Goal: Communication & Community: Ask a question

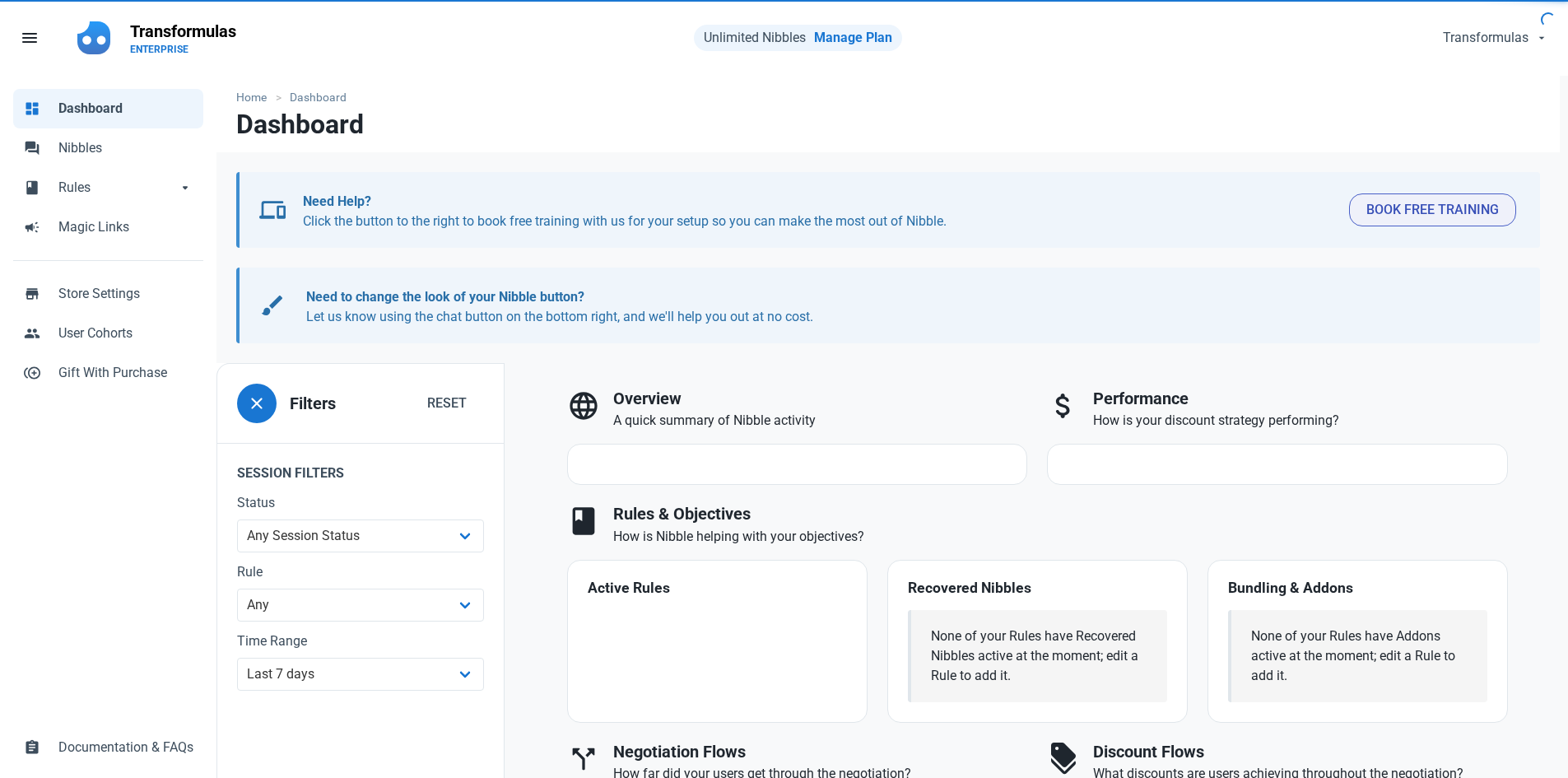
select select "7d"
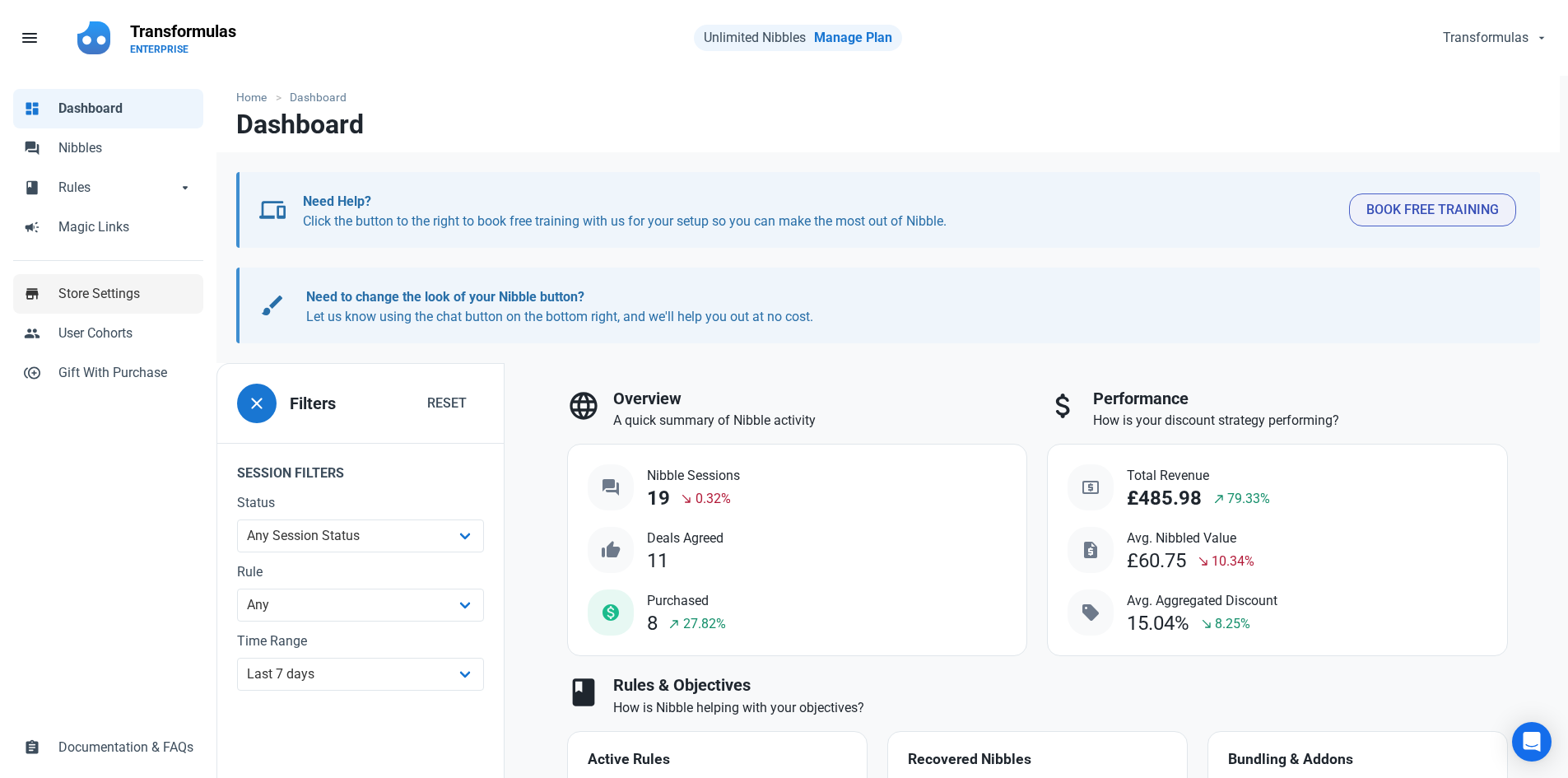
click at [146, 297] on span "Store Settings" at bounding box center [126, 294] width 135 height 20
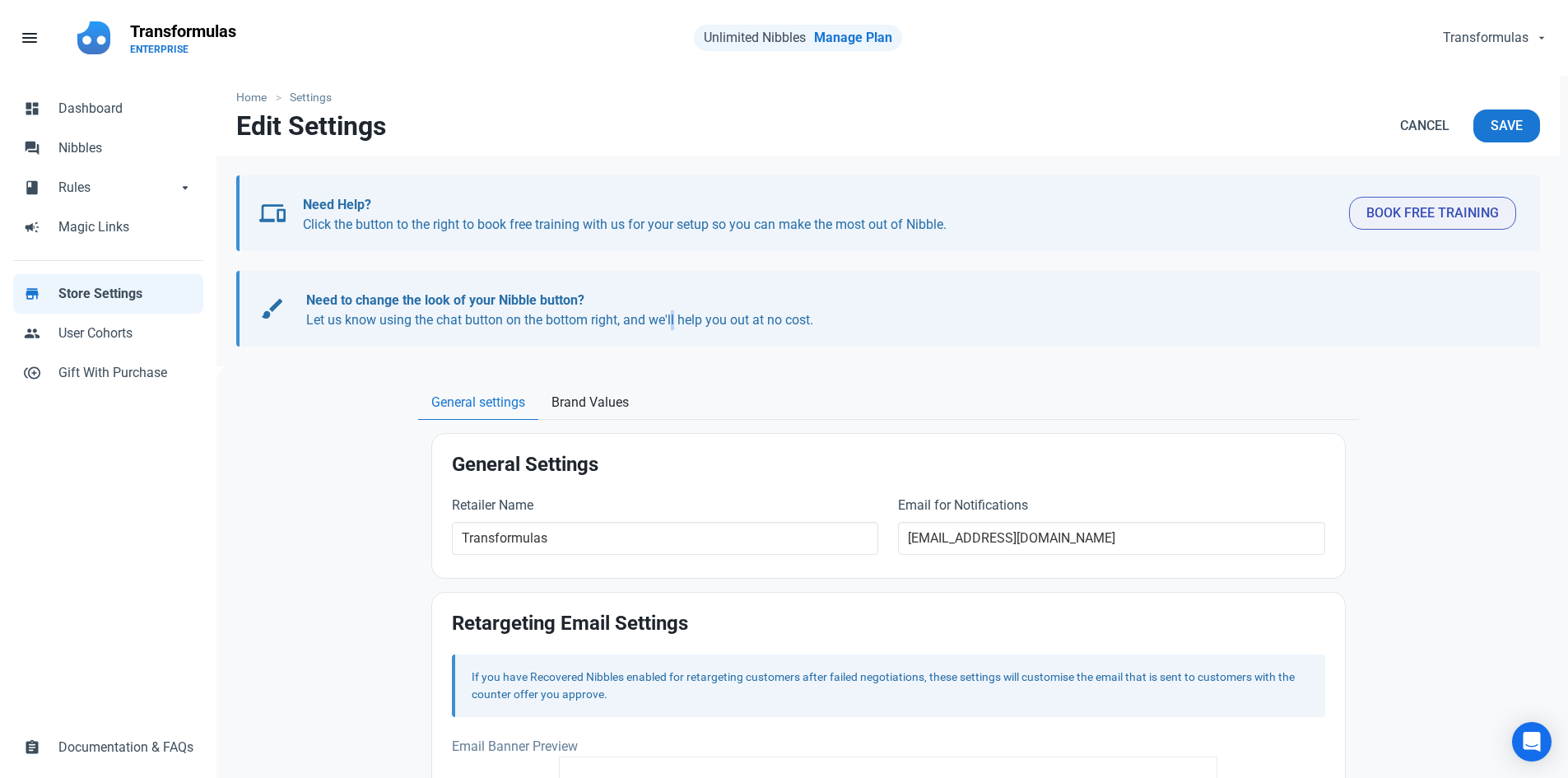
drag, startPoint x: 671, startPoint y: 334, endPoint x: 650, endPoint y: 403, distance: 72.1
click at [670, 334] on section "brush Need to change the look of your Nibble button? Let us know using the chat…" at bounding box center [888, 309] width 1304 height 76
click at [621, 401] on span "Brand Values" at bounding box center [590, 402] width 78 height 20
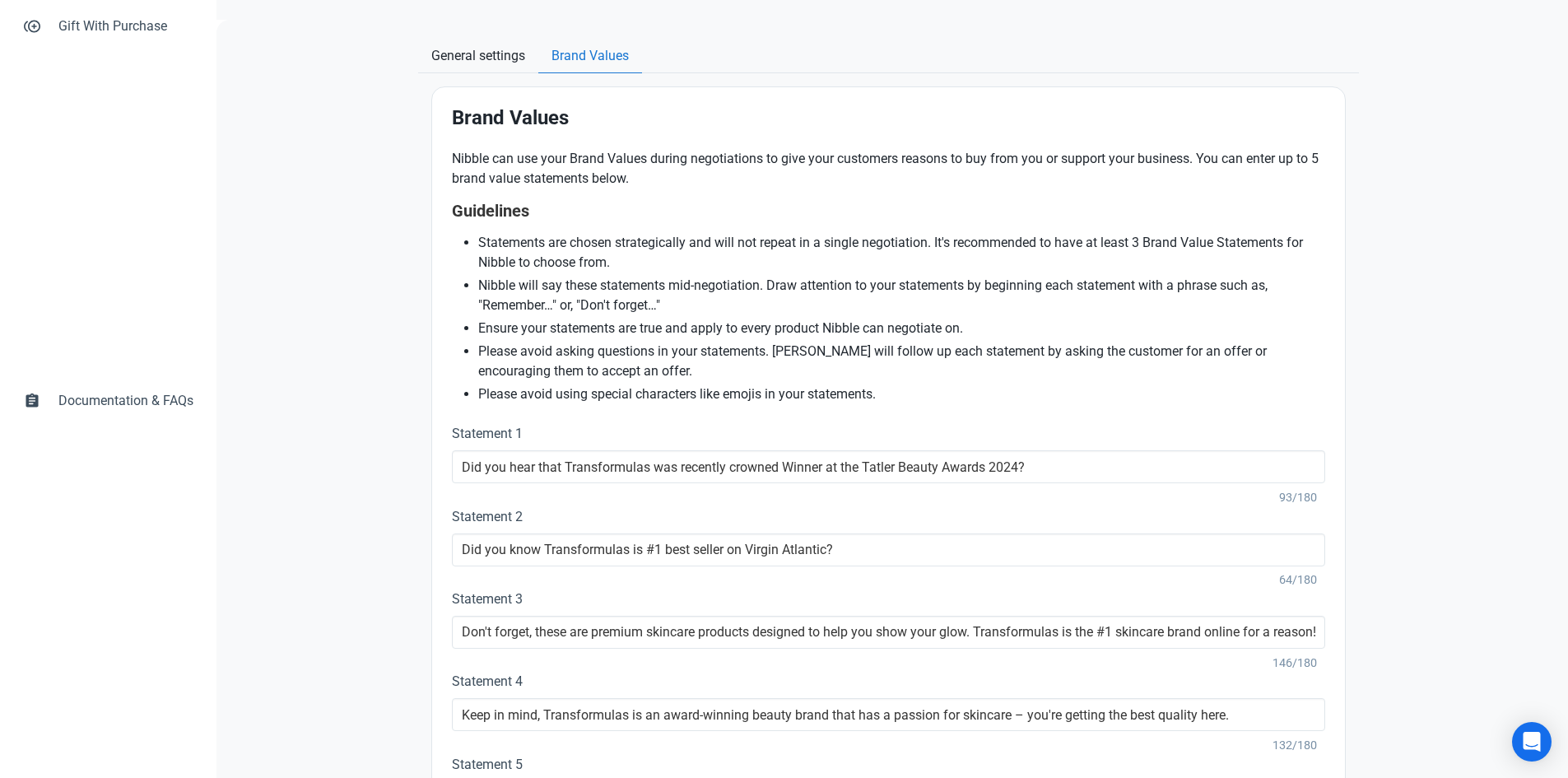
scroll to position [147, 0]
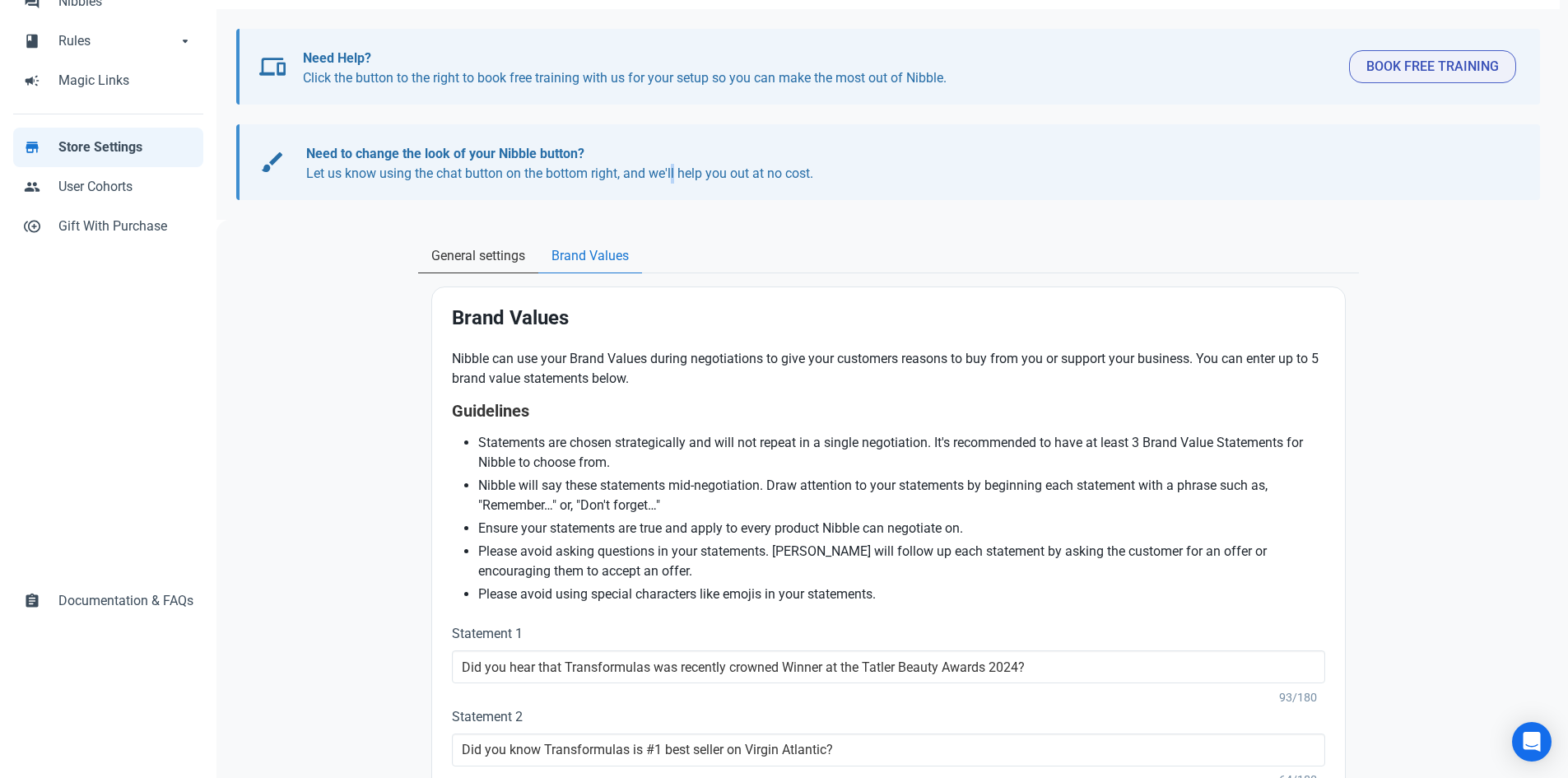
click at [457, 257] on span "General settings" at bounding box center [479, 256] width 94 height 20
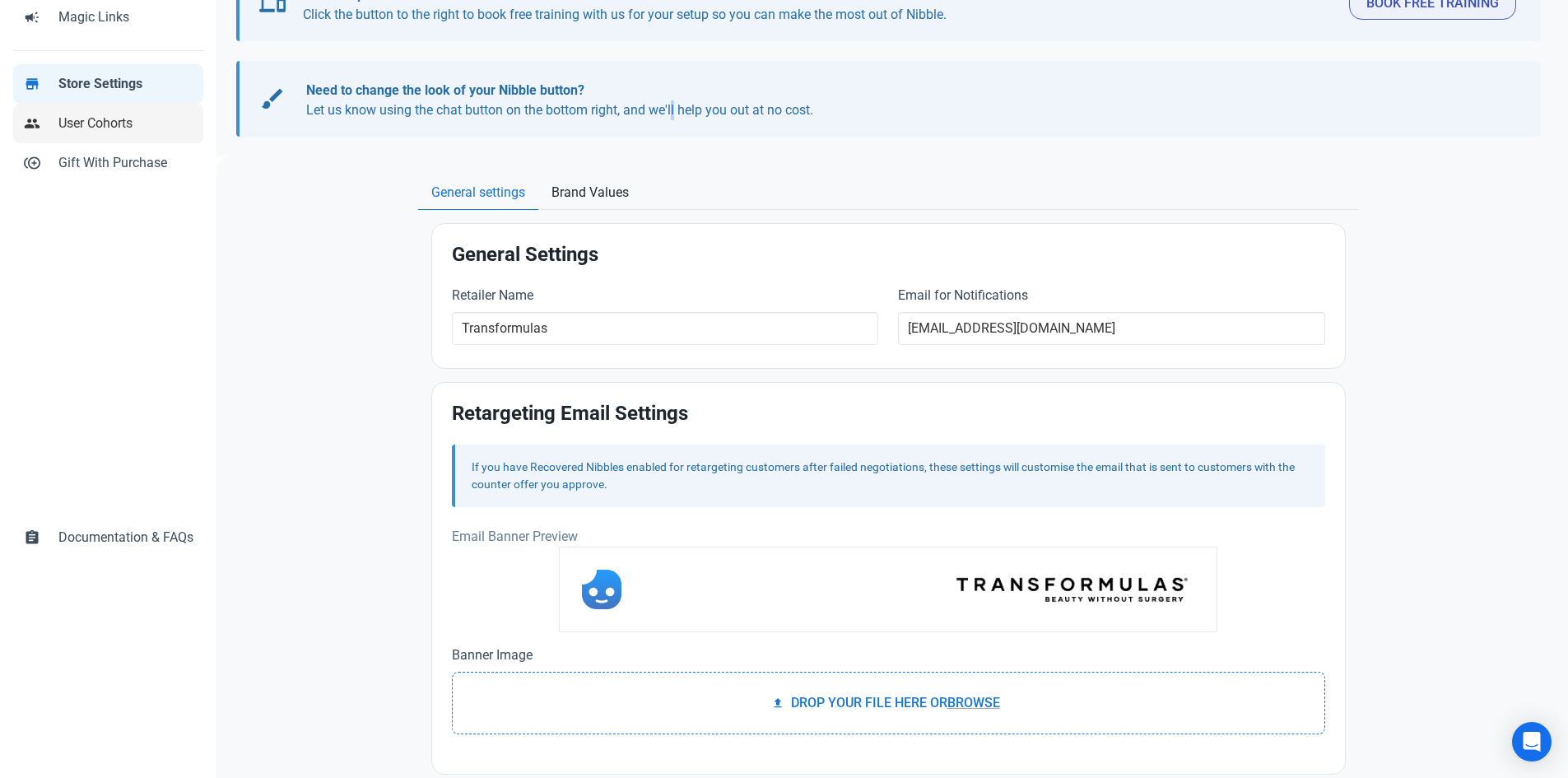
scroll to position [0, 0]
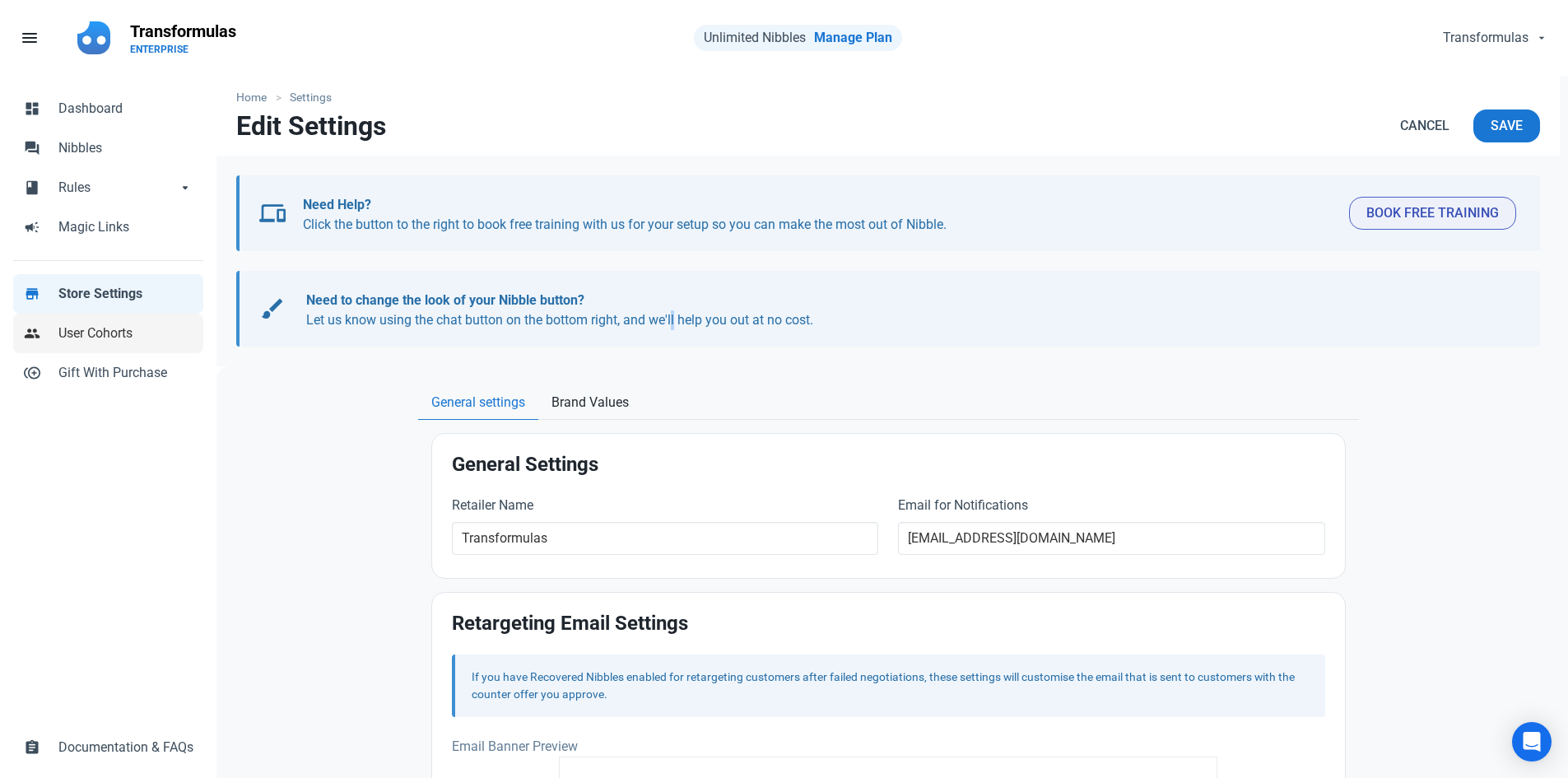
click at [128, 340] on span "User Cohorts" at bounding box center [126, 333] width 135 height 20
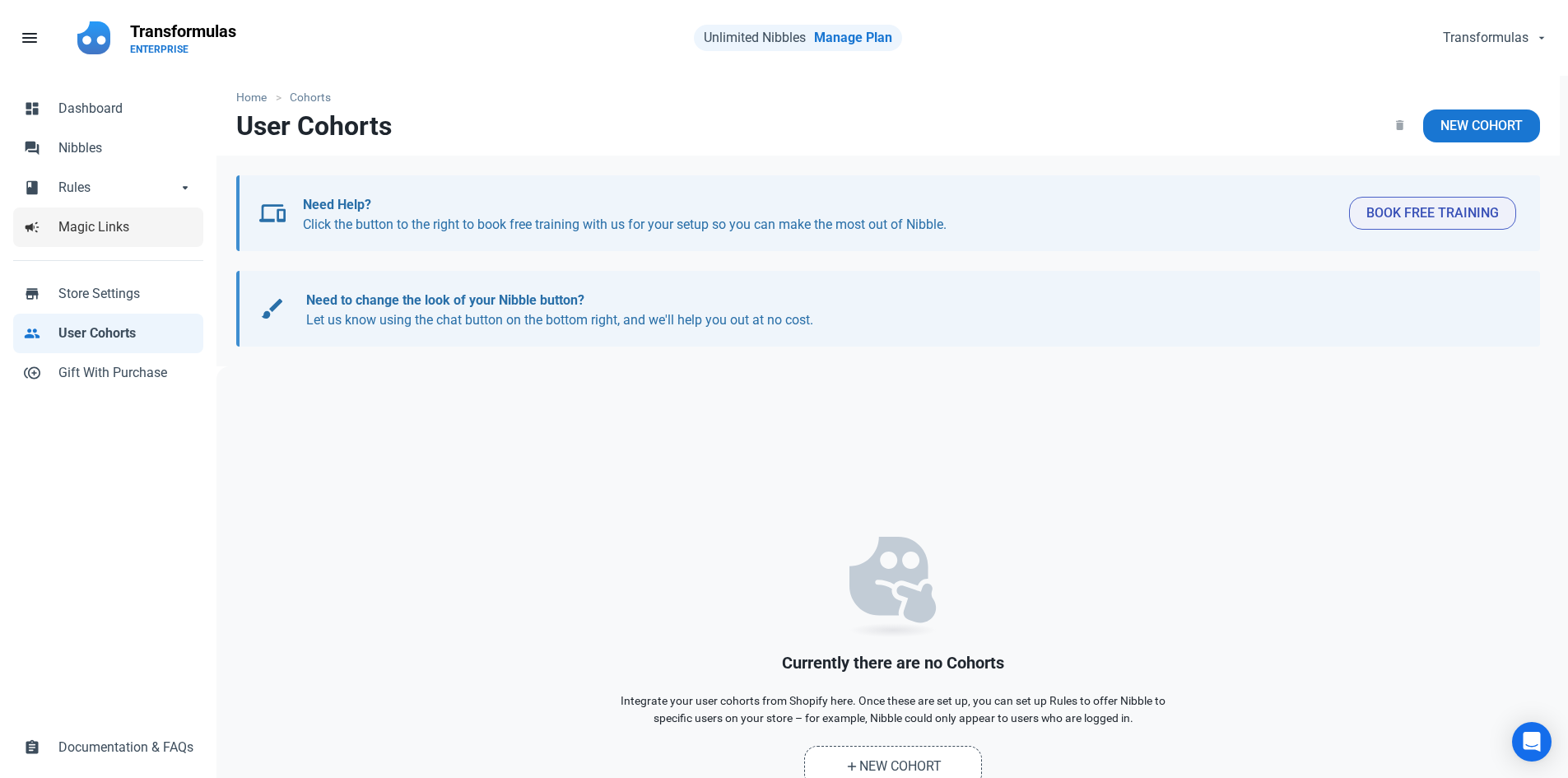
click at [132, 228] on span "Magic Links" at bounding box center [126, 227] width 135 height 20
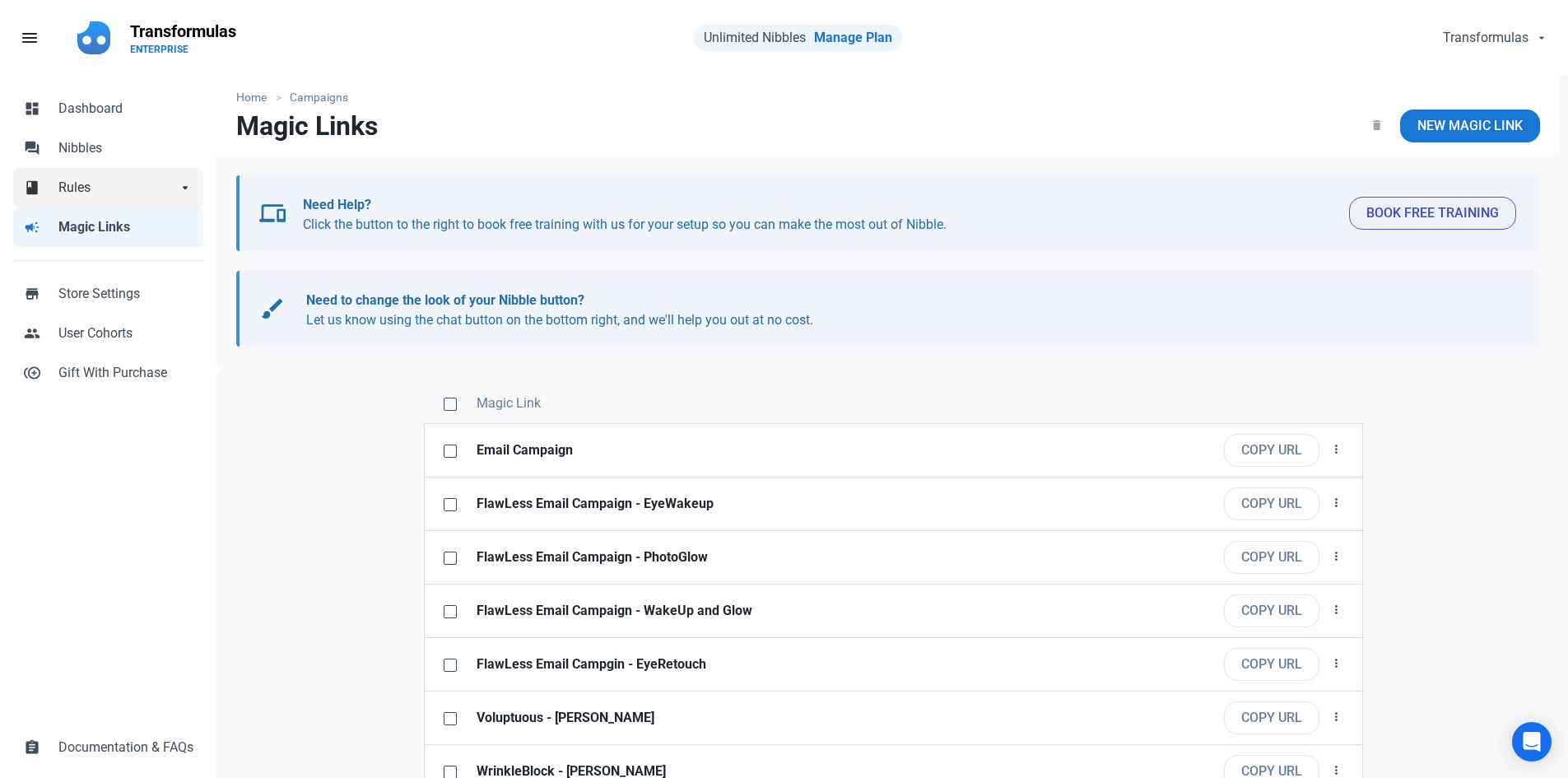
click at [116, 198] on link "book Rules arrow_drop_down" at bounding box center [108, 188] width 190 height 39
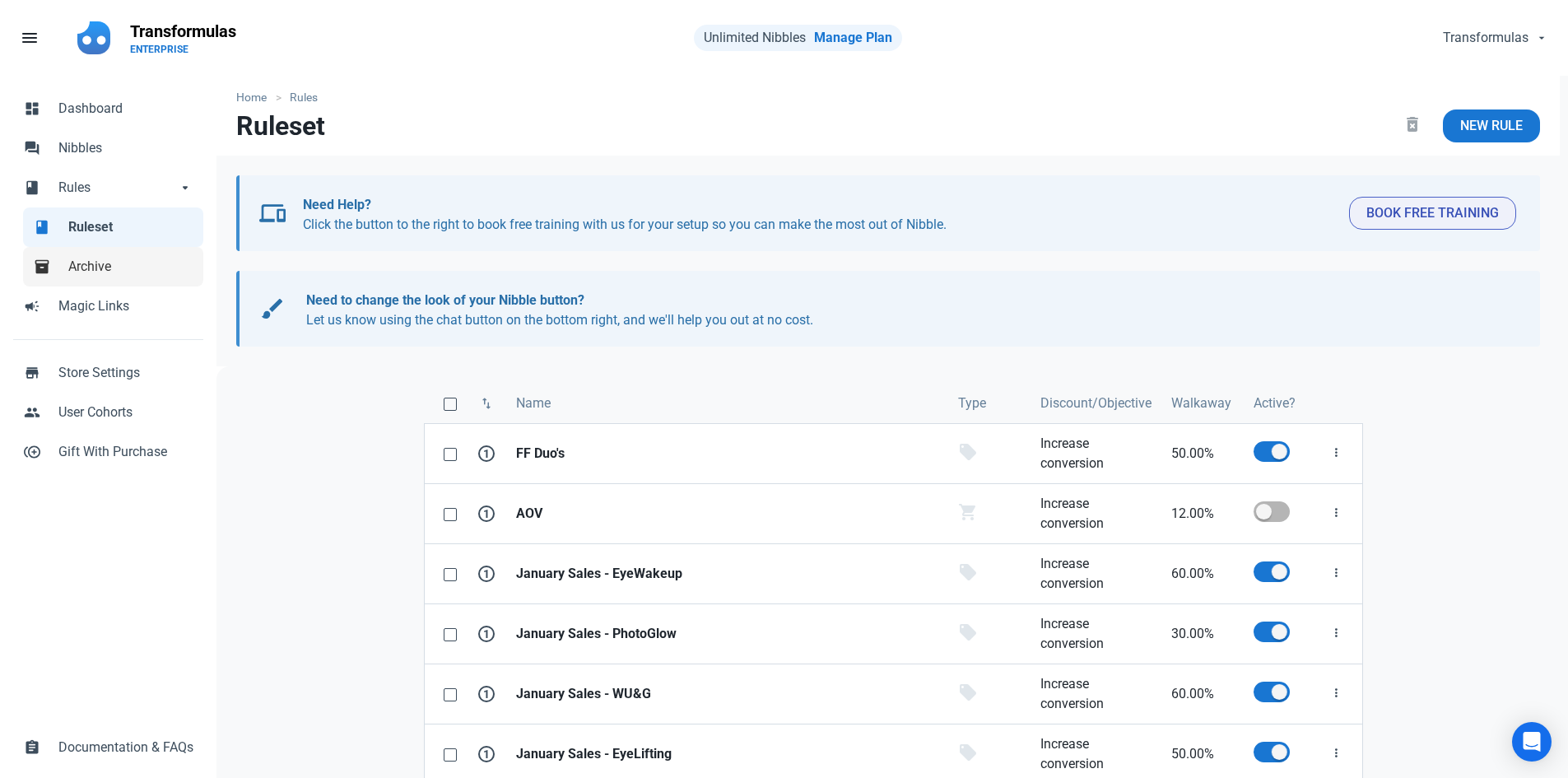
click at [111, 267] on span "Archive" at bounding box center [130, 267] width 125 height 20
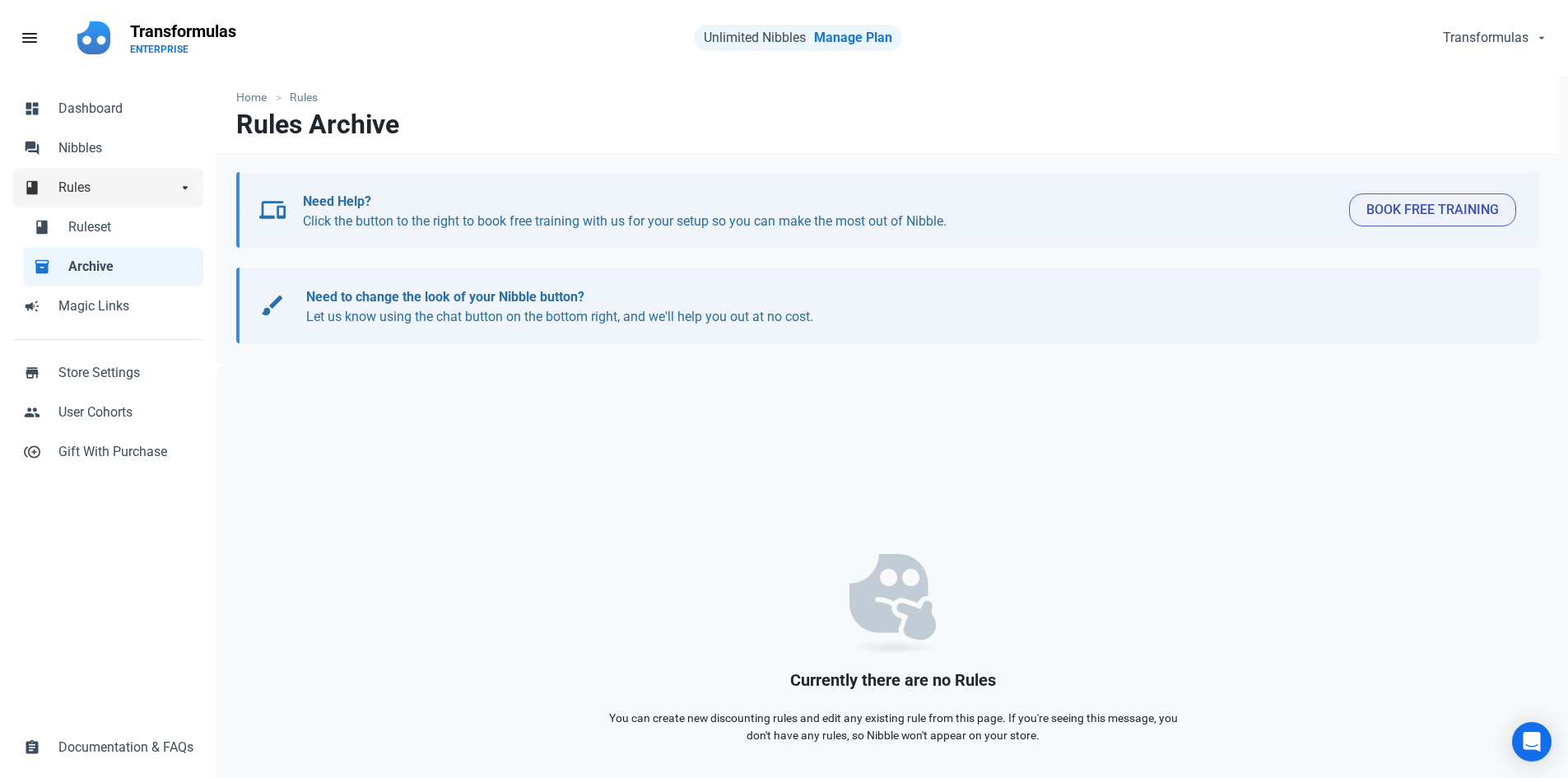
click at [103, 181] on span "Rules" at bounding box center [118, 188] width 119 height 20
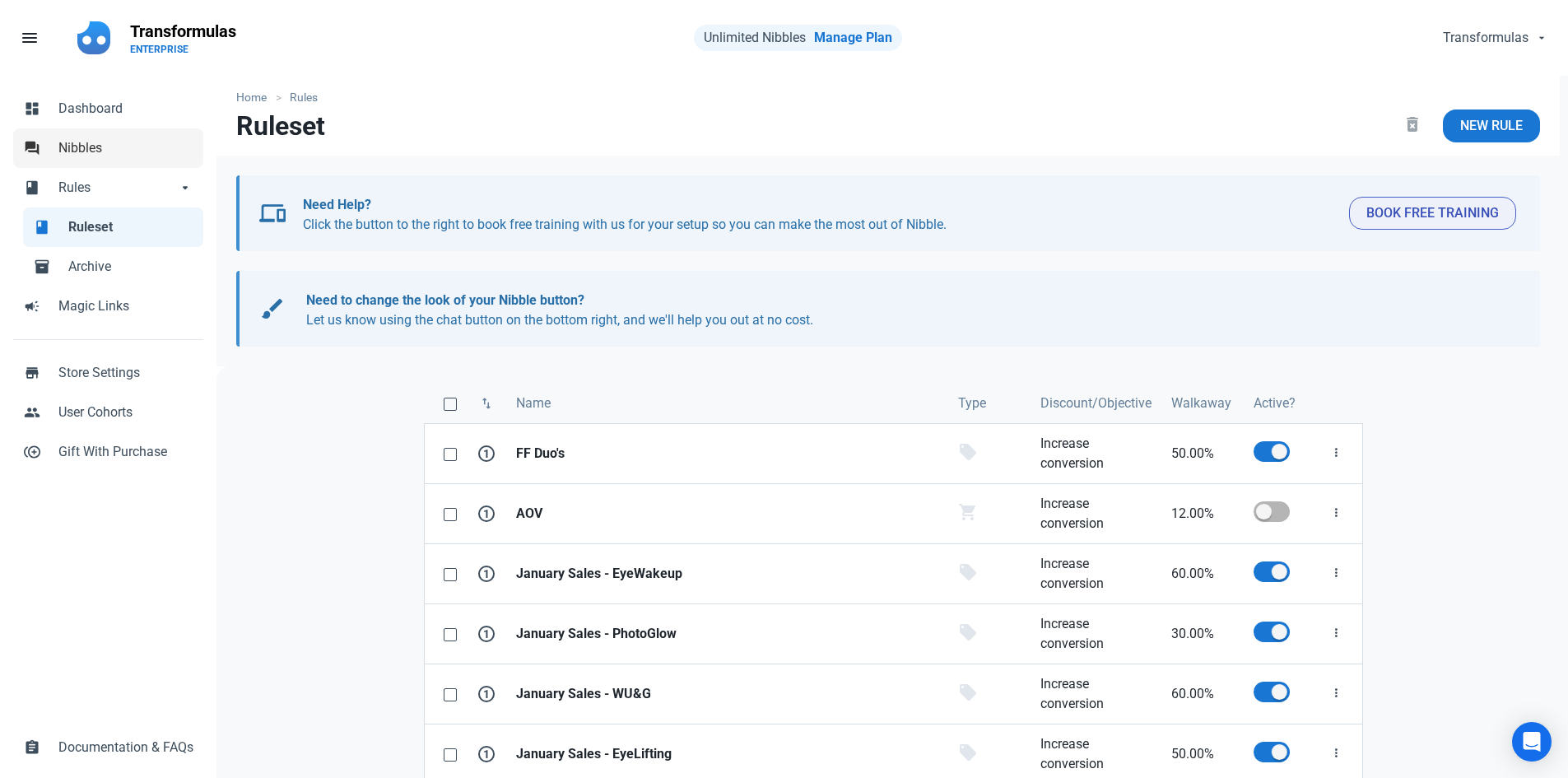
click at [111, 152] on span "Nibbles" at bounding box center [126, 148] width 135 height 20
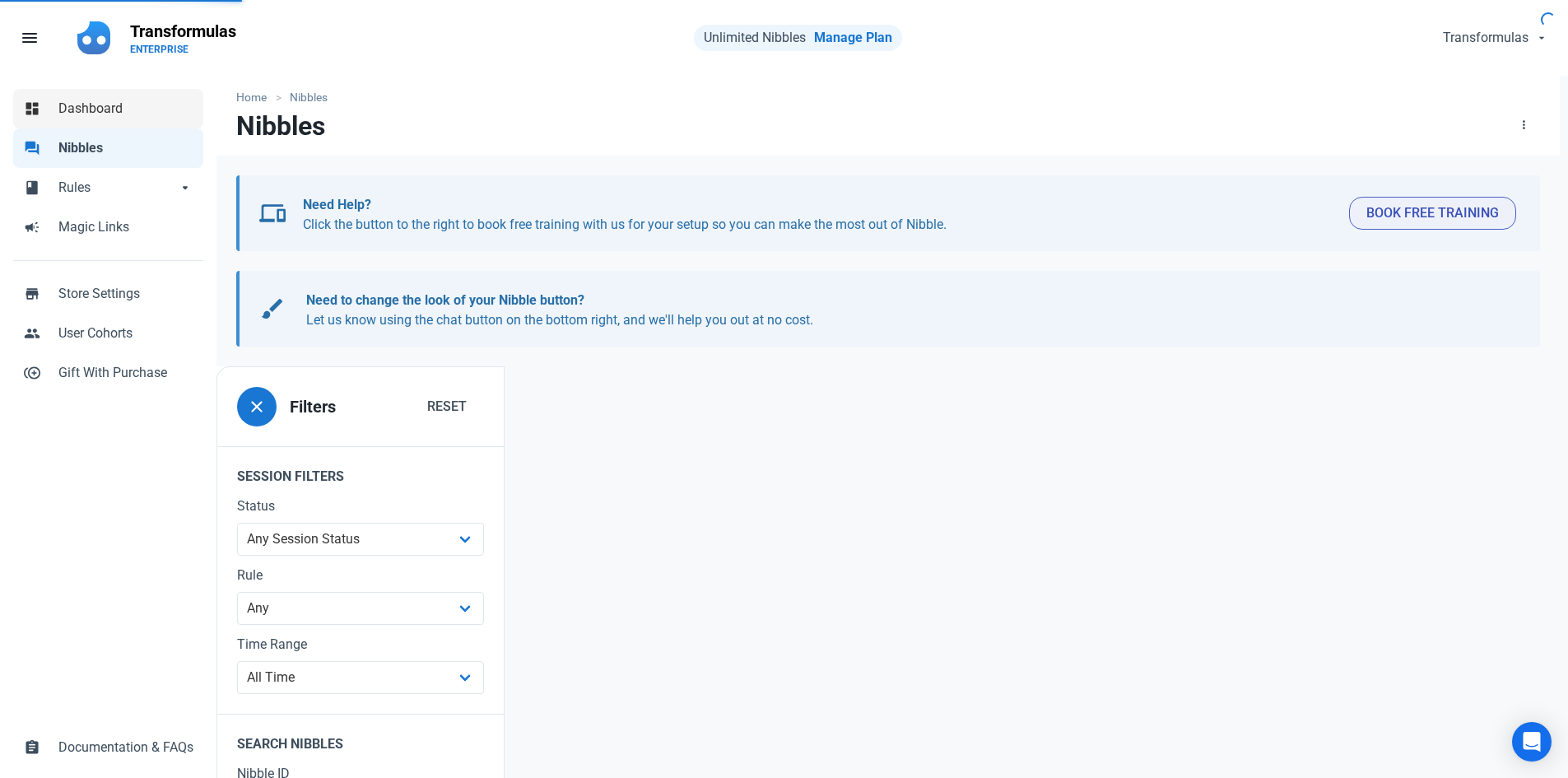
click at [126, 126] on link "dashboard Dashboard" at bounding box center [108, 108] width 190 height 39
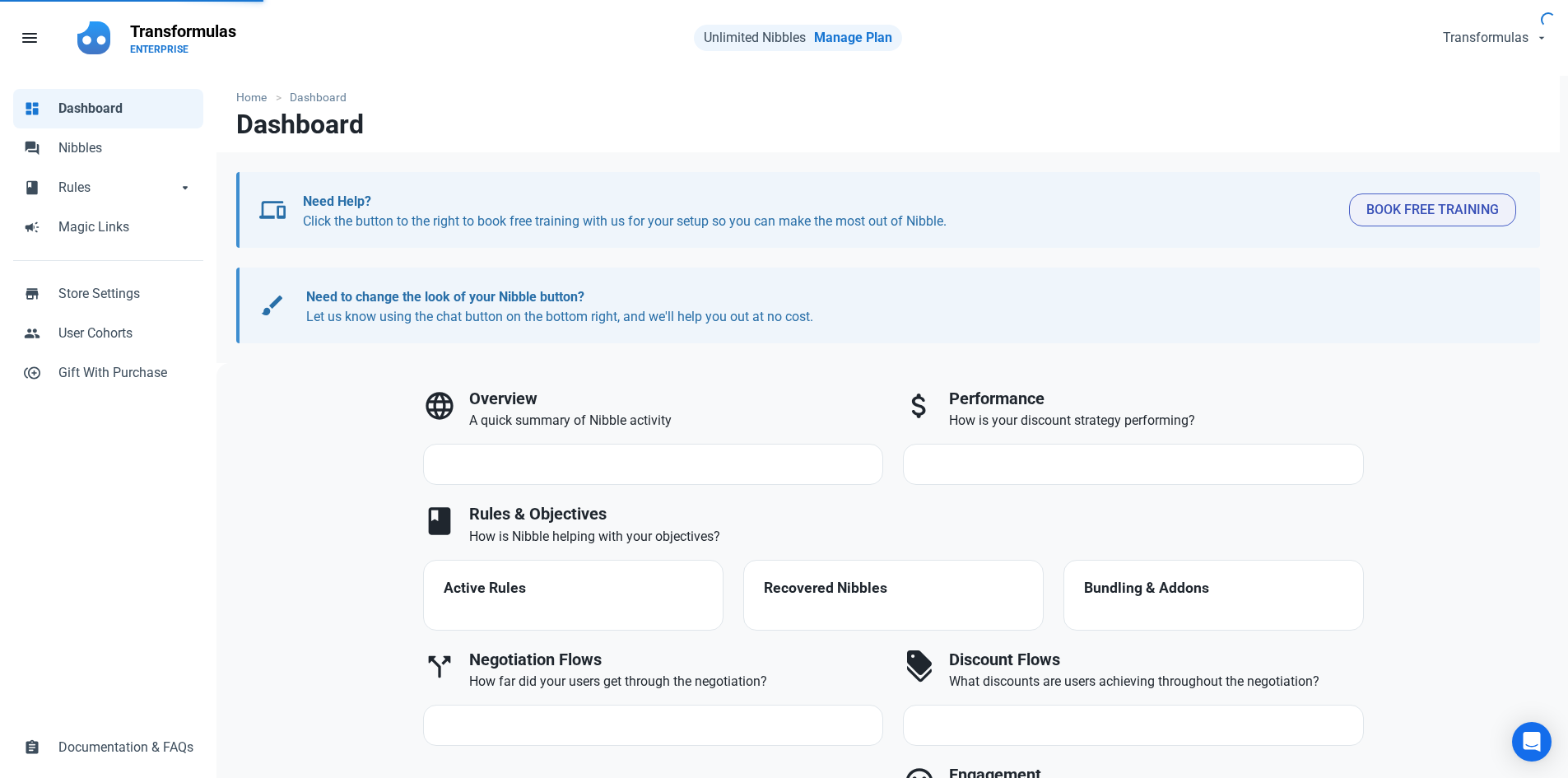
select select "7d"
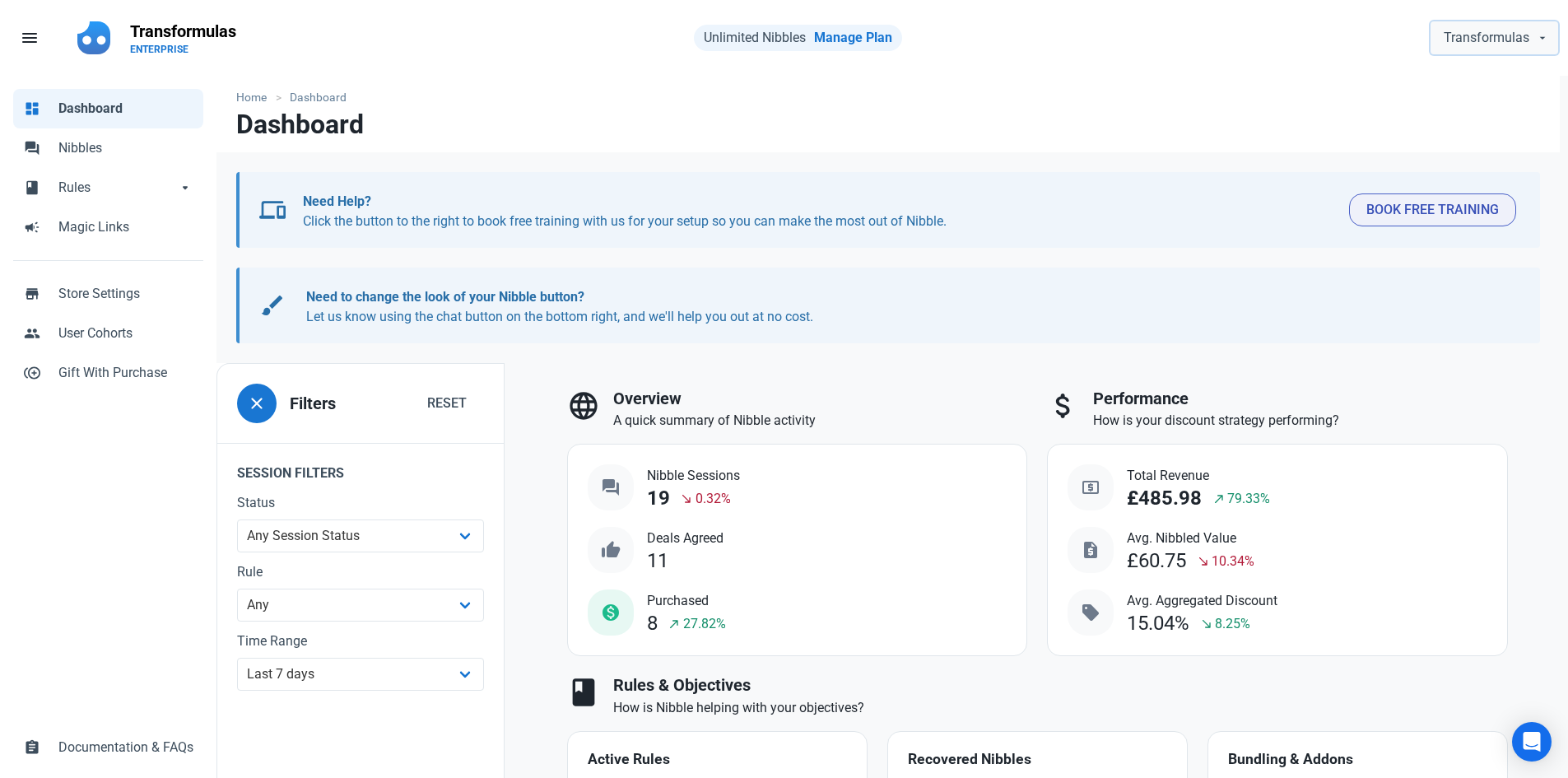
click at [1518, 37] on span "Transformulas" at bounding box center [1487, 38] width 85 height 20
drag, startPoint x: 501, startPoint y: 147, endPoint x: 490, endPoint y: 162, distance: 18.6
click at [504, 150] on nav "Dashboard" at bounding box center [888, 131] width 1344 height 43
click at [1477, 32] on span "Transformulas" at bounding box center [1487, 38] width 85 height 20
click at [70, 244] on link "campaign Magic Links" at bounding box center [108, 227] width 190 height 39
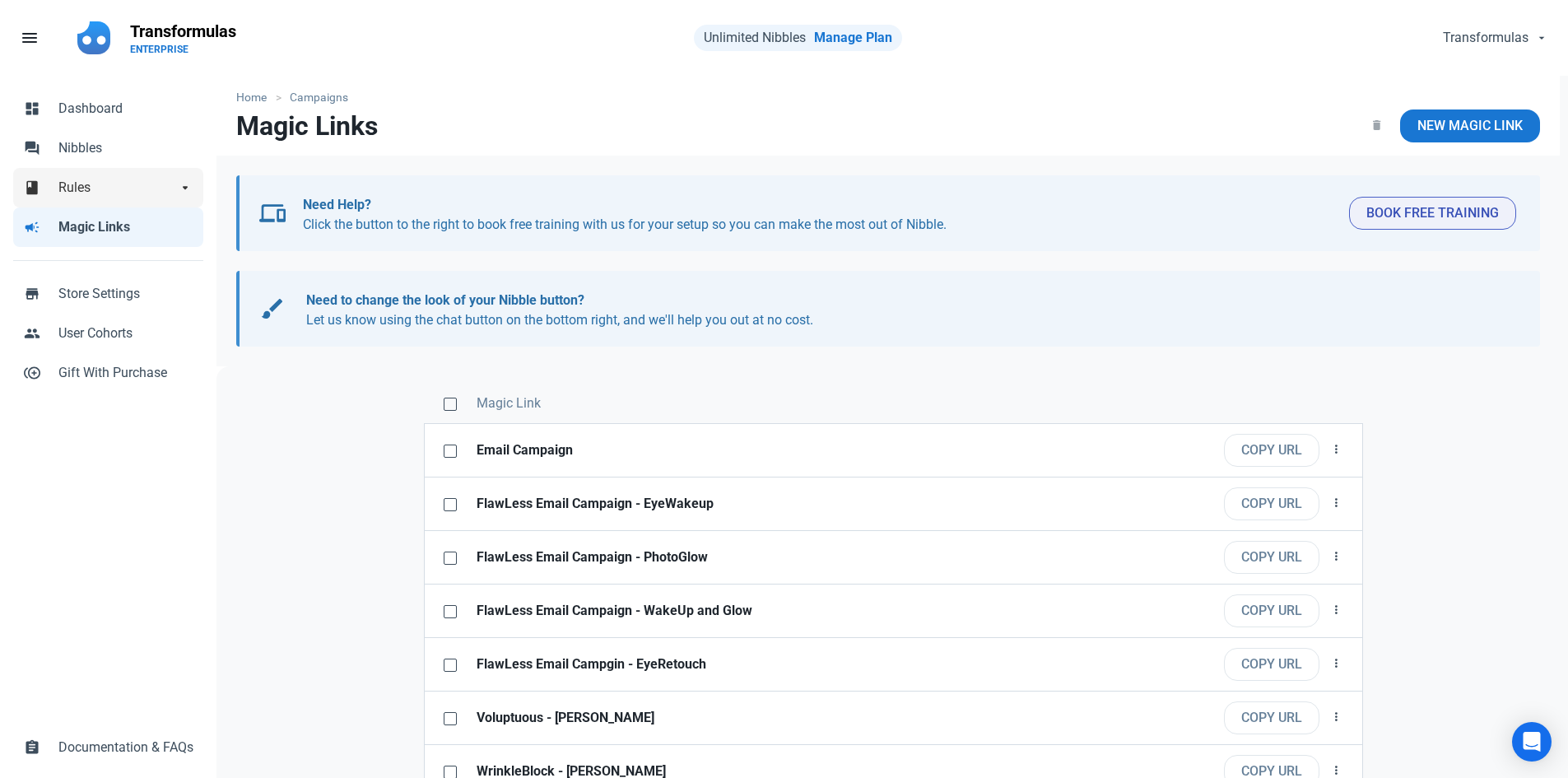
click at [127, 180] on span "Rules" at bounding box center [118, 188] width 119 height 20
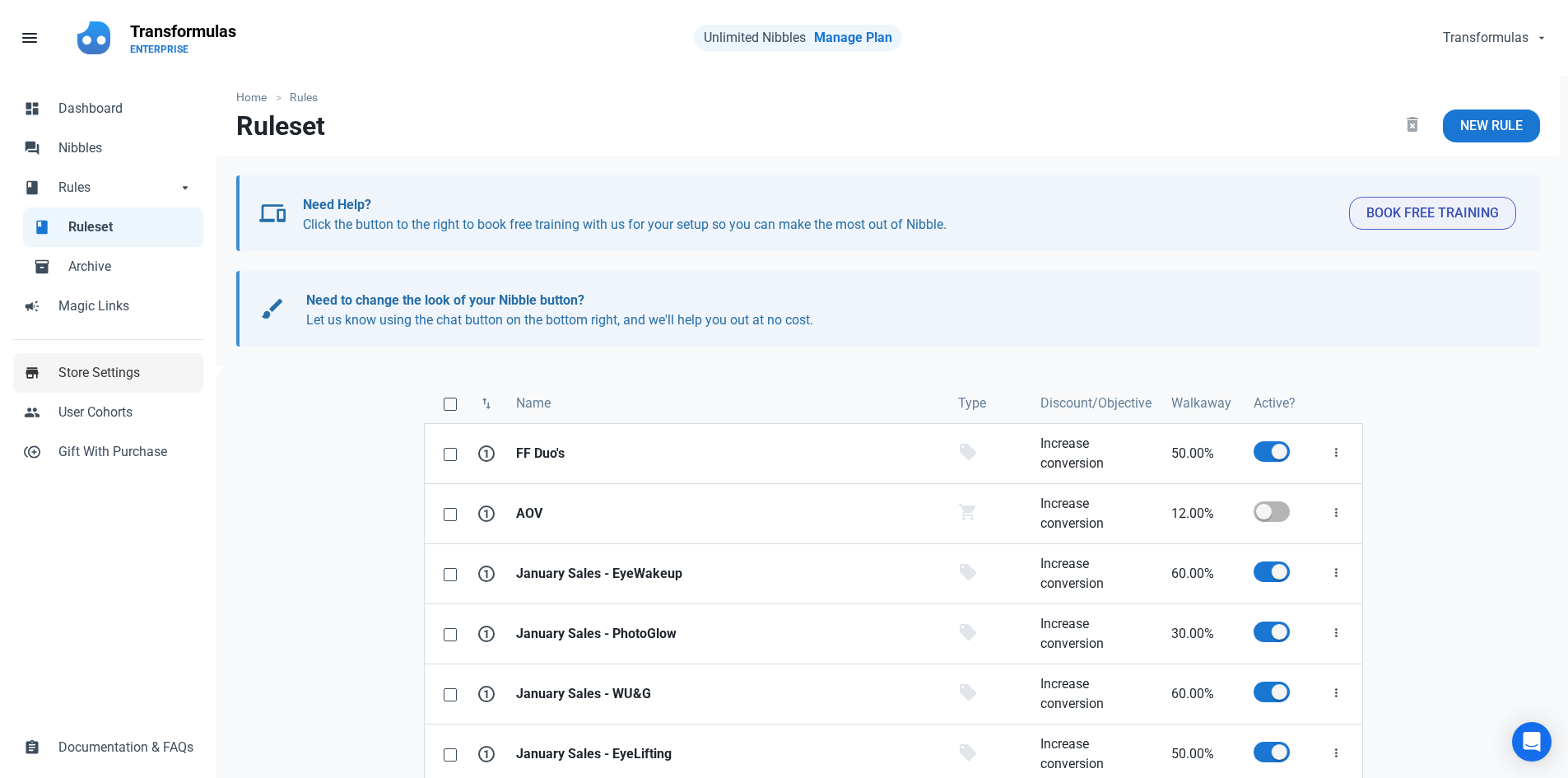
click at [149, 380] on span "Store Settings" at bounding box center [126, 372] width 135 height 20
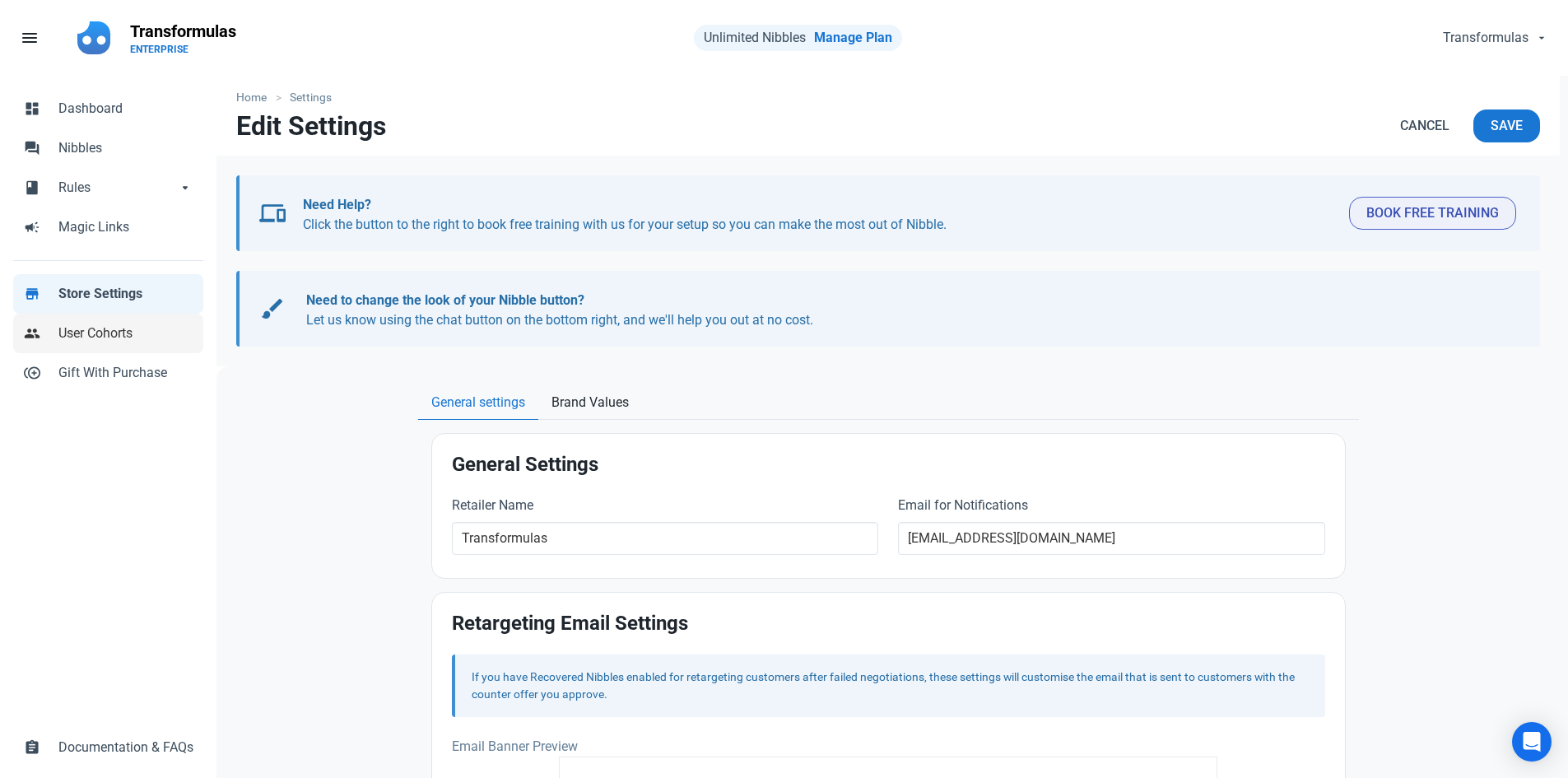
click at [121, 336] on span "User Cohorts" at bounding box center [126, 333] width 135 height 20
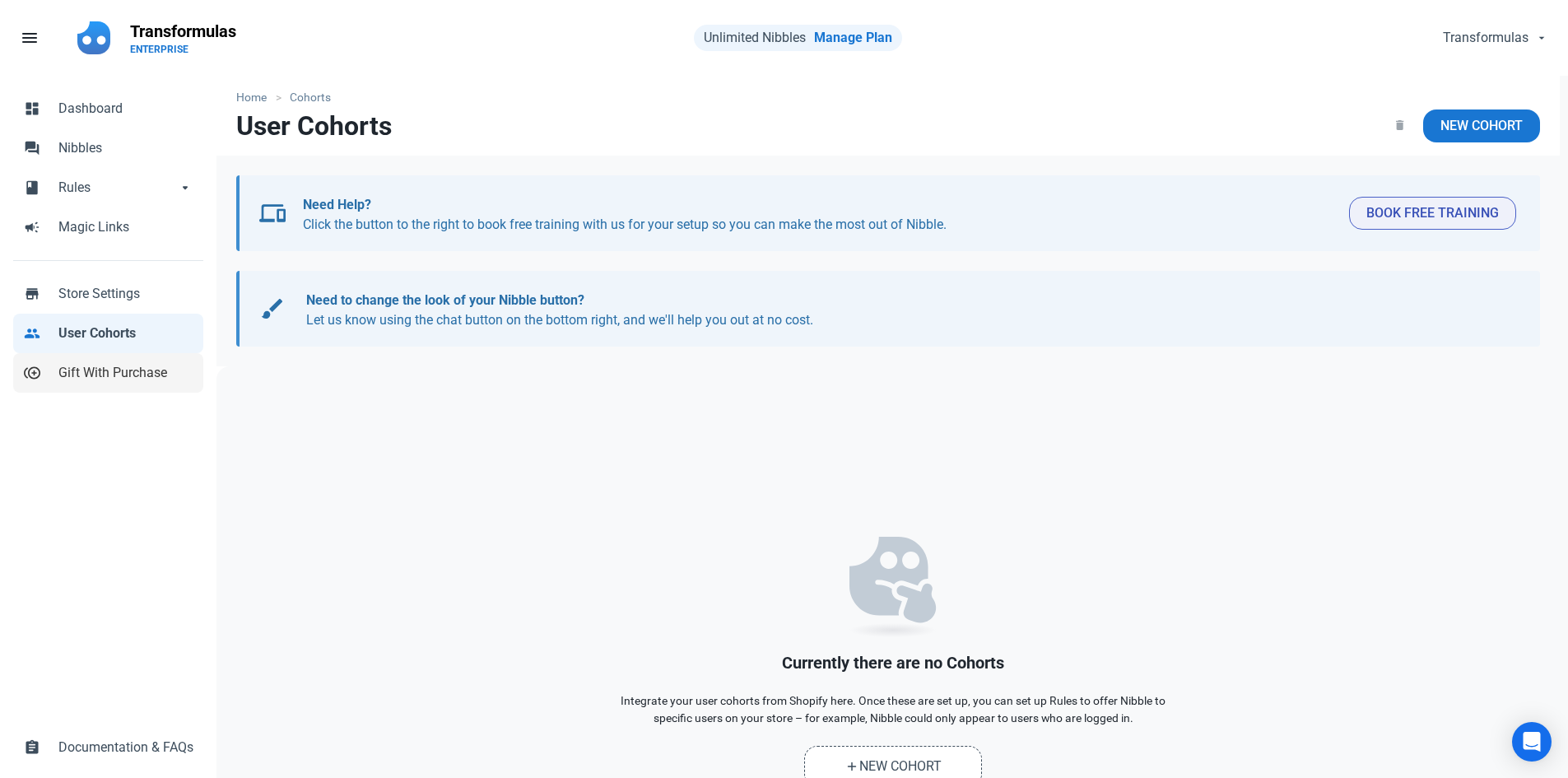
click at [135, 382] on span "Gift With Purchase" at bounding box center [126, 372] width 135 height 20
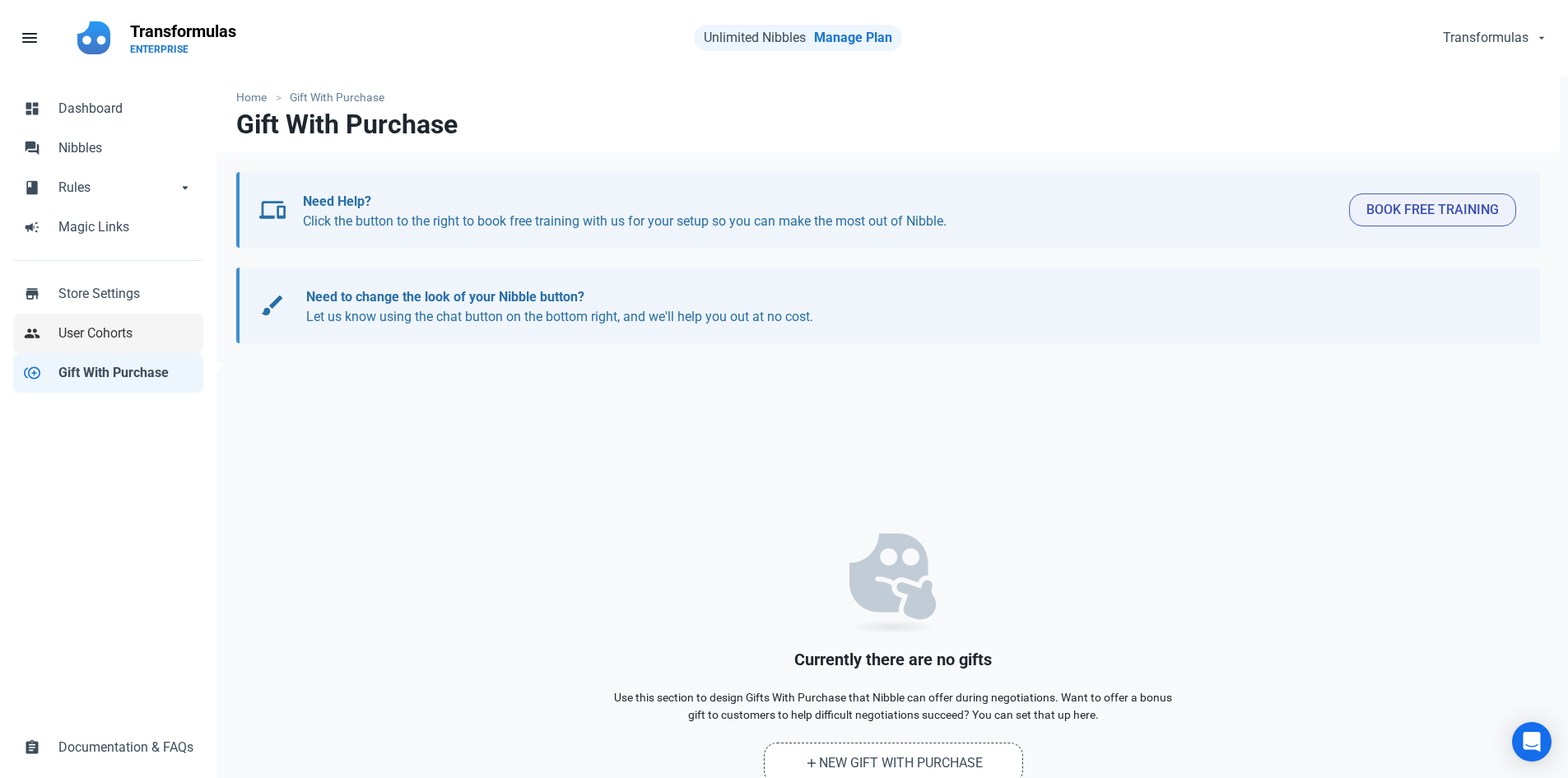
click at [141, 331] on span "User Cohorts" at bounding box center [126, 333] width 135 height 20
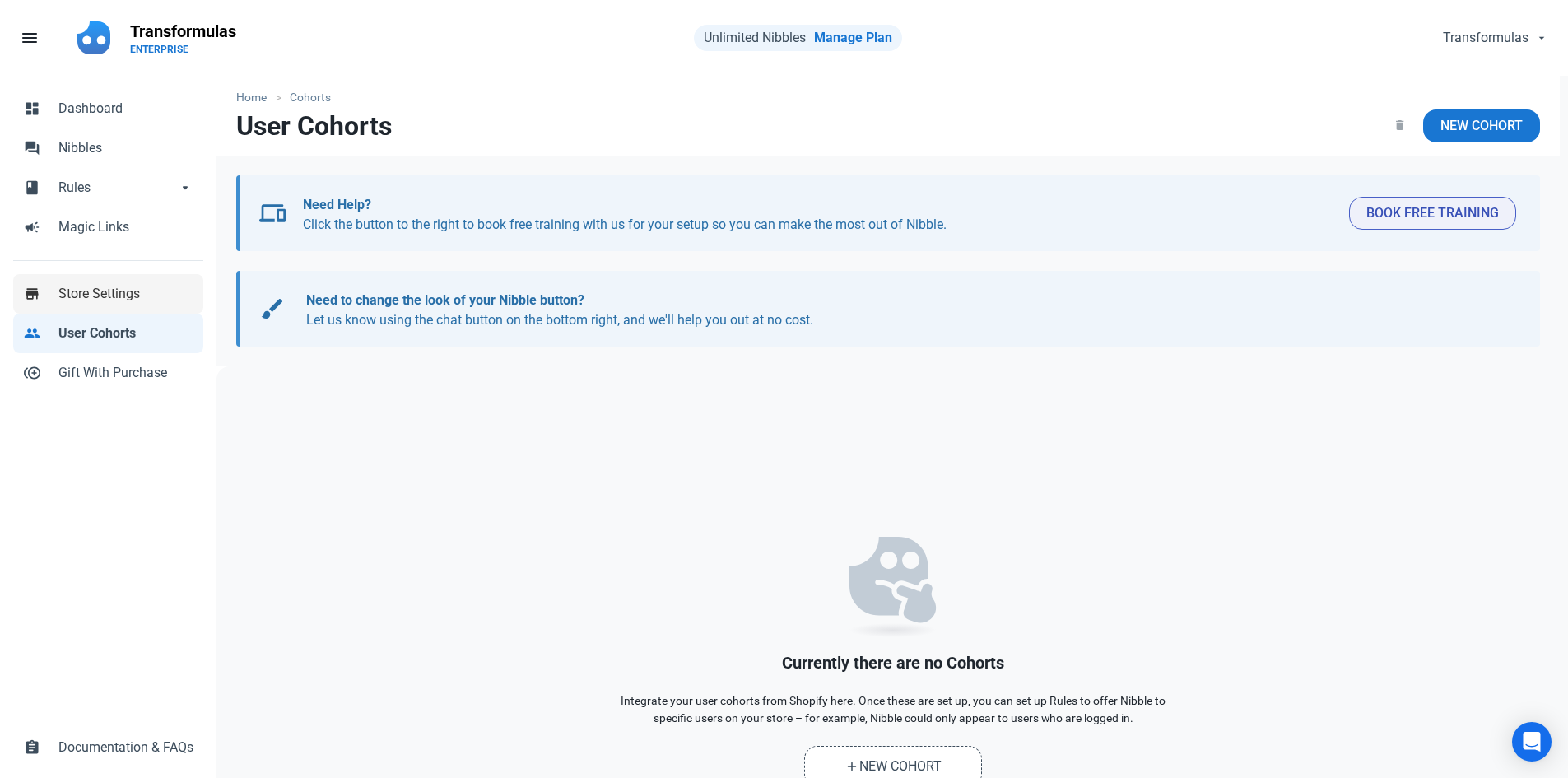
click at [141, 301] on span "Store Settings" at bounding box center [126, 294] width 135 height 20
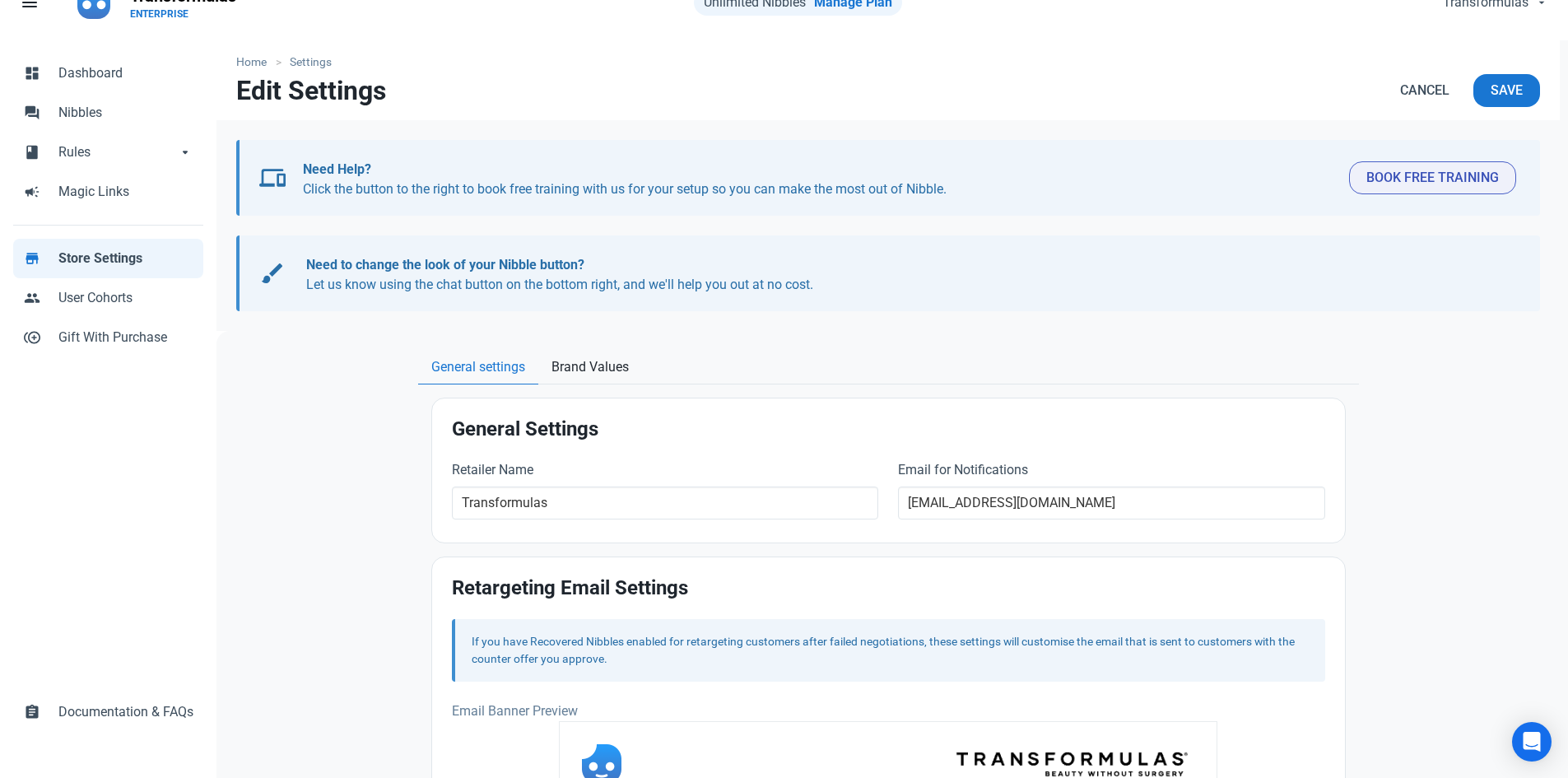
scroll to position [55, 0]
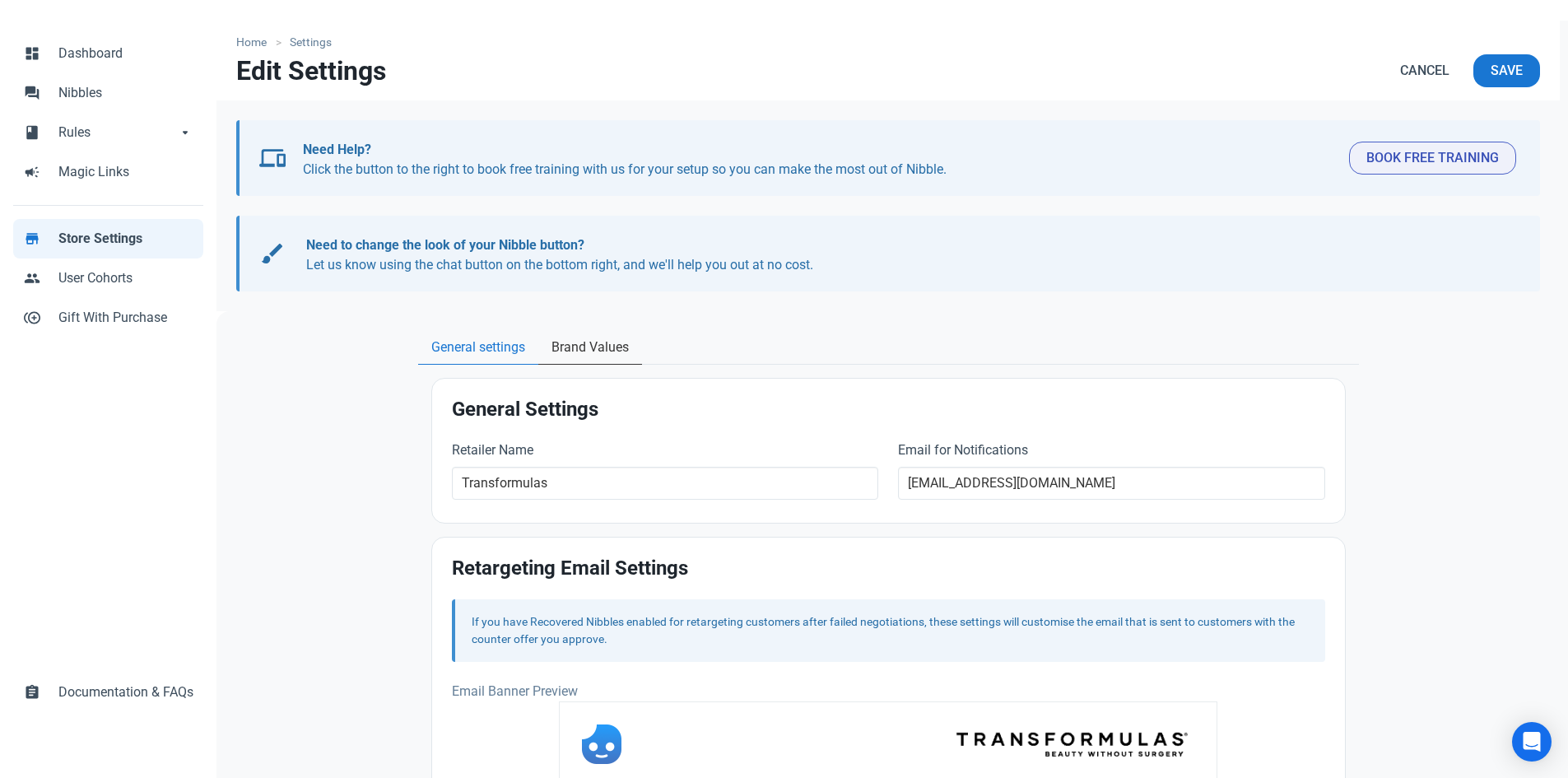
click at [572, 331] on link "Brand Values" at bounding box center [590, 348] width 104 height 34
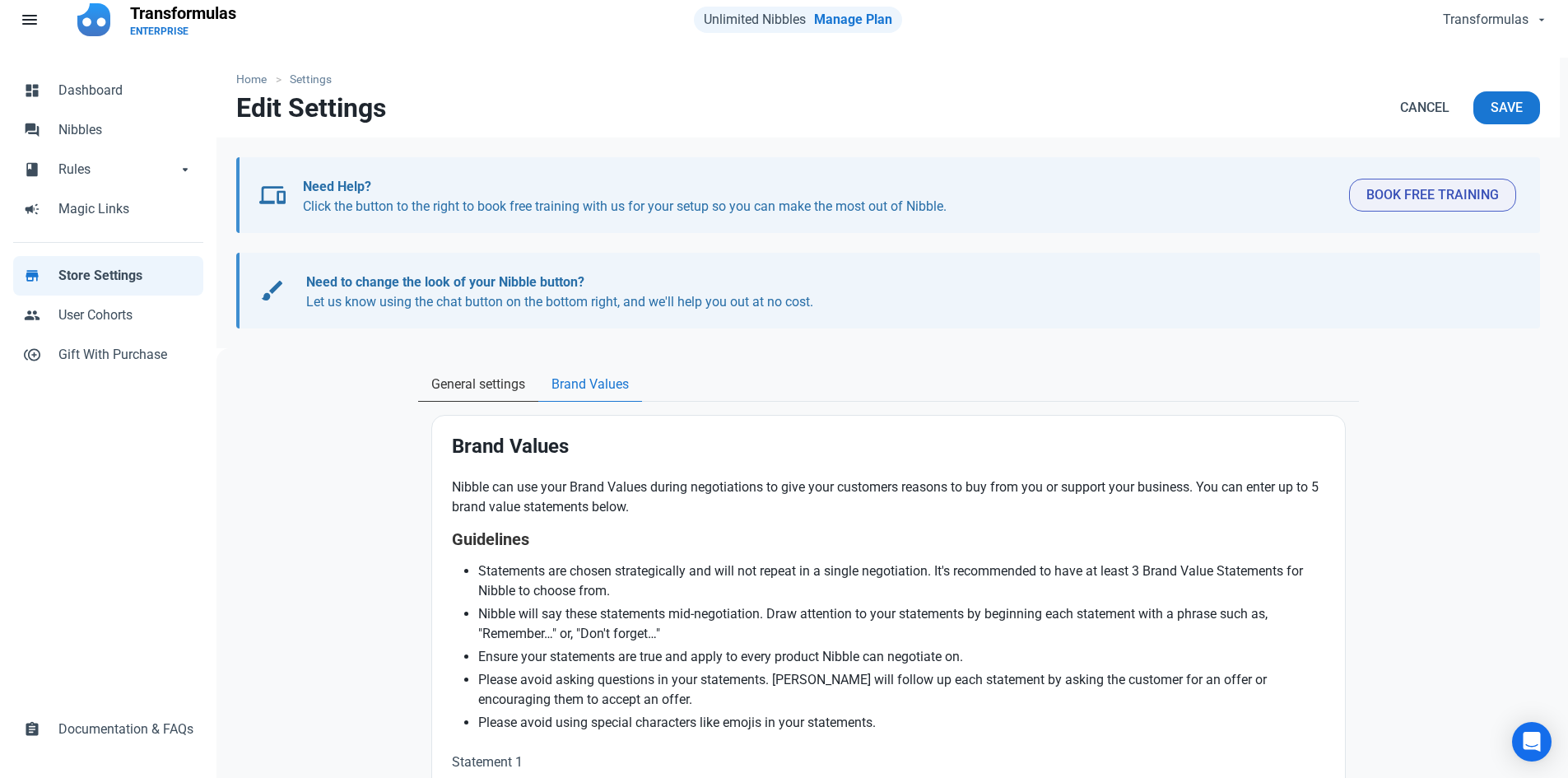
scroll to position [0, 0]
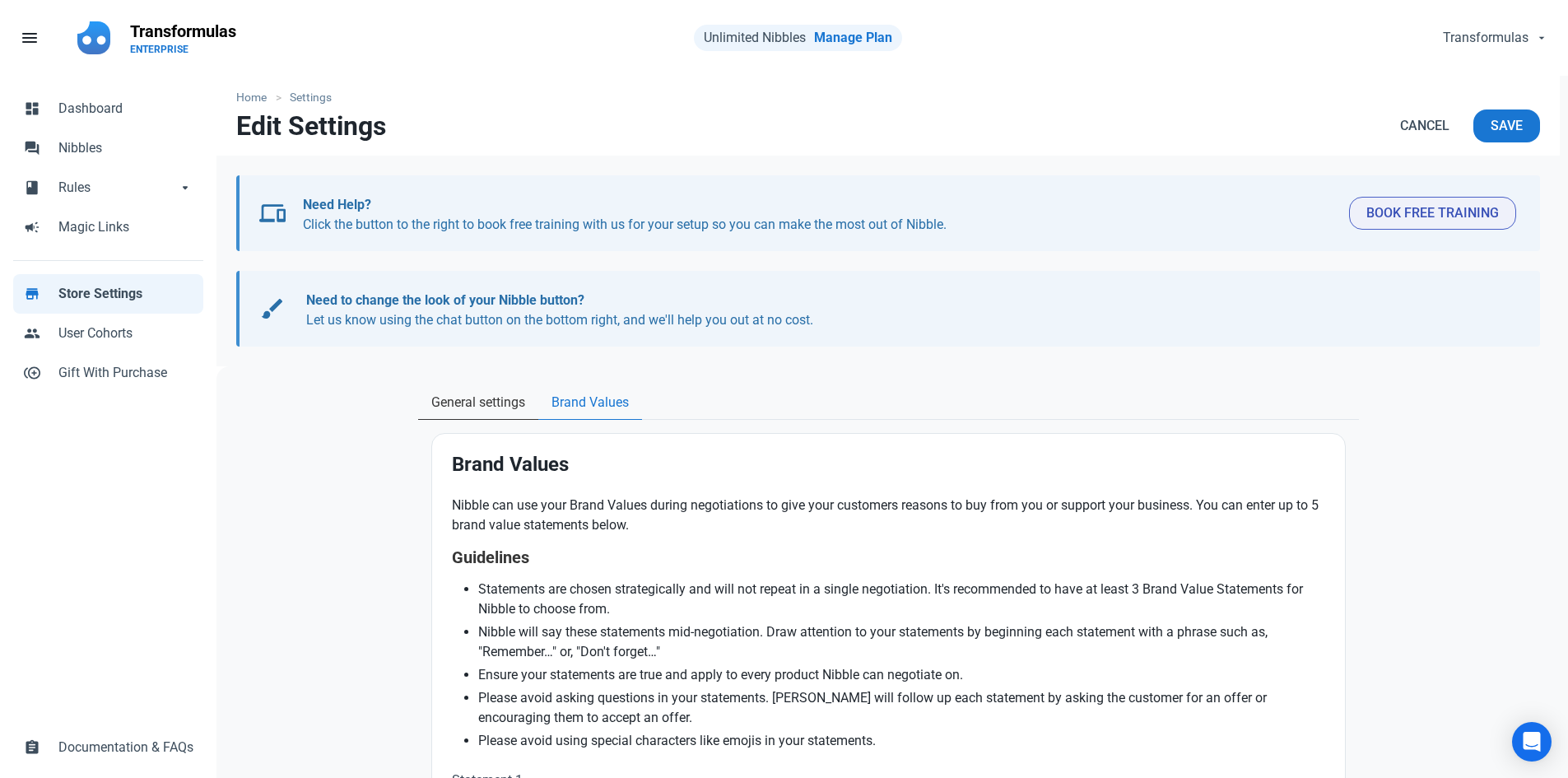
click at [479, 386] on link "General settings" at bounding box center [479, 403] width 120 height 34
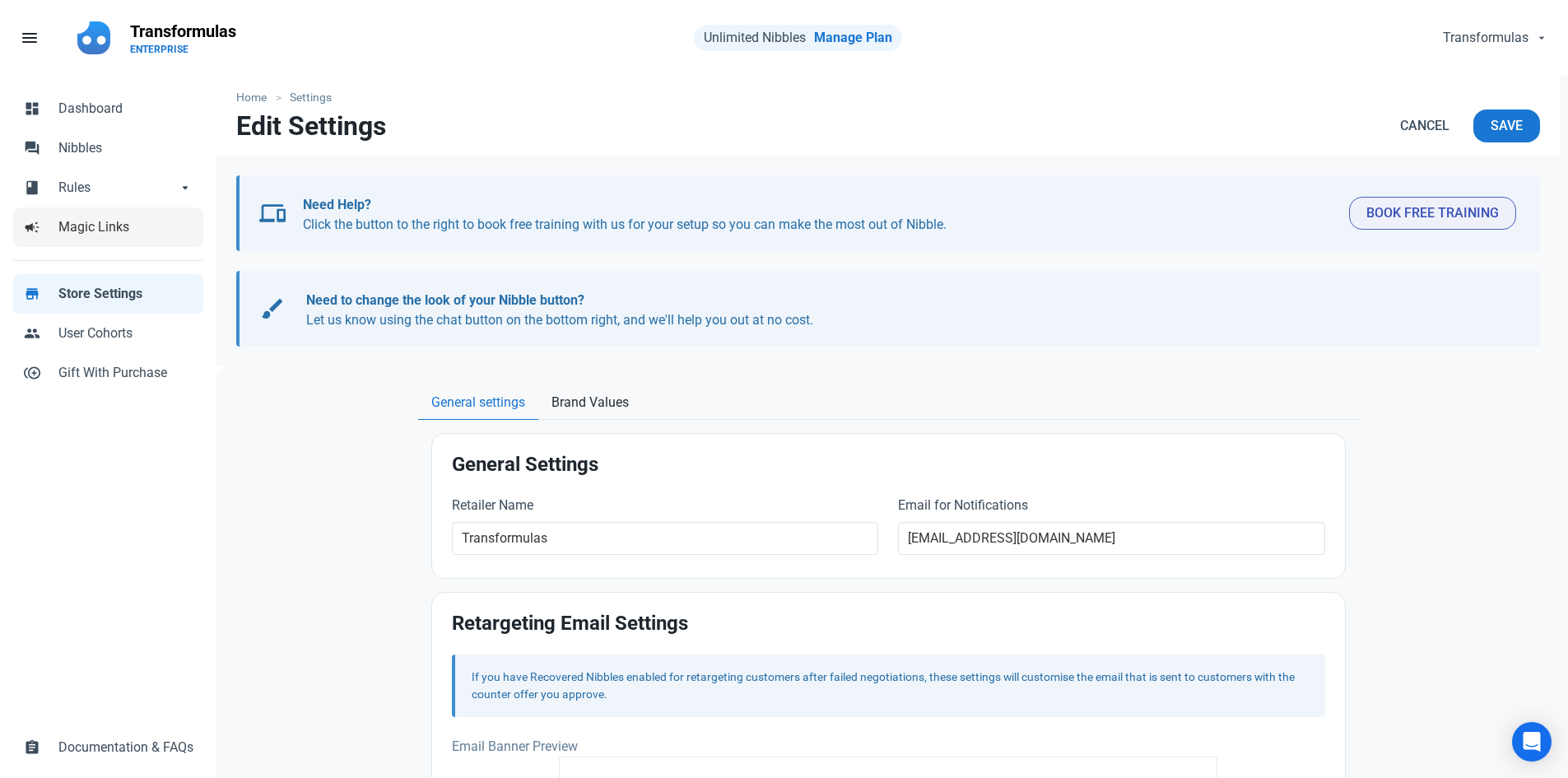
click at [92, 218] on span "Magic Links" at bounding box center [126, 227] width 135 height 20
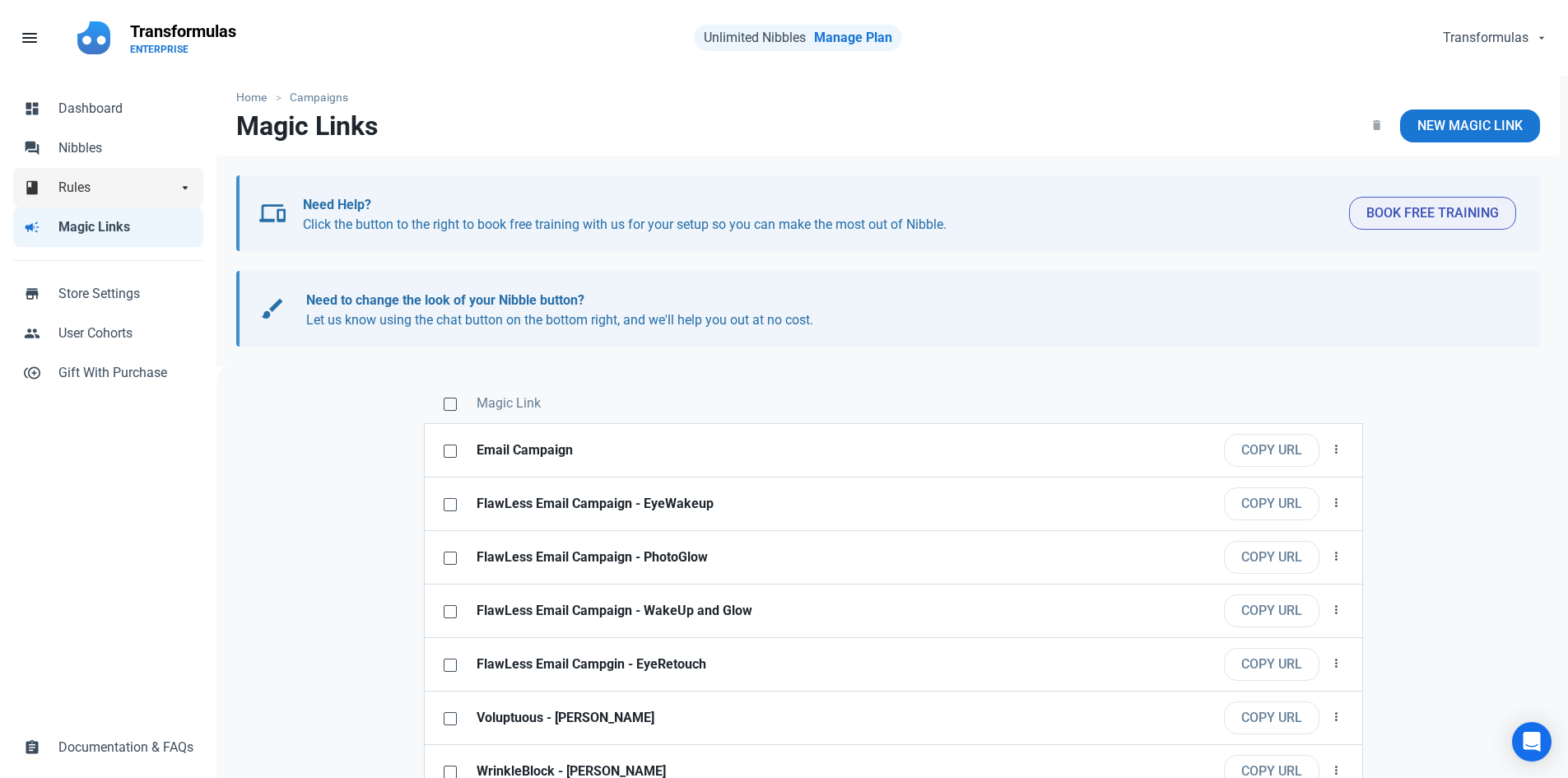
click at [107, 186] on span "Rules" at bounding box center [118, 188] width 119 height 20
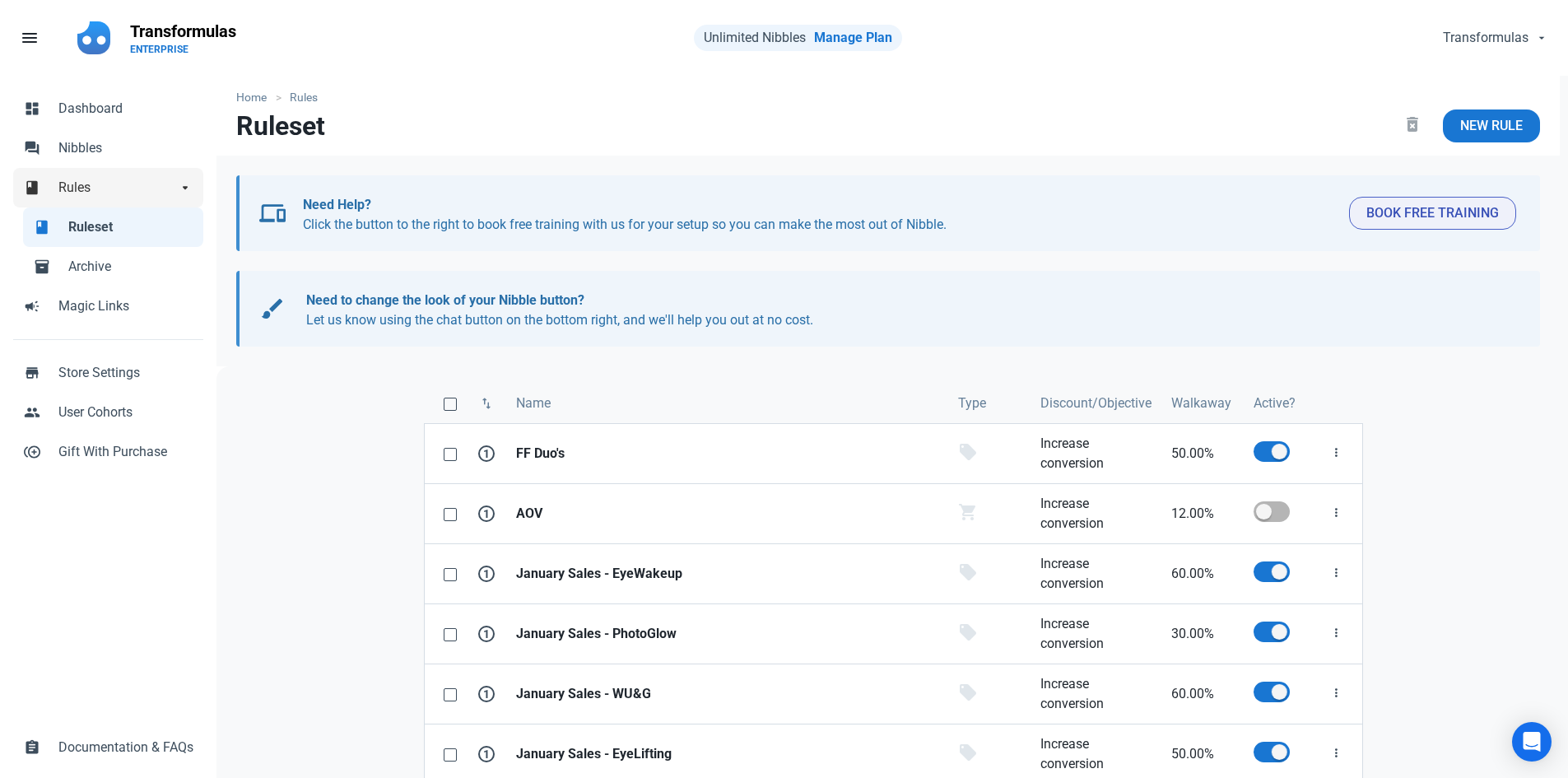
click at [96, 185] on span "Rules" at bounding box center [118, 188] width 119 height 20
click at [98, 185] on span "Rules" at bounding box center [118, 188] width 119 height 20
click at [112, 162] on link "forum Nibbles" at bounding box center [108, 147] width 190 height 39
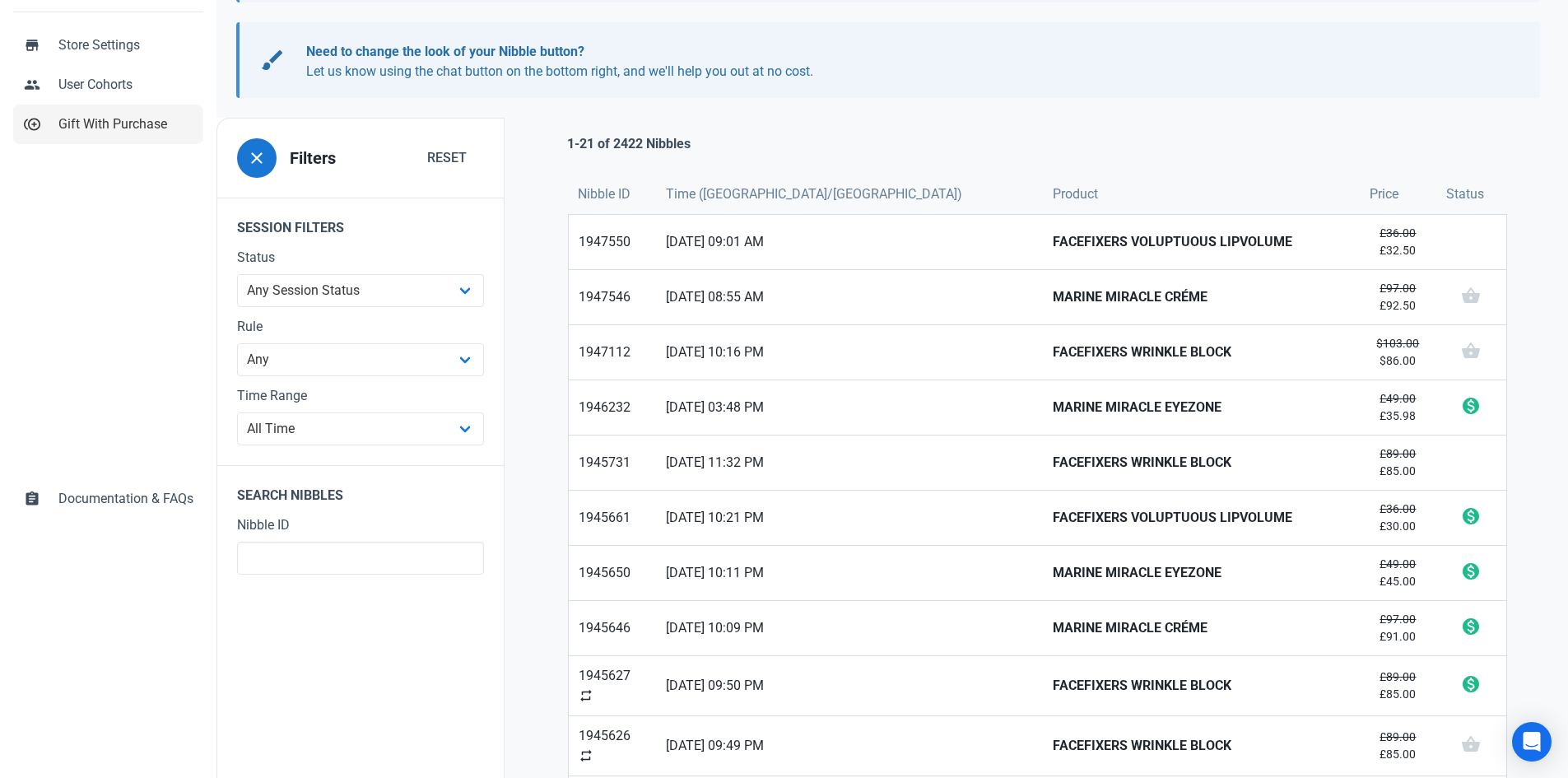
scroll to position [55, 0]
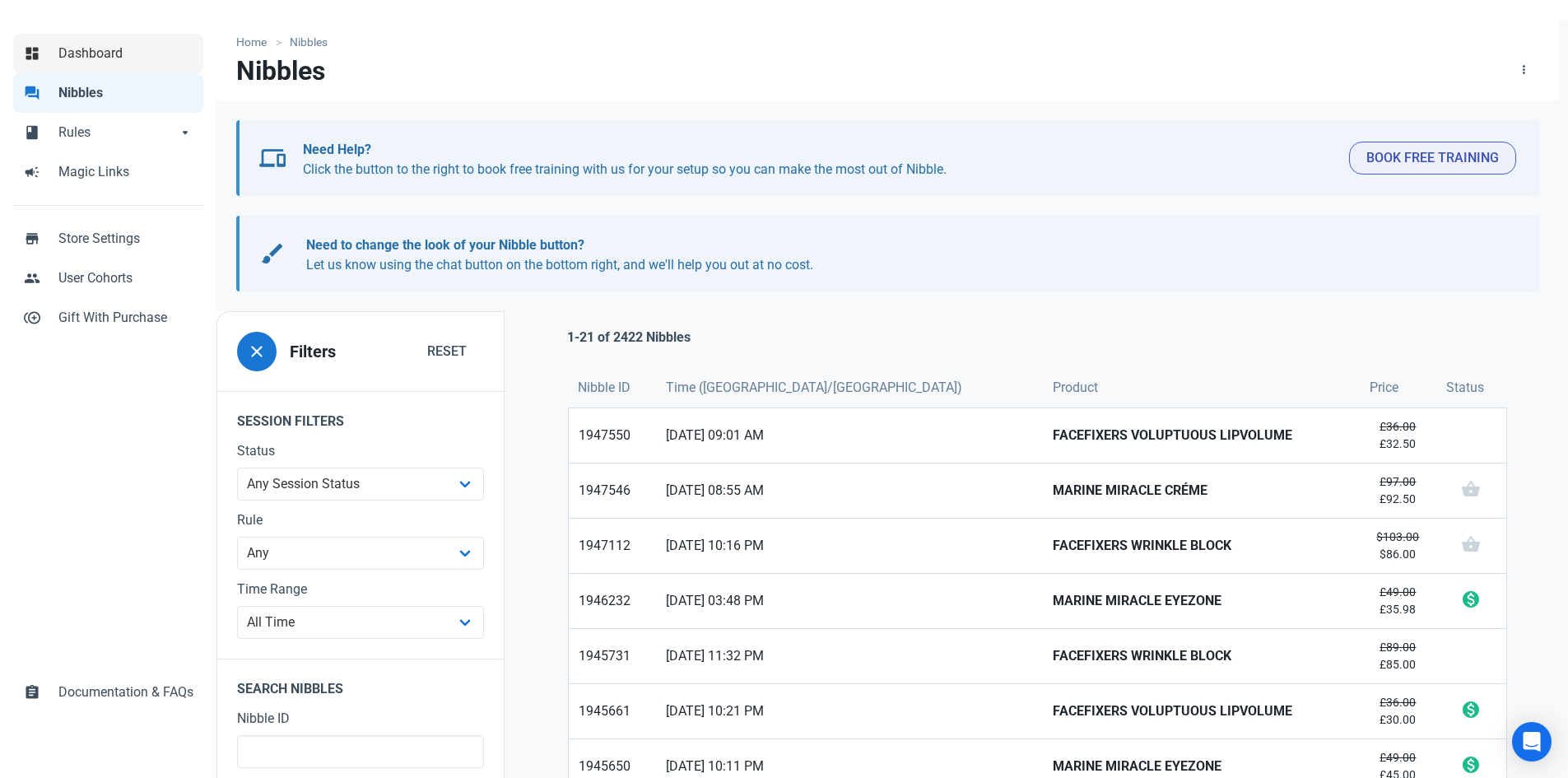
click at [156, 54] on span "Dashboard" at bounding box center [126, 53] width 135 height 20
select select "7d"
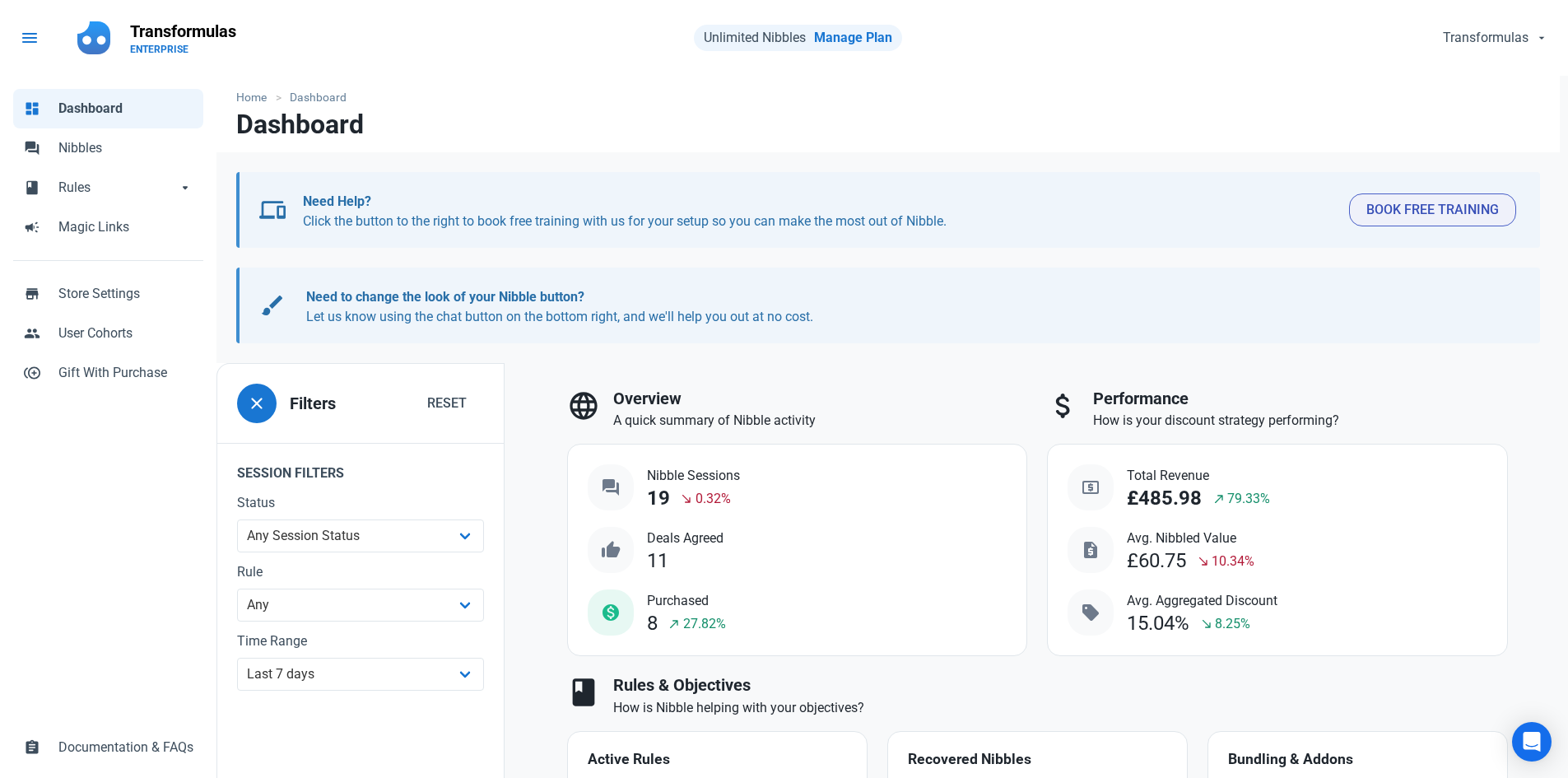
click at [37, 31] on span "menu" at bounding box center [30, 38] width 20 height 20
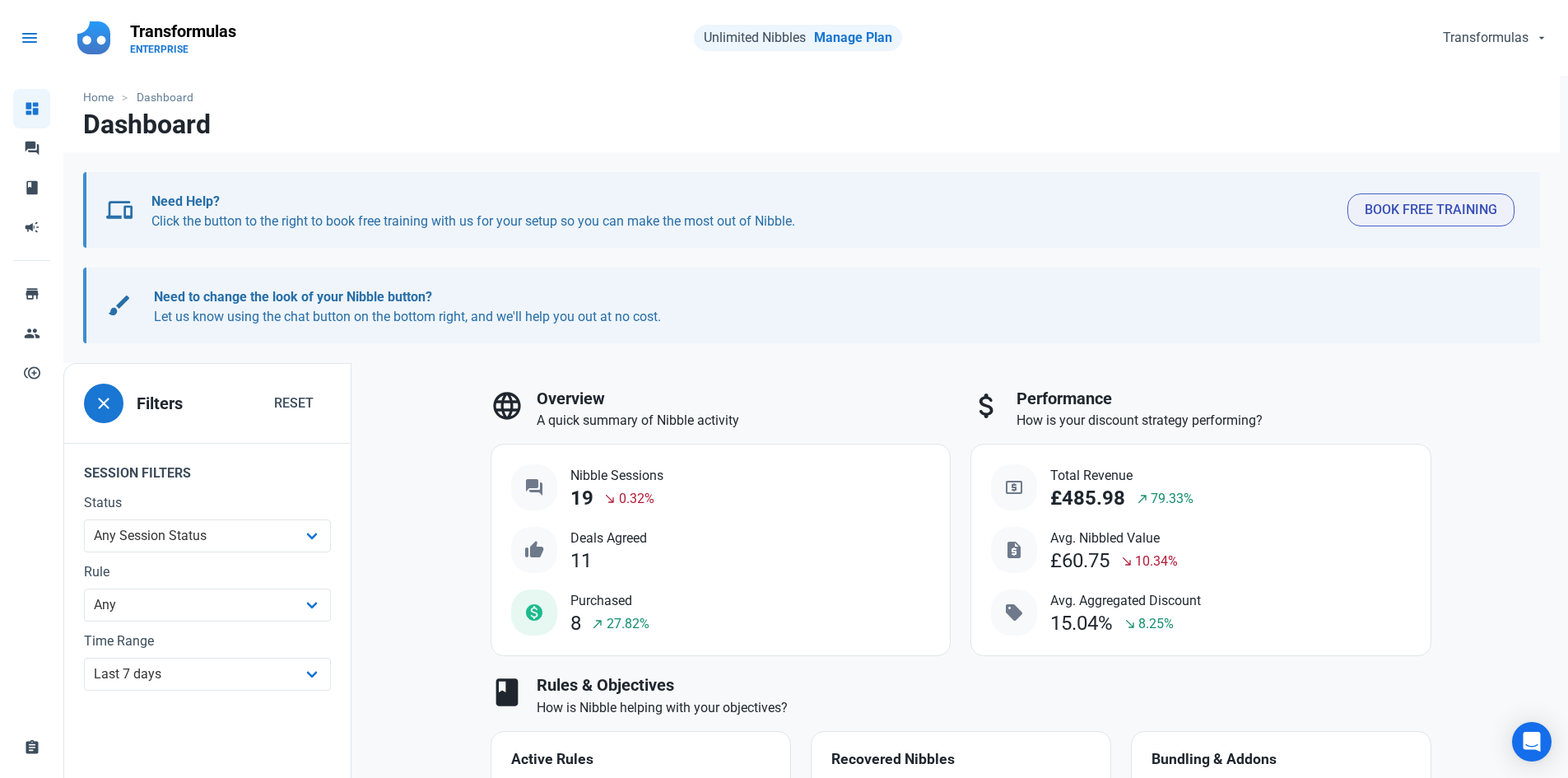
click at [37, 31] on span "menu" at bounding box center [30, 38] width 20 height 20
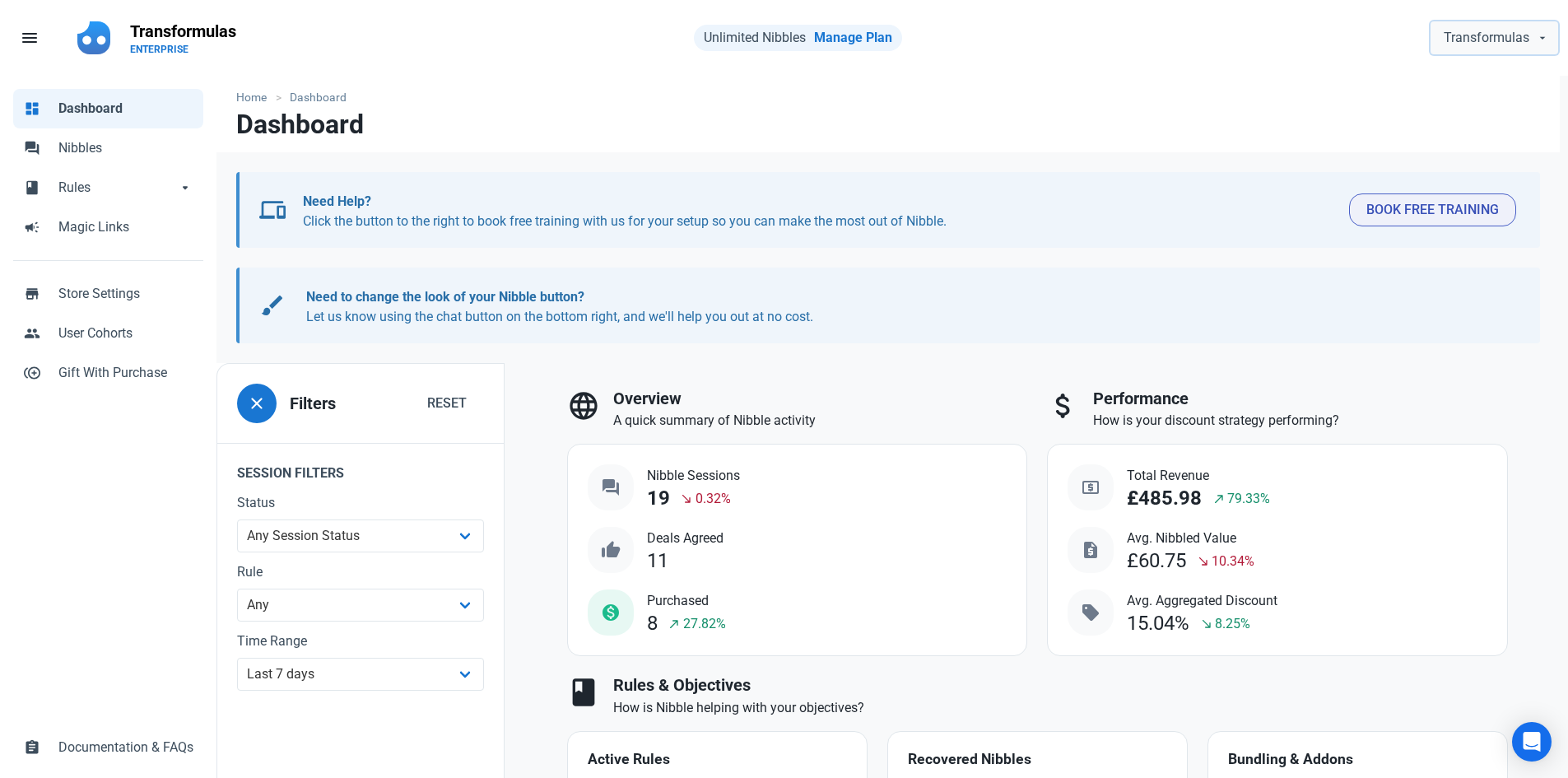
click at [1490, 29] on button "Transformulas" at bounding box center [1495, 38] width 127 height 33
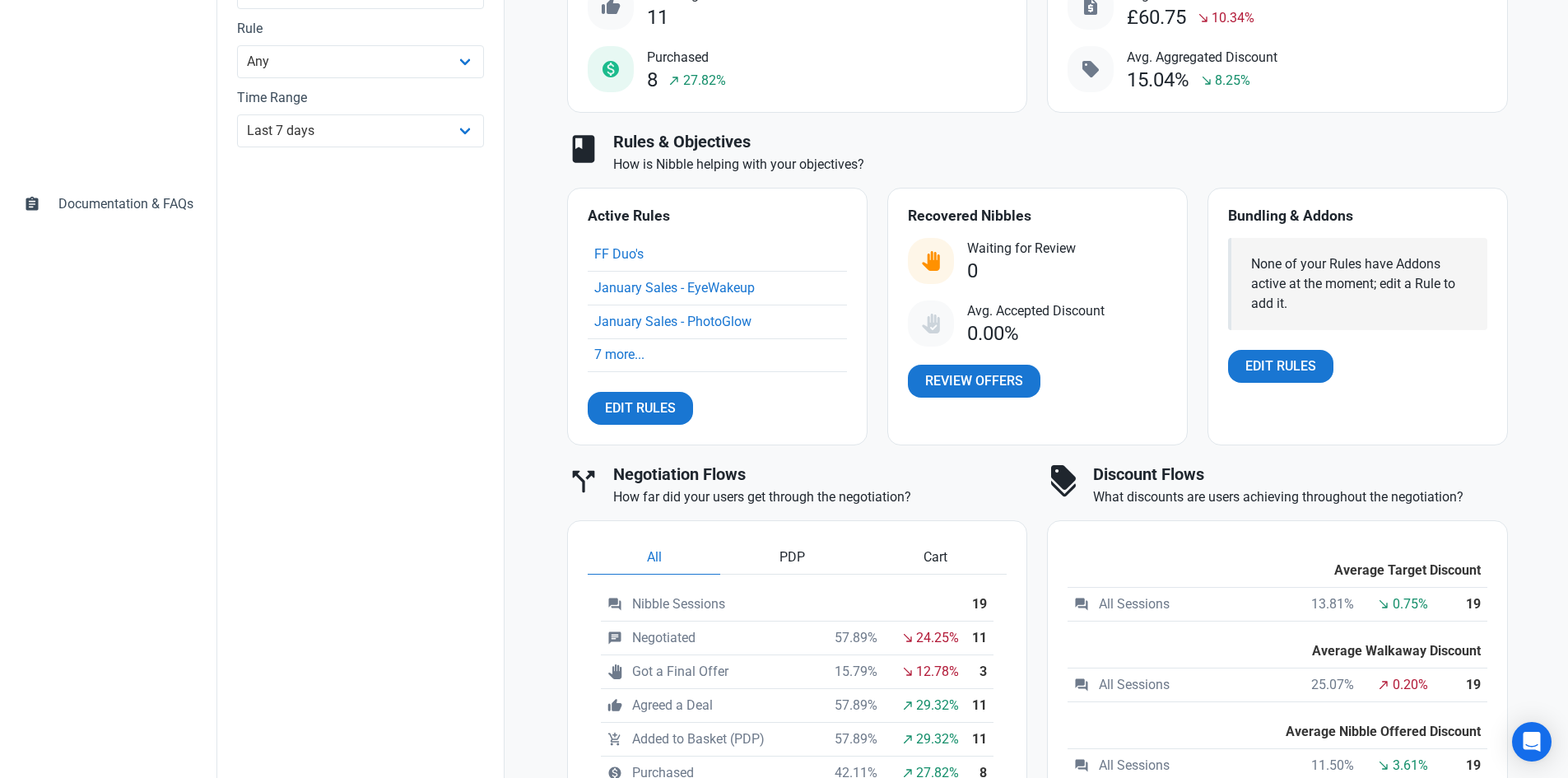
scroll to position [549, 0]
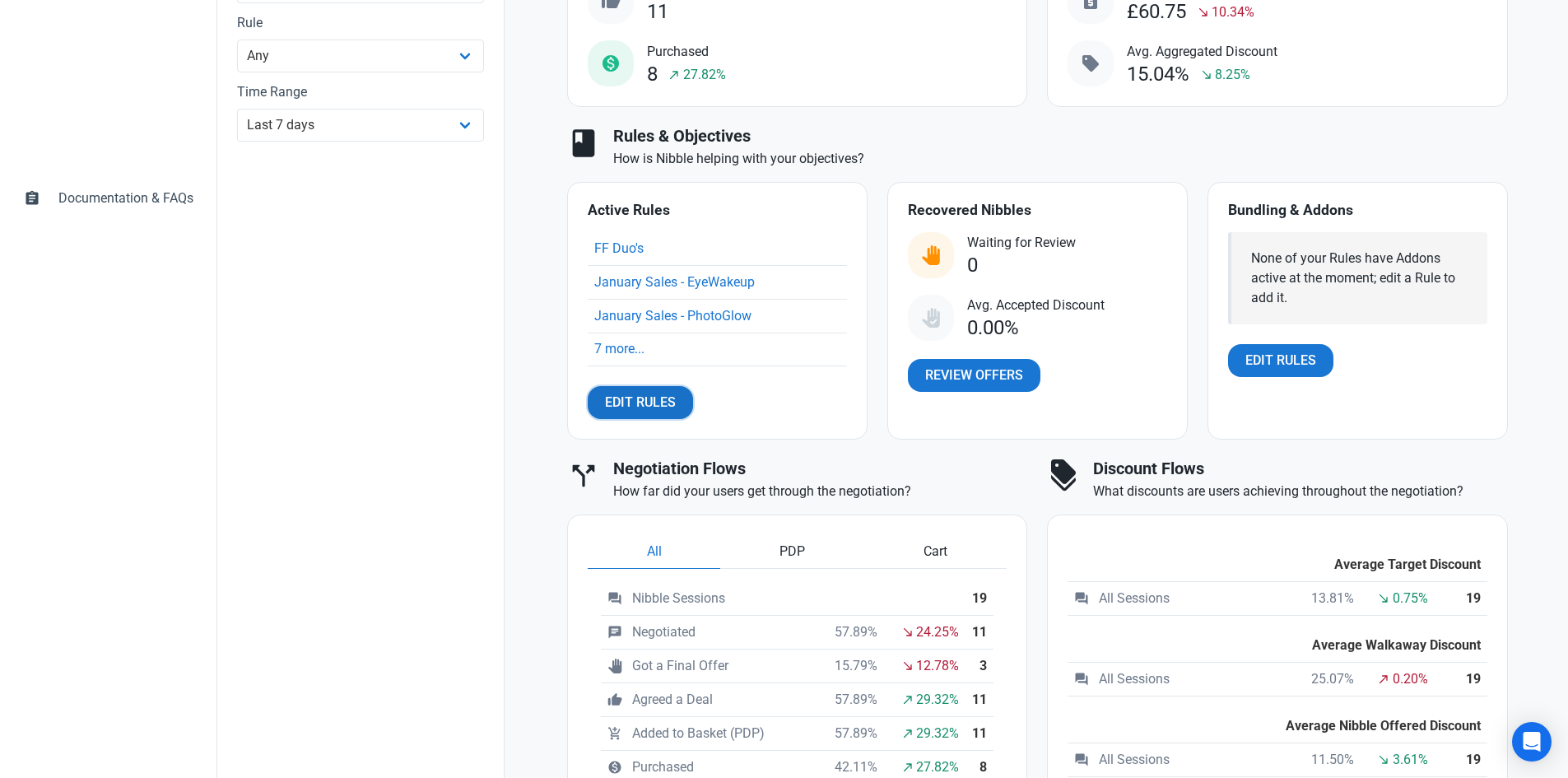
drag, startPoint x: 764, startPoint y: 433, endPoint x: 677, endPoint y: 398, distance: 93.8
click at [677, 398] on link "Edit Rules" at bounding box center [640, 403] width 106 height 33
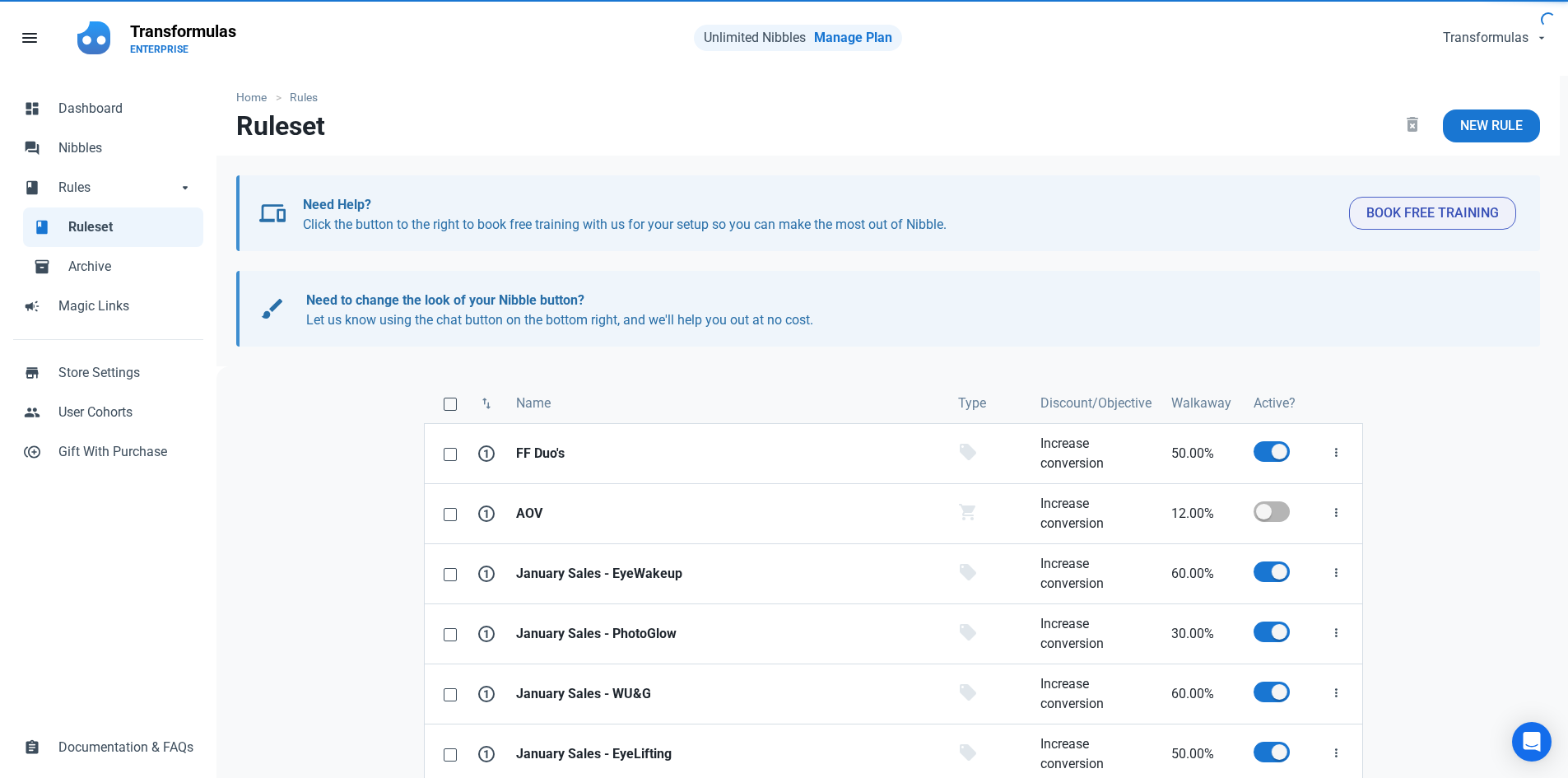
click at [660, 407] on div "Name" at bounding box center [727, 403] width 422 height 20
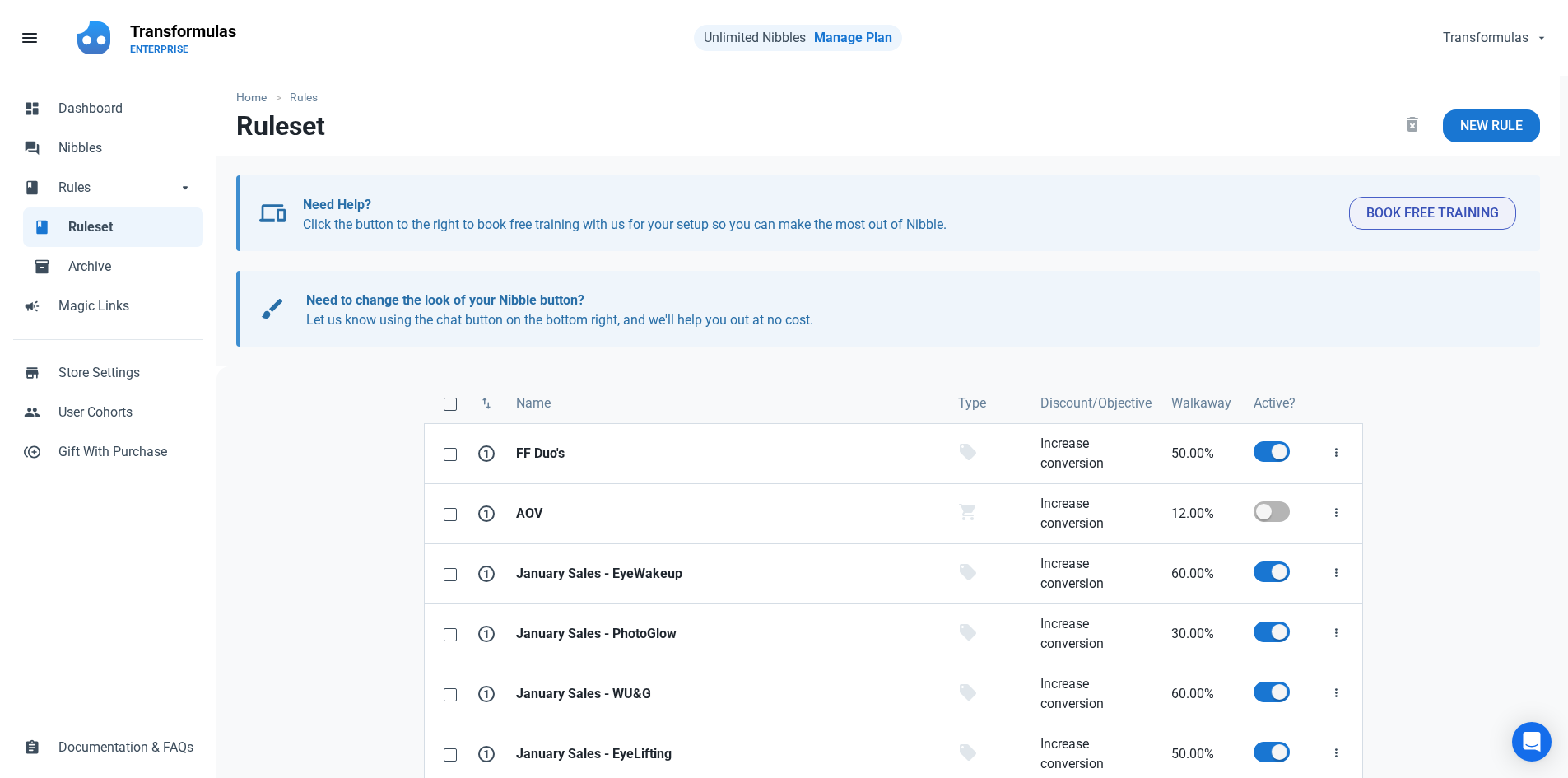
scroll to position [9, 0]
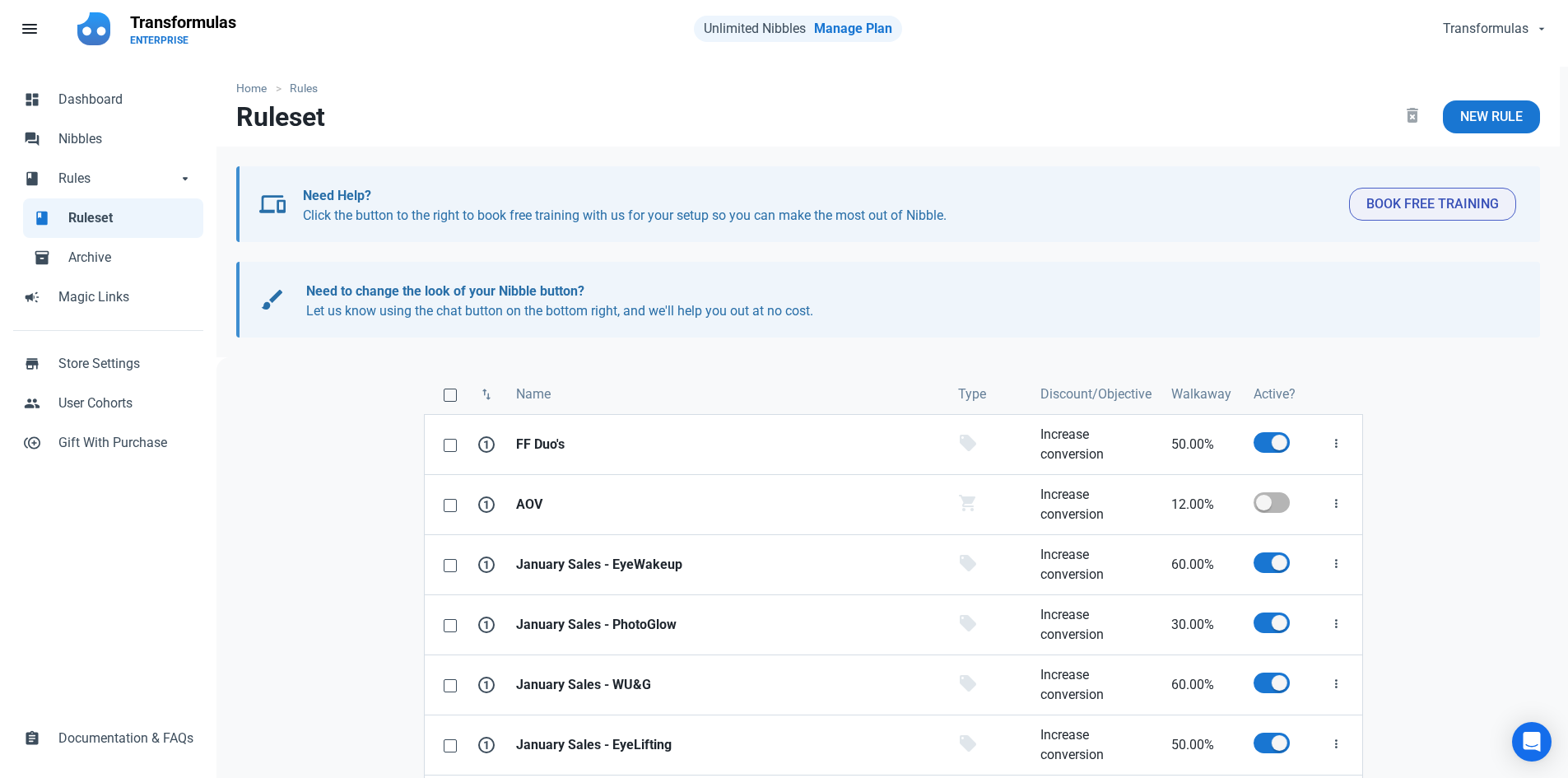
select select "7d"
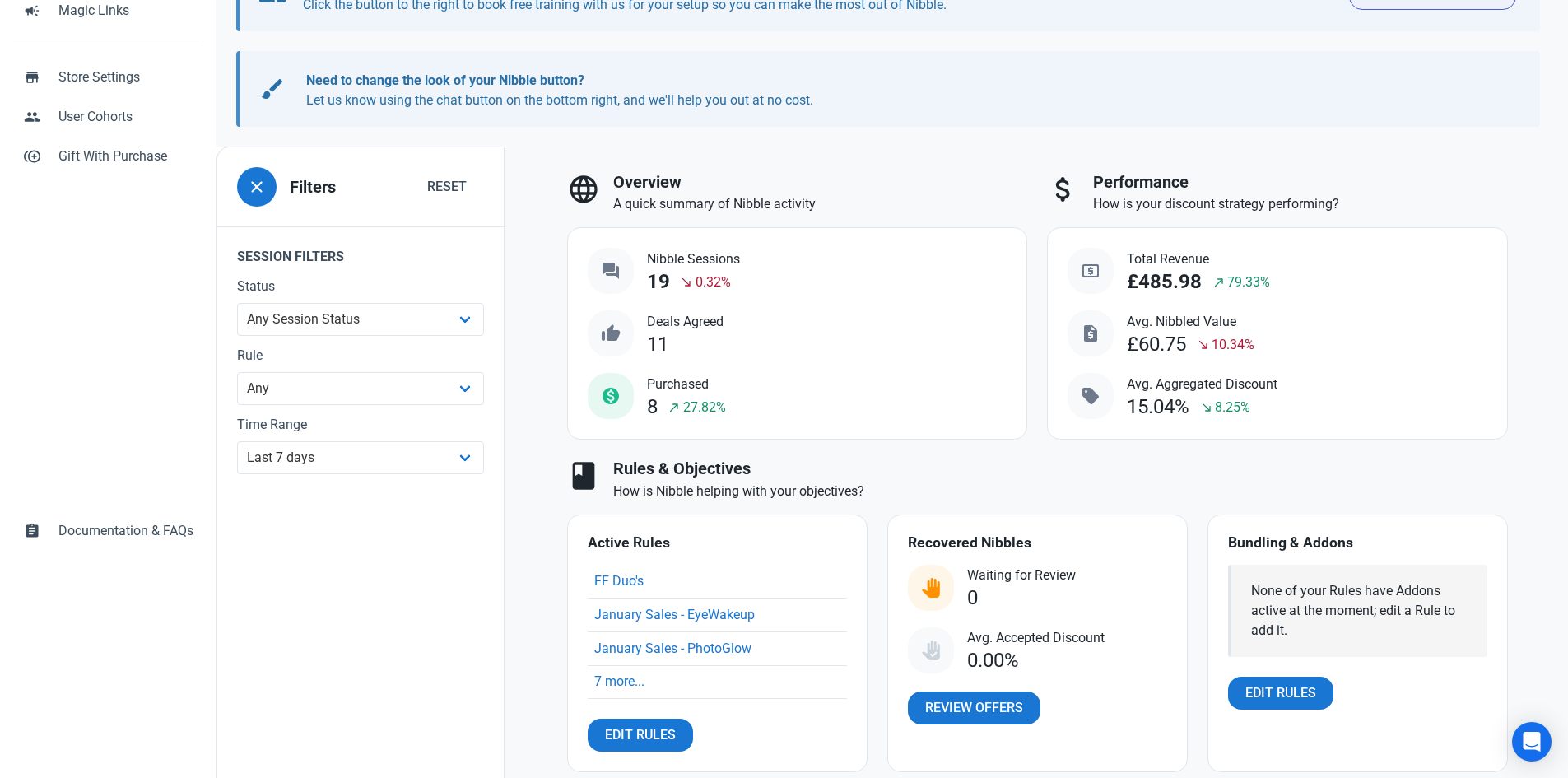
scroll to position [448, 0]
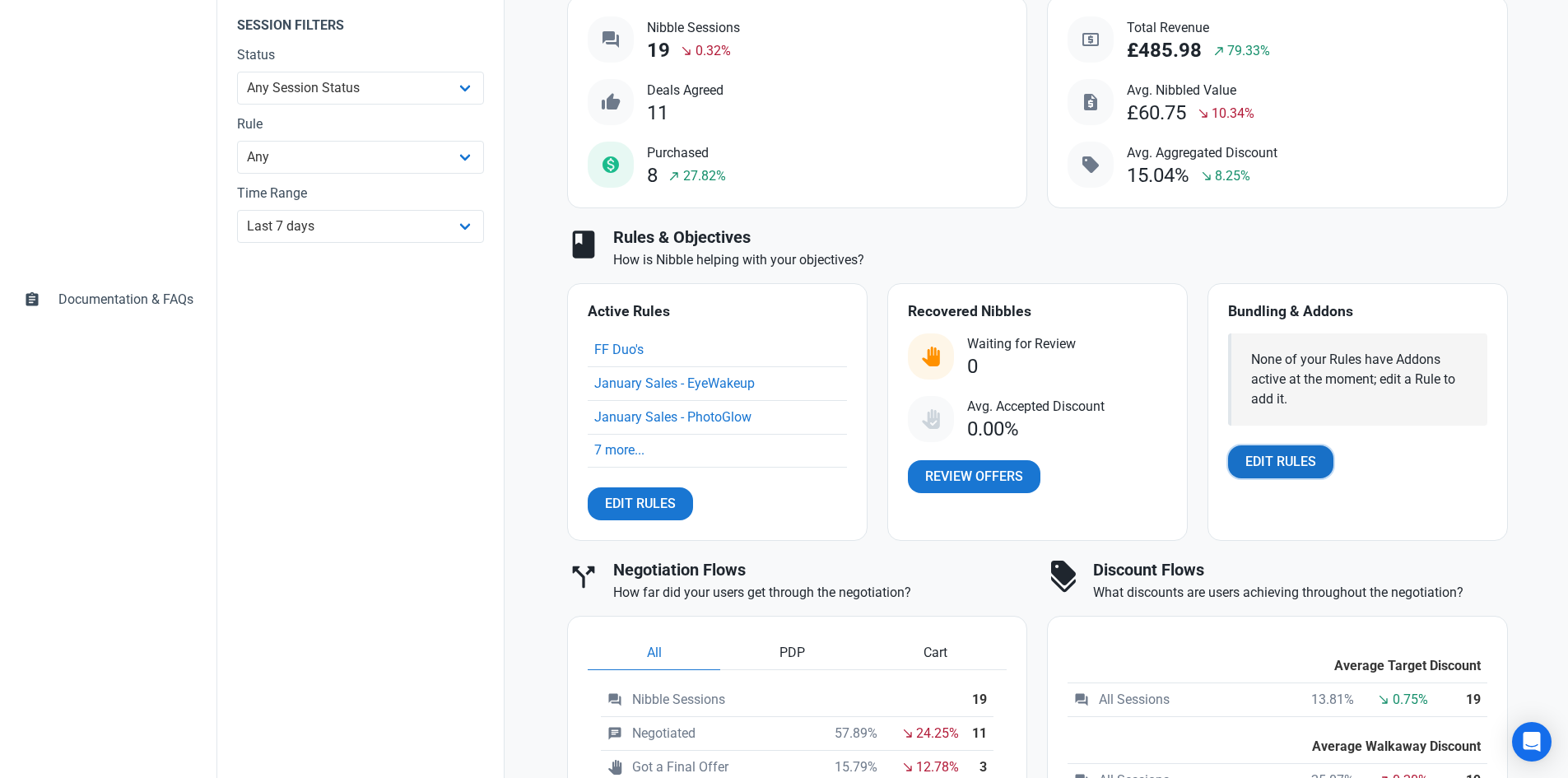
click at [1284, 463] on span "Edit Rules" at bounding box center [1280, 461] width 71 height 20
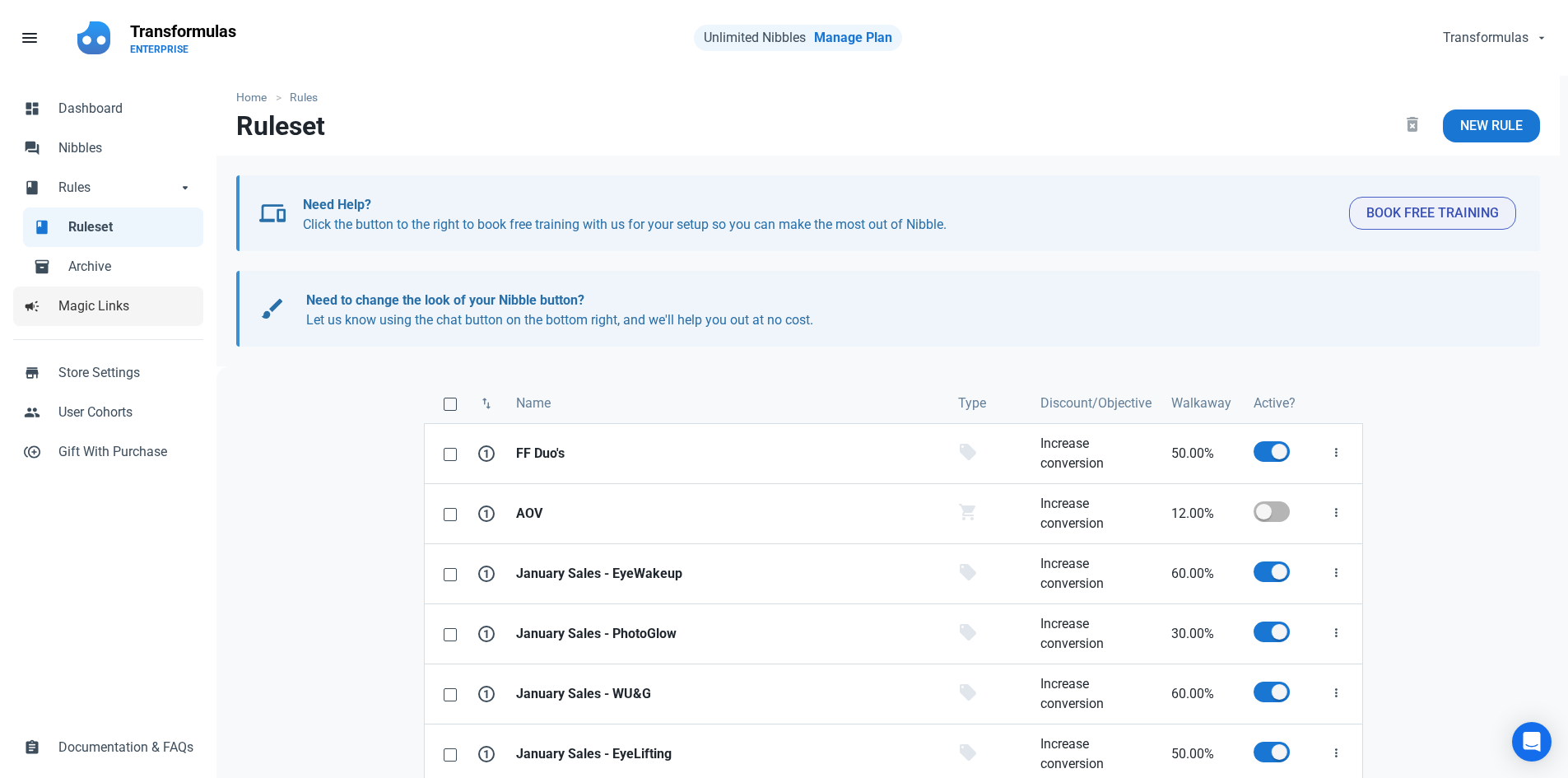
click at [154, 300] on span "Magic Links" at bounding box center [126, 306] width 135 height 20
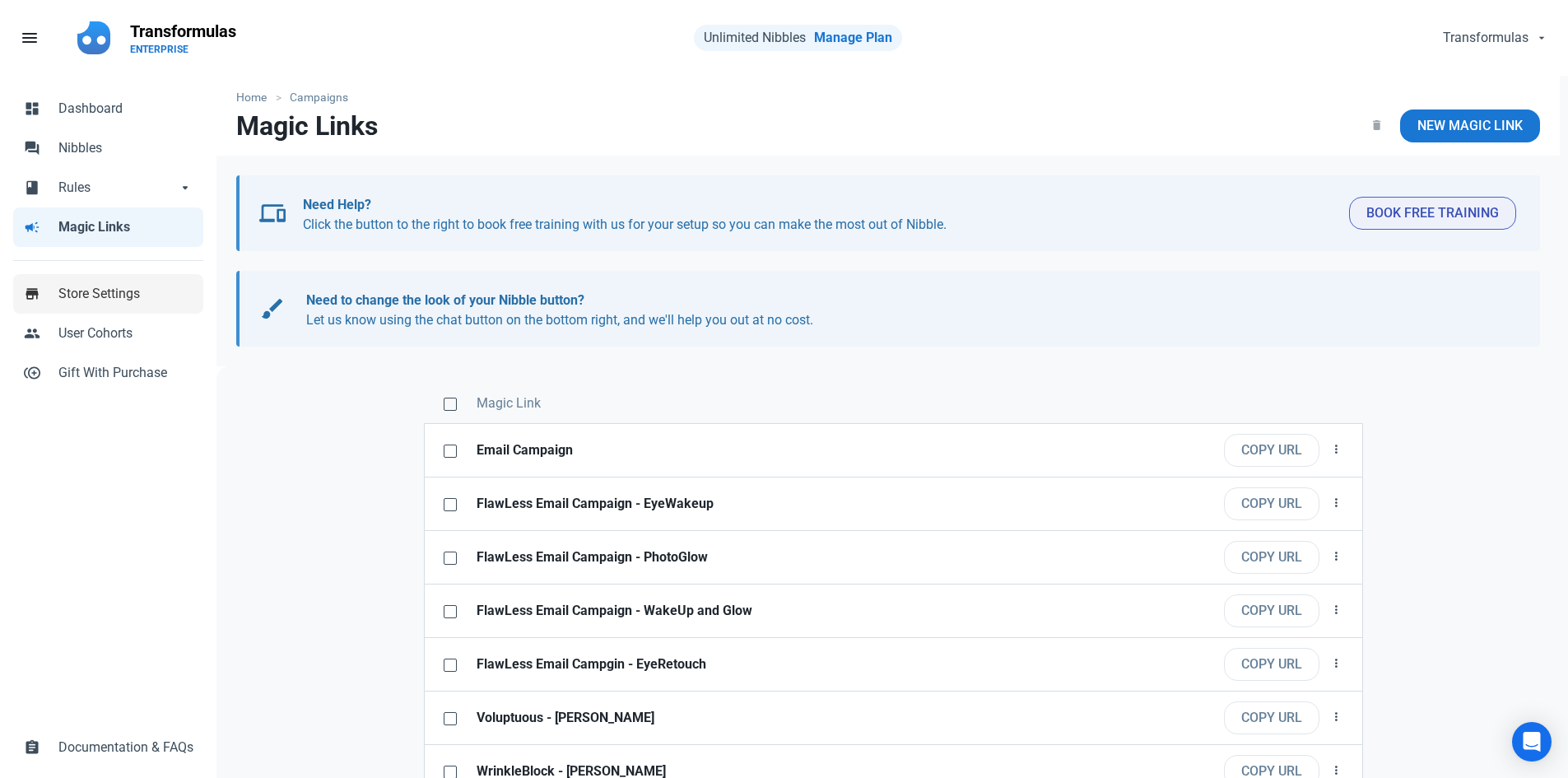
click at [140, 301] on span "Store Settings" at bounding box center [126, 294] width 135 height 20
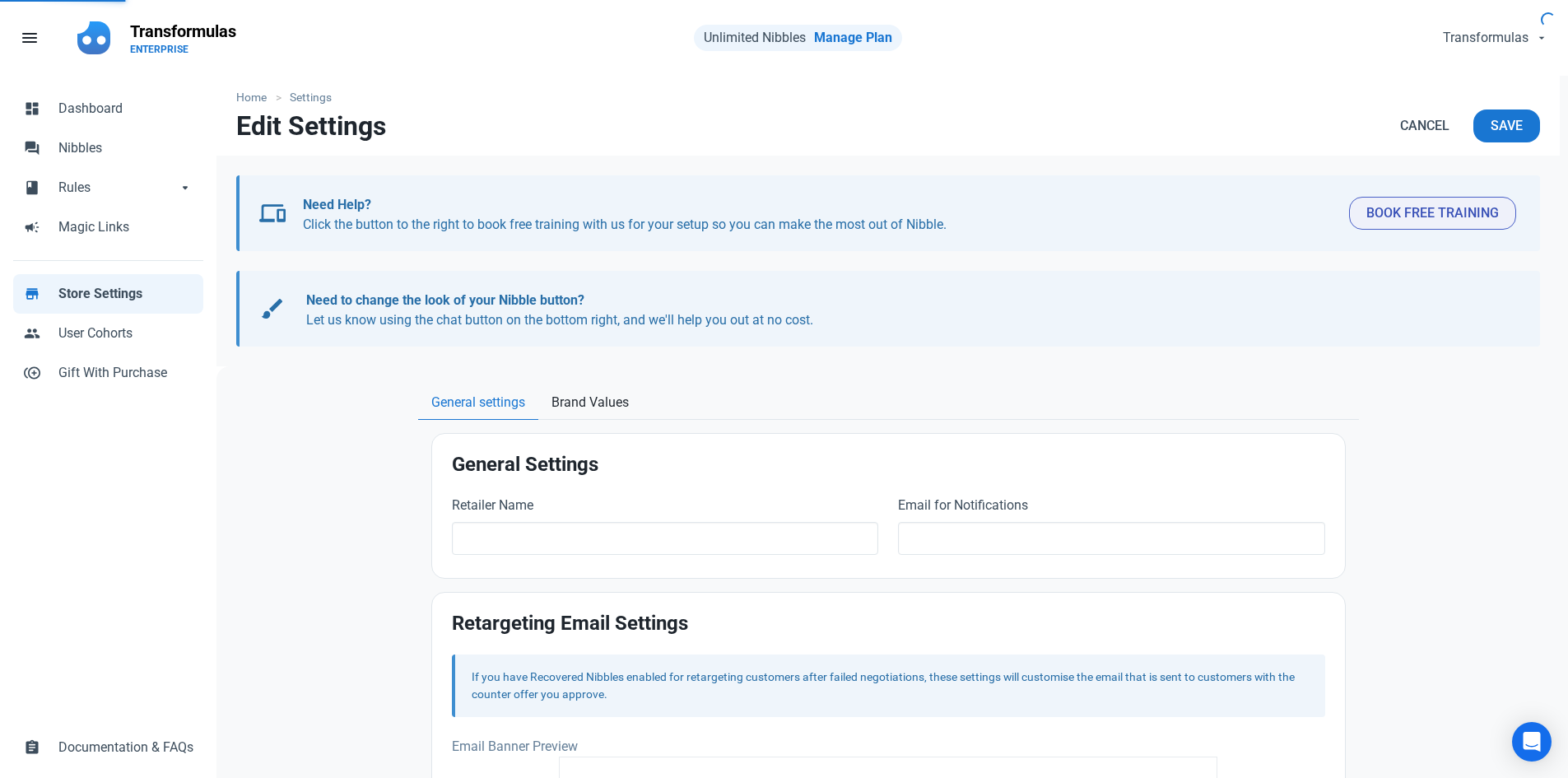
type input "Transformulas"
type input "[EMAIL_ADDRESS][DOMAIN_NAME]"
click at [147, 323] on link "people User Cohorts" at bounding box center [108, 333] width 190 height 39
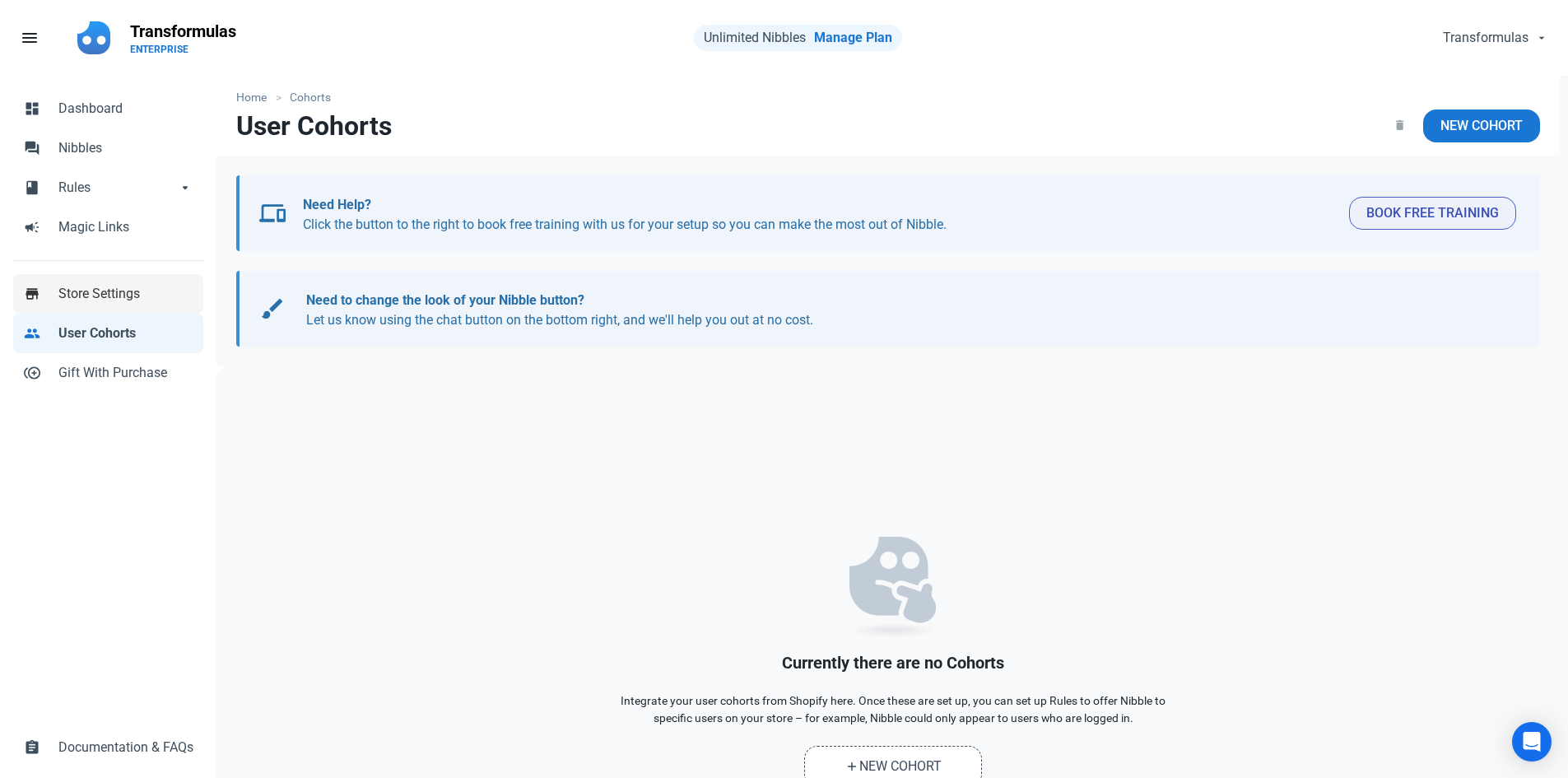
click at [147, 300] on span "Store Settings" at bounding box center [126, 294] width 135 height 20
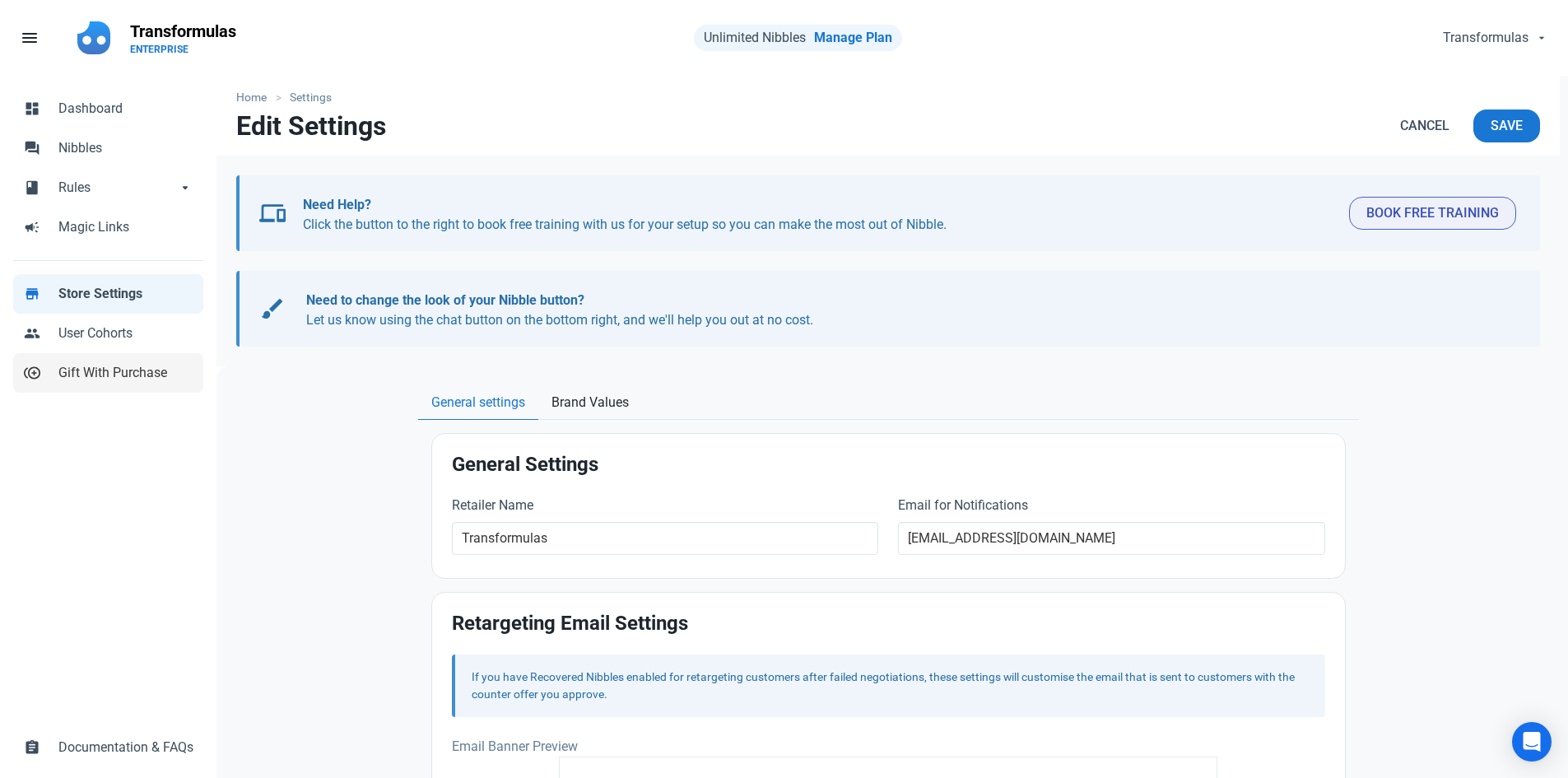
click at [125, 368] on span "Gift With Purchase" at bounding box center [126, 372] width 135 height 20
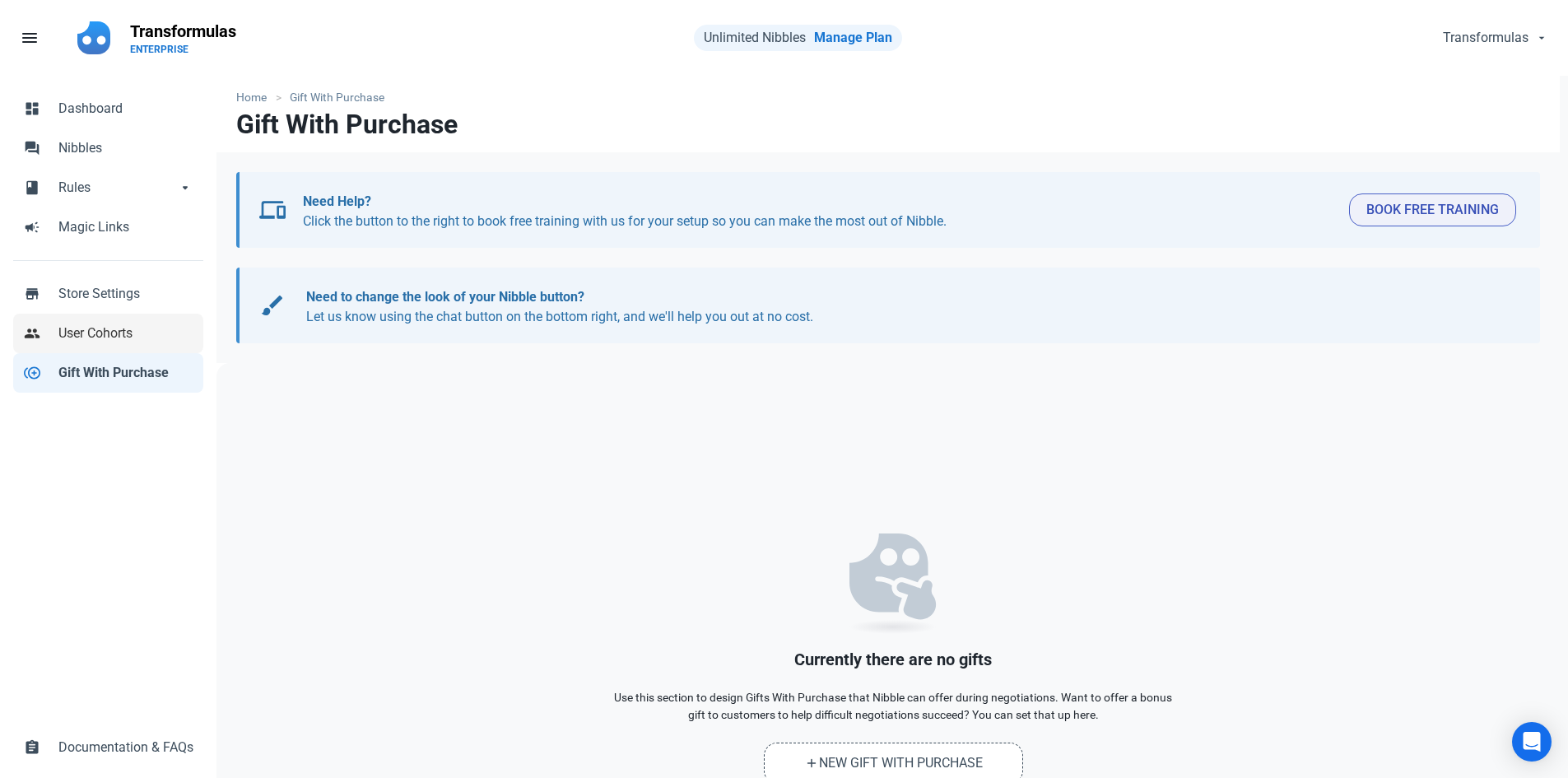
click at [124, 327] on span "User Cohorts" at bounding box center [126, 333] width 135 height 20
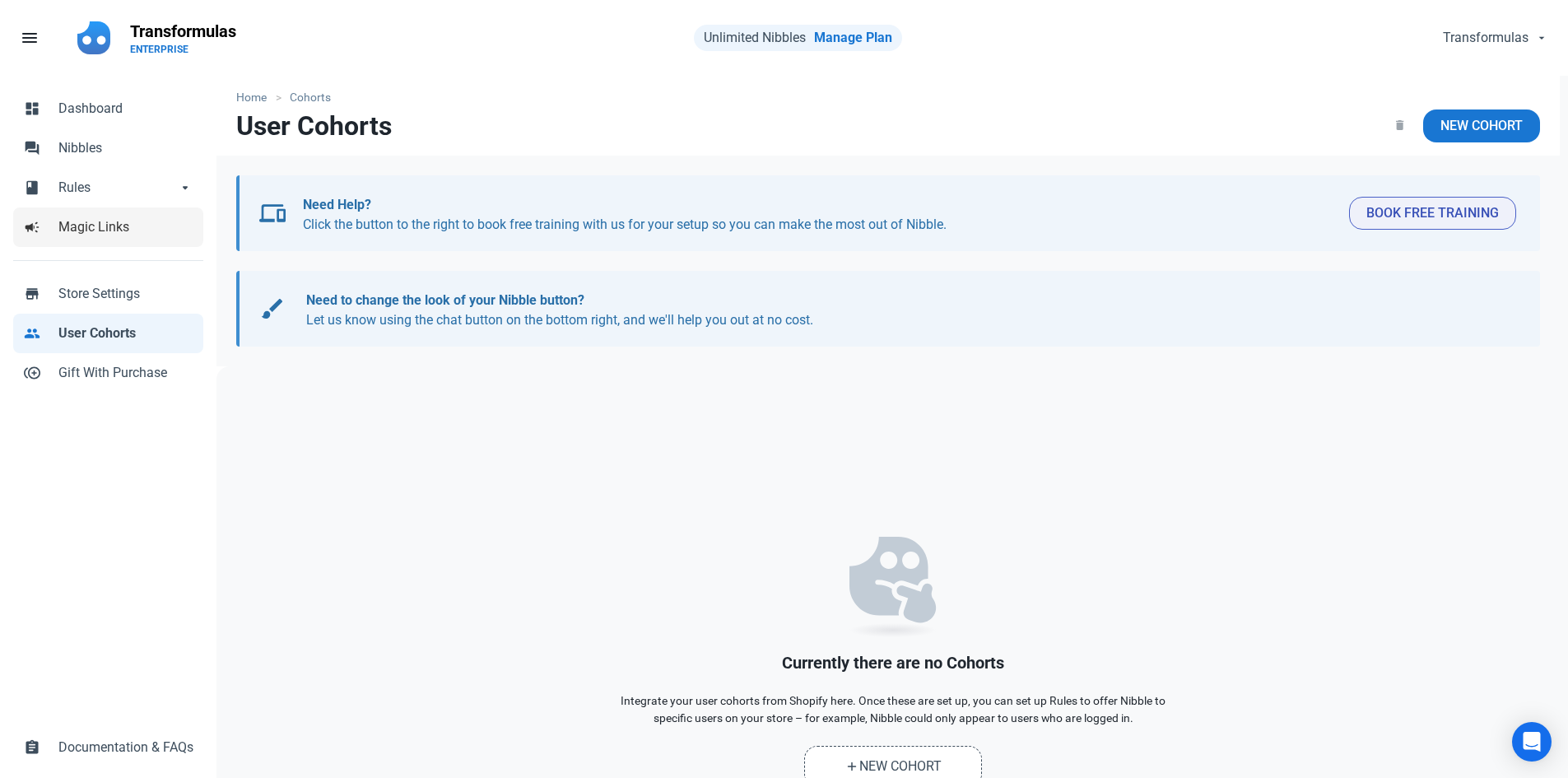
click at [128, 219] on span "Magic Links" at bounding box center [126, 227] width 135 height 20
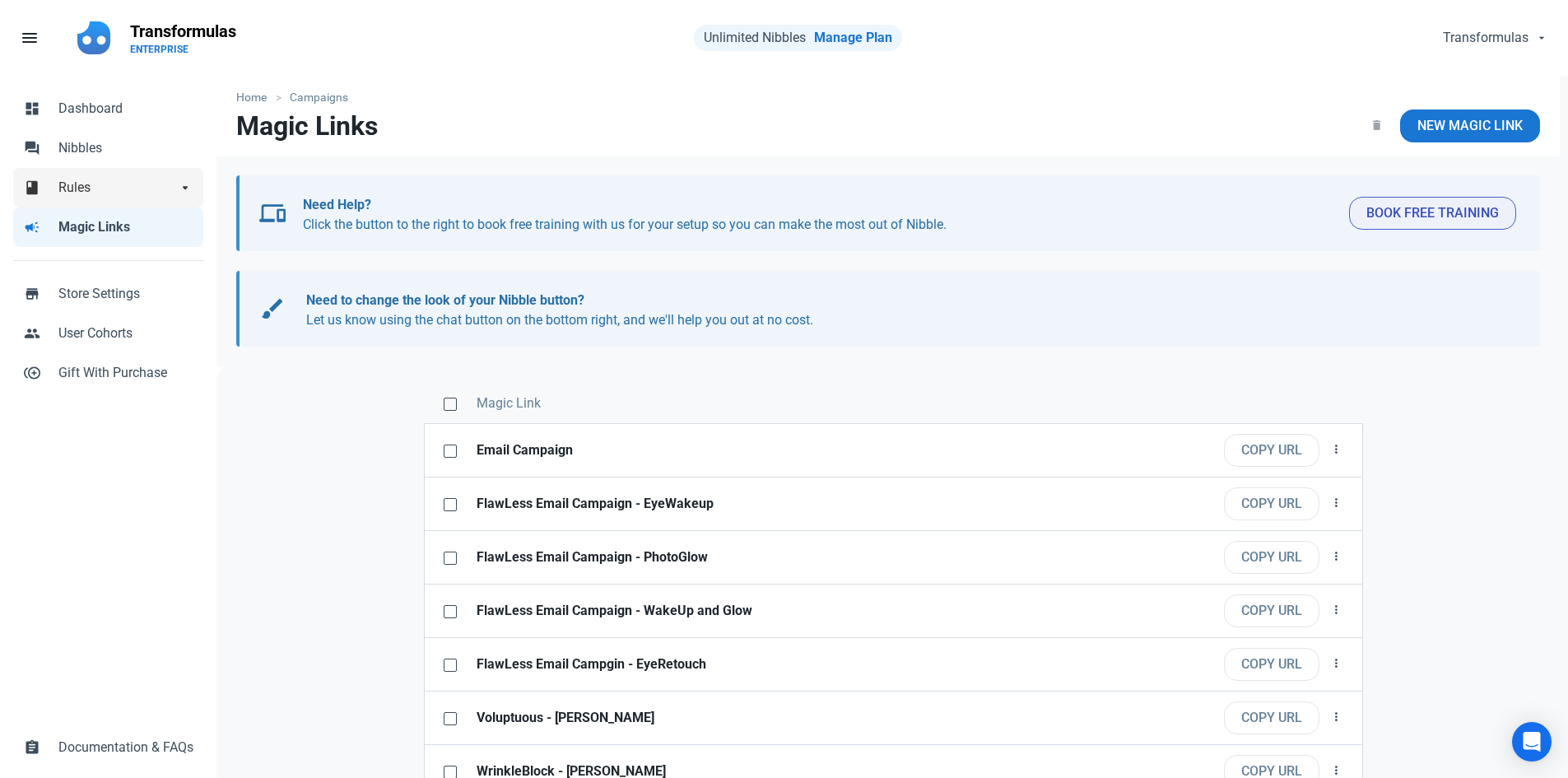
click at [125, 203] on link "book Rules arrow_drop_down" at bounding box center [108, 188] width 190 height 39
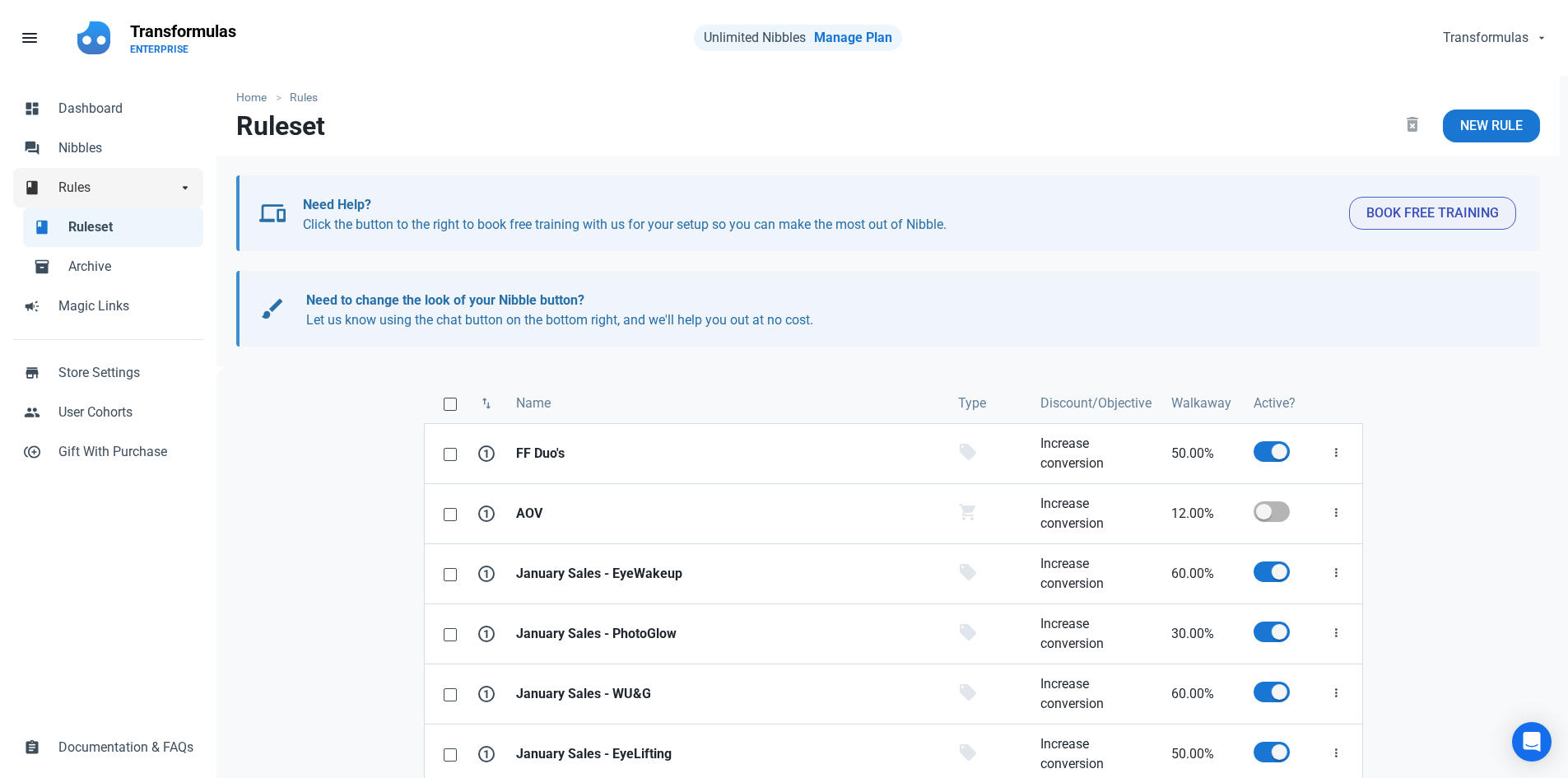
click at [141, 197] on span "Rules" at bounding box center [118, 188] width 119 height 20
click at [141, 196] on span "Rules" at bounding box center [118, 188] width 119 height 20
click at [131, 169] on link "book Rules arrow_drop_down" at bounding box center [108, 188] width 190 height 39
click at [111, 154] on span "Nibbles" at bounding box center [126, 148] width 135 height 20
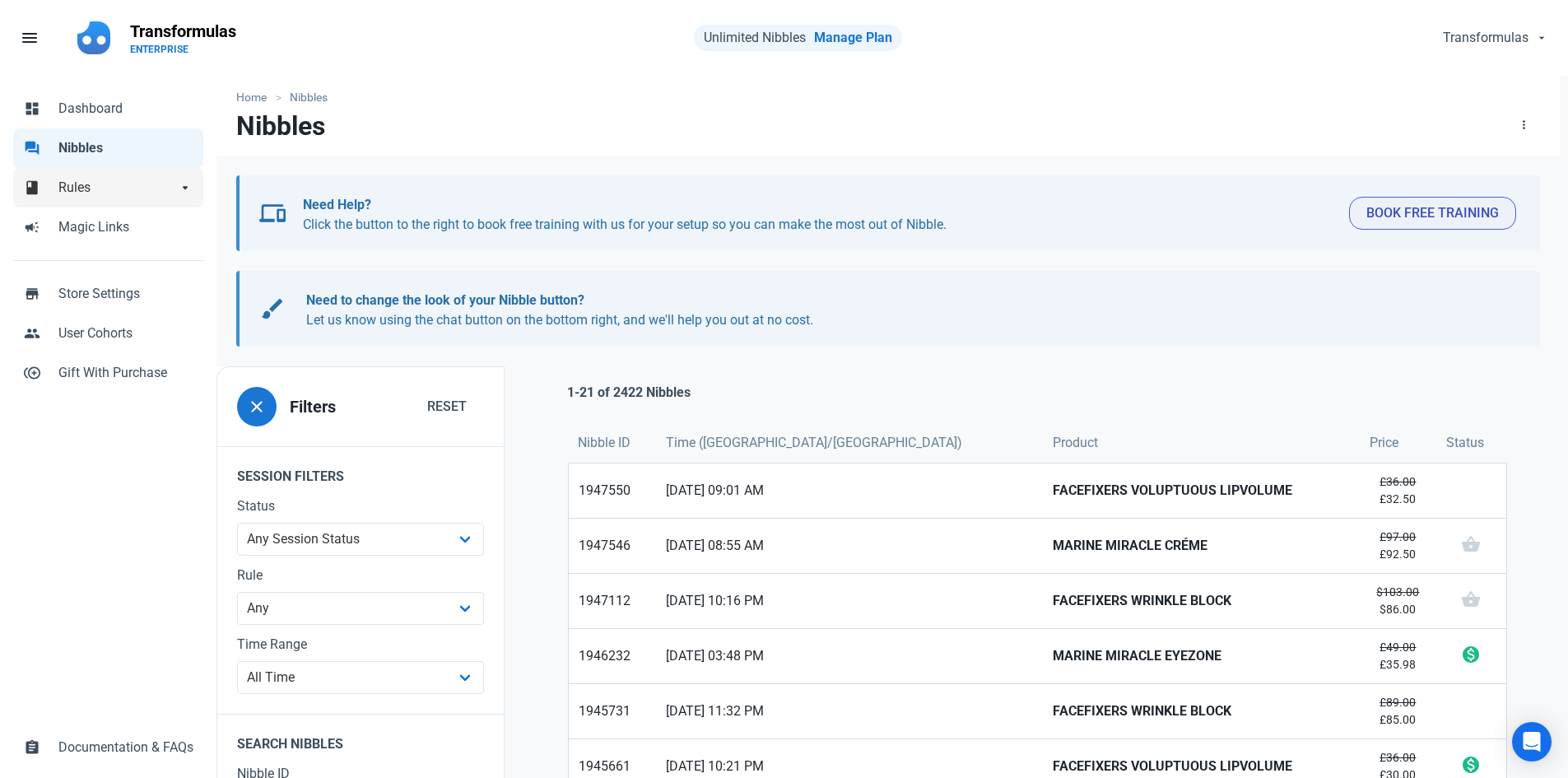
click at [112, 197] on span "Rules" at bounding box center [118, 188] width 119 height 20
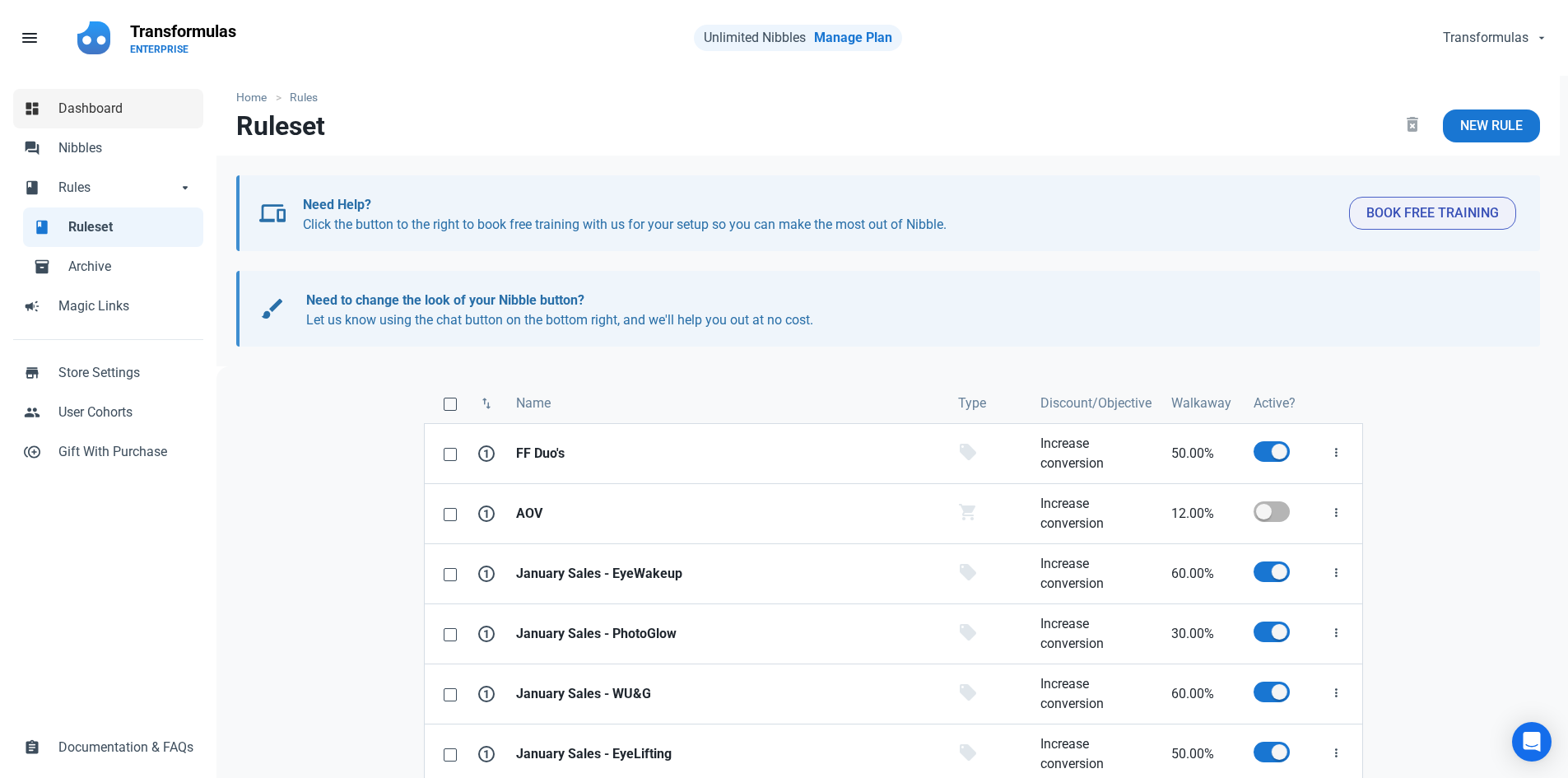
click at [140, 119] on link "dashboard Dashboard" at bounding box center [108, 108] width 190 height 39
select select "7d"
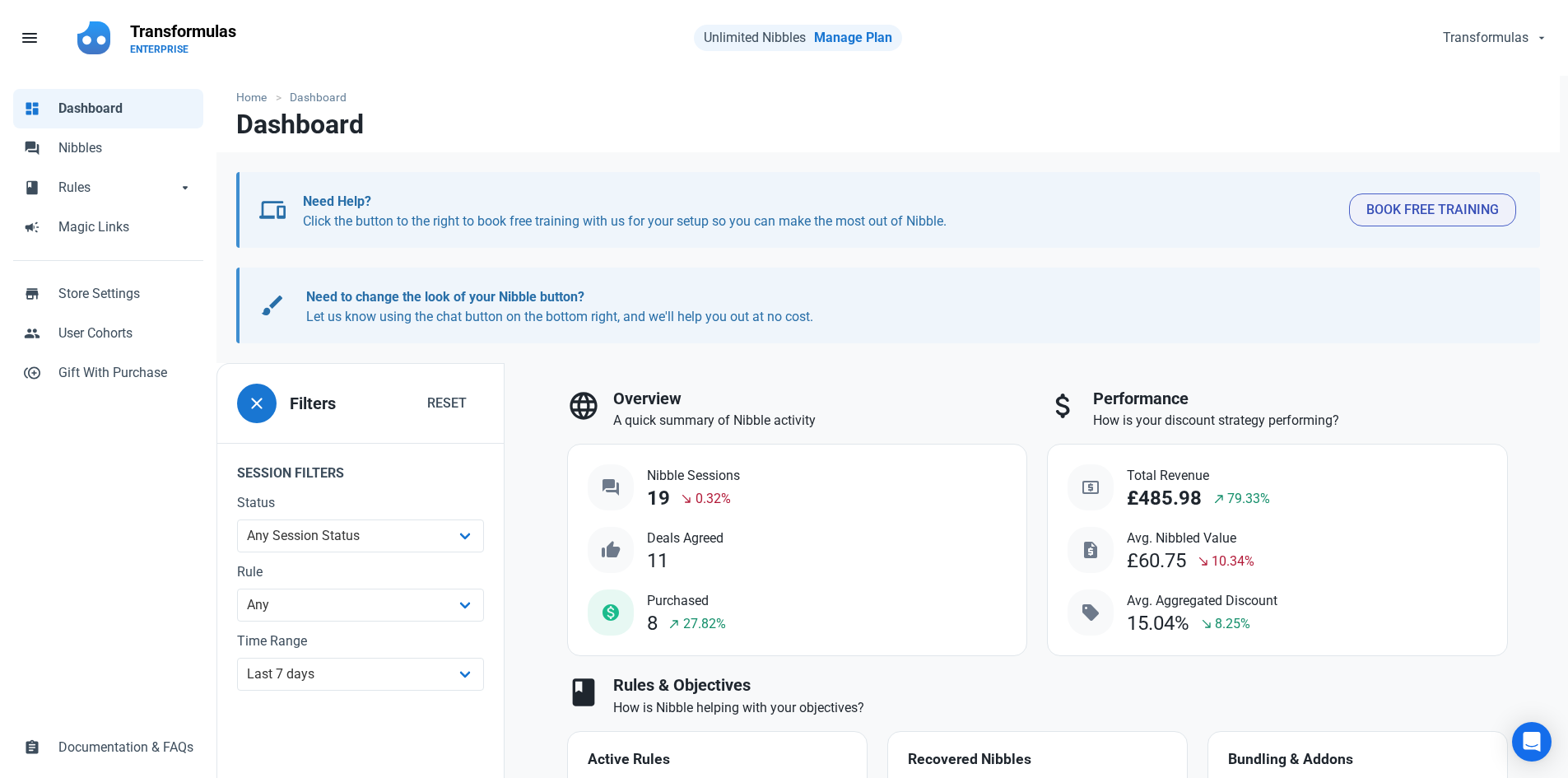
click at [160, 52] on p "ENTERPRISE" at bounding box center [183, 49] width 106 height 13
click at [172, 69] on nav "menu Fill 1 Transformulas ENTERPRISE Unlimited Nibbles Manage Plan Transformula…" at bounding box center [784, 38] width 1568 height 76
click at [81, 747] on span "Documentation & FAQs" at bounding box center [126, 747] width 135 height 20
click at [1469, 66] on nav "menu Fill 1 Transformulas ENTERPRISE Unlimited Nibbles Manage Plan Transformula…" at bounding box center [784, 38] width 1568 height 76
click at [1466, 36] on span "Transformulas" at bounding box center [1487, 38] width 85 height 20
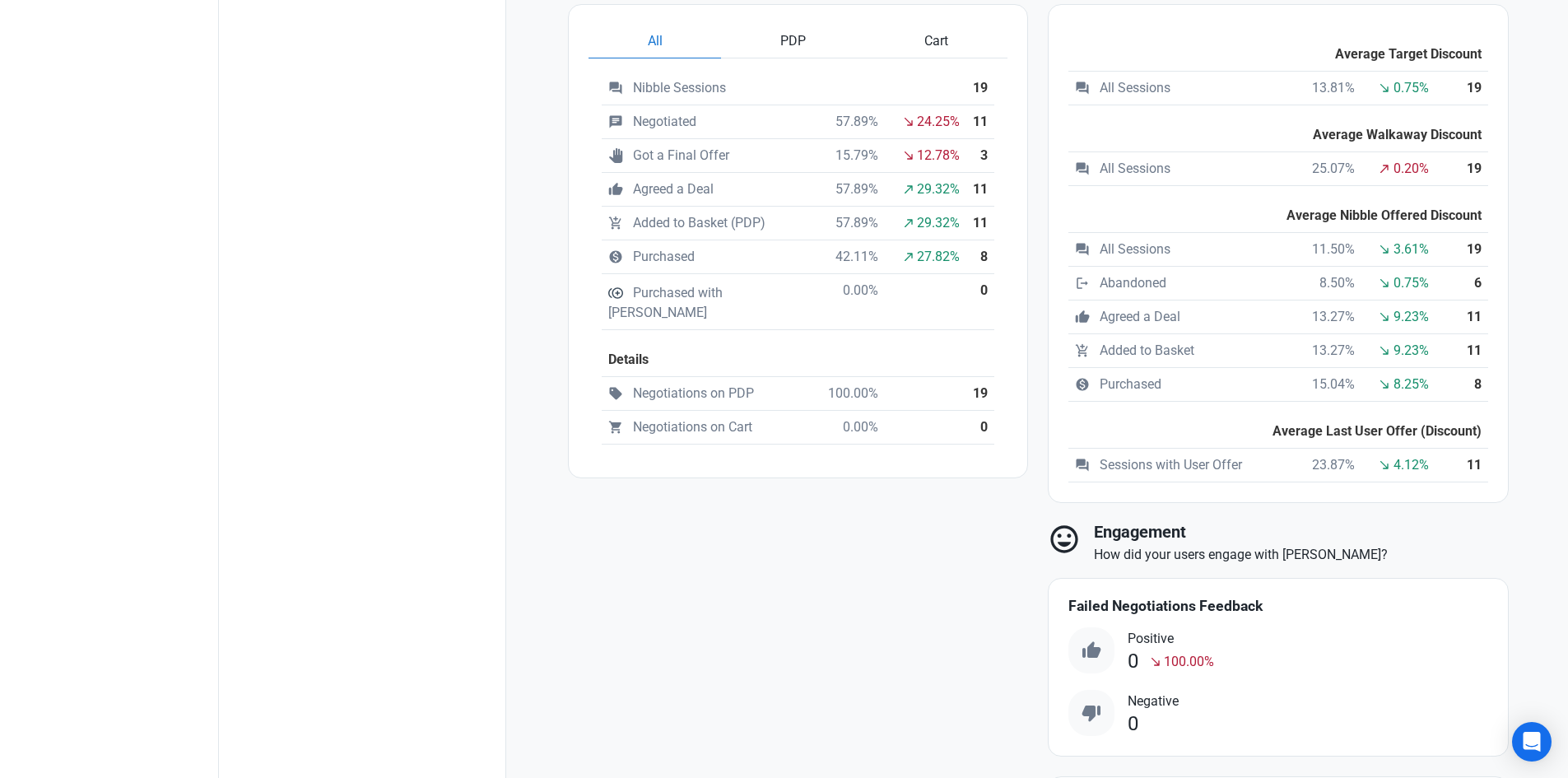
scroll to position [1218, 0]
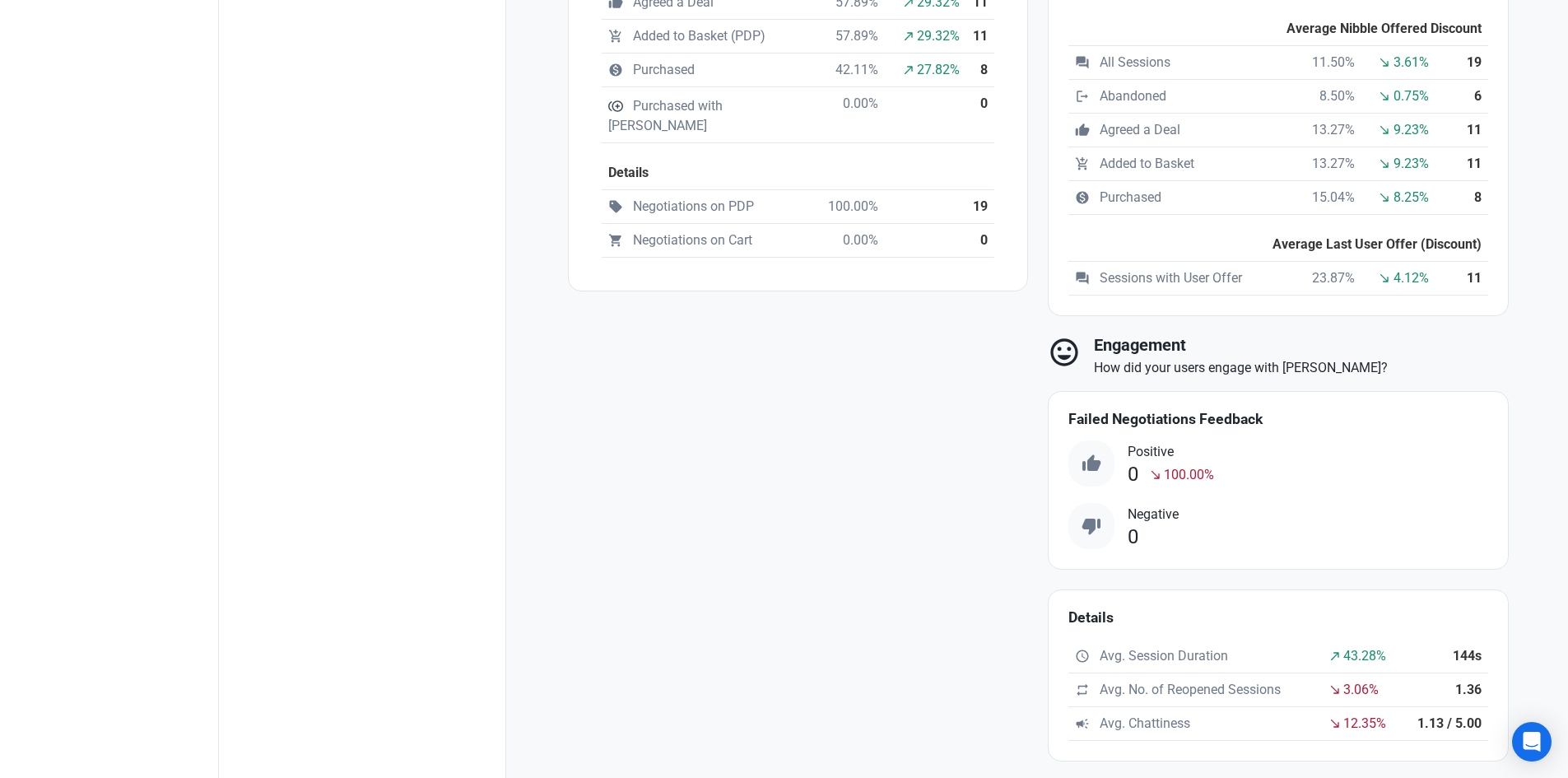
drag, startPoint x: 1561, startPoint y: 83, endPoint x: 1562, endPoint y: 66, distance: 17.0
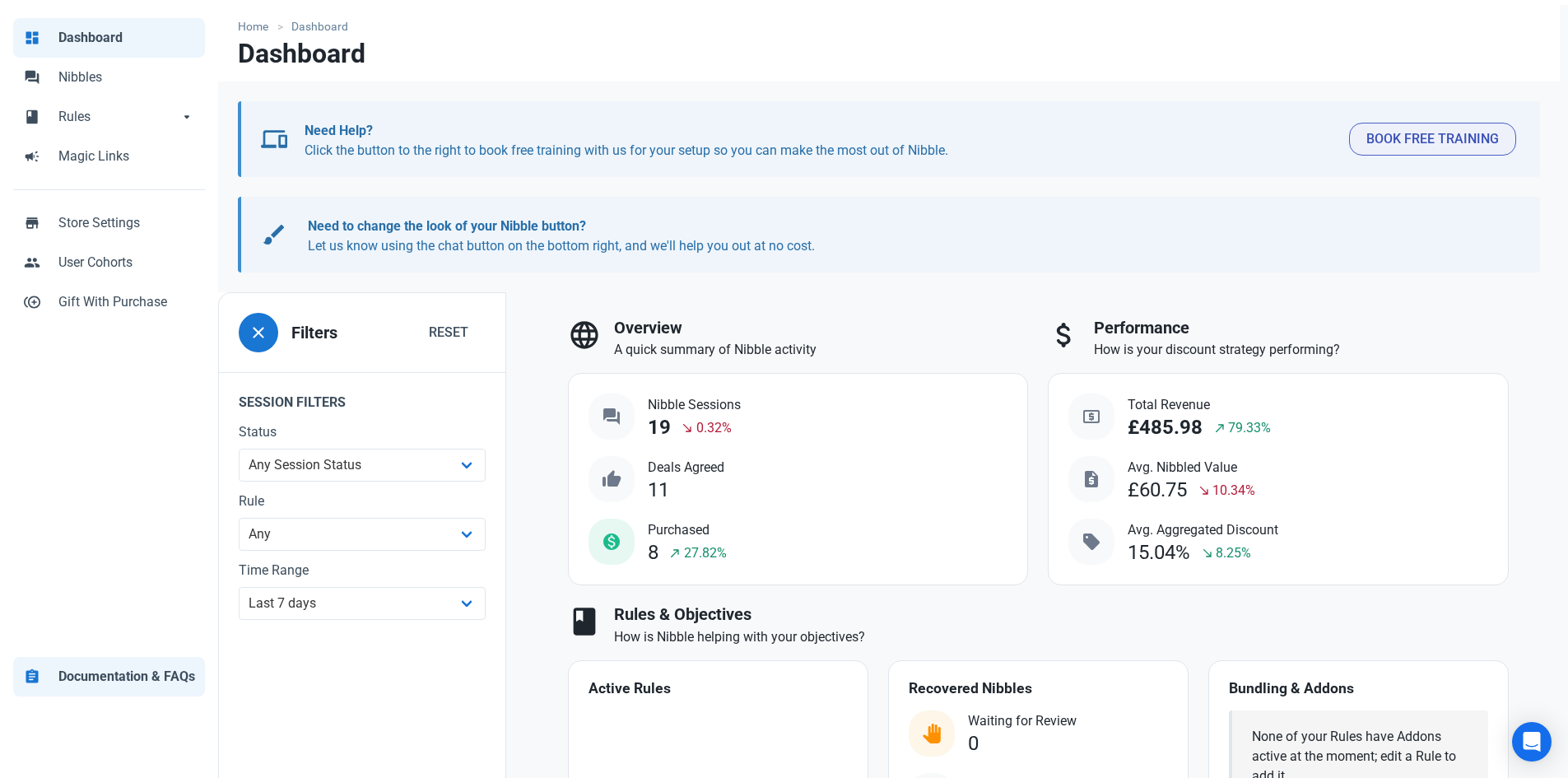
scroll to position [0, 0]
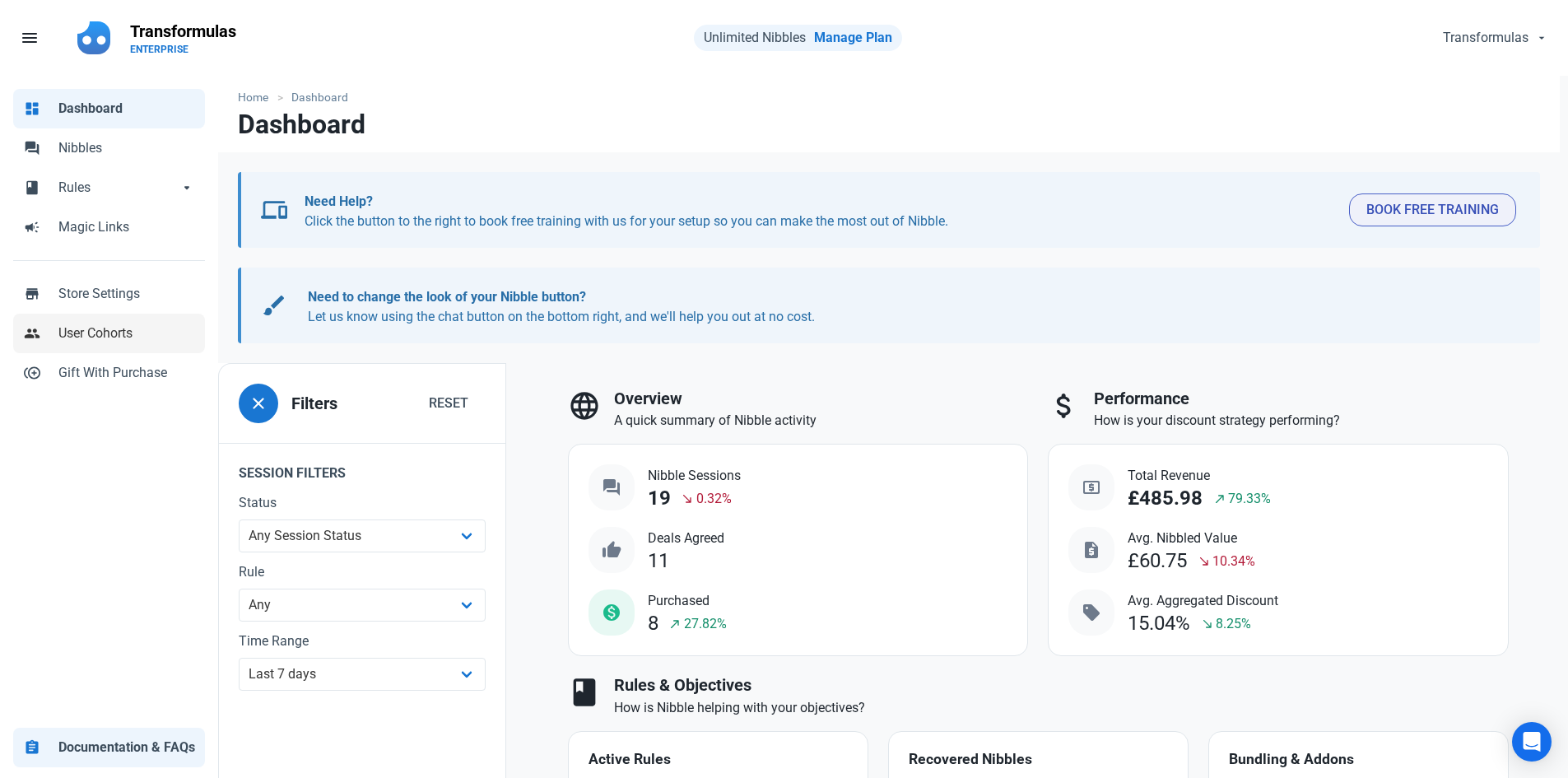
click at [158, 331] on span "User Cohorts" at bounding box center [126, 333] width 137 height 20
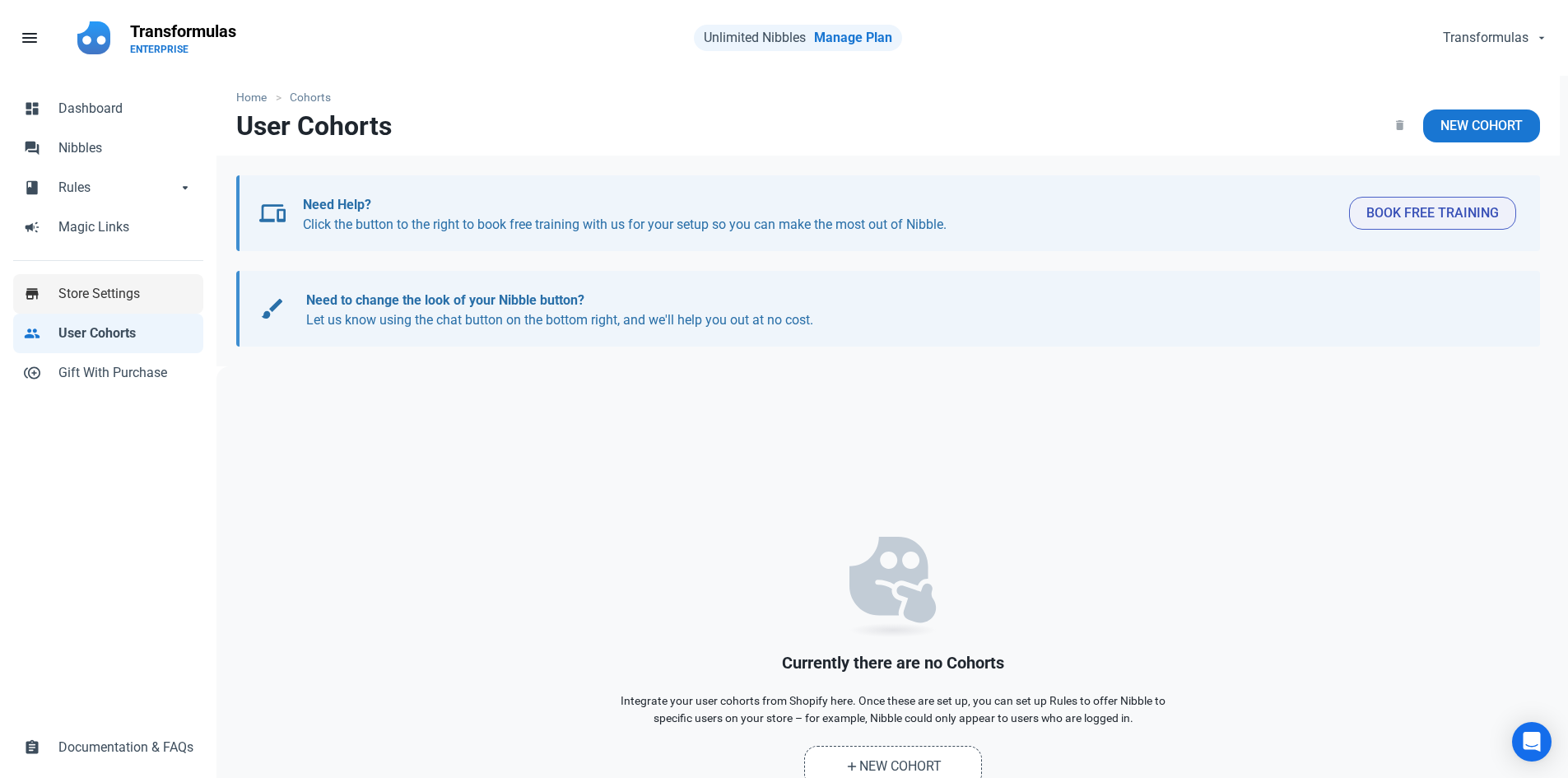
click at [139, 297] on span "Store Settings" at bounding box center [126, 294] width 135 height 20
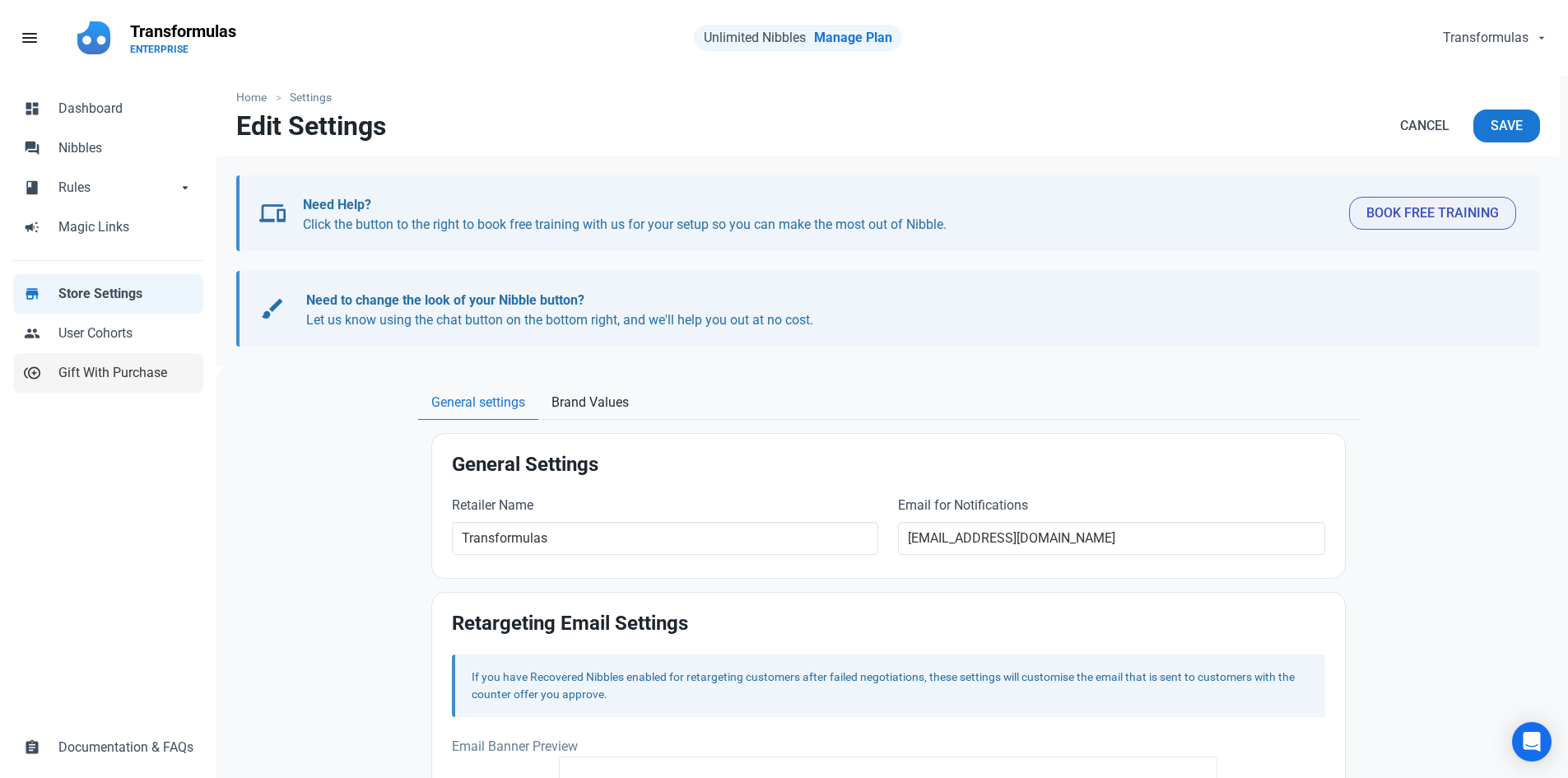
click at [138, 358] on link "control_point_duplicate Gift With Purchase" at bounding box center [108, 372] width 190 height 39
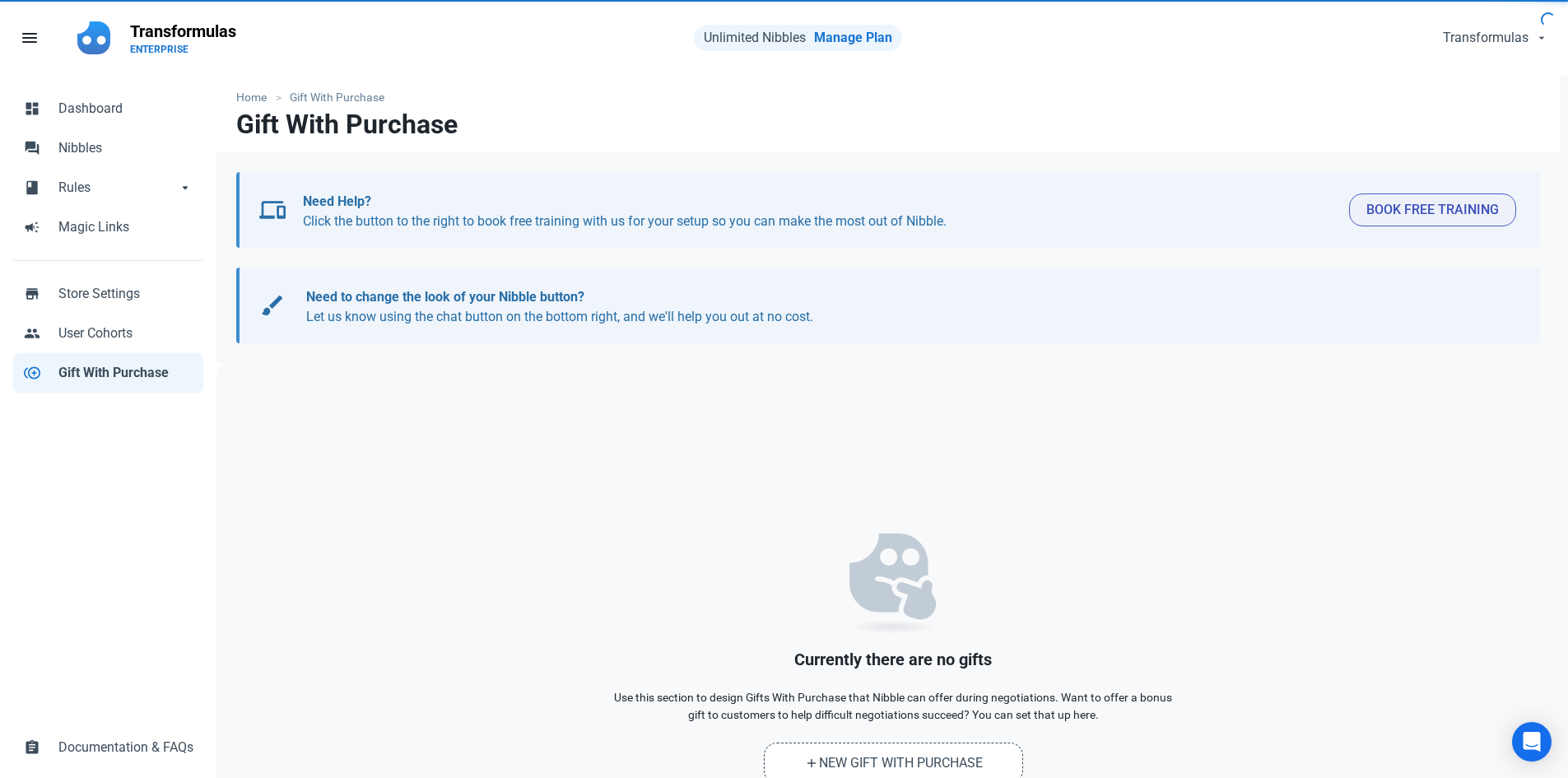
click at [138, 358] on link "control_point_duplicate Gift With Purchase" at bounding box center [108, 372] width 190 height 39
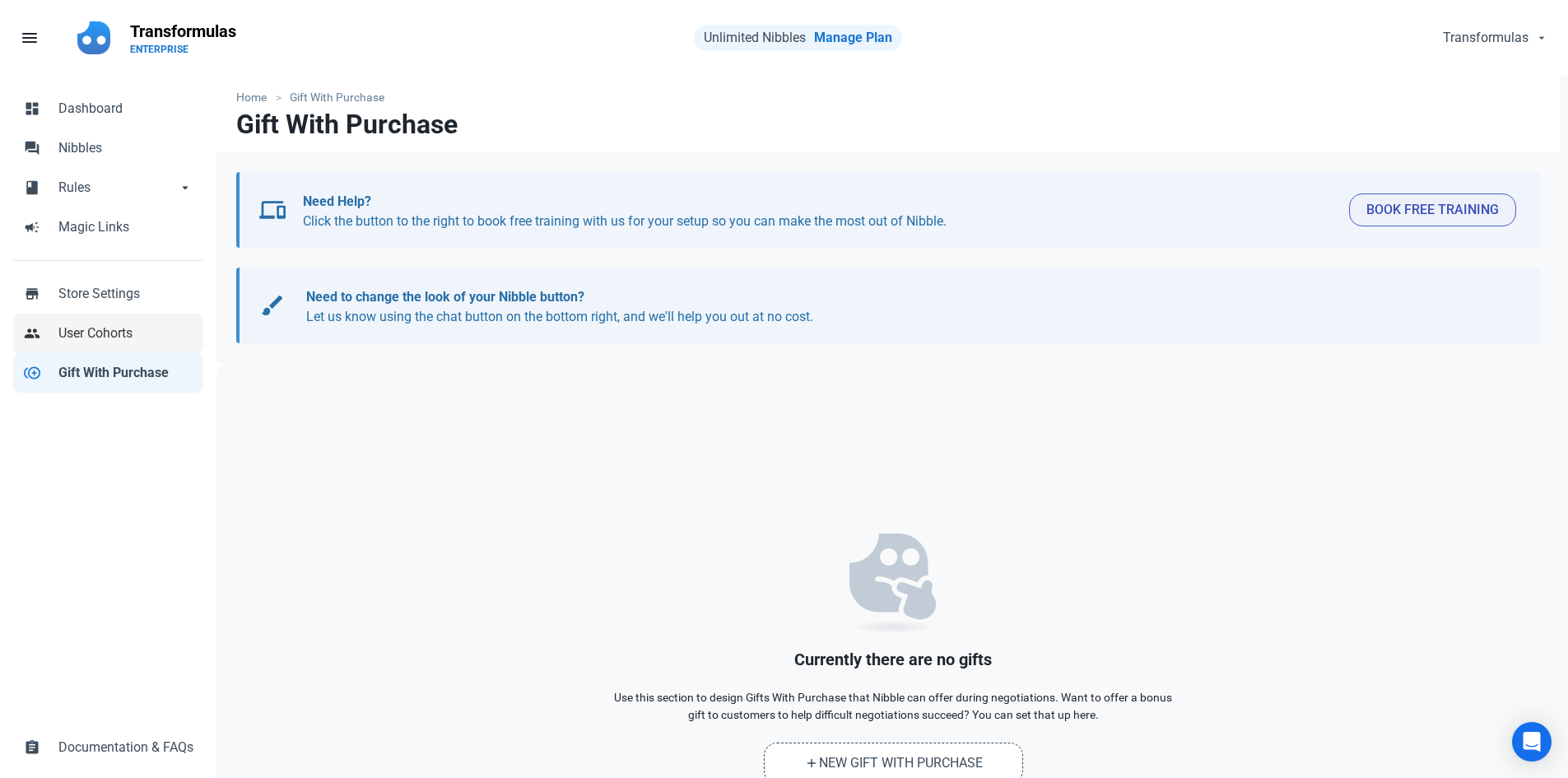
click at [134, 335] on span "User Cohorts" at bounding box center [126, 333] width 135 height 20
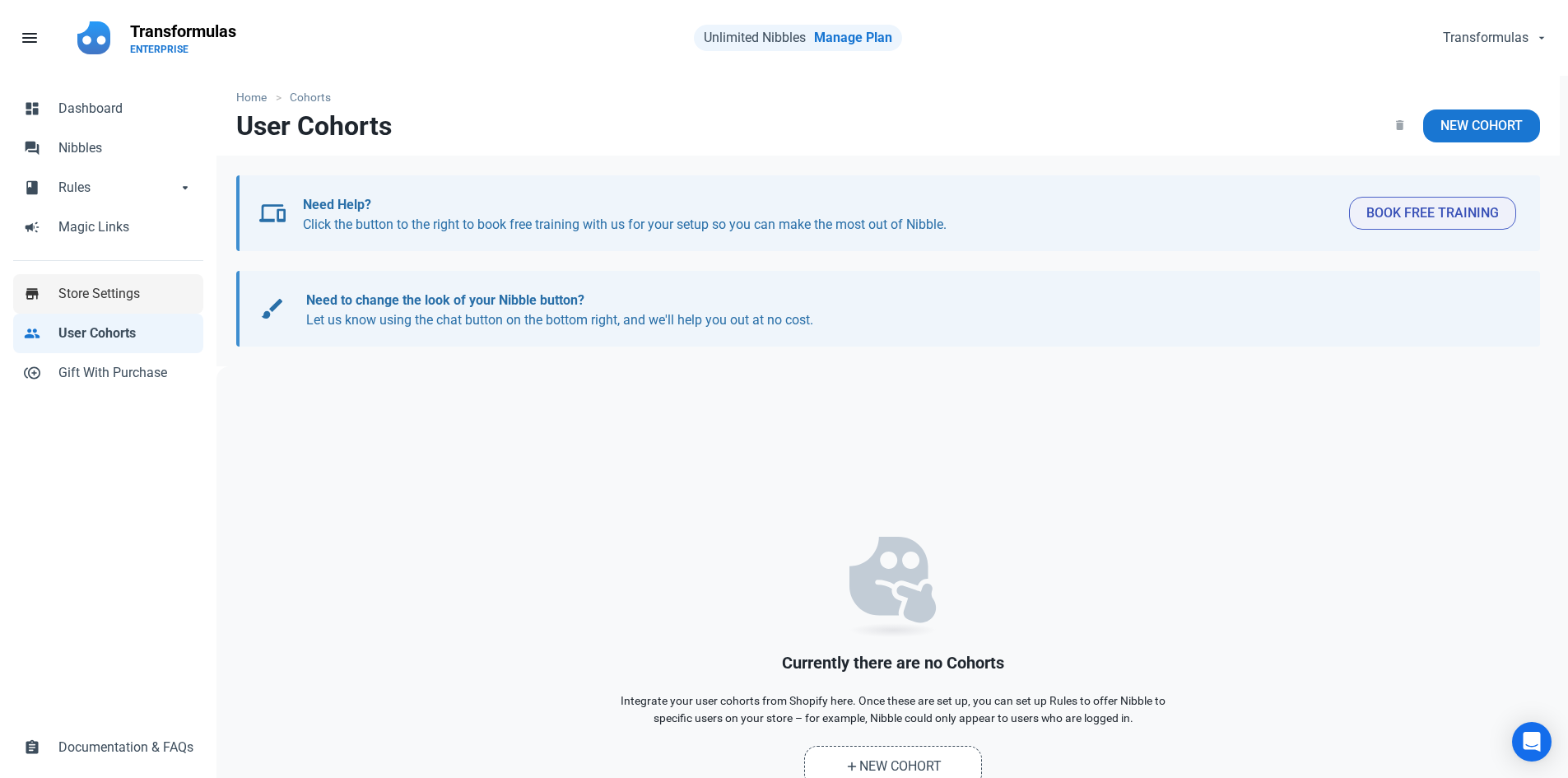
click at [140, 290] on span "Store Settings" at bounding box center [126, 294] width 135 height 20
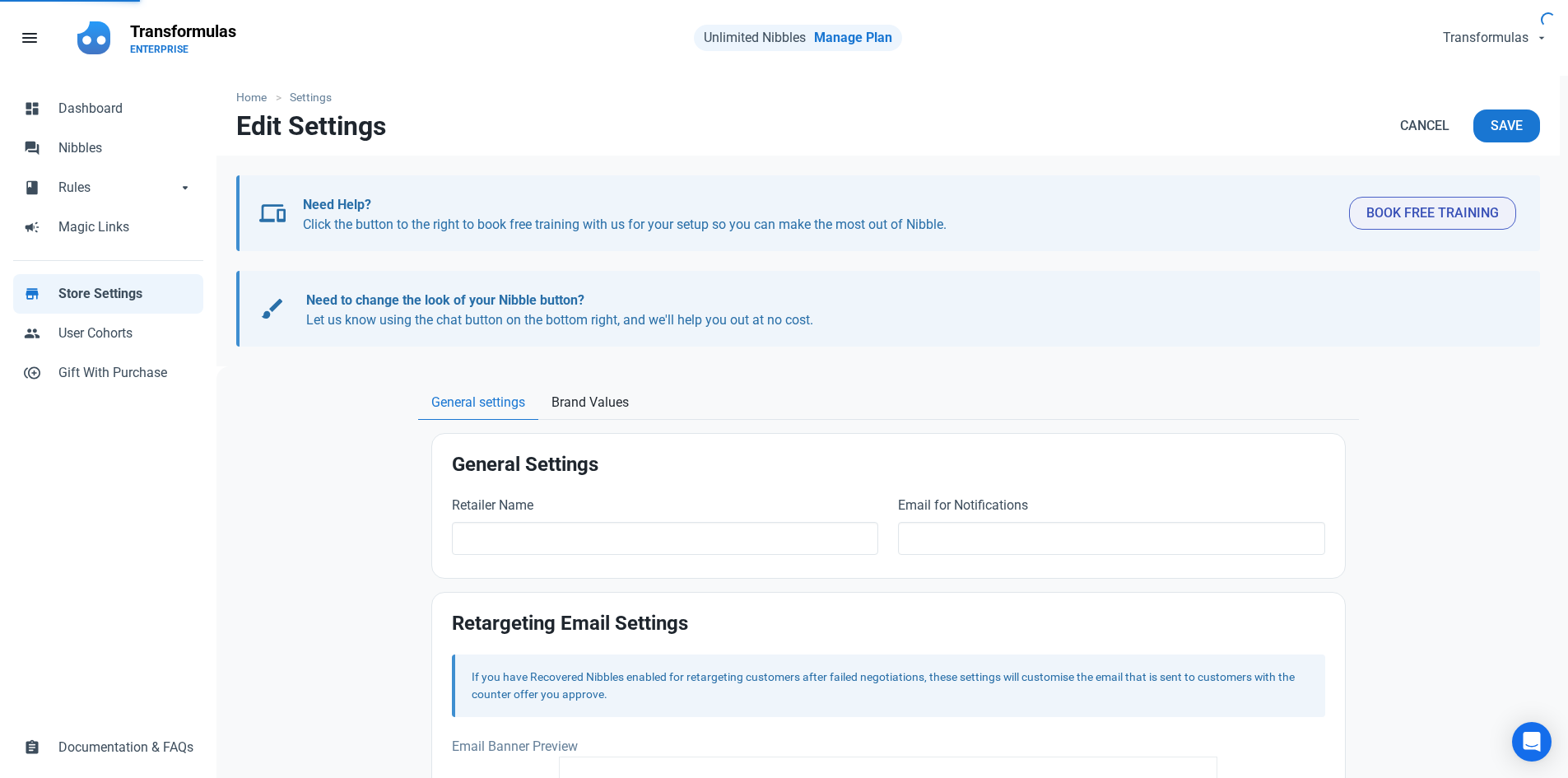
type input "Transformulas"
type input "[EMAIL_ADDRESS][DOMAIN_NAME]"
click at [135, 335] on span "User Cohorts" at bounding box center [126, 333] width 135 height 20
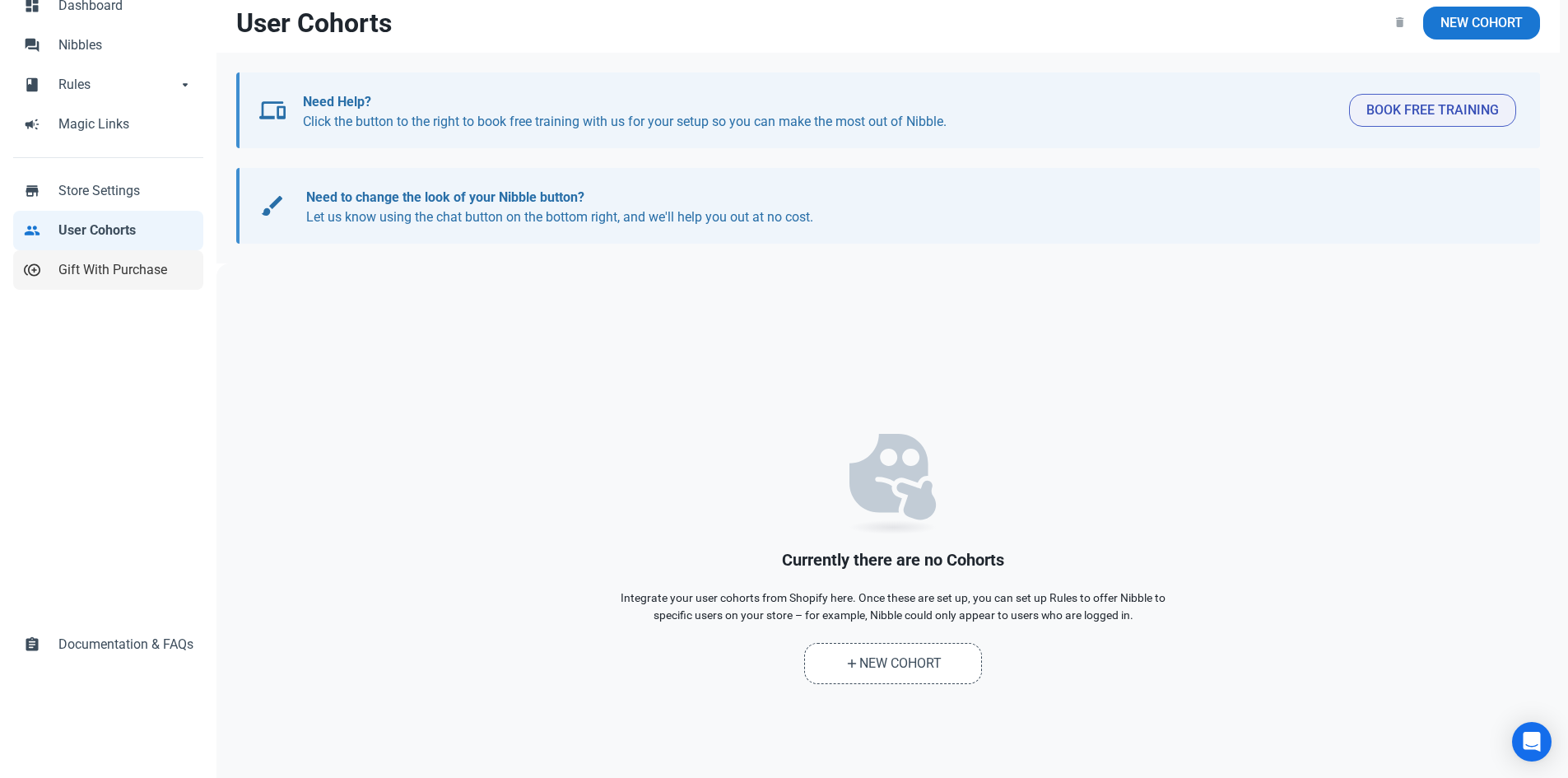
scroll to position [22, 0]
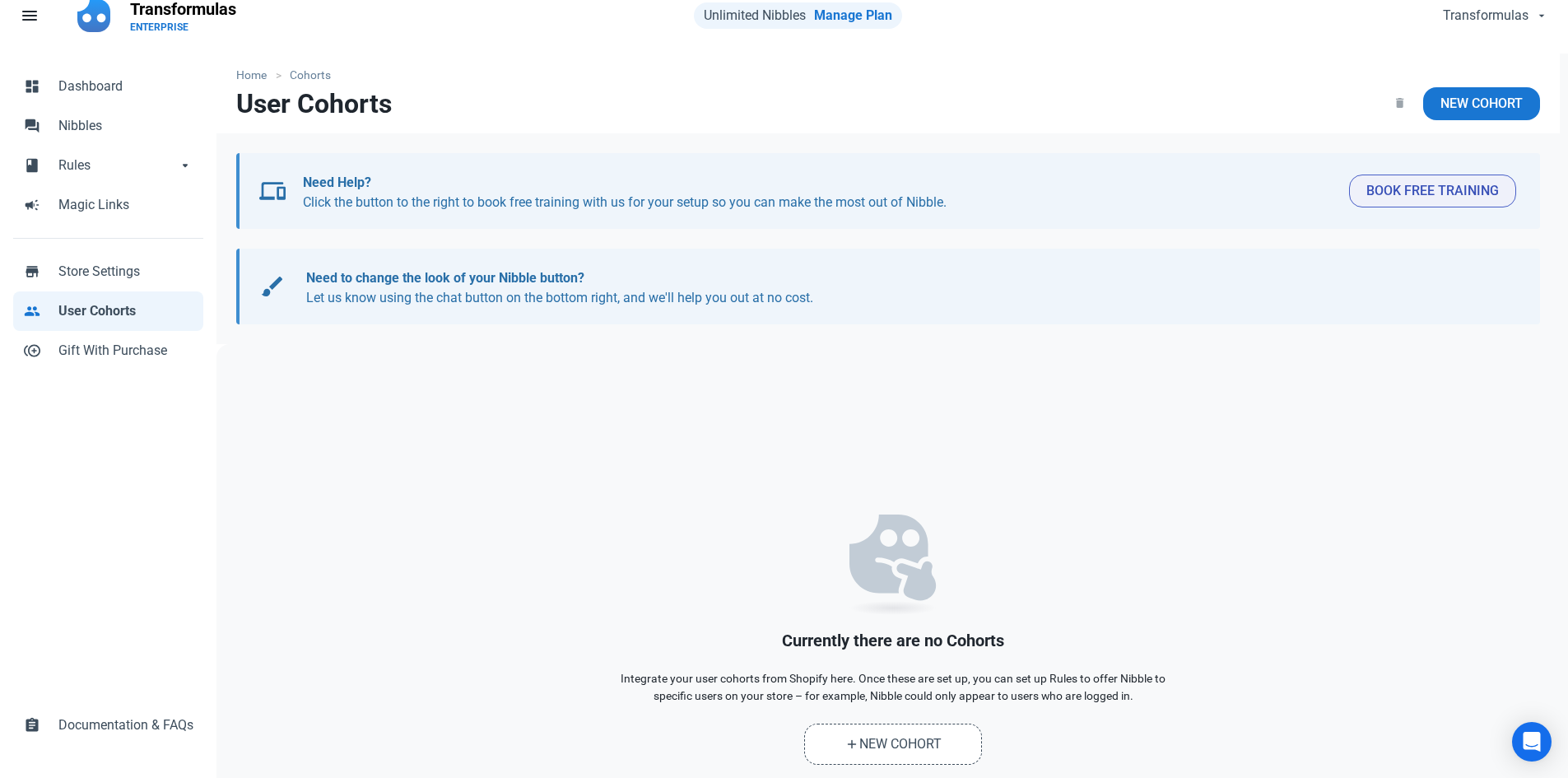
click at [85, 302] on link "people User Cohorts" at bounding box center [108, 311] width 190 height 39
click at [87, 362] on link "control_point_duplicate Gift With Purchase" at bounding box center [108, 351] width 190 height 39
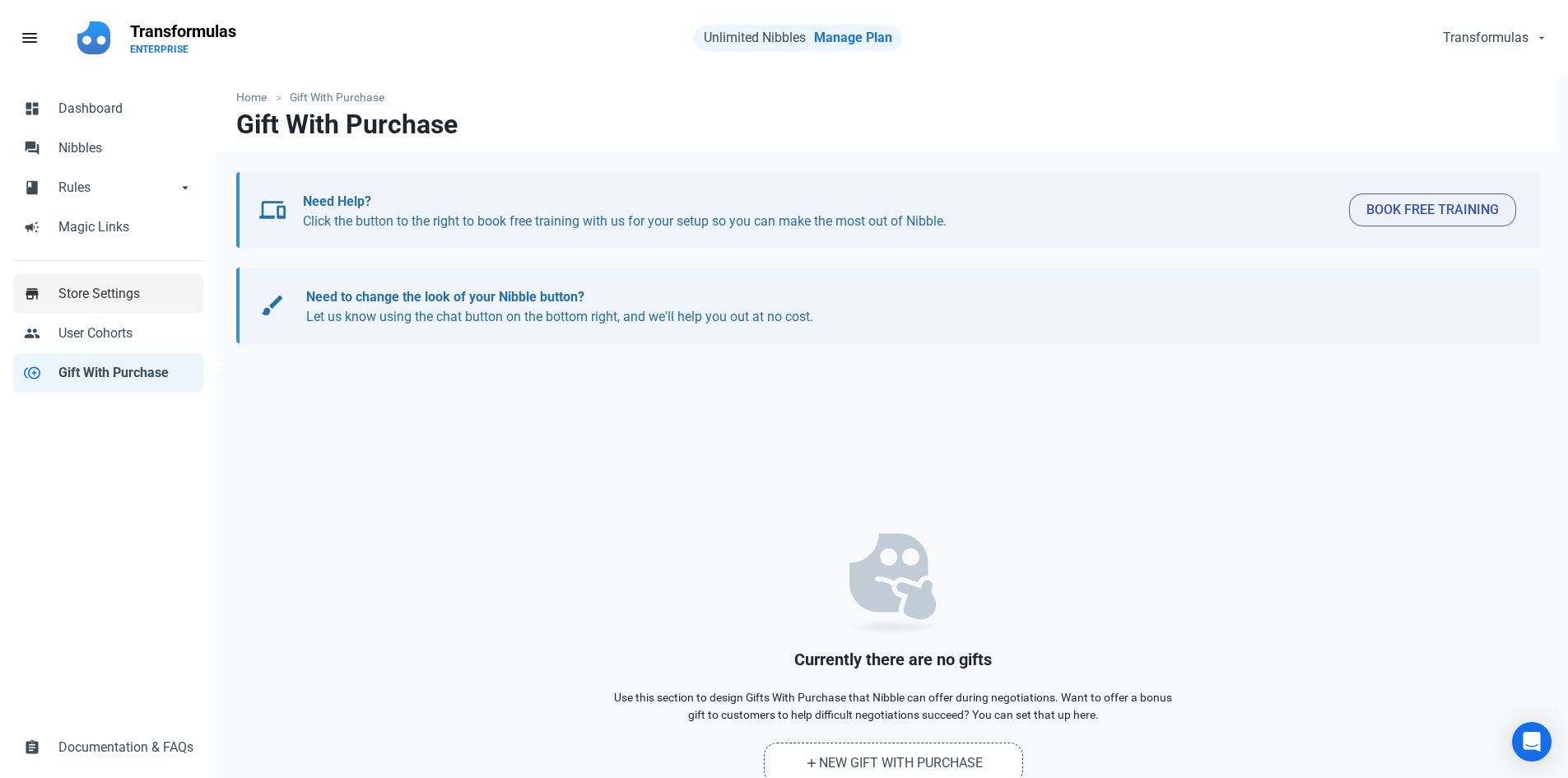
click at [108, 309] on link "store Store Settings" at bounding box center [108, 293] width 190 height 39
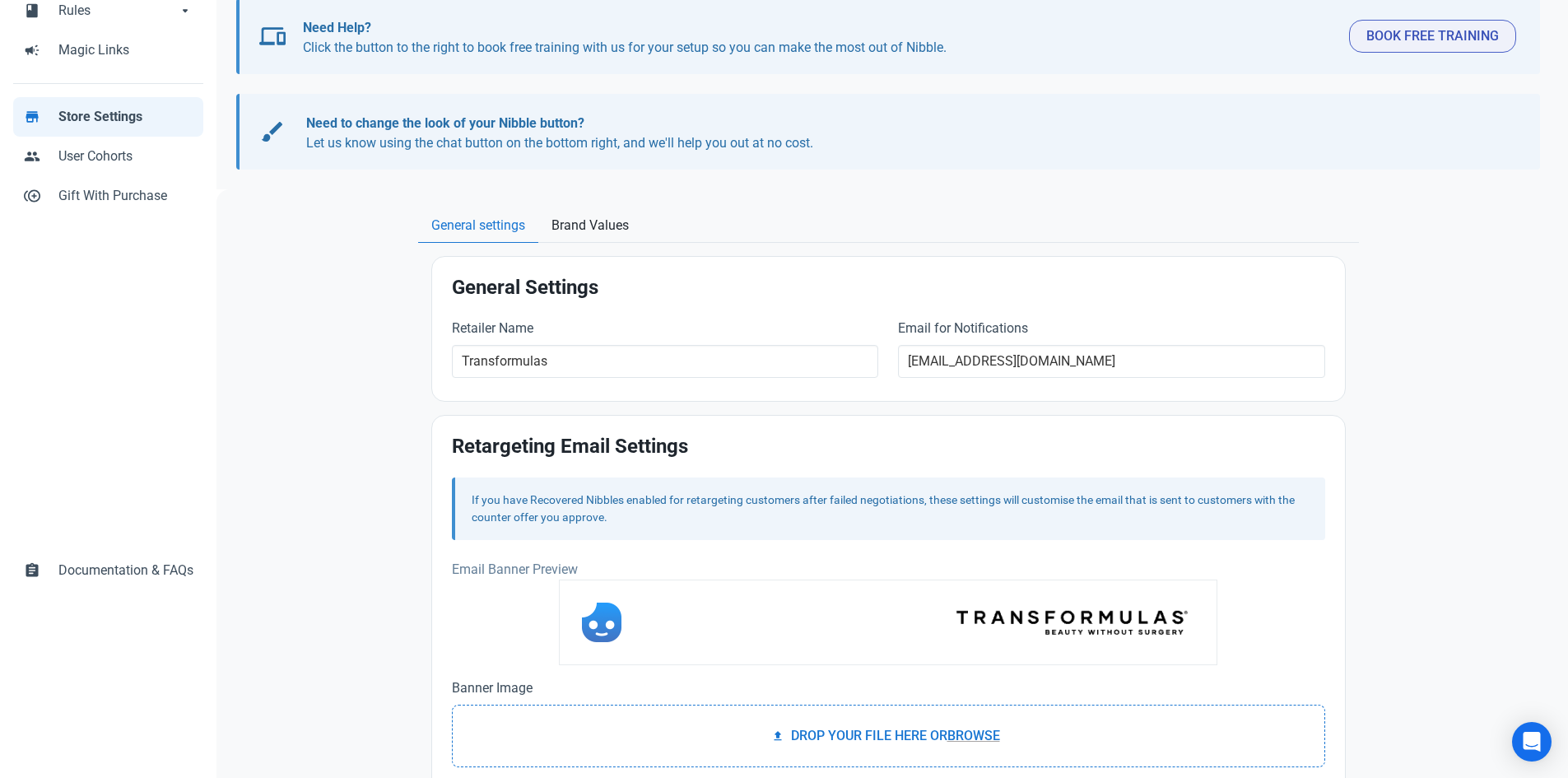
scroll to position [113, 0]
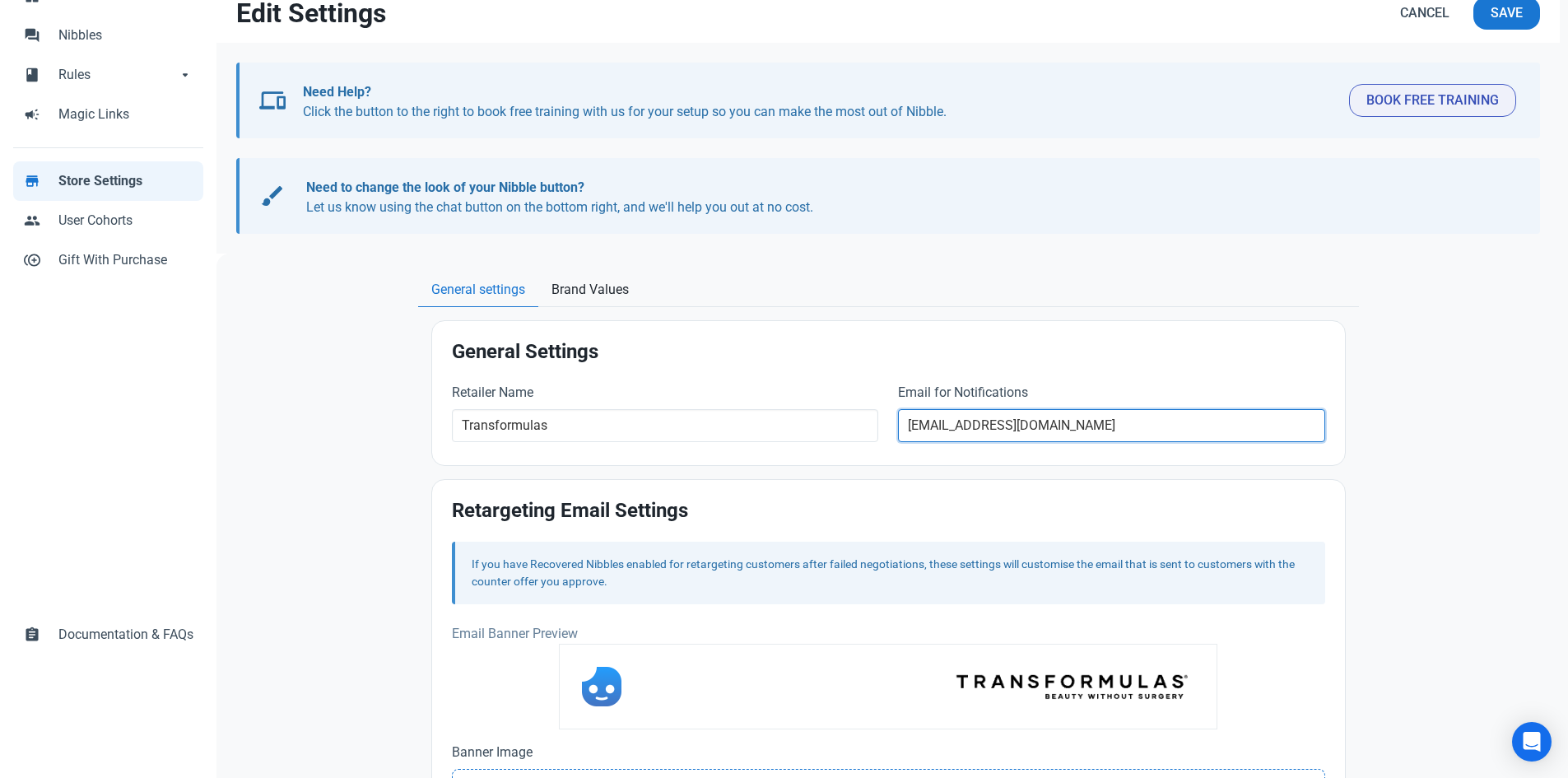
click at [1008, 435] on input "[EMAIL_ADDRESS][DOMAIN_NAME]" at bounding box center [1112, 426] width 427 height 33
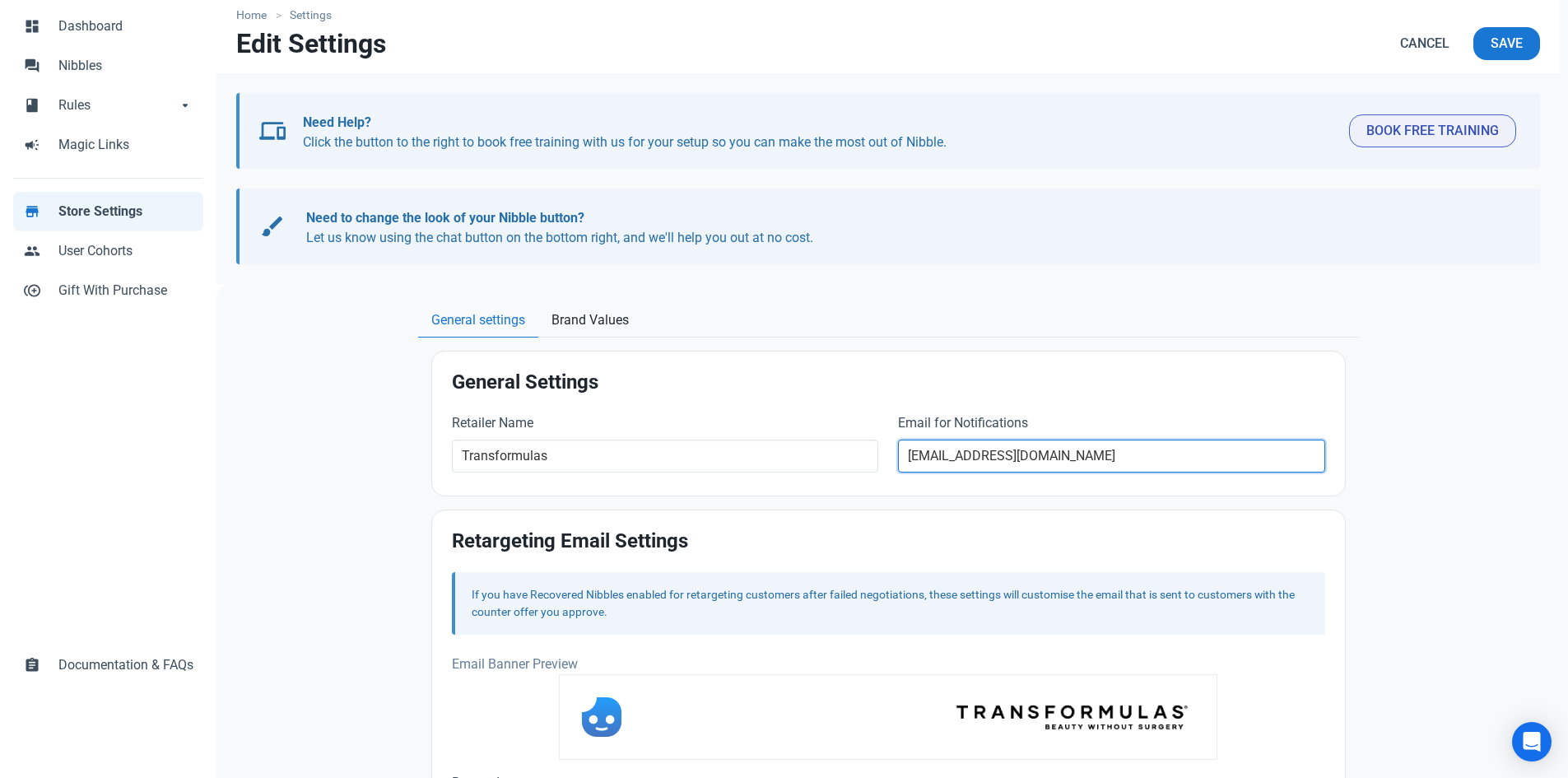
scroll to position [58, 0]
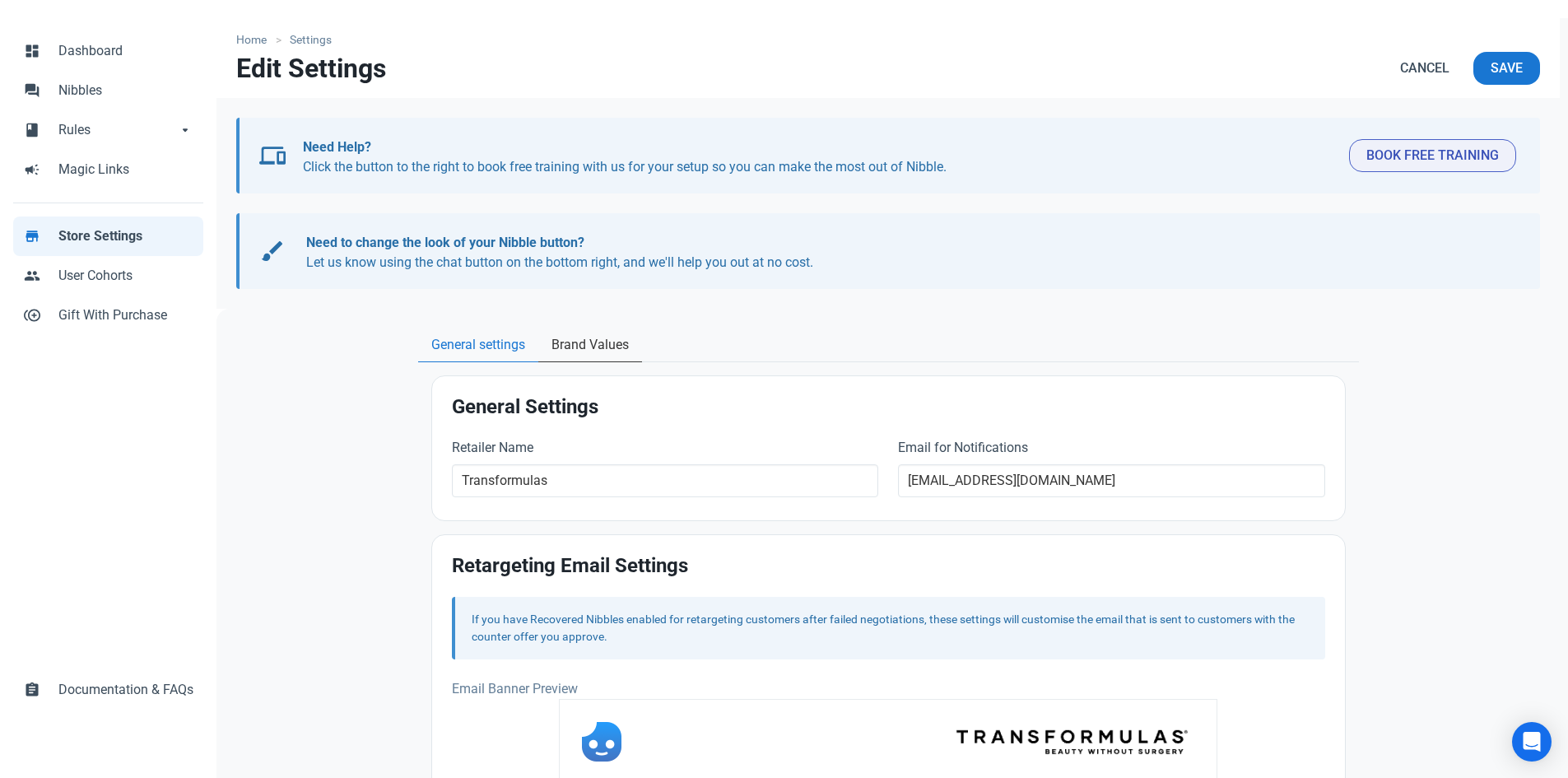
click at [604, 352] on span "Brand Values" at bounding box center [590, 345] width 78 height 20
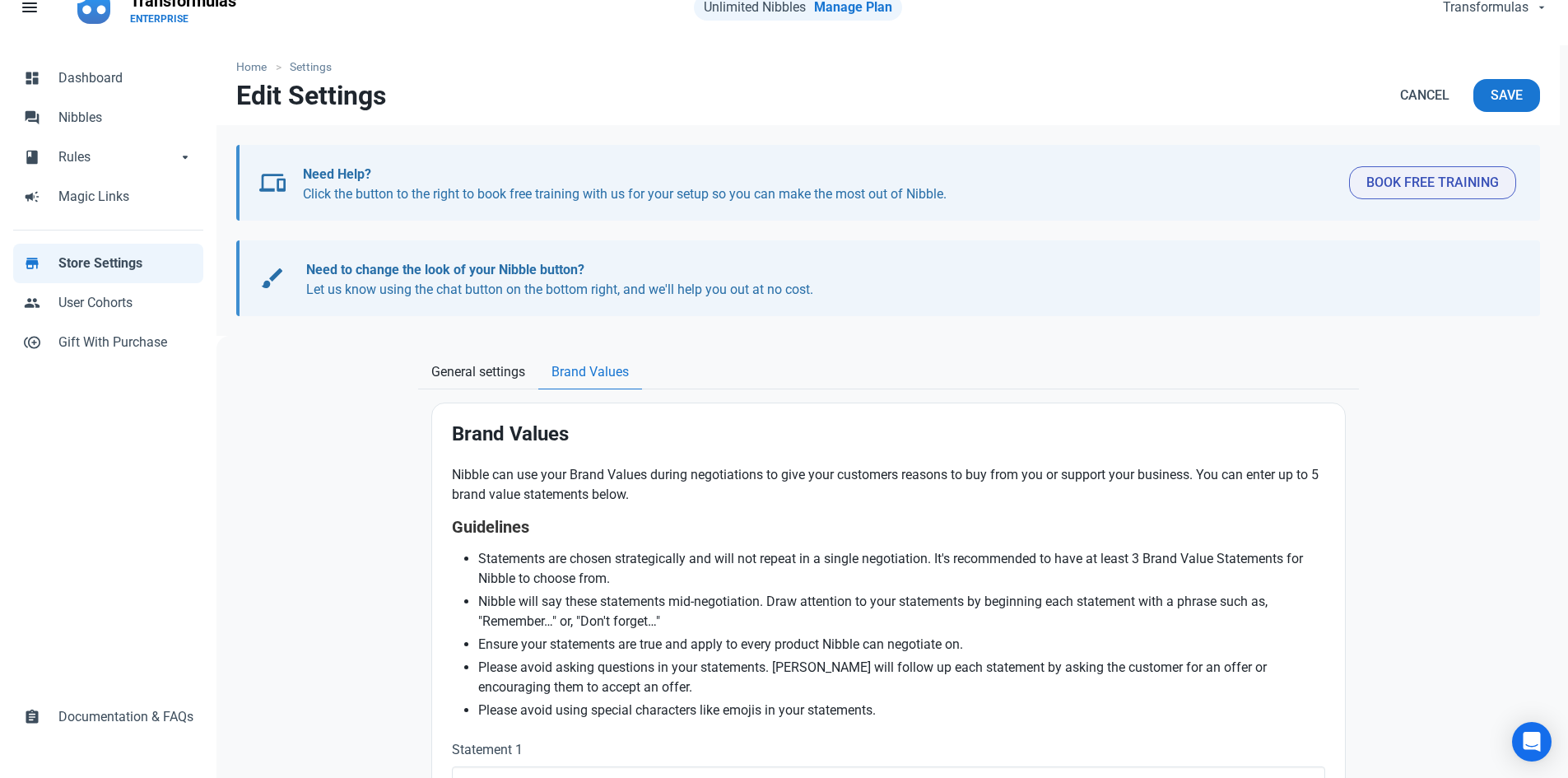
scroll to position [0, 0]
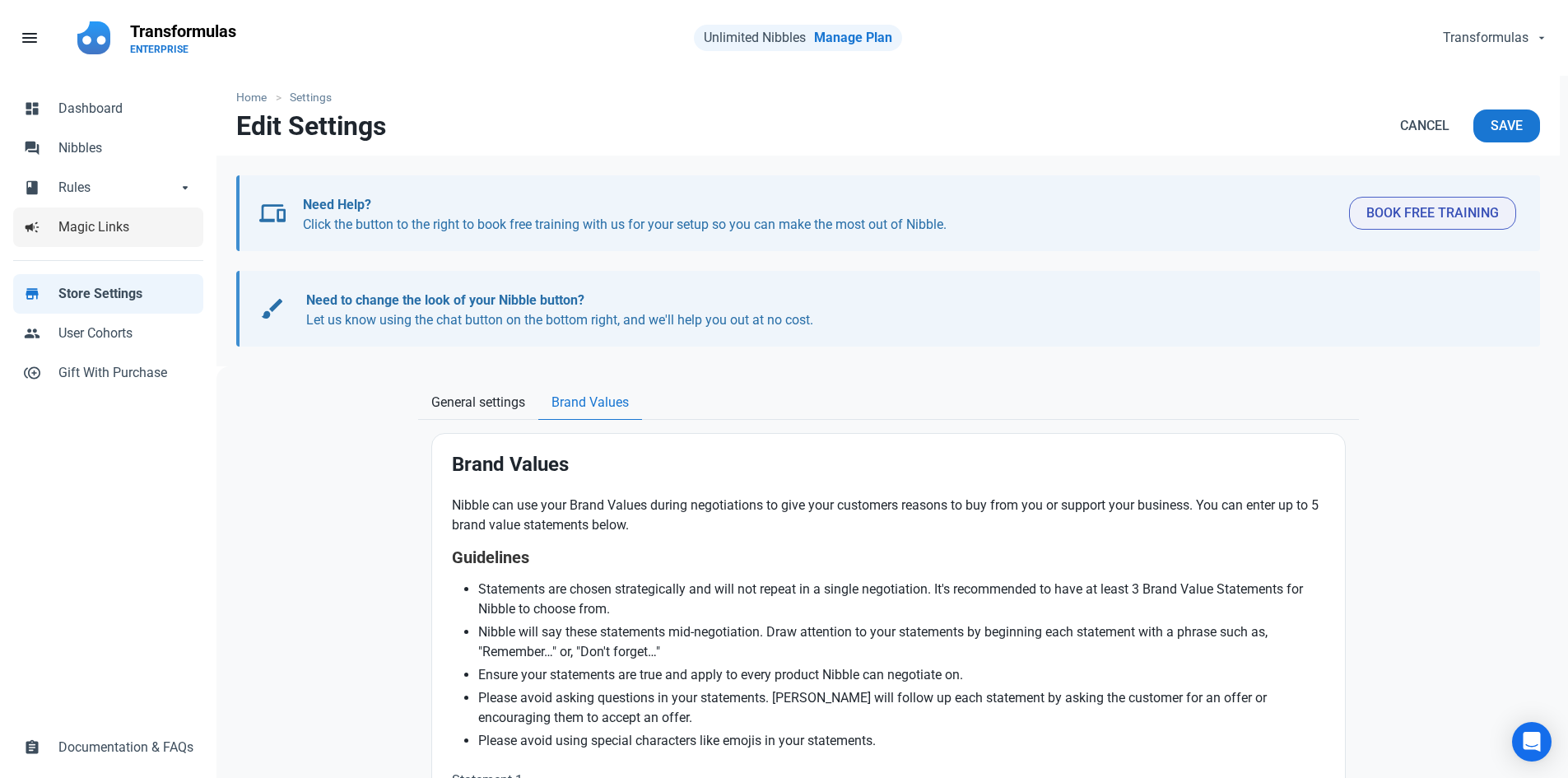
click at [145, 238] on link "campaign Magic Links" at bounding box center [108, 227] width 190 height 39
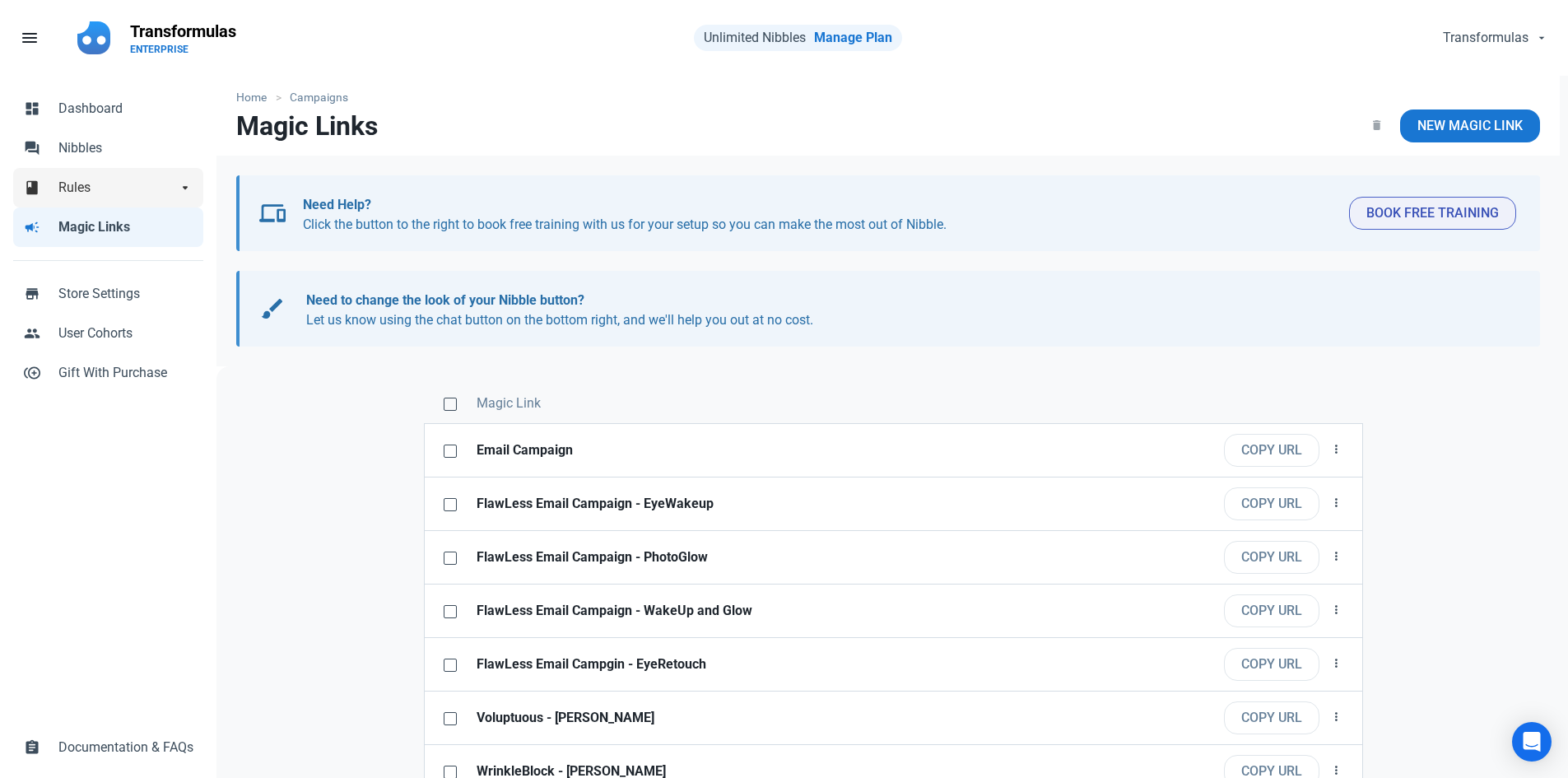
click at [130, 193] on span "Rules" at bounding box center [118, 188] width 119 height 20
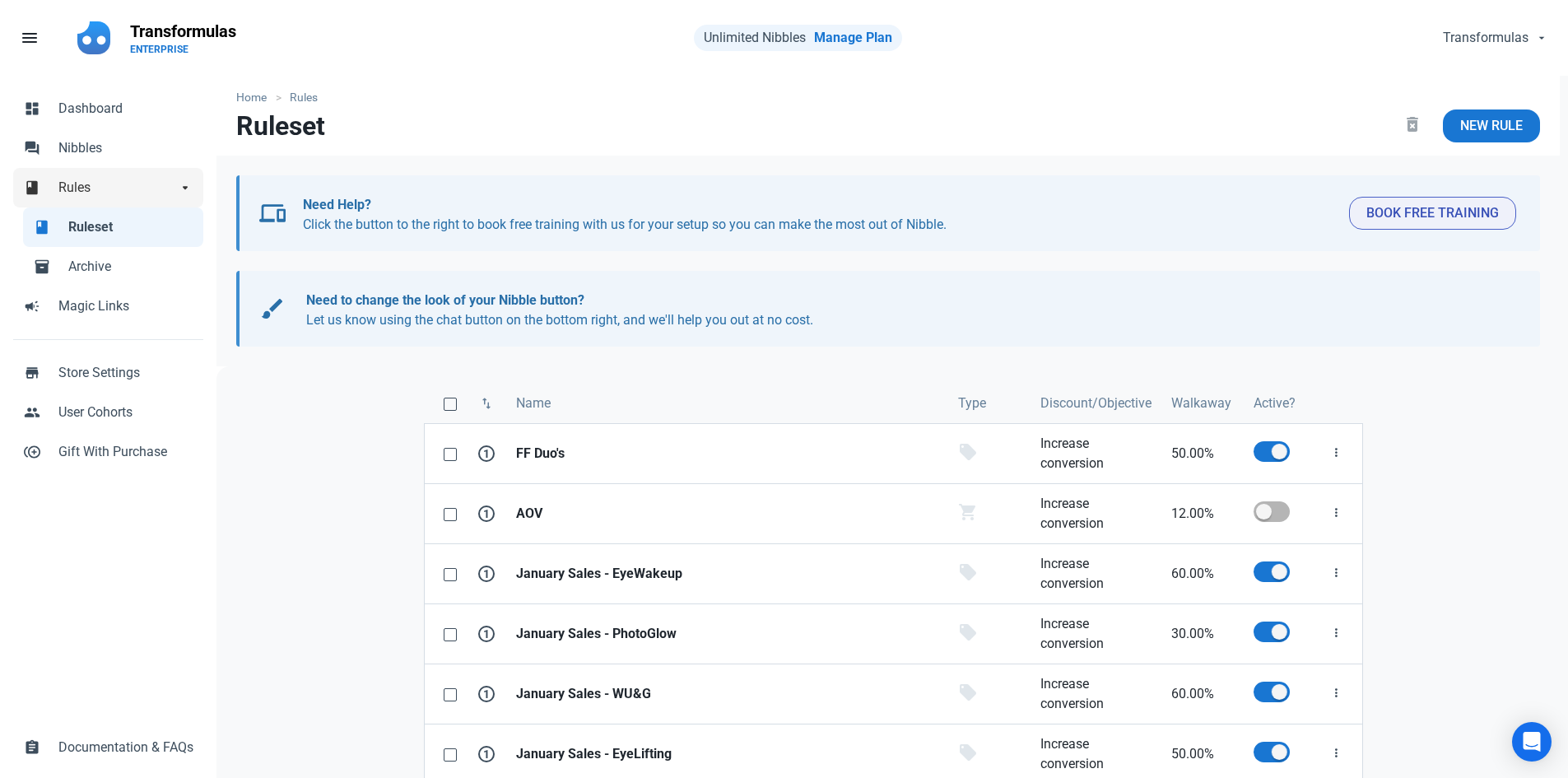
click at [98, 197] on link "book Rules arrow_drop_down" at bounding box center [108, 188] width 190 height 39
click at [105, 195] on span "Rules" at bounding box center [118, 188] width 119 height 20
click at [120, 156] on span "Nibbles" at bounding box center [126, 148] width 135 height 20
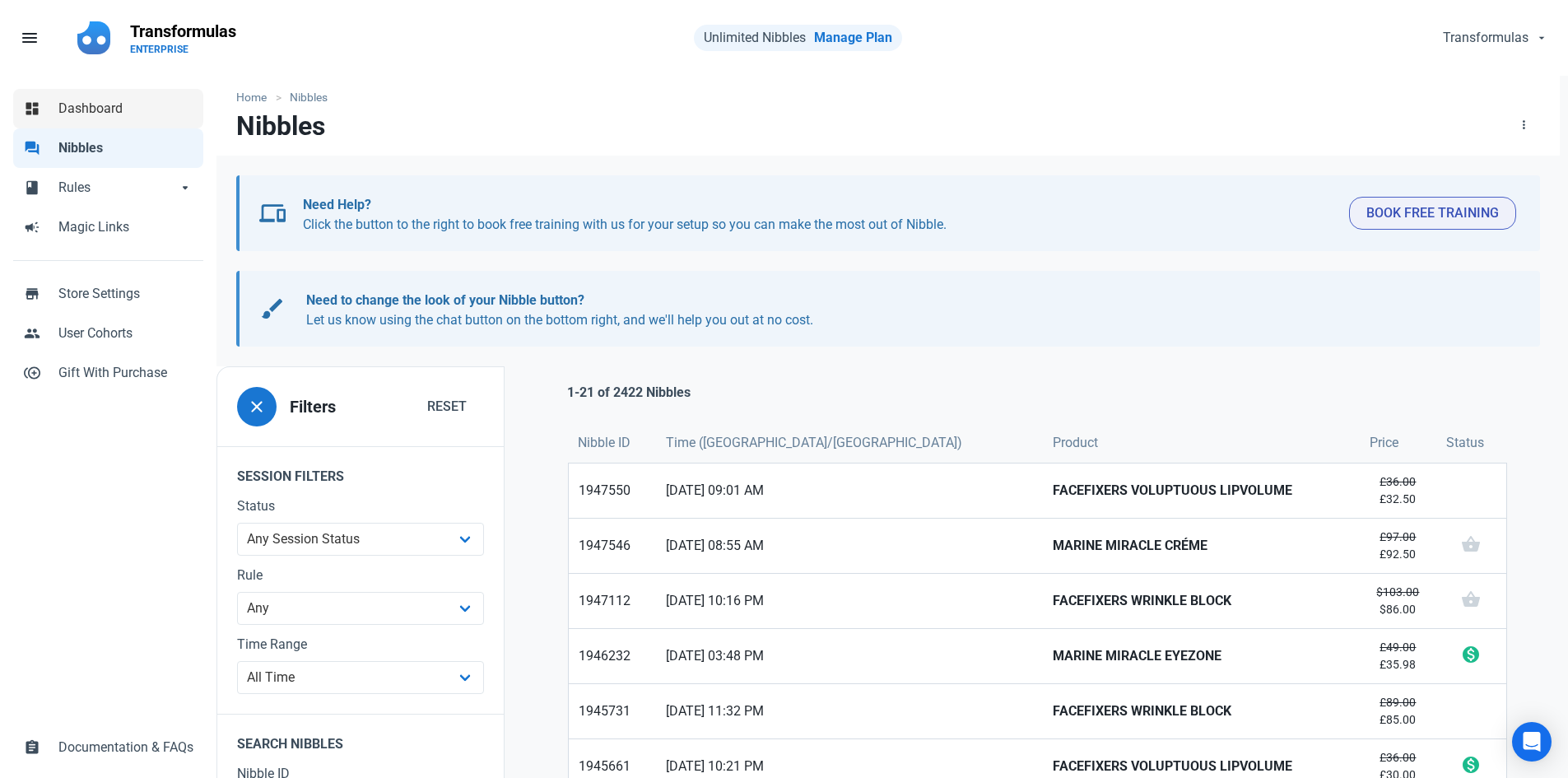
click at [98, 120] on link "dashboard Dashboard" at bounding box center [108, 108] width 190 height 39
select select "7d"
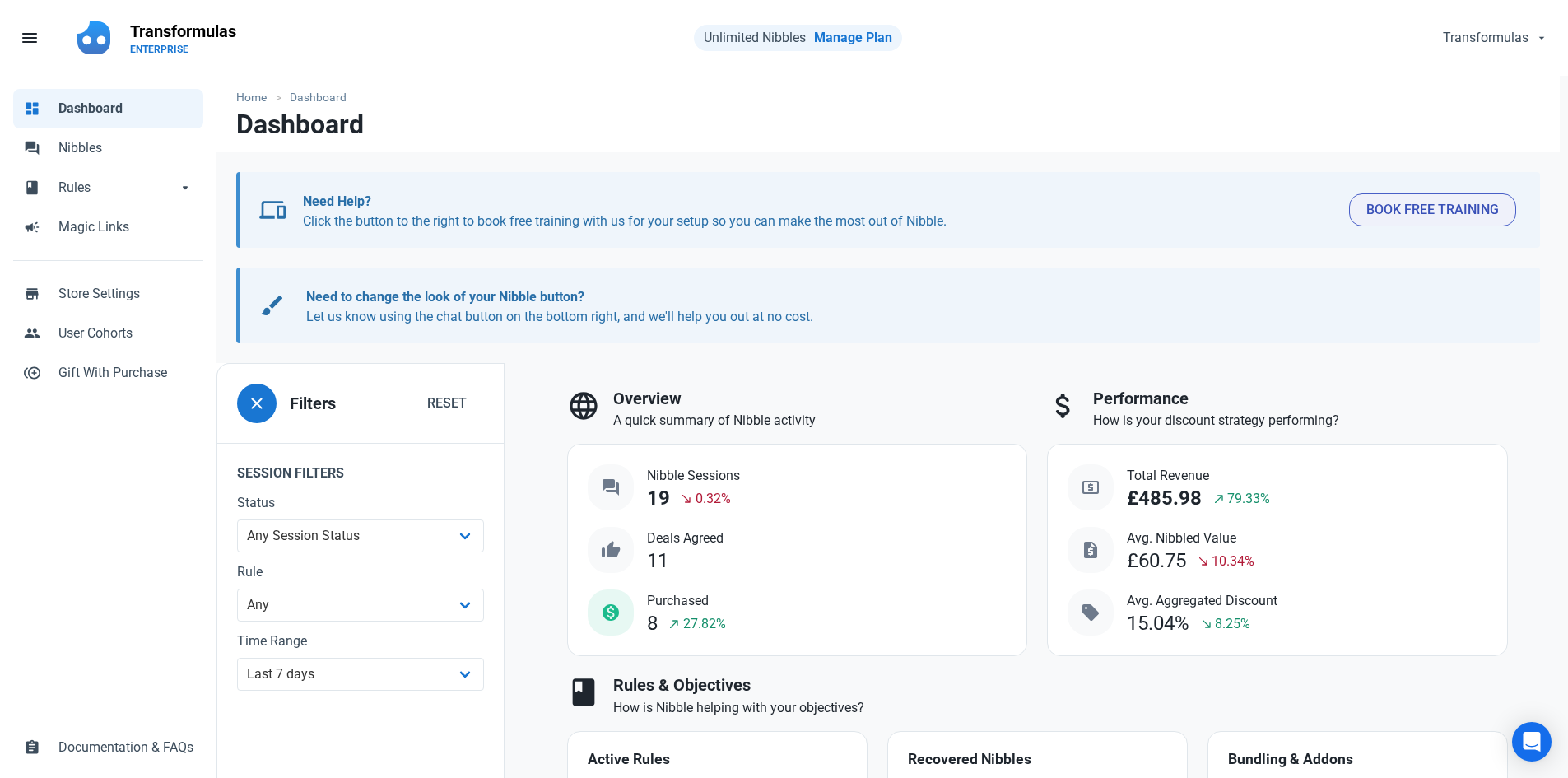
click at [784, 36] on span "Unlimited Nibbles" at bounding box center [754, 38] width 102 height 16
click at [1465, 57] on div "Transformulas person Account & Plan ENTERPRISE receipt Usage logout Log Out" at bounding box center [1231, 38] width 656 height 50
click at [1466, 51] on button "Transformulas" at bounding box center [1495, 38] width 127 height 33
click at [1232, 120] on nav "Dashboard" at bounding box center [888, 131] width 1344 height 43
click at [31, 32] on span "menu" at bounding box center [30, 38] width 20 height 20
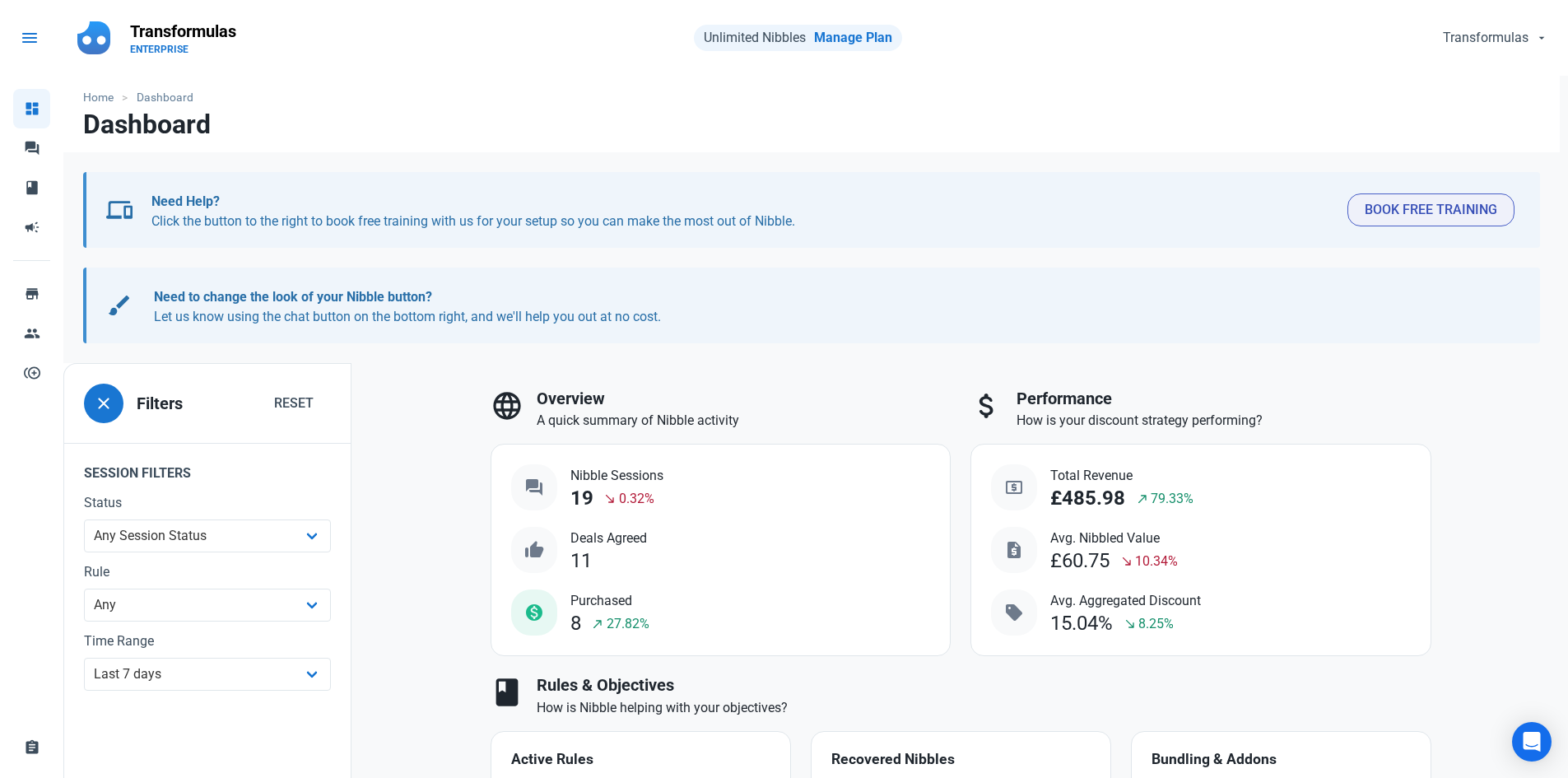
click at [22, 59] on link "menu" at bounding box center [38, 38] width 58 height 50
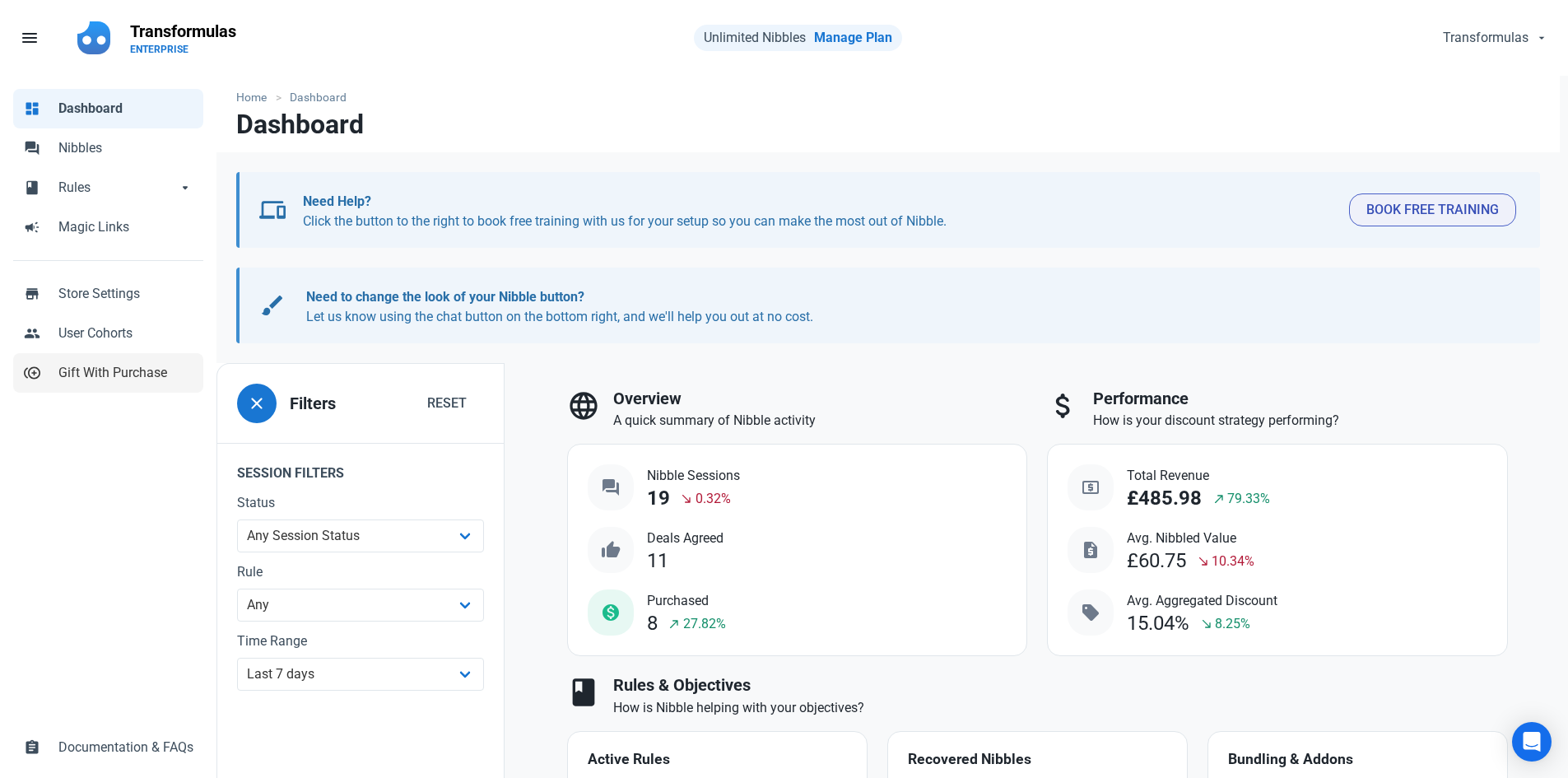
click at [171, 367] on span "Gift With Purchase" at bounding box center [126, 372] width 135 height 20
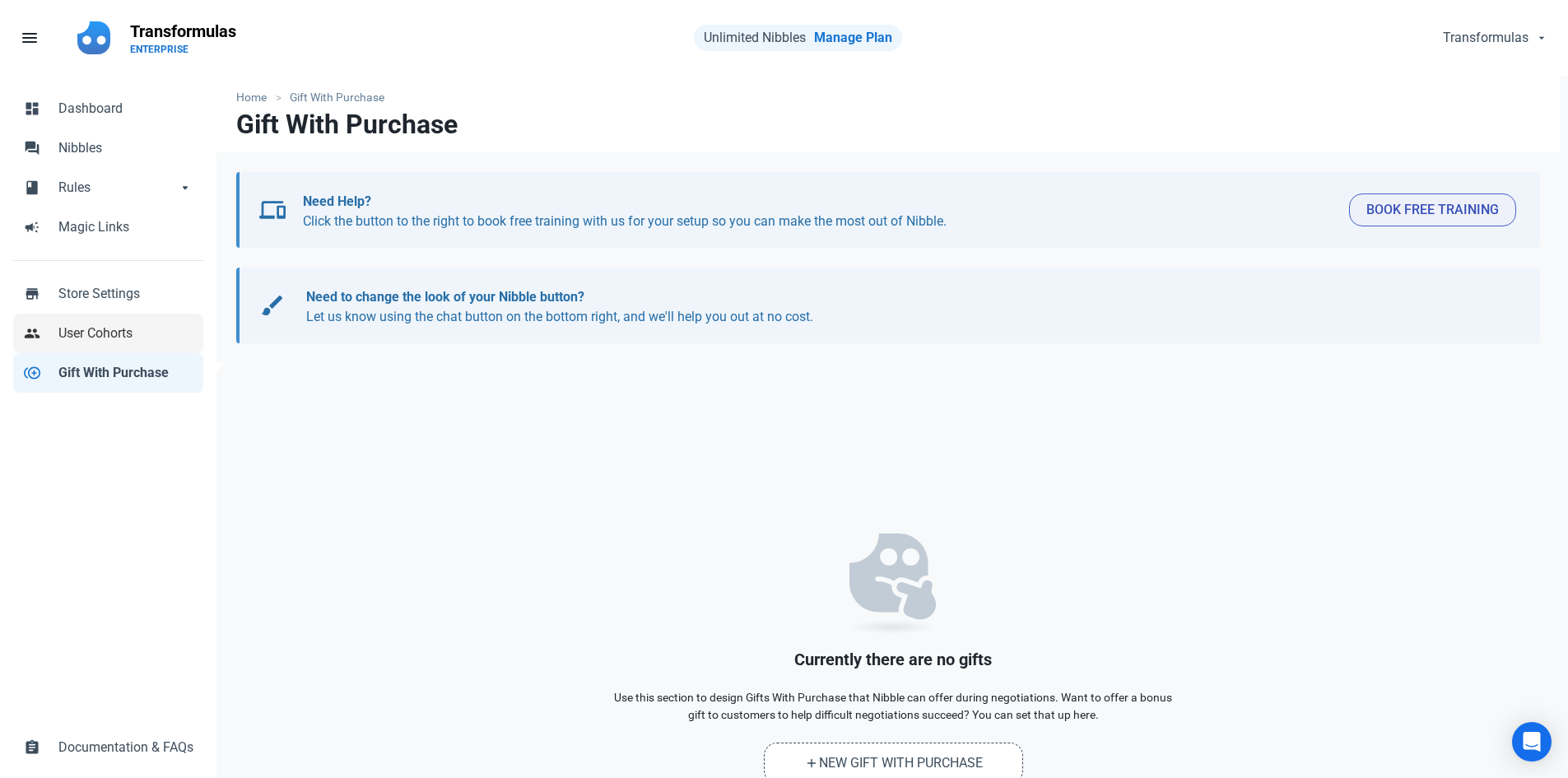
click at [140, 334] on span "User Cohorts" at bounding box center [126, 333] width 135 height 20
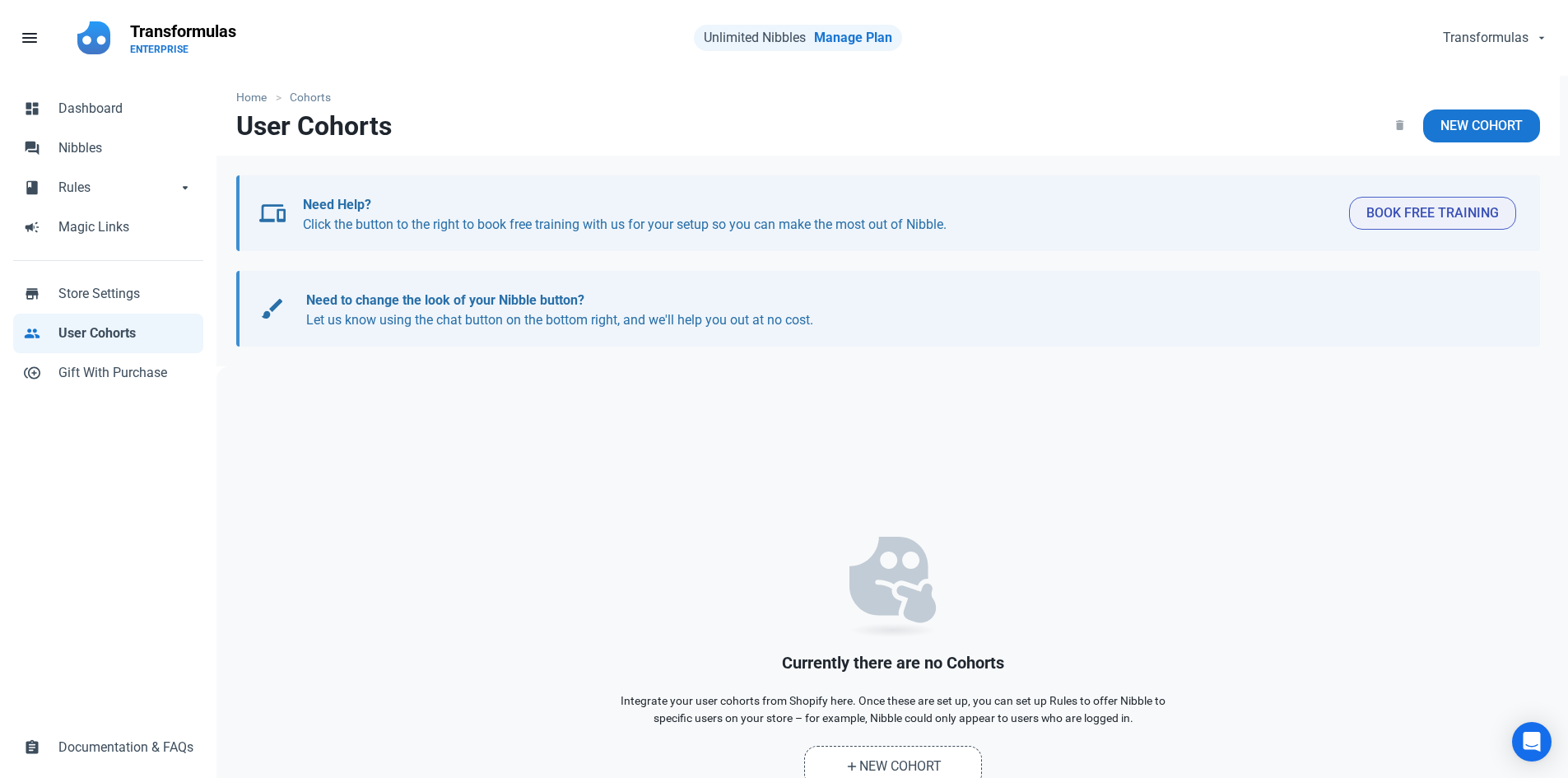
click at [140, 334] on span "User Cohorts" at bounding box center [126, 333] width 135 height 20
click at [138, 301] on span "Store Settings" at bounding box center [126, 294] width 135 height 20
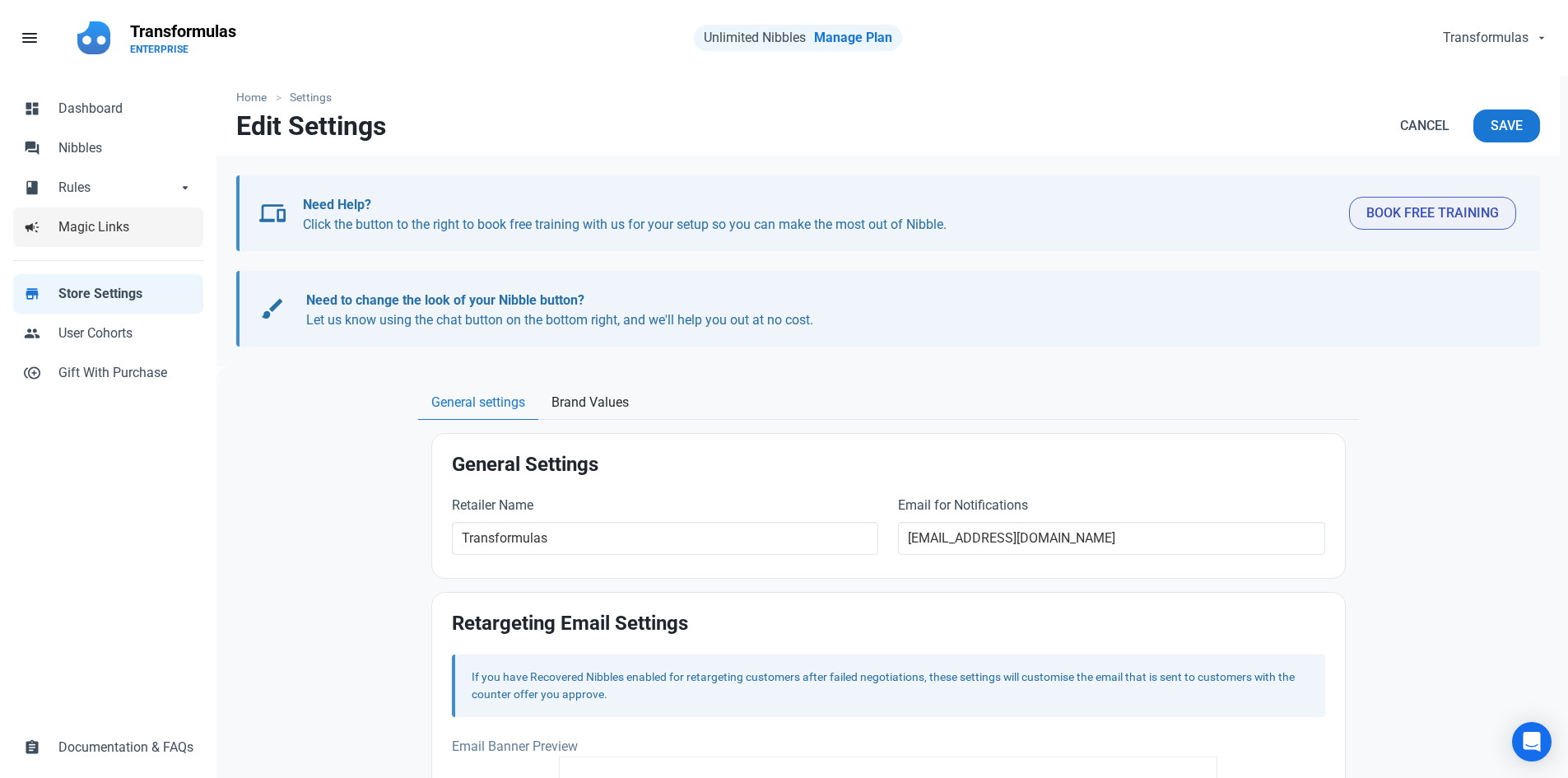
click at [104, 224] on span "Magic Links" at bounding box center [126, 227] width 135 height 20
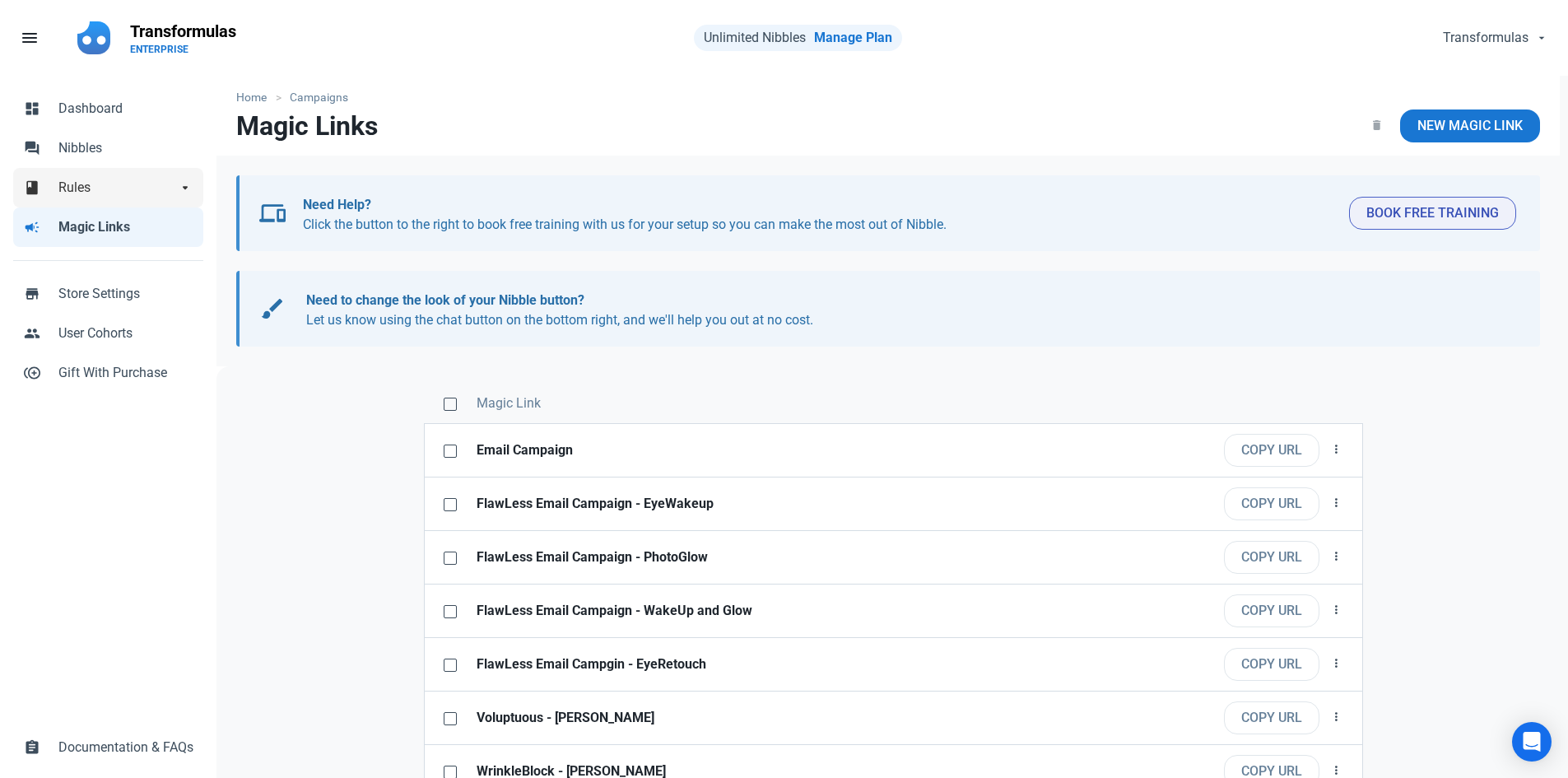
click at [116, 199] on link "book Rules arrow_drop_down" at bounding box center [108, 188] width 190 height 39
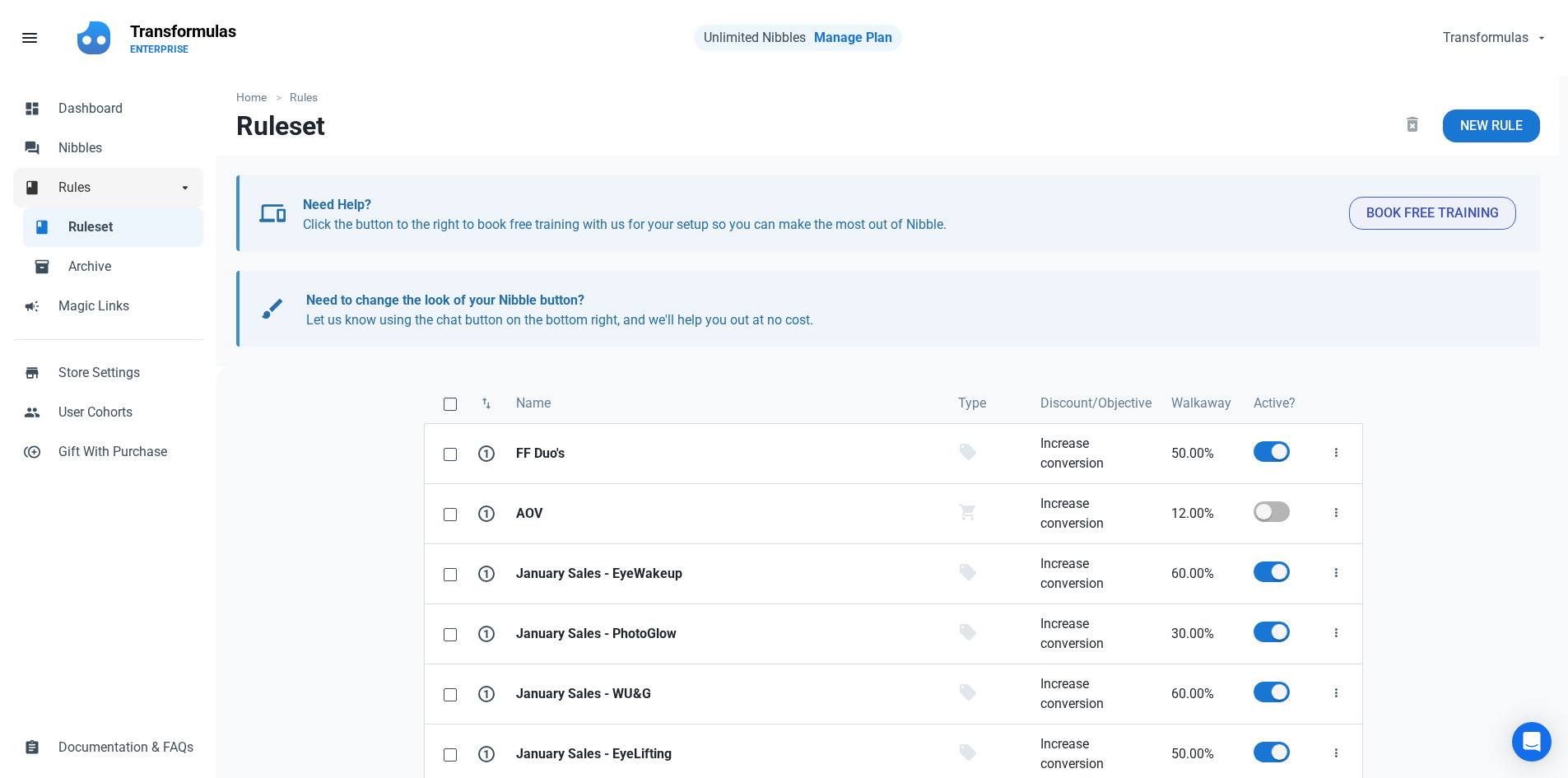
click at [169, 195] on span "Rules" at bounding box center [118, 188] width 119 height 20
click at [122, 188] on span "Rules" at bounding box center [118, 188] width 119 height 20
drag, startPoint x: 124, startPoint y: 188, endPoint x: 71, endPoint y: 188, distance: 53.0
click at [71, 188] on span "Rules" at bounding box center [118, 188] width 119 height 20
click at [85, 180] on span "Rules" at bounding box center [118, 188] width 119 height 20
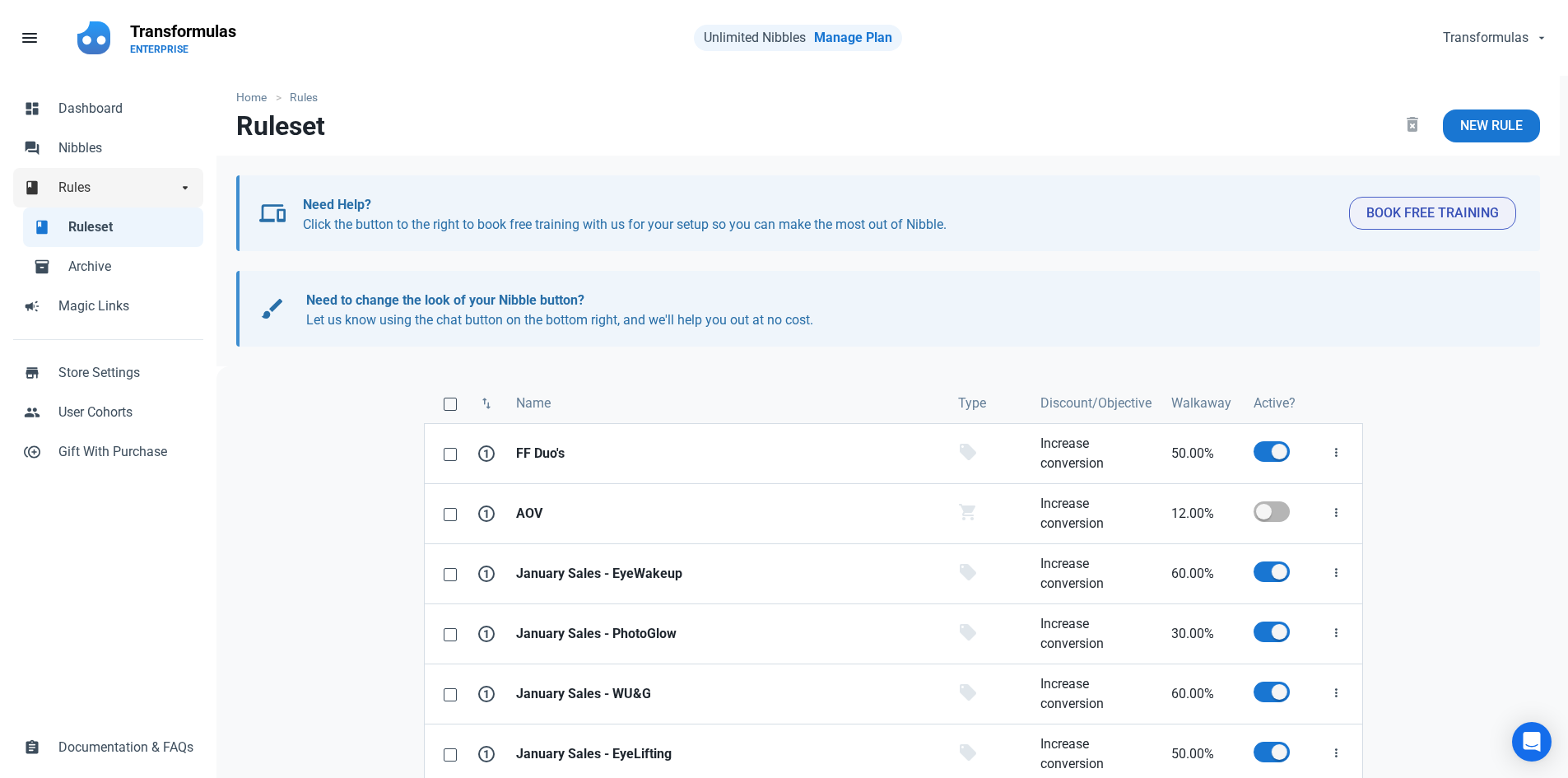
click at [85, 180] on span "Rules" at bounding box center [118, 188] width 119 height 20
click at [108, 163] on link "forum Nibbles" at bounding box center [108, 147] width 190 height 39
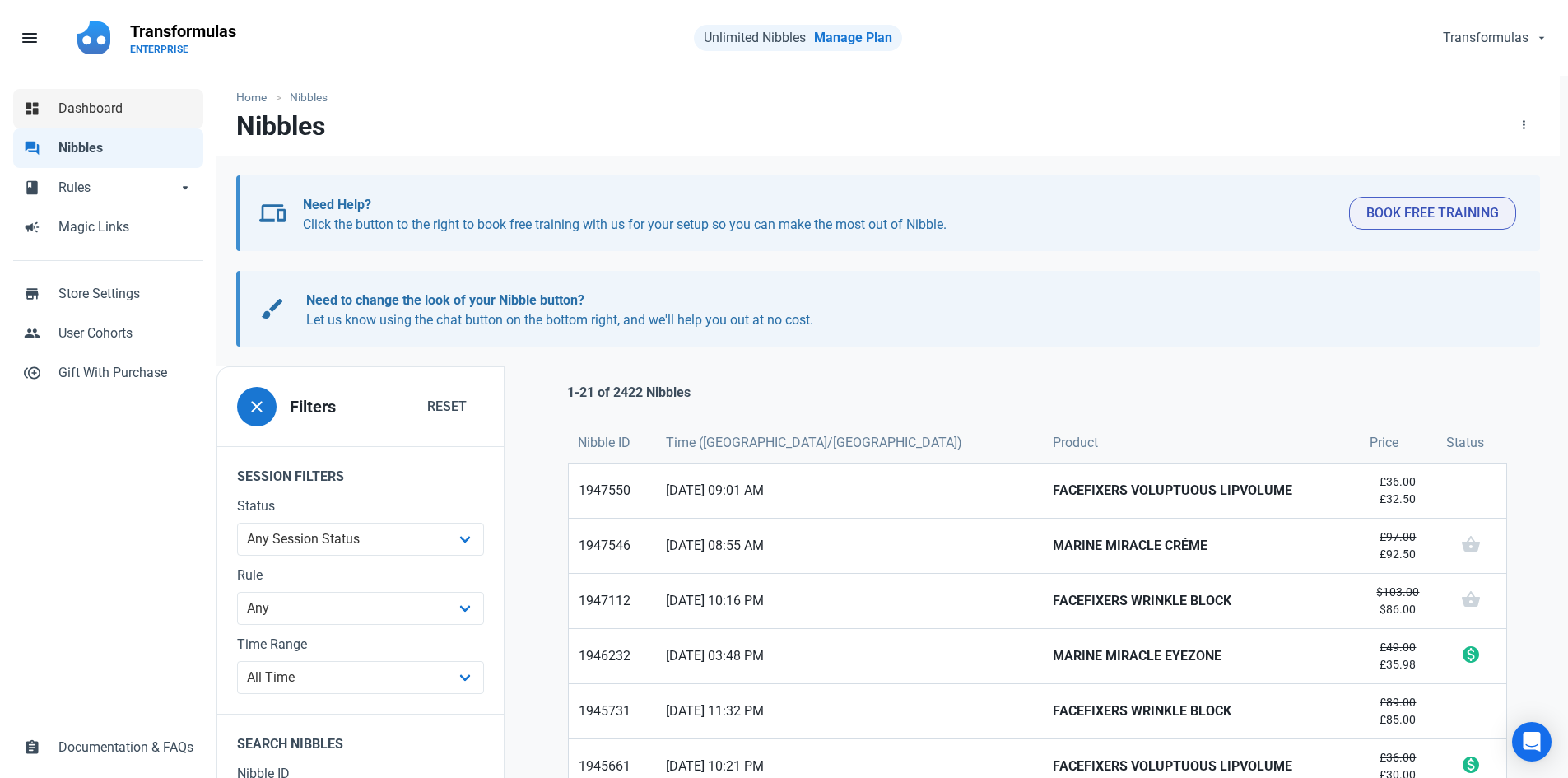
click at [165, 105] on span "Dashboard" at bounding box center [126, 108] width 135 height 20
select select "7d"
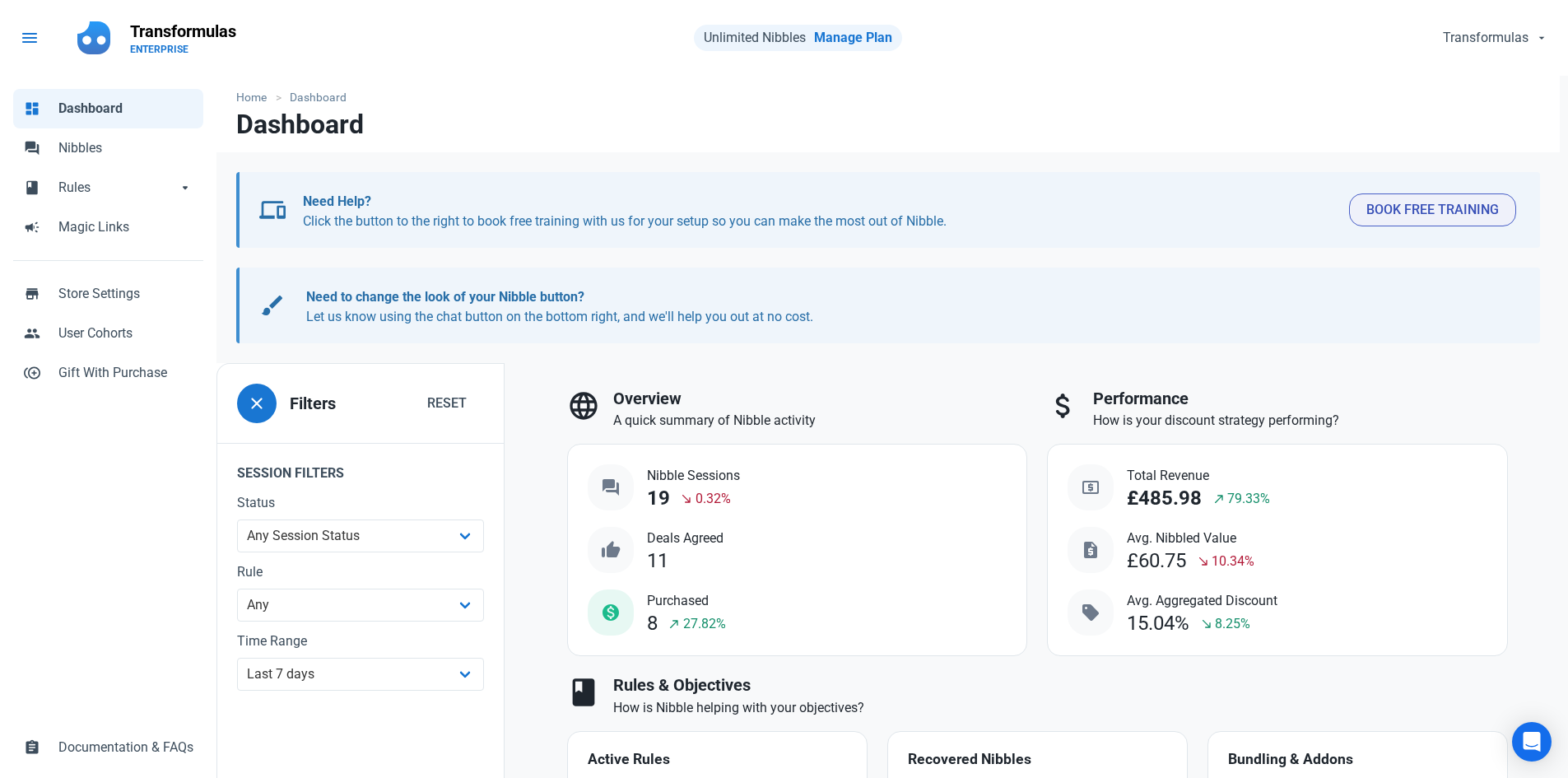
click at [15, 44] on link "menu" at bounding box center [38, 38] width 58 height 50
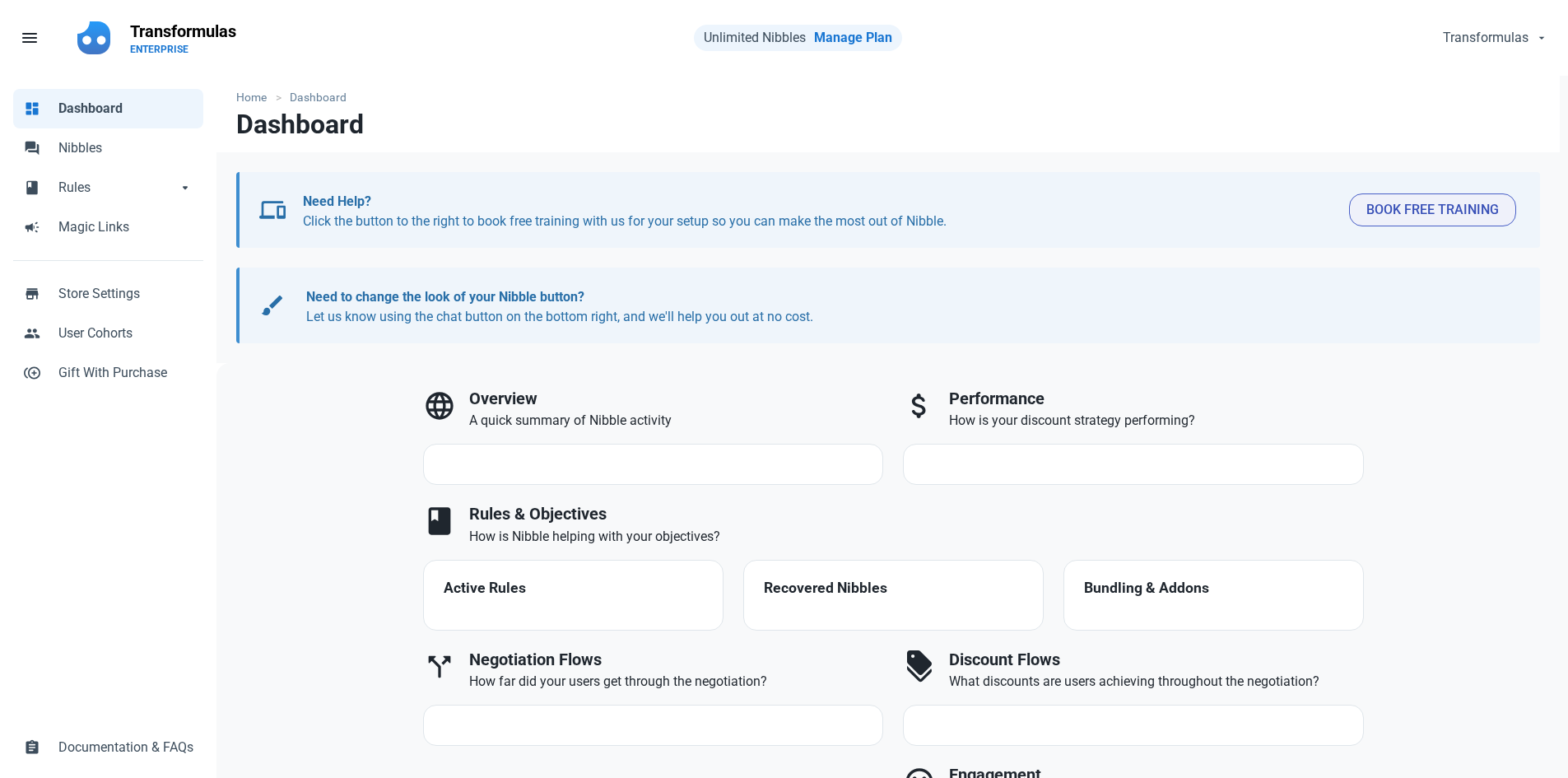
select select "7d"
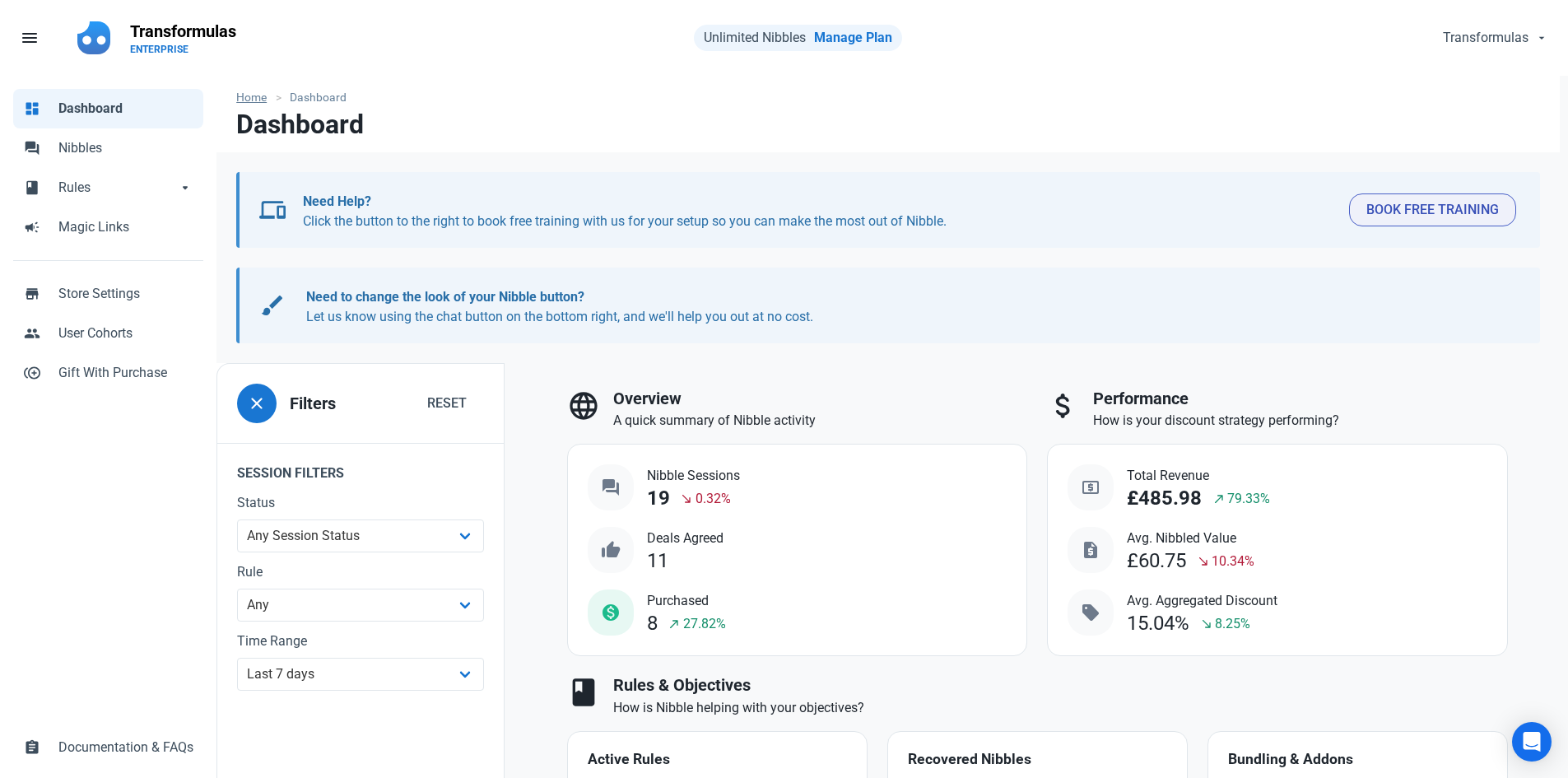
click at [252, 99] on link "Home" at bounding box center [256, 98] width 38 height 17
click at [1466, 23] on button "Transformulas" at bounding box center [1495, 38] width 127 height 33
click at [119, 740] on span "Documentation & FAQs" at bounding box center [126, 747] width 135 height 20
click at [163, 317] on link "people User Cohorts" at bounding box center [109, 333] width 192 height 39
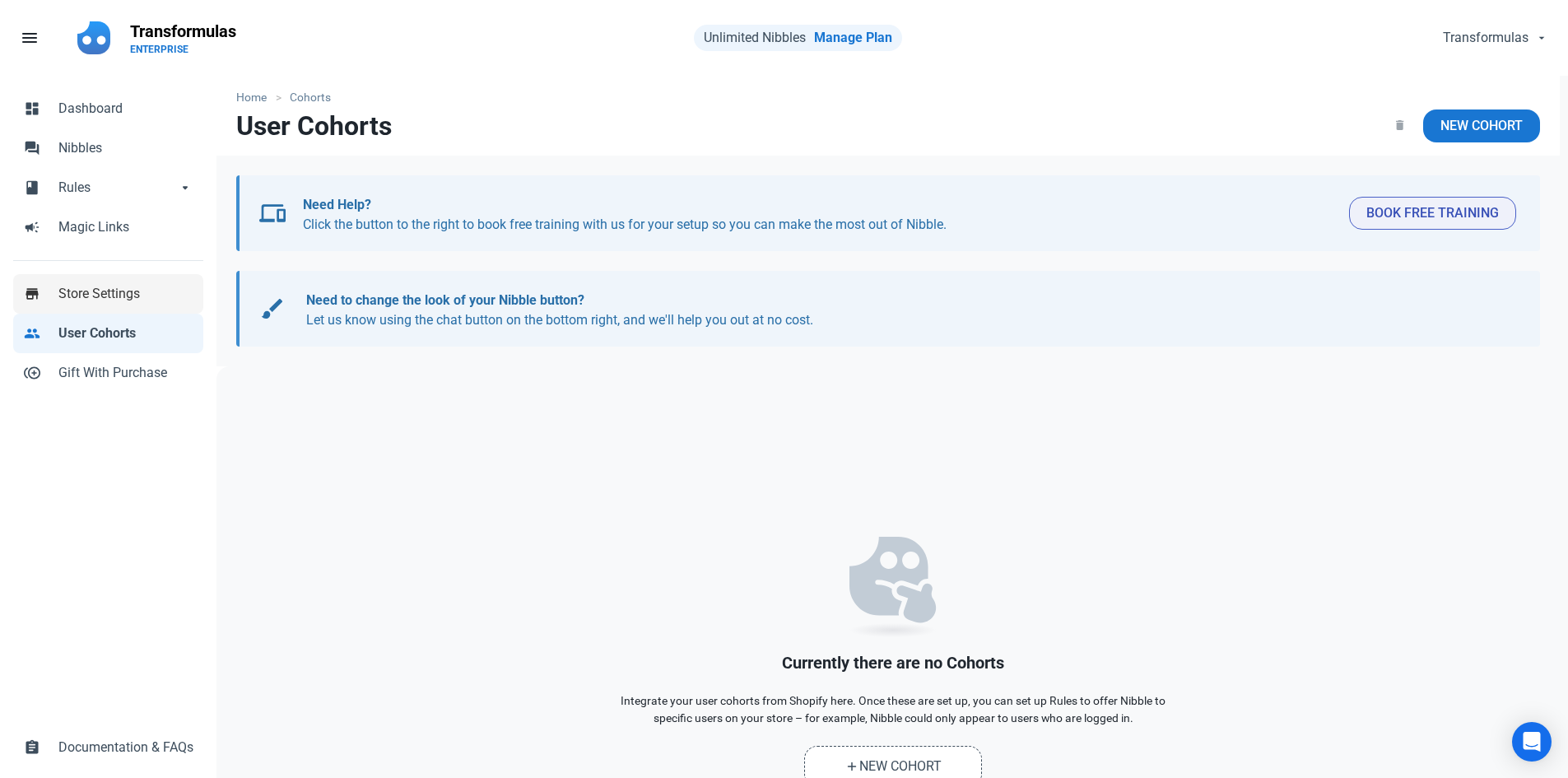
click at [150, 289] on span "Store Settings" at bounding box center [126, 294] width 135 height 20
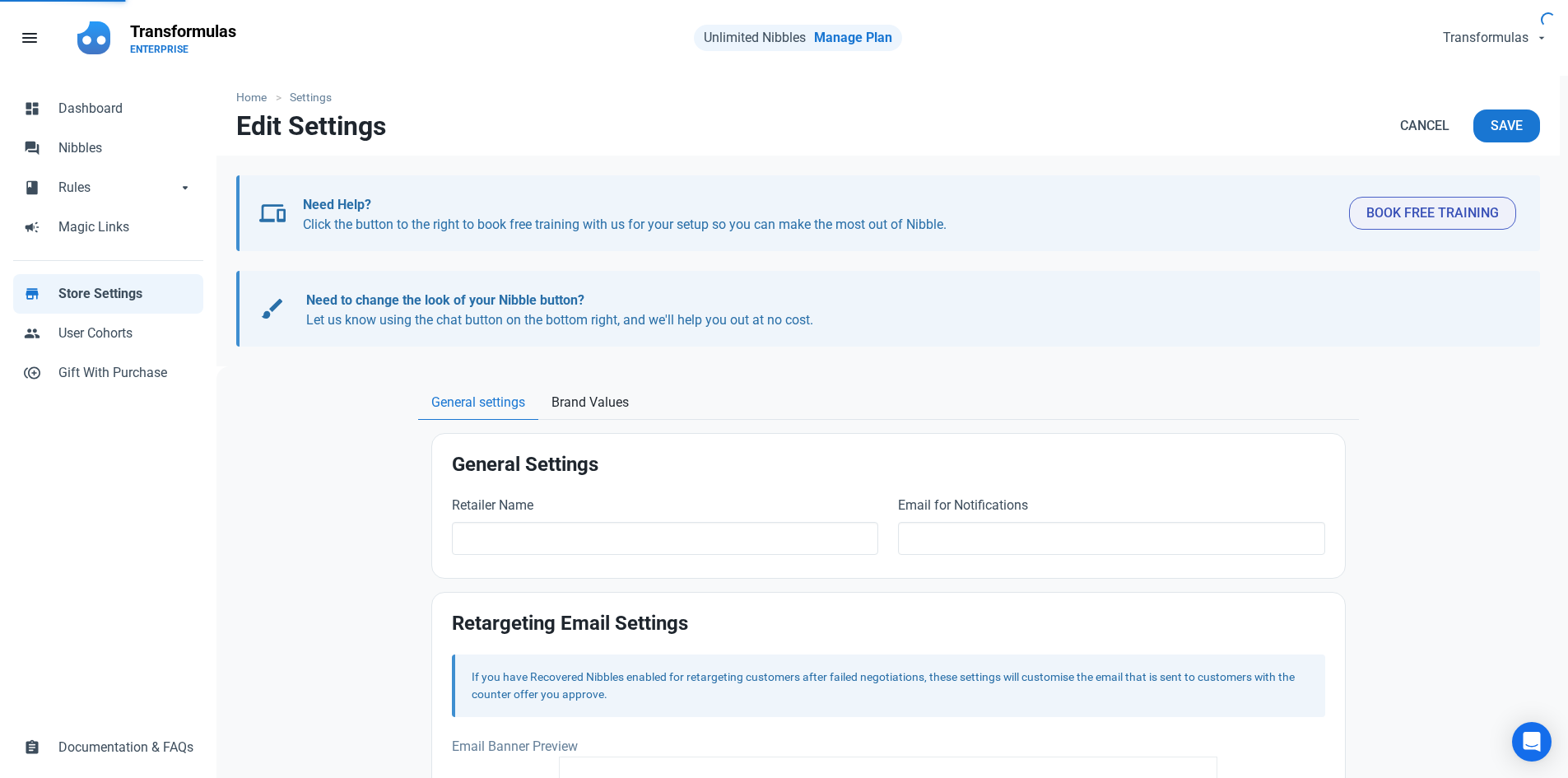
type input "Transformulas"
type input "[EMAIL_ADDRESS][DOMAIN_NAME]"
click at [151, 238] on link "campaign Magic Links" at bounding box center [108, 227] width 190 height 39
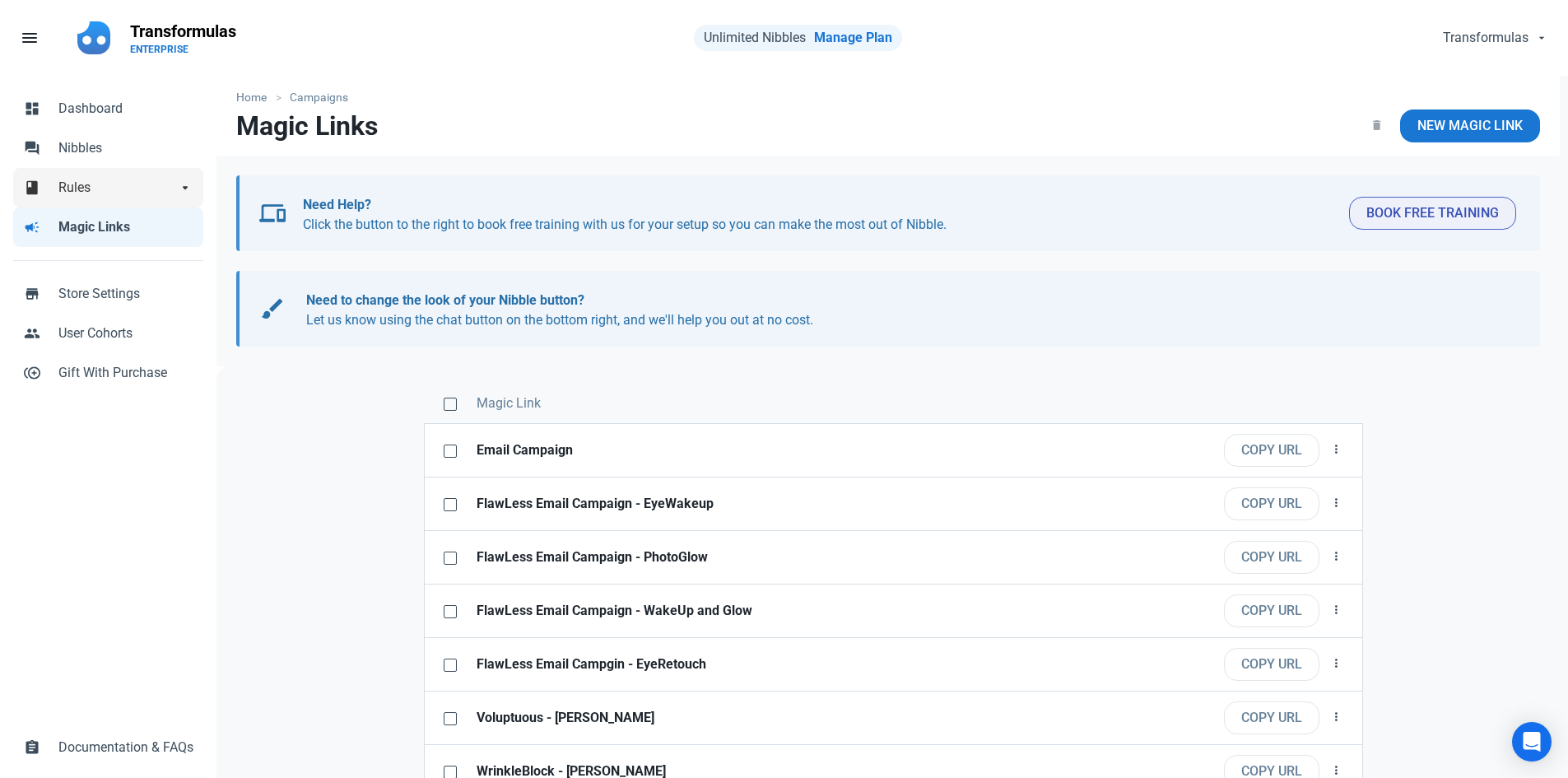
click at [148, 201] on link "book Rules arrow_drop_down" at bounding box center [108, 188] width 190 height 39
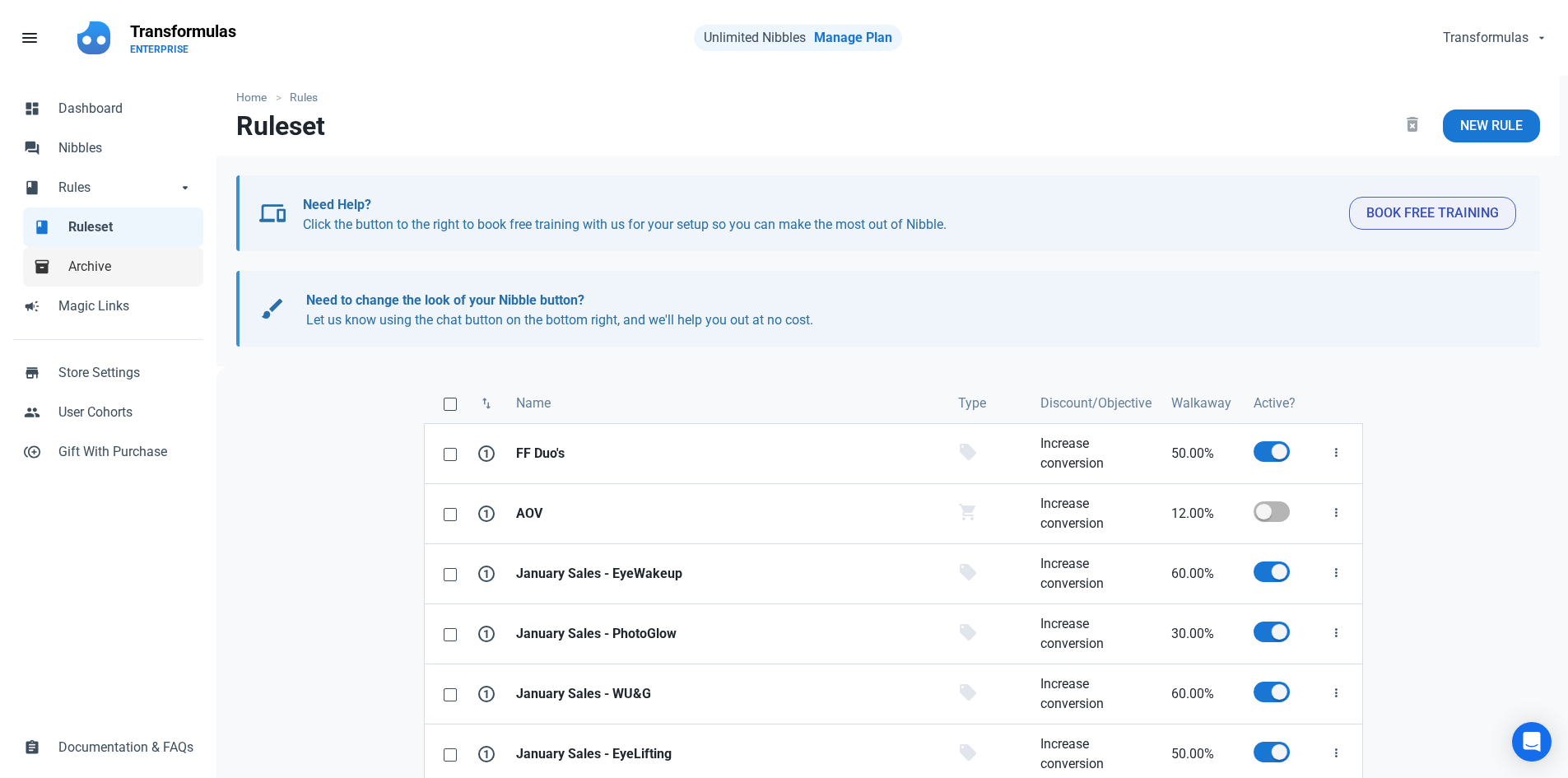
click at [127, 265] on span "Archive" at bounding box center [130, 267] width 125 height 20
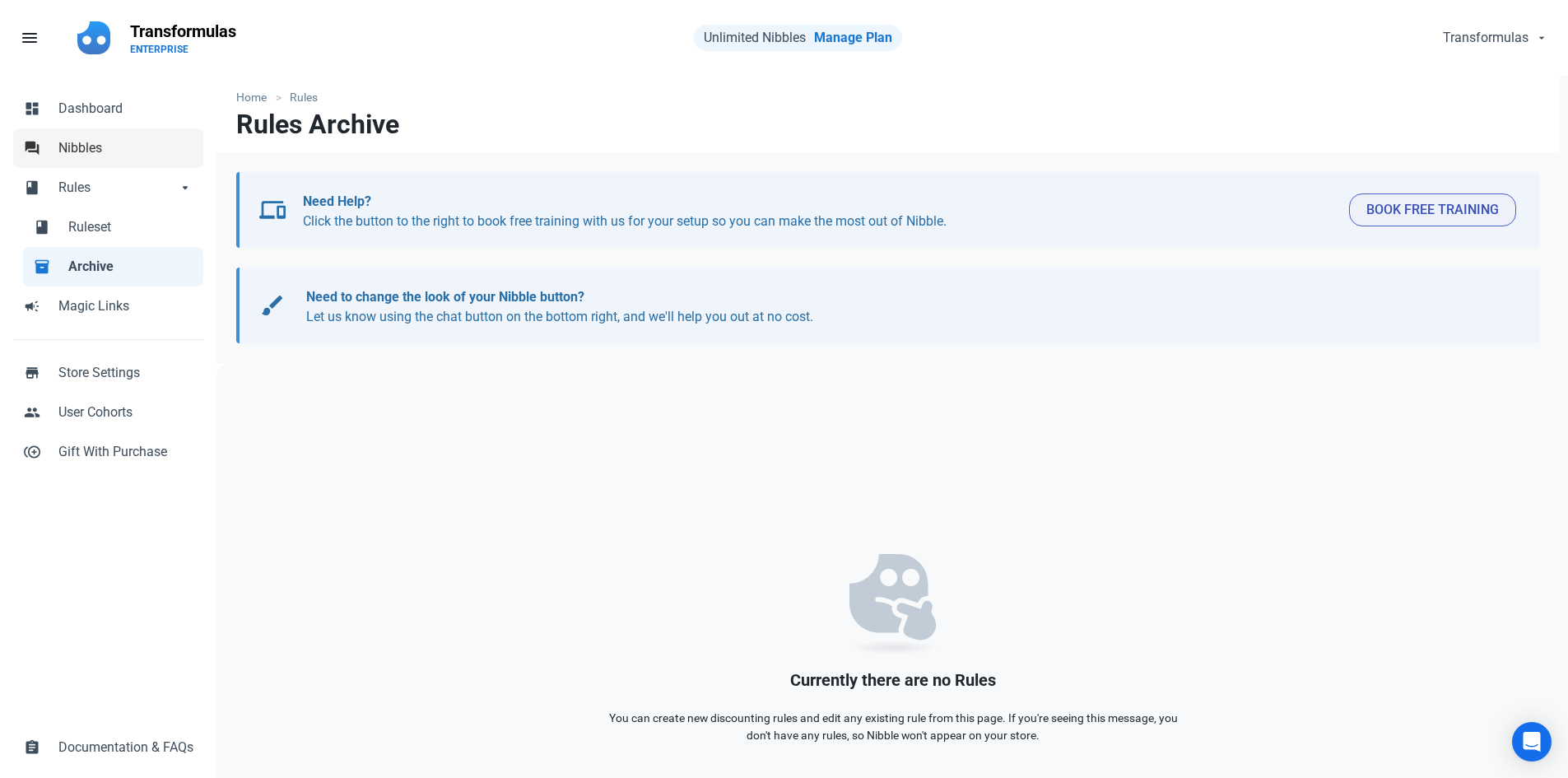
click at [136, 149] on span "Nibbles" at bounding box center [126, 148] width 135 height 20
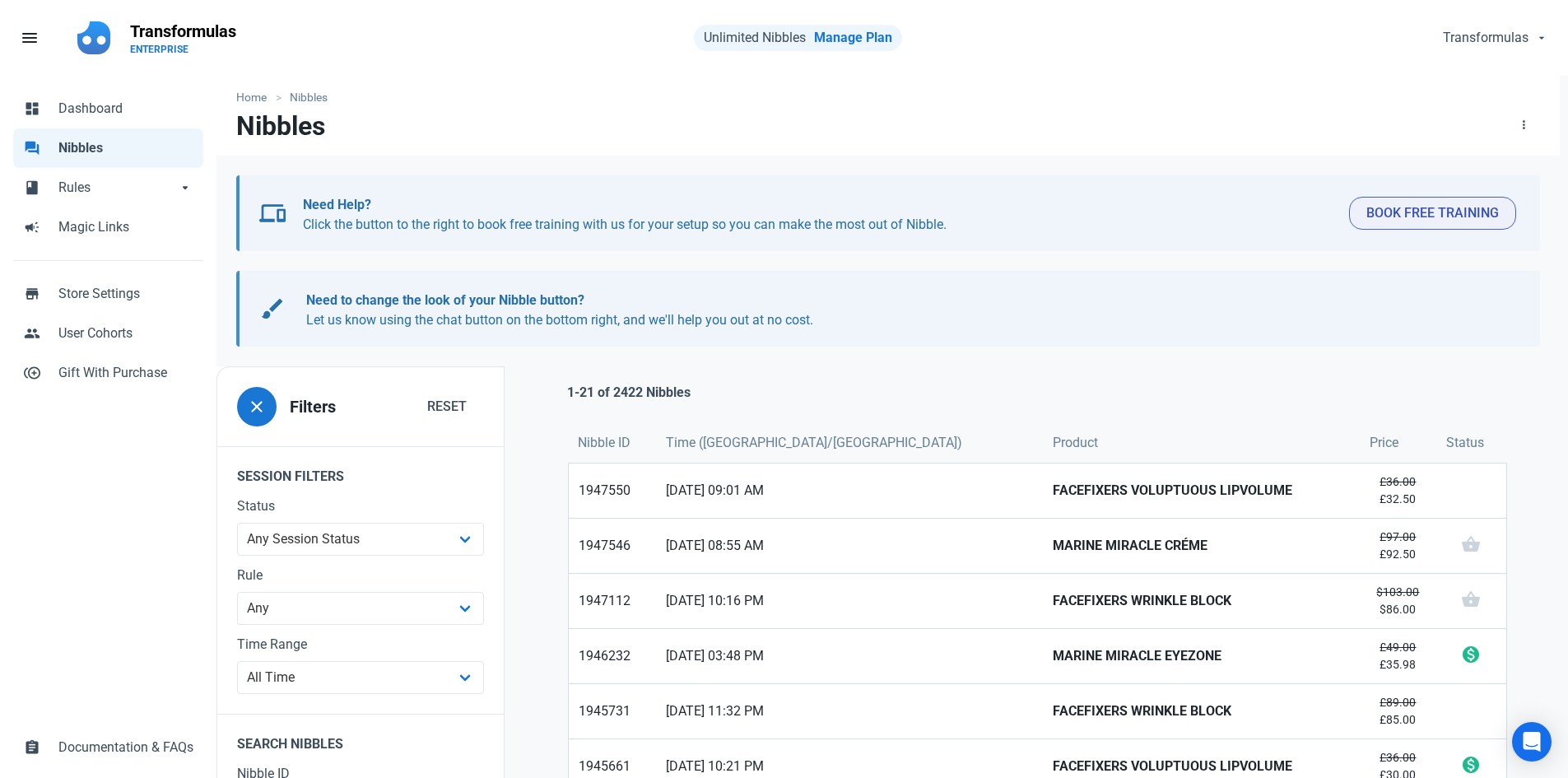
click at [135, 142] on span "Nibbles" at bounding box center [126, 148] width 135 height 20
click at [119, 104] on span "Dashboard" at bounding box center [126, 108] width 135 height 20
select select "7d"
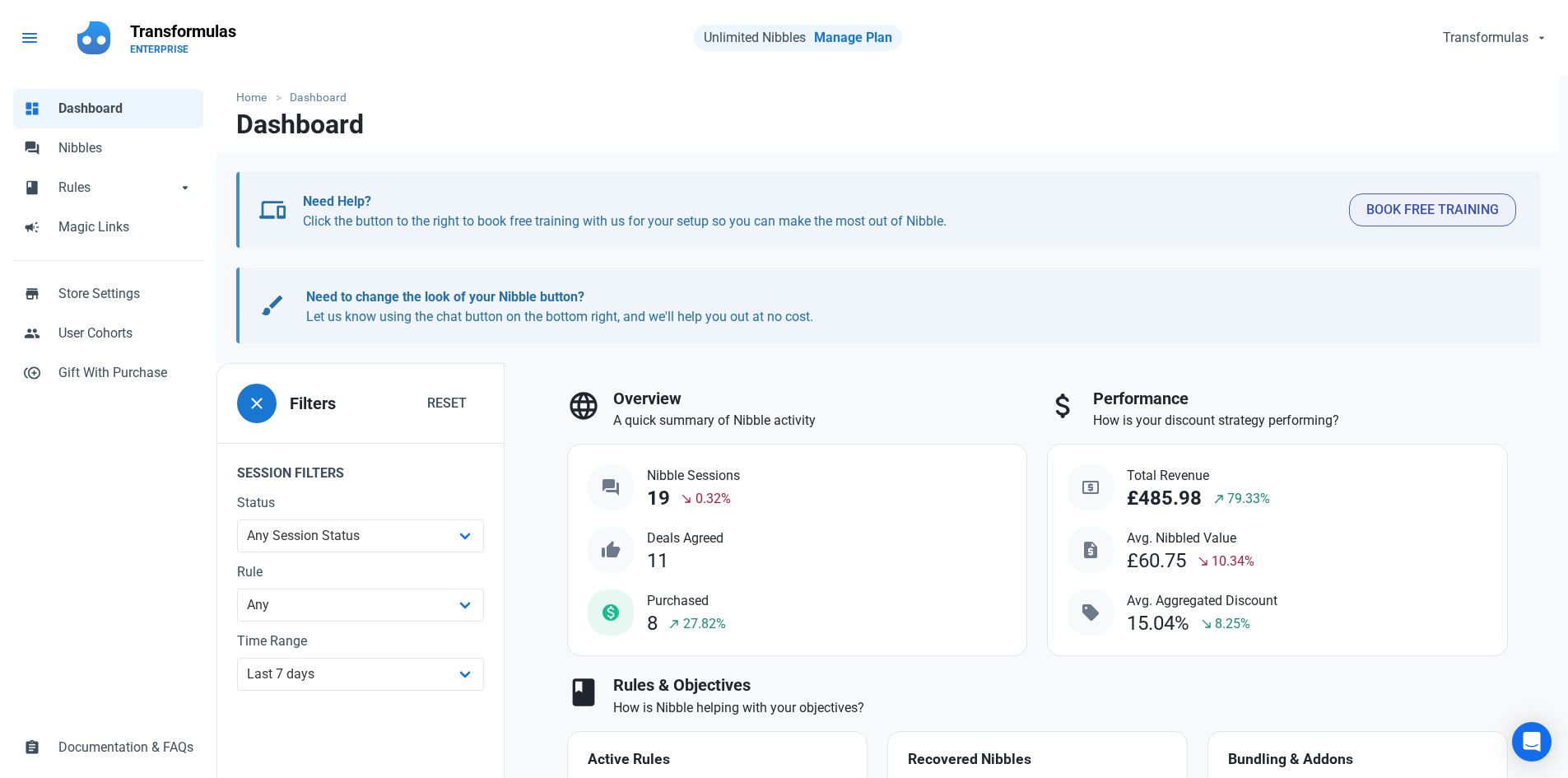
click at [33, 37] on span "menu" at bounding box center [30, 38] width 20 height 20
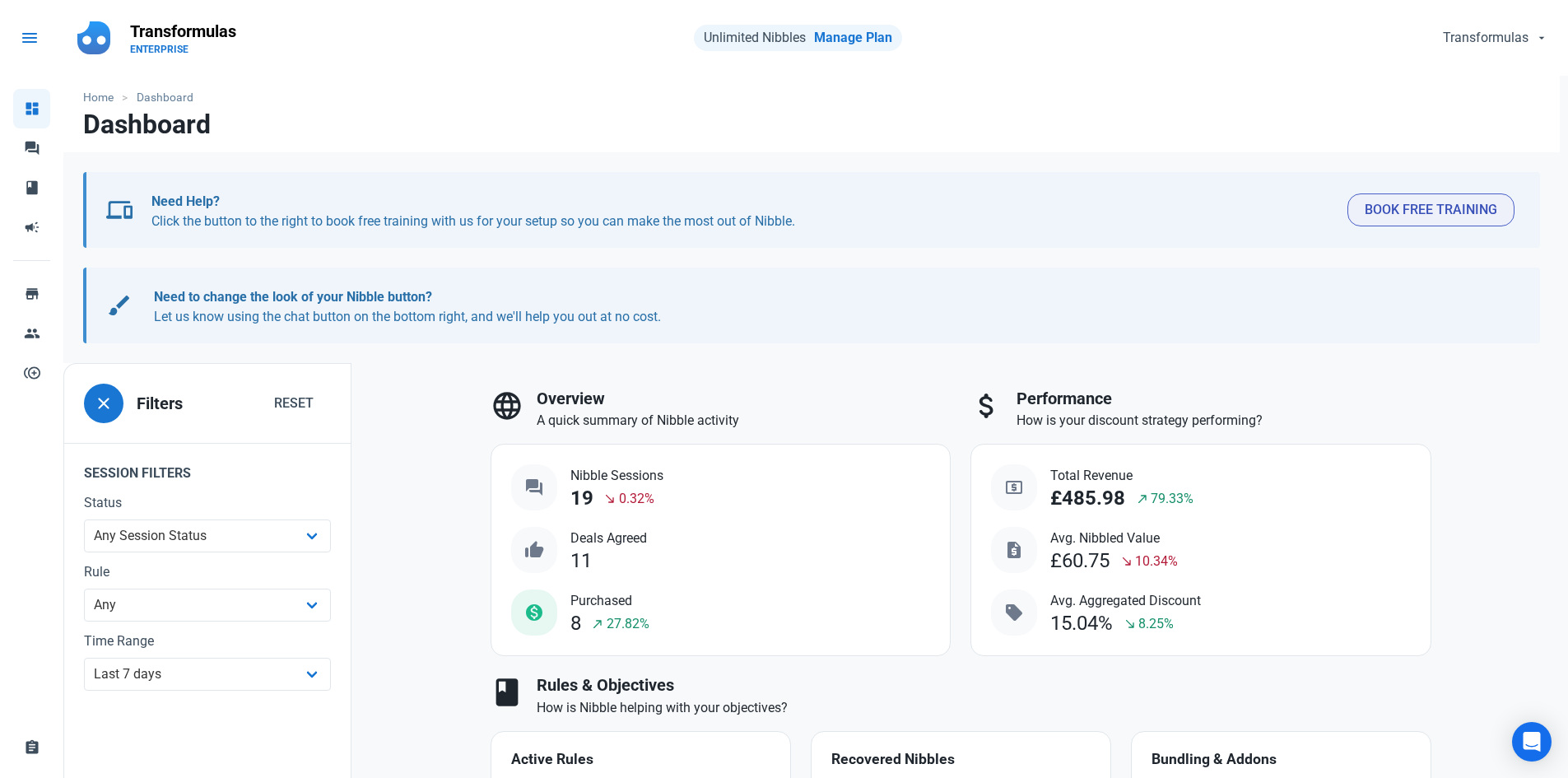
click at [31, 48] on link "menu" at bounding box center [38, 38] width 58 height 50
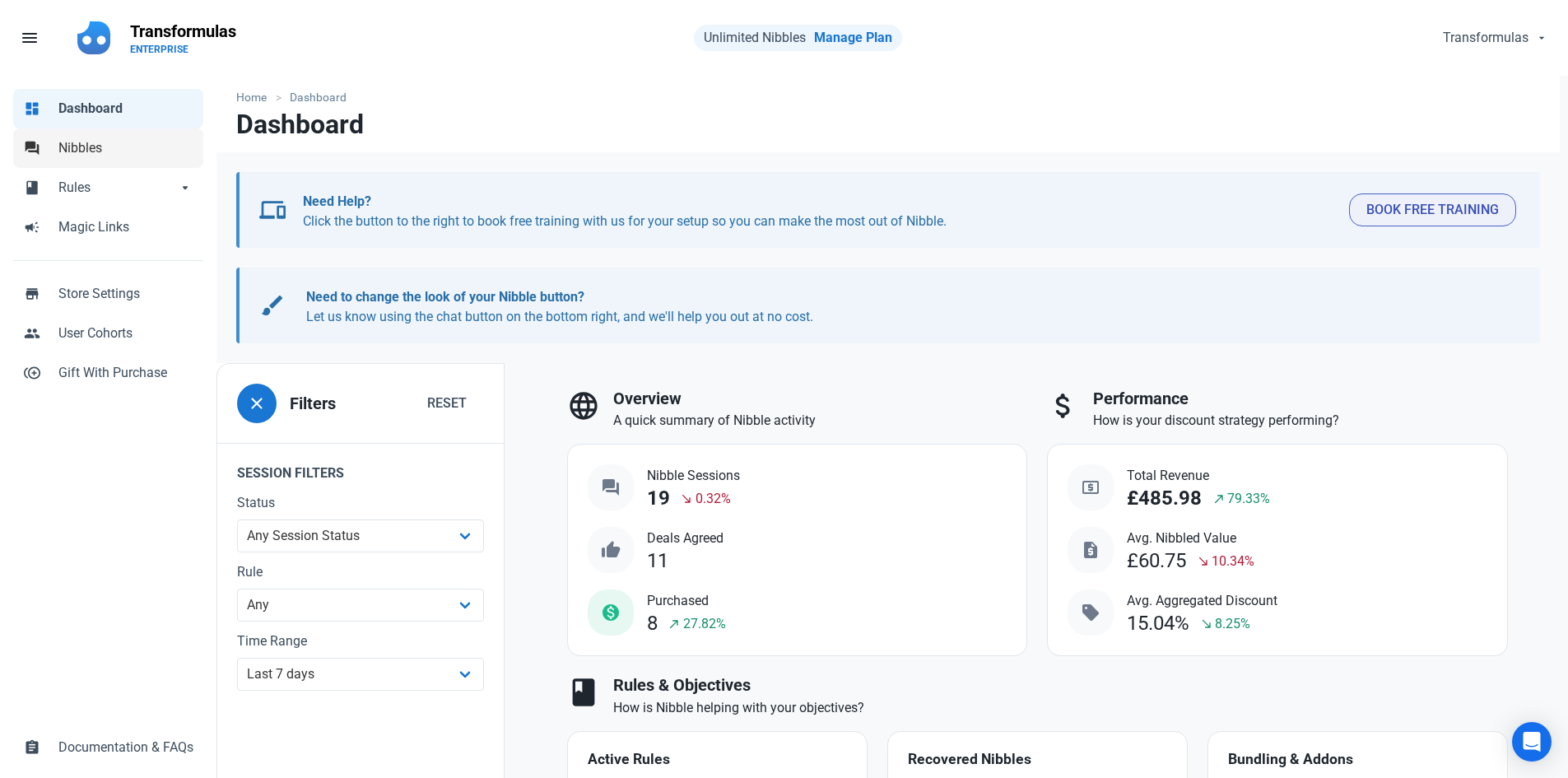
click at [130, 145] on span "Nibbles" at bounding box center [126, 148] width 135 height 20
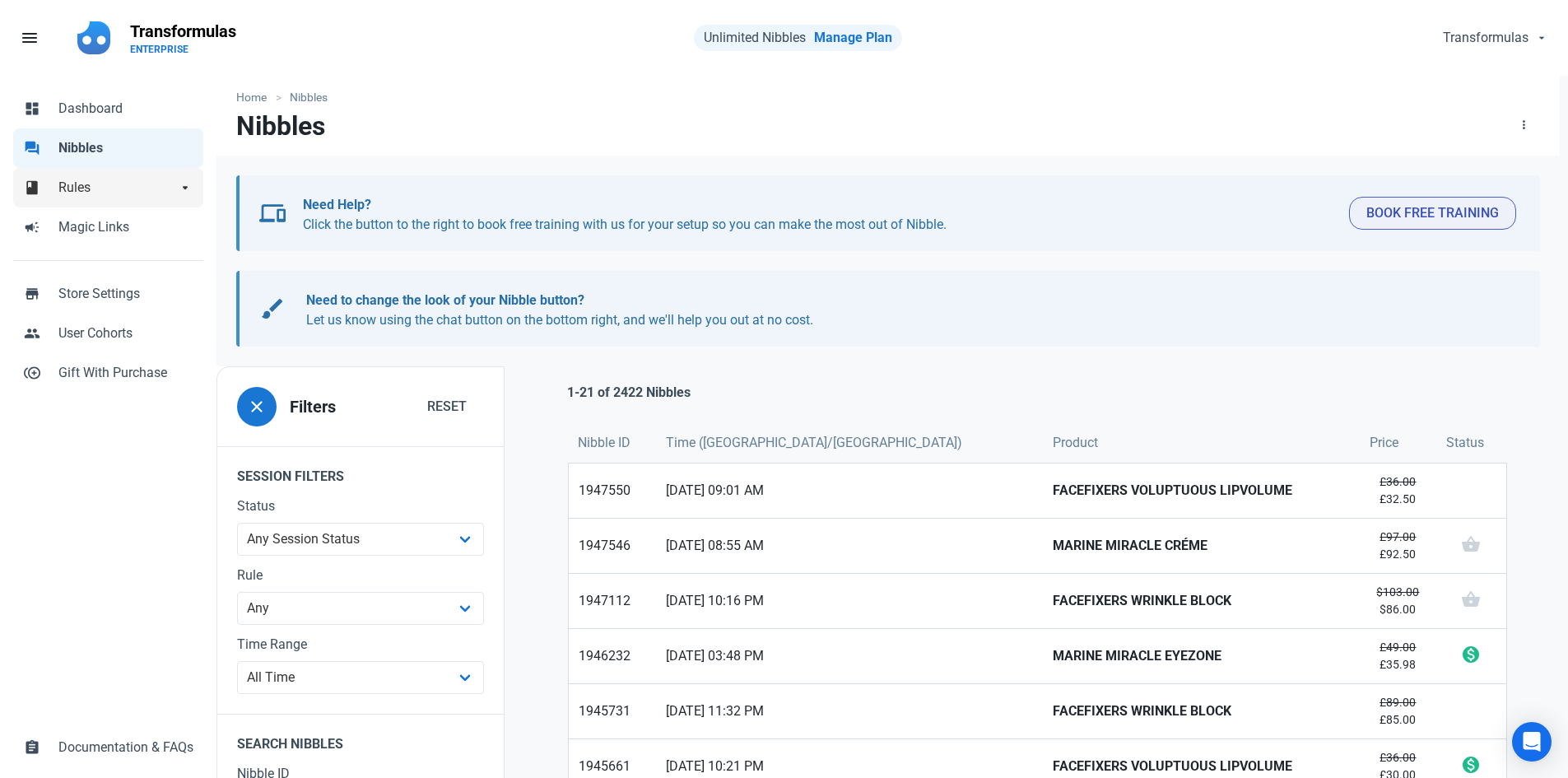
click at [176, 178] on span "Rules" at bounding box center [118, 188] width 119 height 20
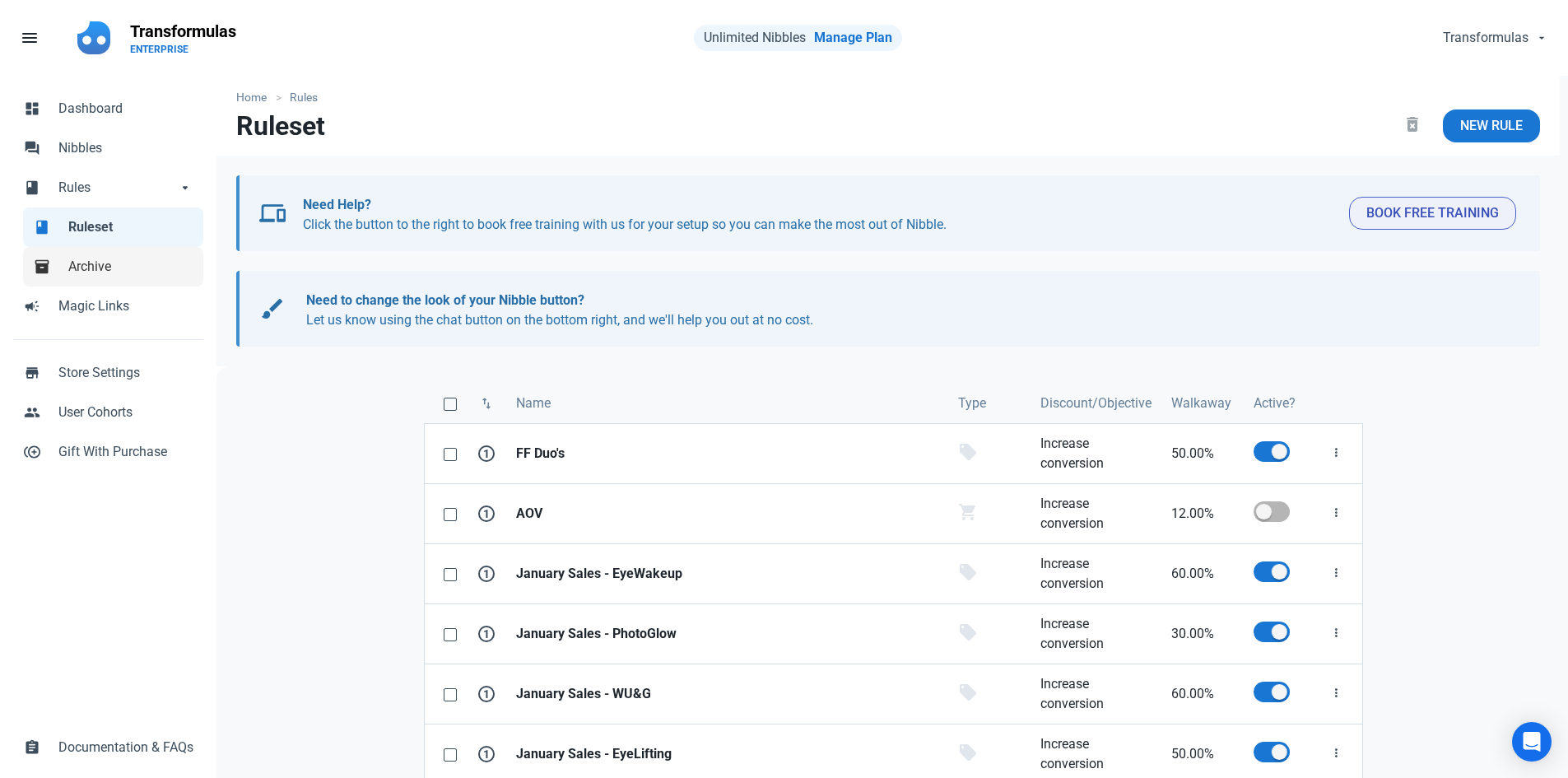
click at [150, 268] on span "Archive" at bounding box center [130, 267] width 125 height 20
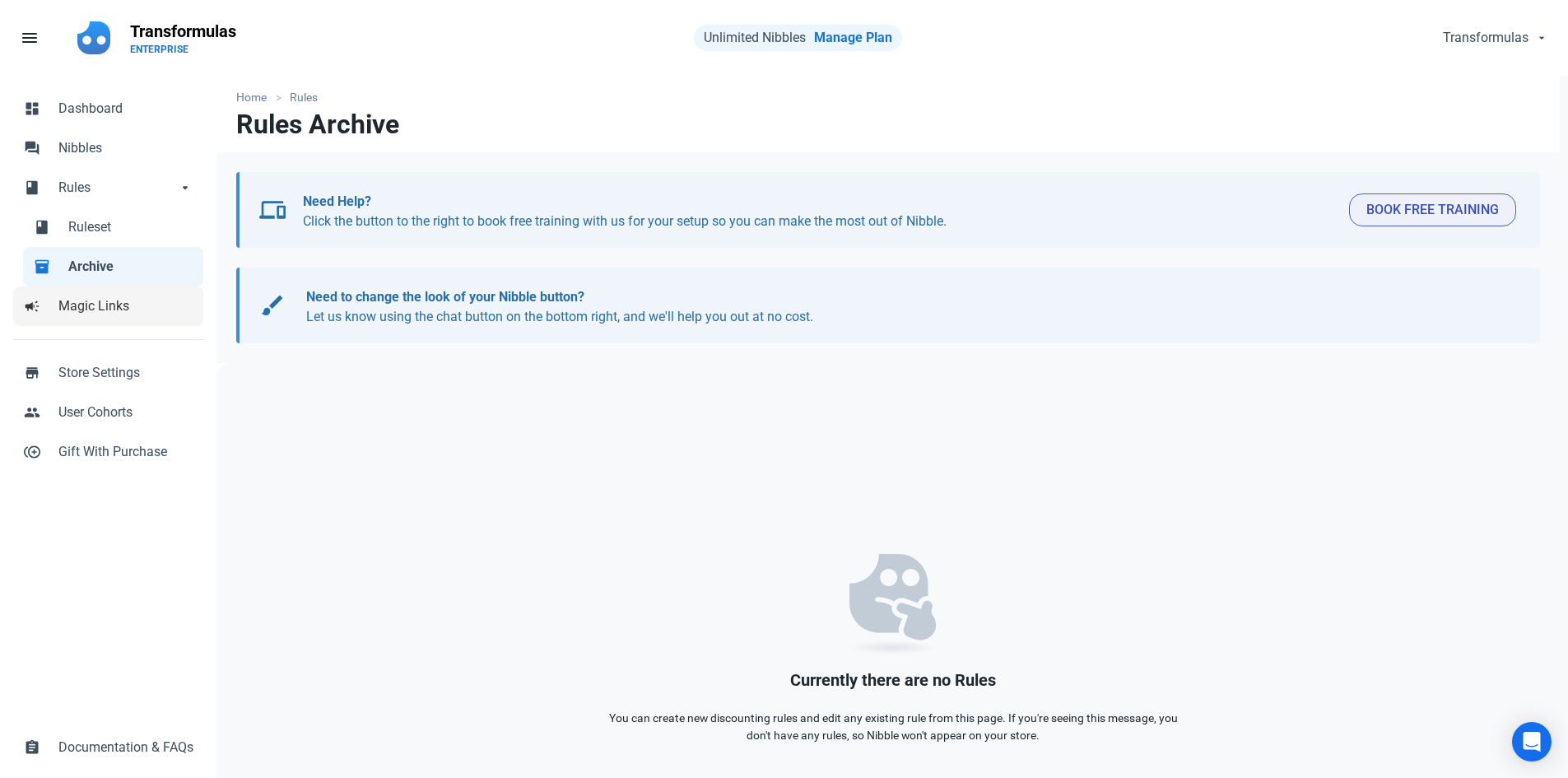
click at [140, 296] on link "campaign Magic Links" at bounding box center [108, 306] width 190 height 39
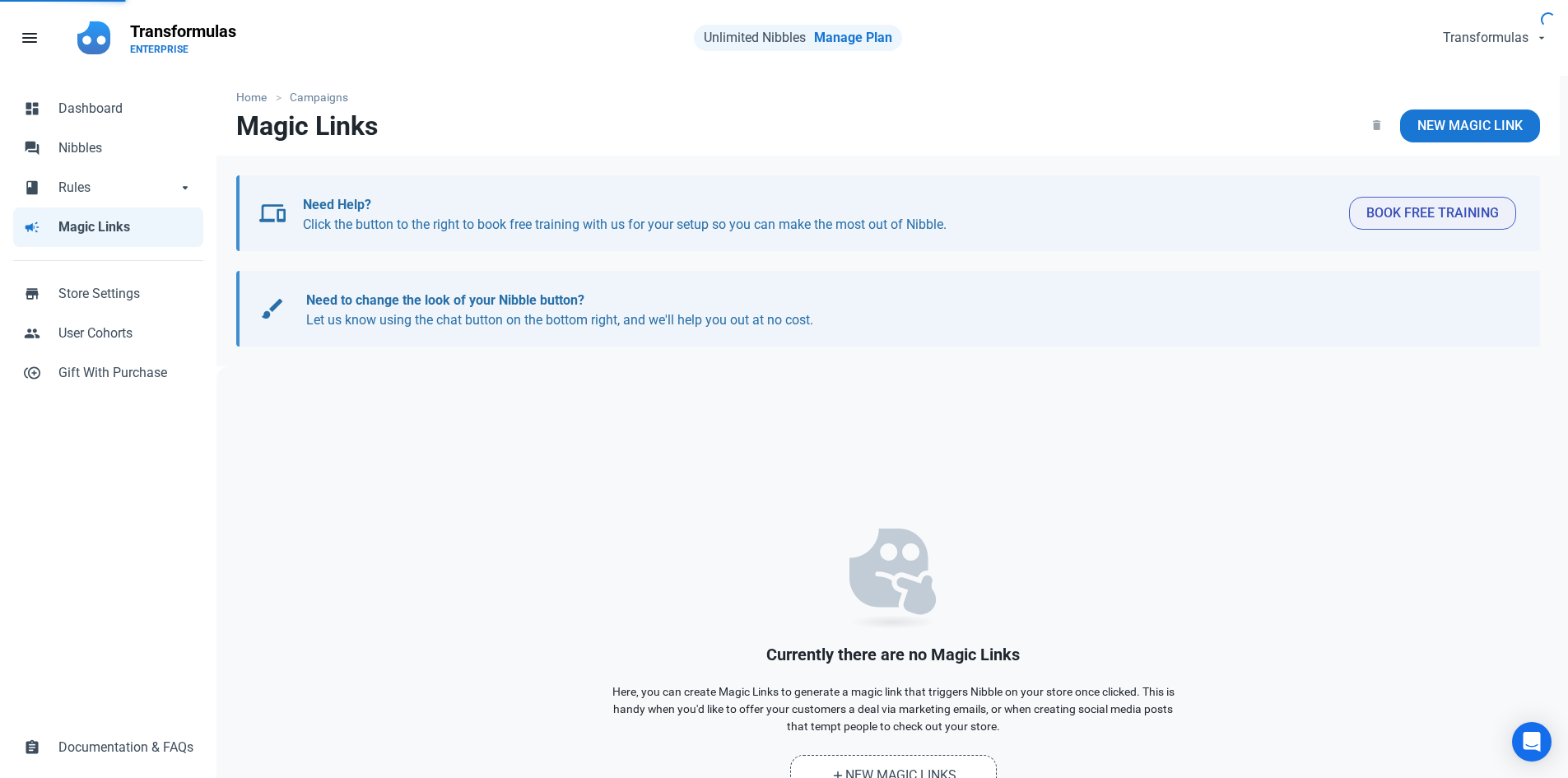
click at [140, 296] on span "Store Settings" at bounding box center [126, 294] width 135 height 20
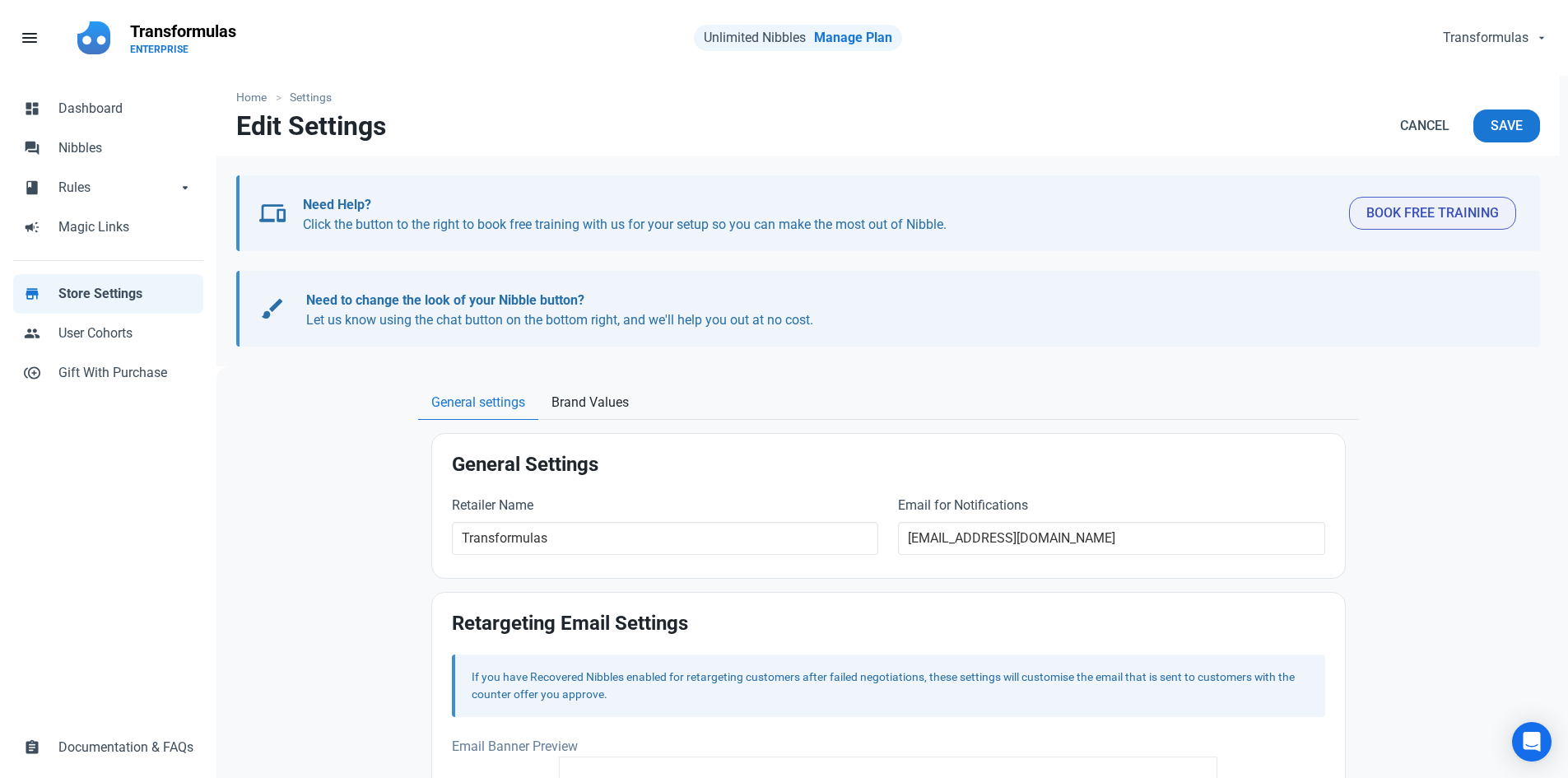
click at [303, 295] on div "brush Need to change the look of your Nibble button? Let us know using the chat…" at bounding box center [890, 308] width 1261 height 43
click at [322, 295] on b "Need to change the look of your Nibble button?" at bounding box center [445, 300] width 278 height 16
click at [62, 96] on link "dashboard Dashboard" at bounding box center [108, 108] width 190 height 39
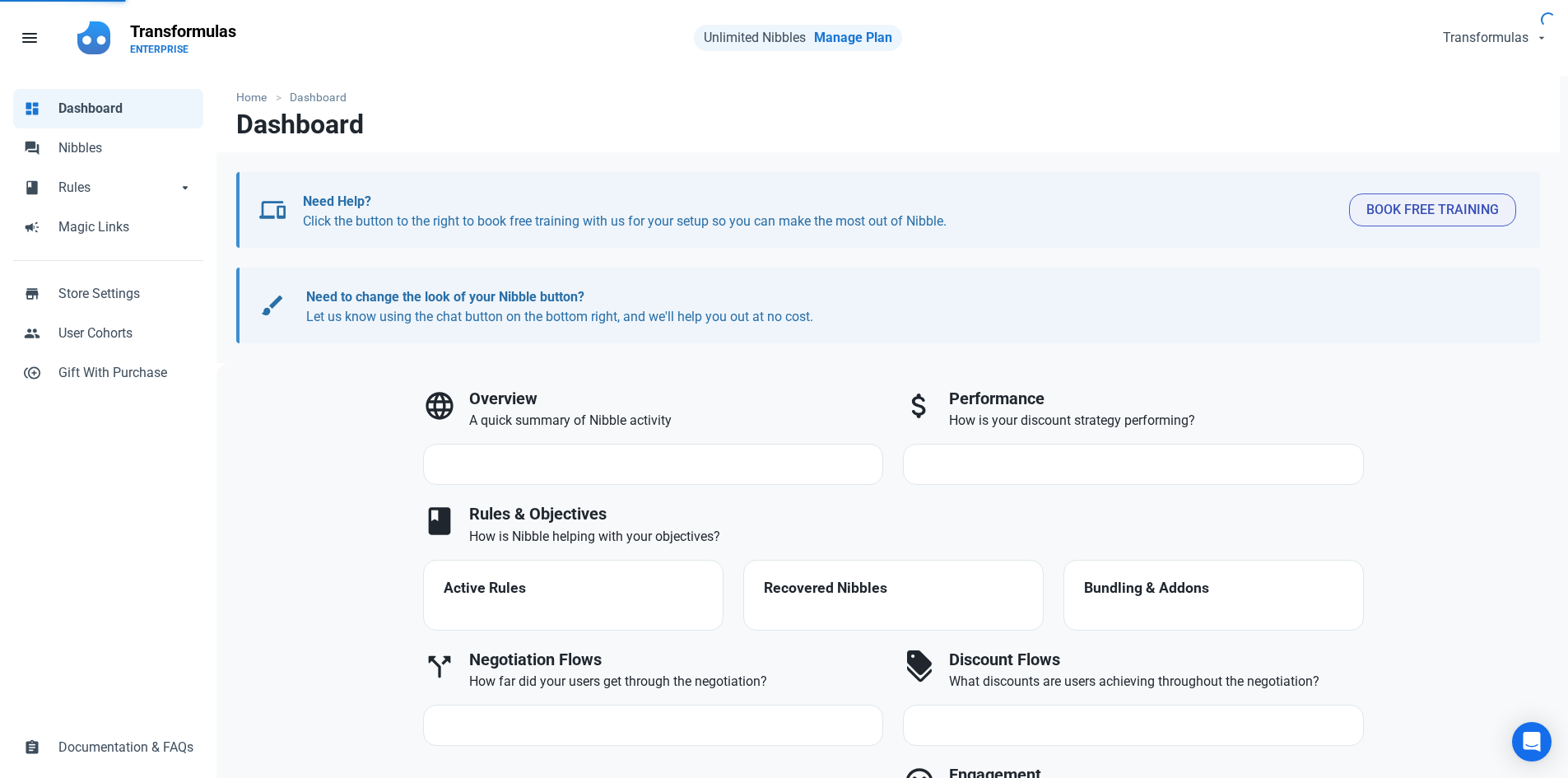
select select "7d"
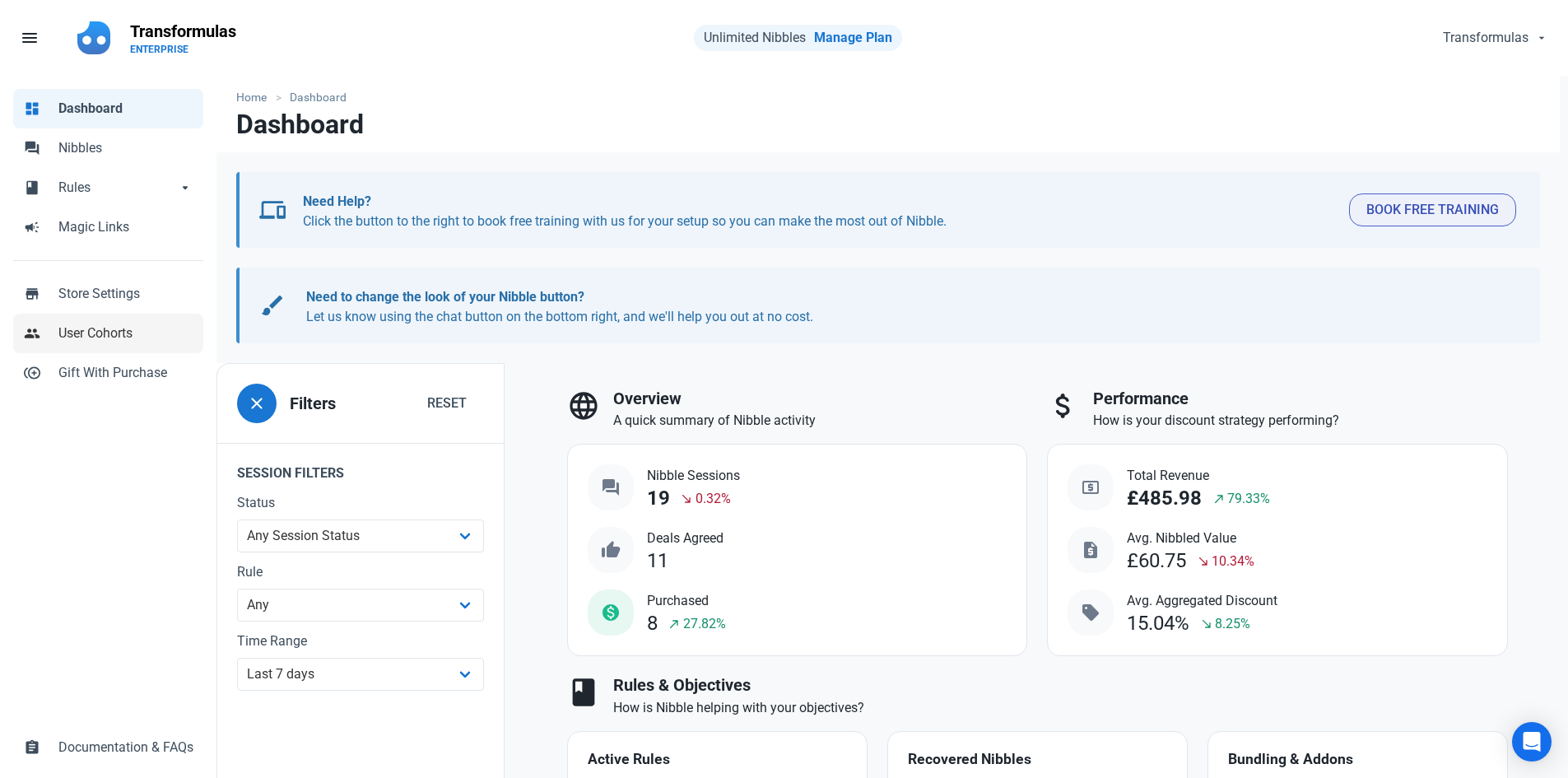
click at [130, 340] on span "User Cohorts" at bounding box center [126, 333] width 135 height 20
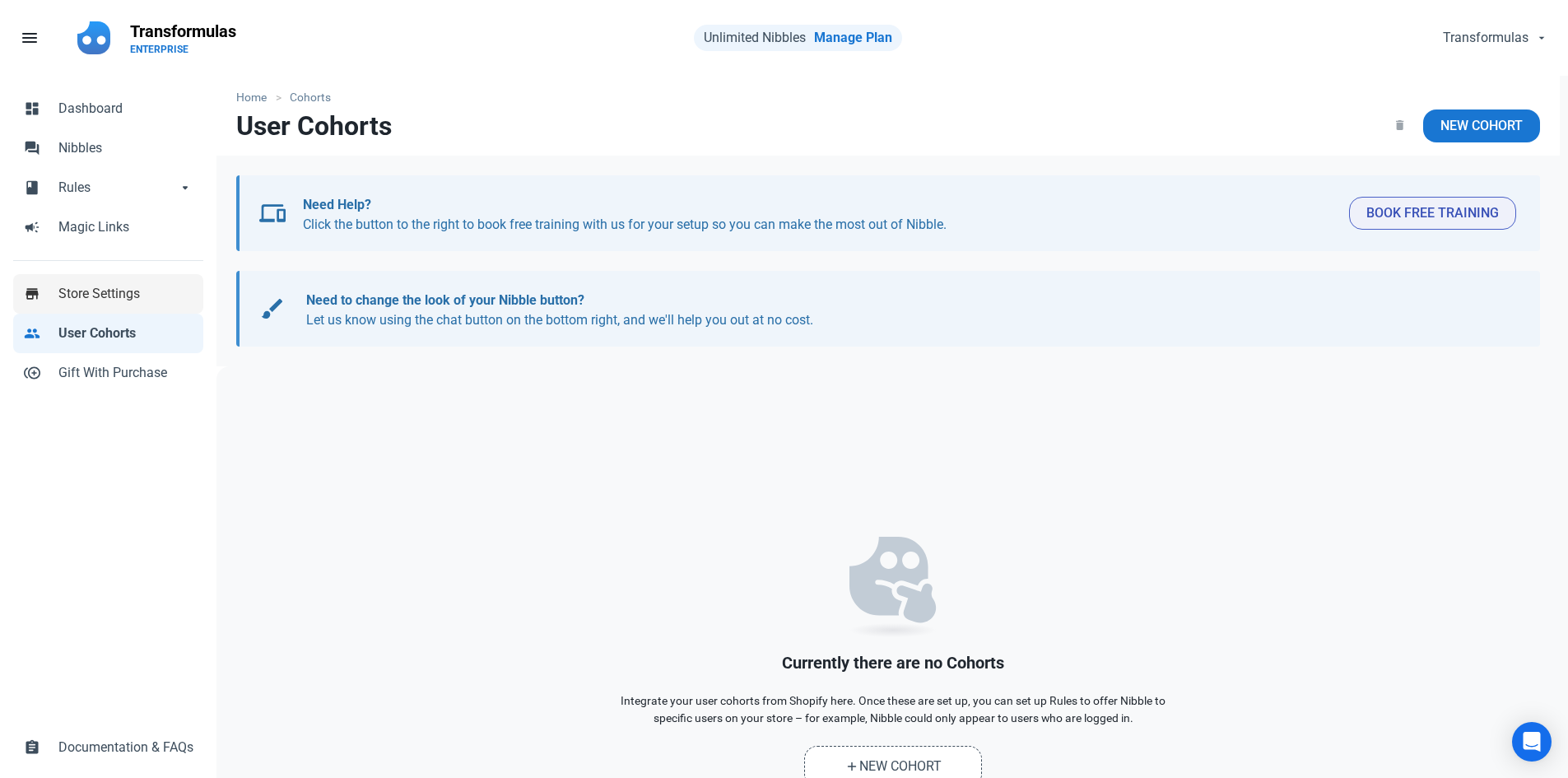
click at [123, 293] on span "Store Settings" at bounding box center [126, 294] width 135 height 20
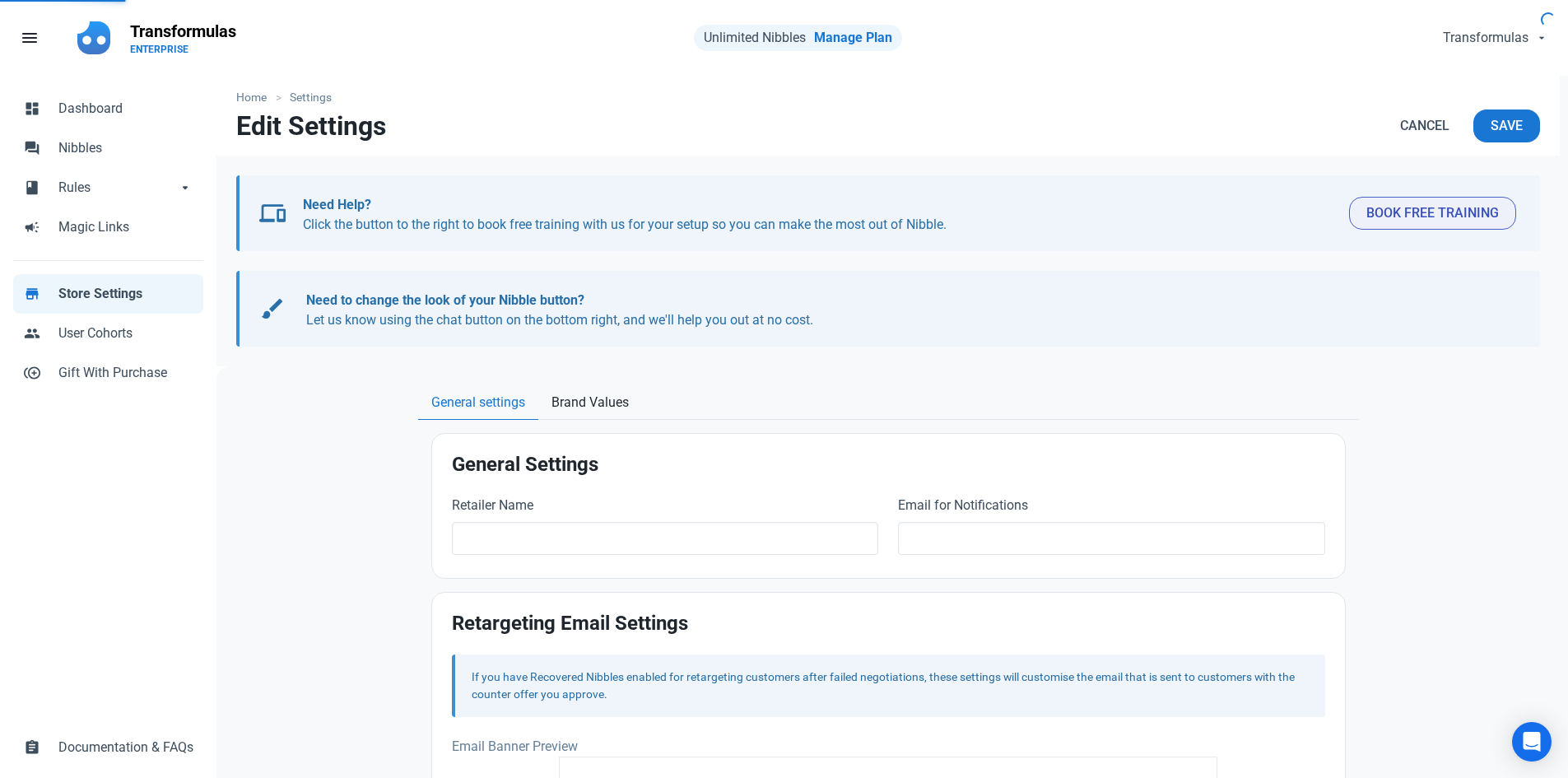
type input "Transformulas"
type input "[EMAIL_ADDRESS][DOMAIN_NAME]"
click at [561, 376] on div at bounding box center [888, 372] width 1344 height 13
click at [571, 402] on span "Brand Values" at bounding box center [590, 402] width 78 height 20
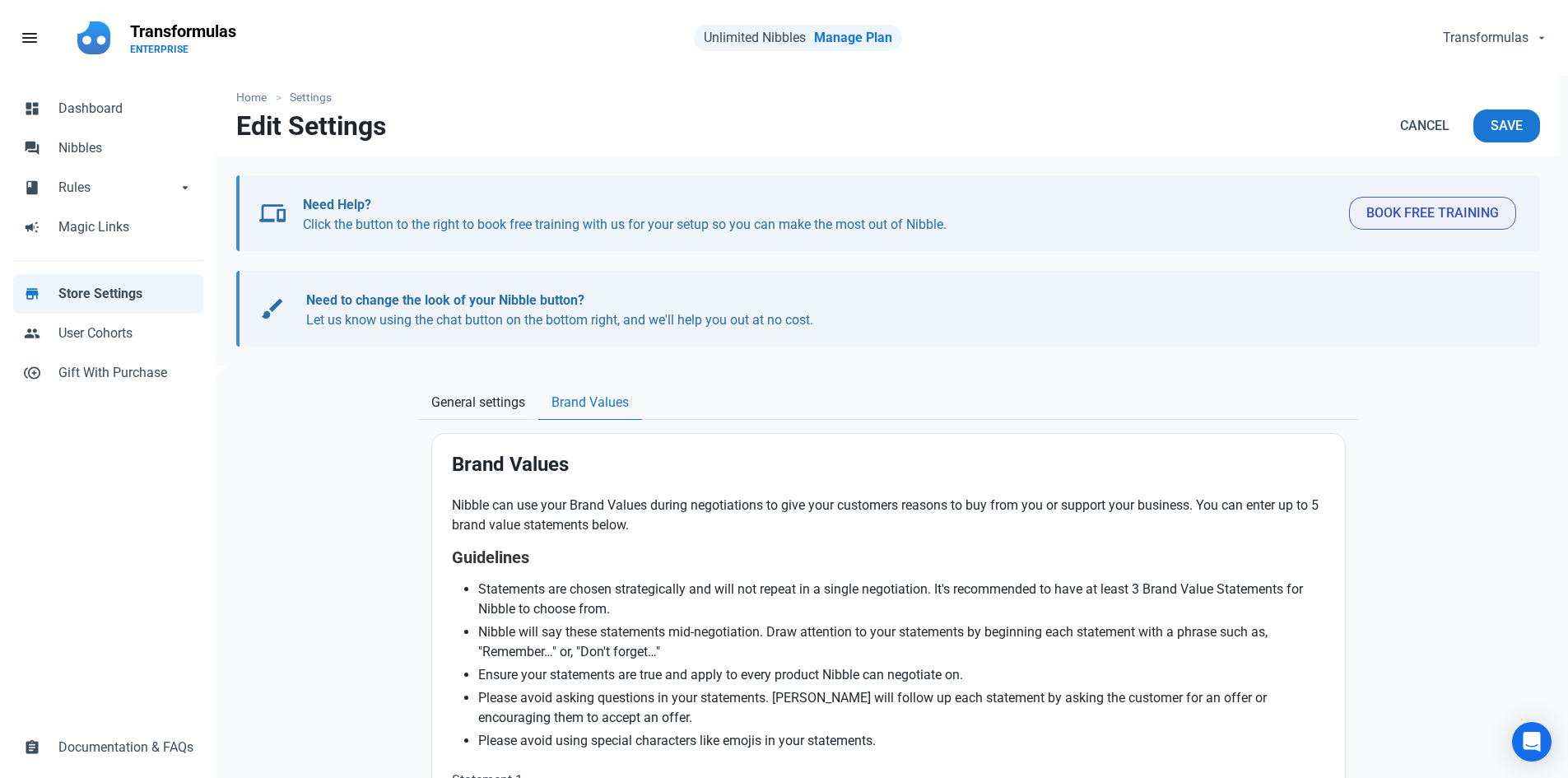
click at [505, 414] on link "General settings" at bounding box center [479, 403] width 120 height 34
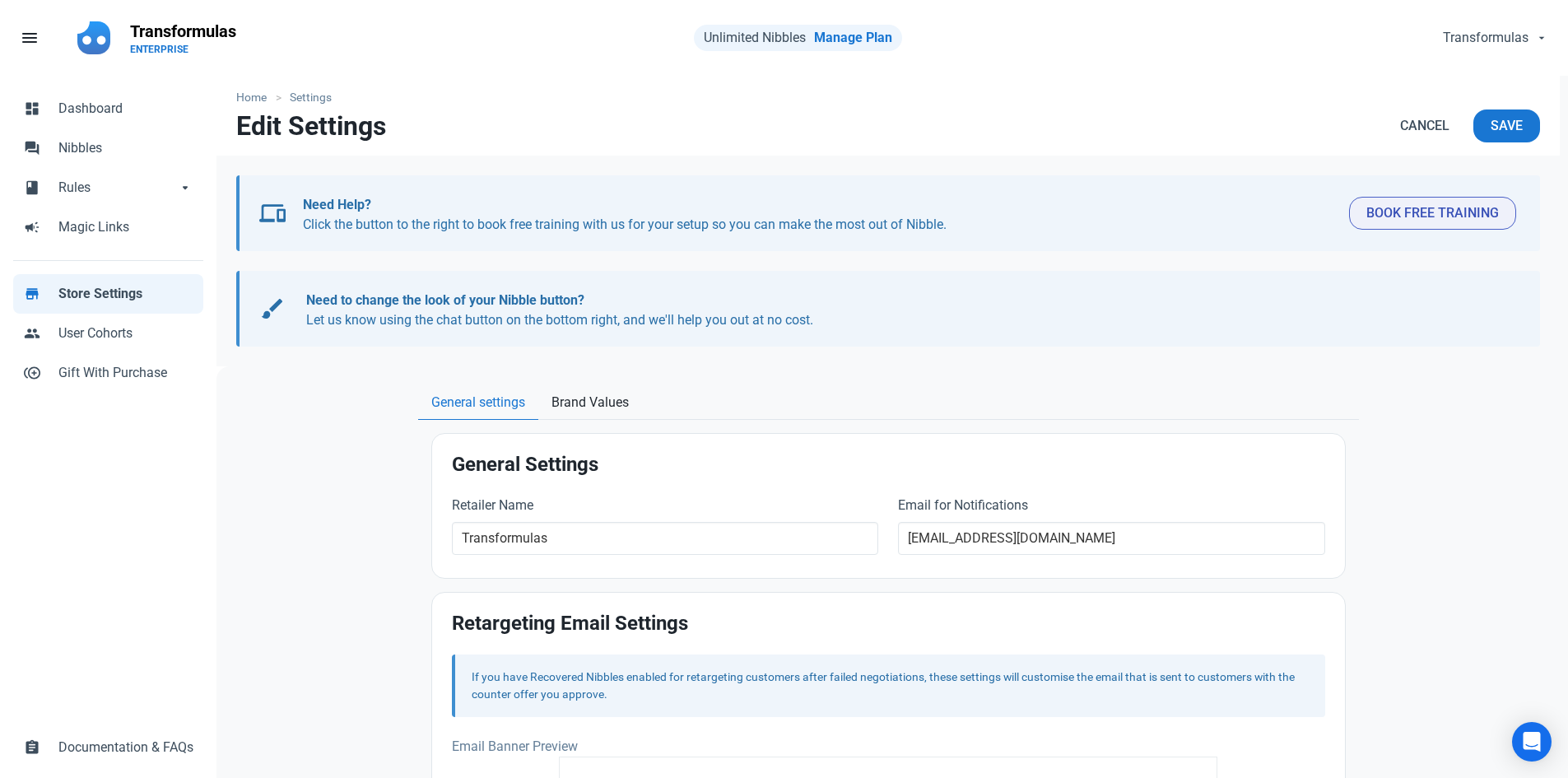
click at [506, 414] on link "General settings" at bounding box center [479, 403] width 120 height 34
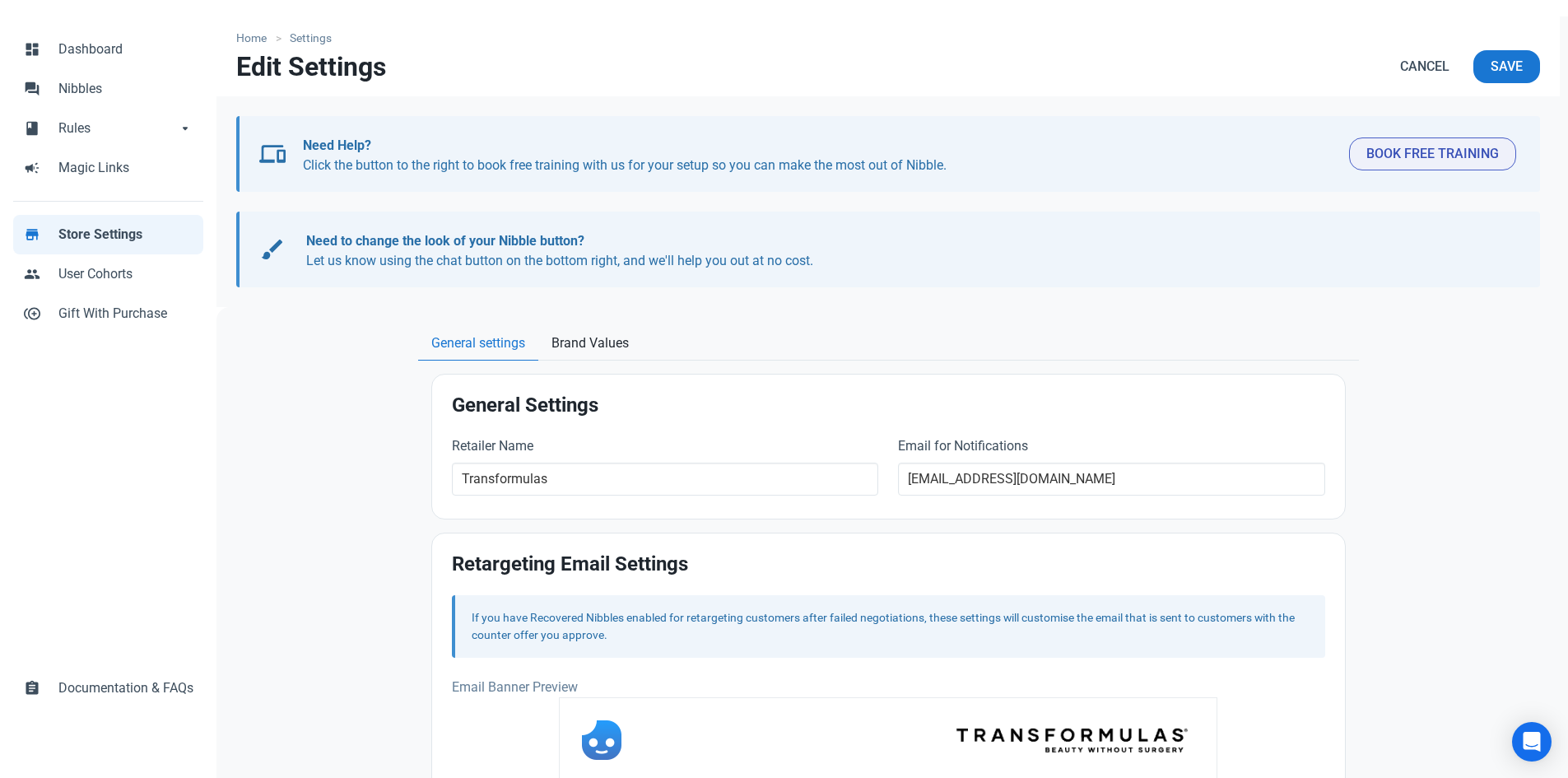
scroll to position [58, 0]
click at [582, 358] on link "Brand Values" at bounding box center [590, 345] width 104 height 34
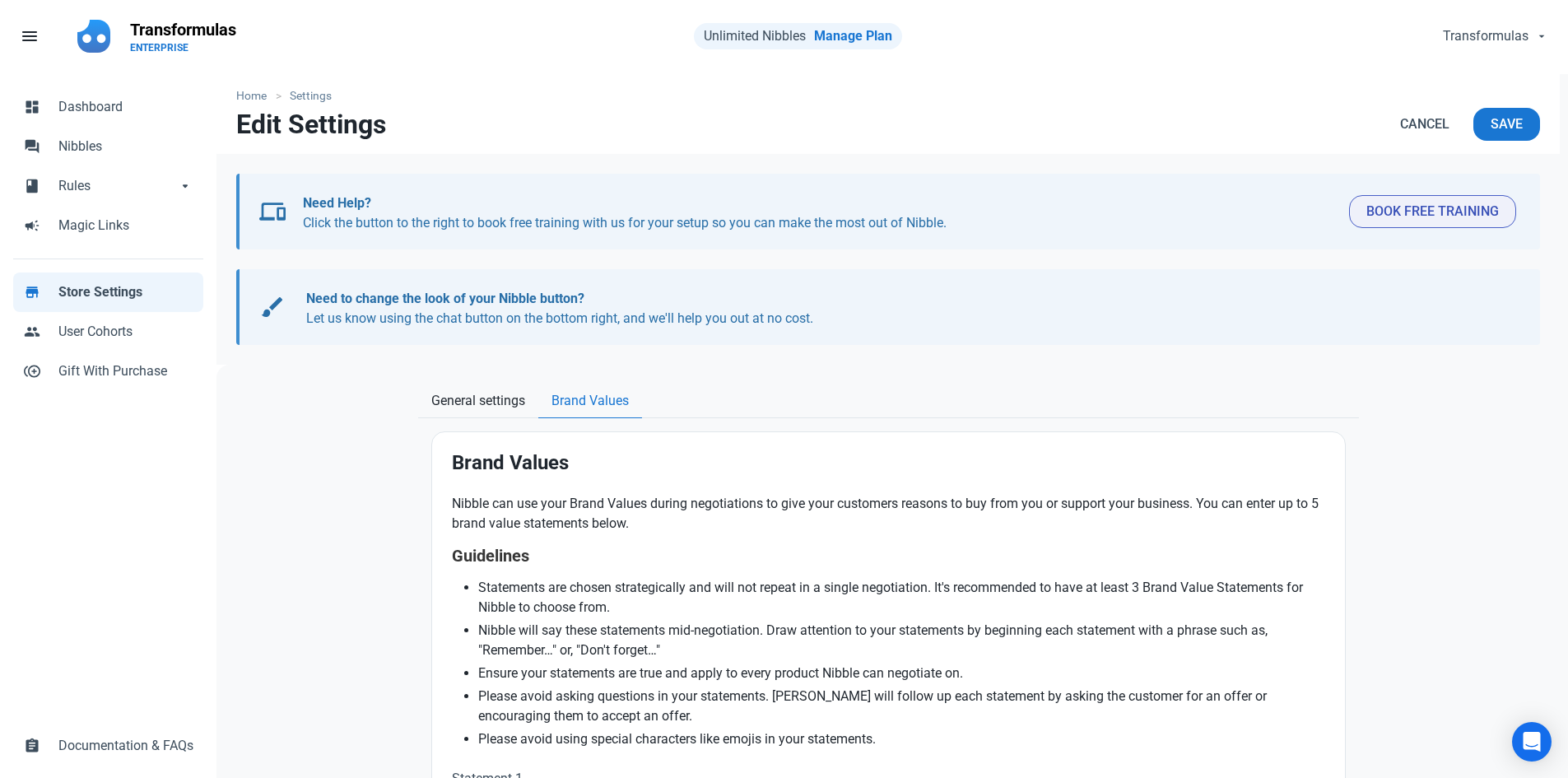
scroll to position [0, 0]
click at [103, 228] on span "Magic Links" at bounding box center [126, 227] width 135 height 20
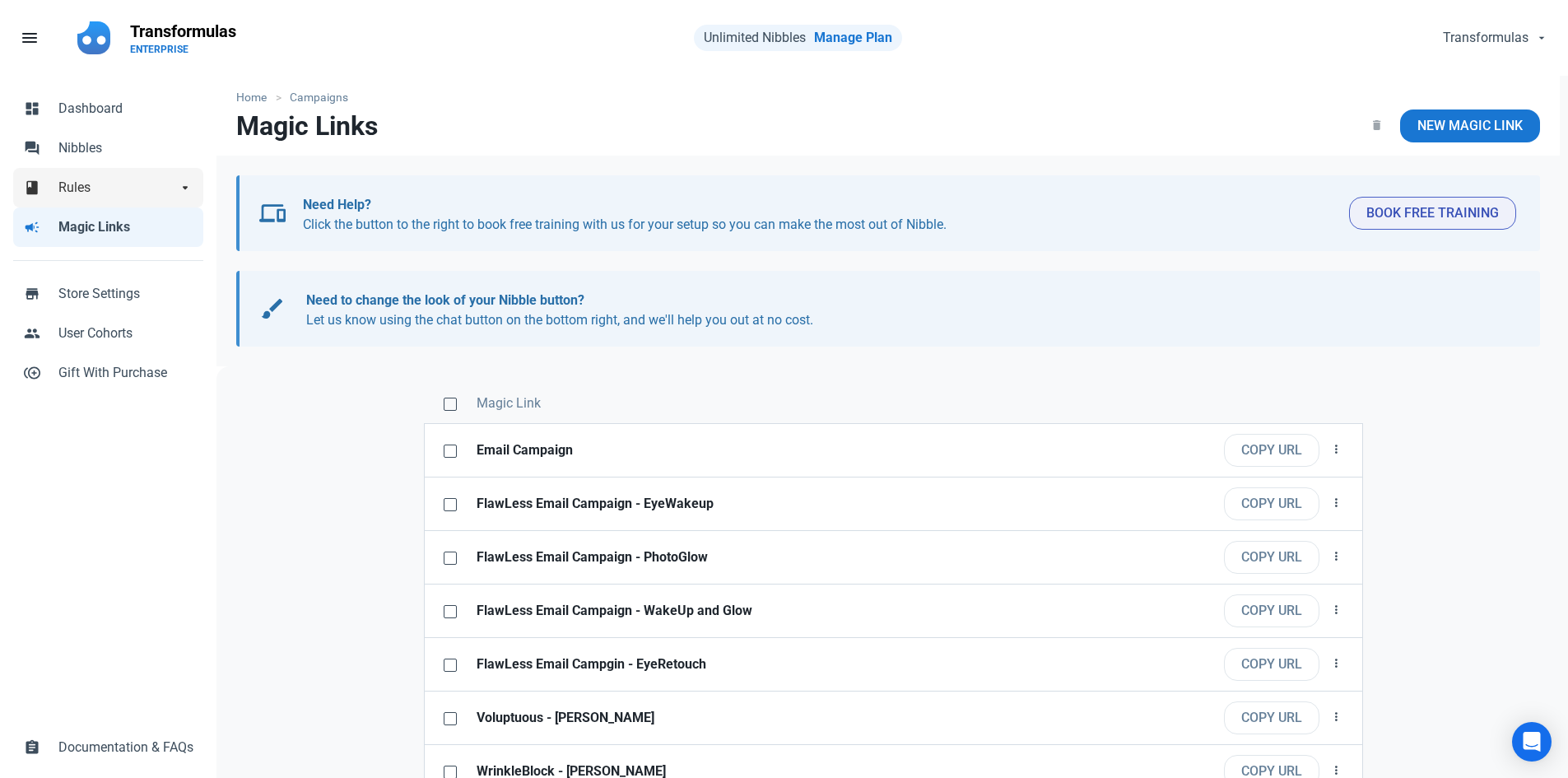
click at [168, 188] on span "Rules" at bounding box center [118, 188] width 119 height 20
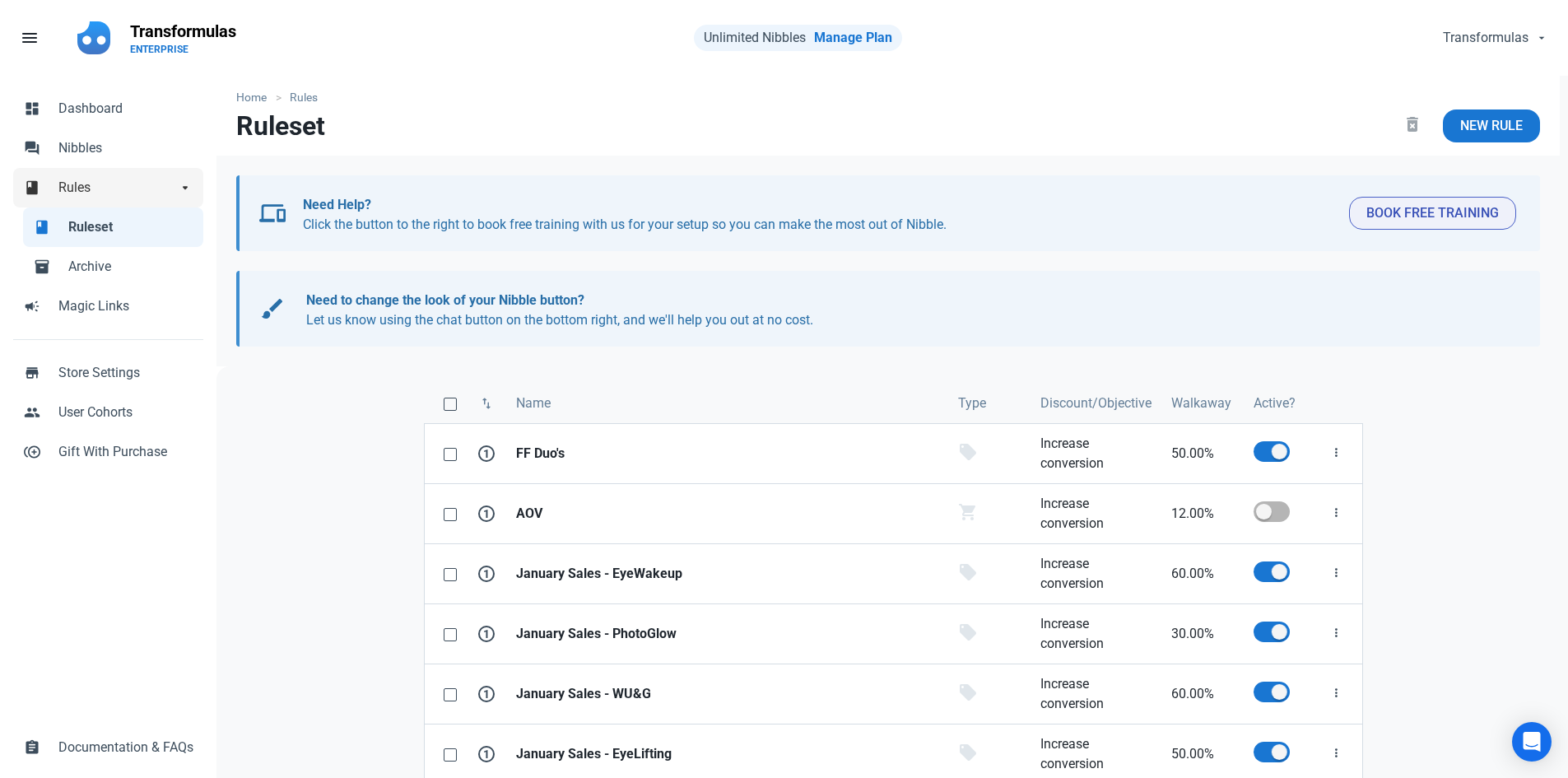
click at [123, 174] on link "book Rules arrow_drop_down" at bounding box center [108, 188] width 190 height 39
click at [135, 153] on span "Nibbles" at bounding box center [126, 148] width 135 height 20
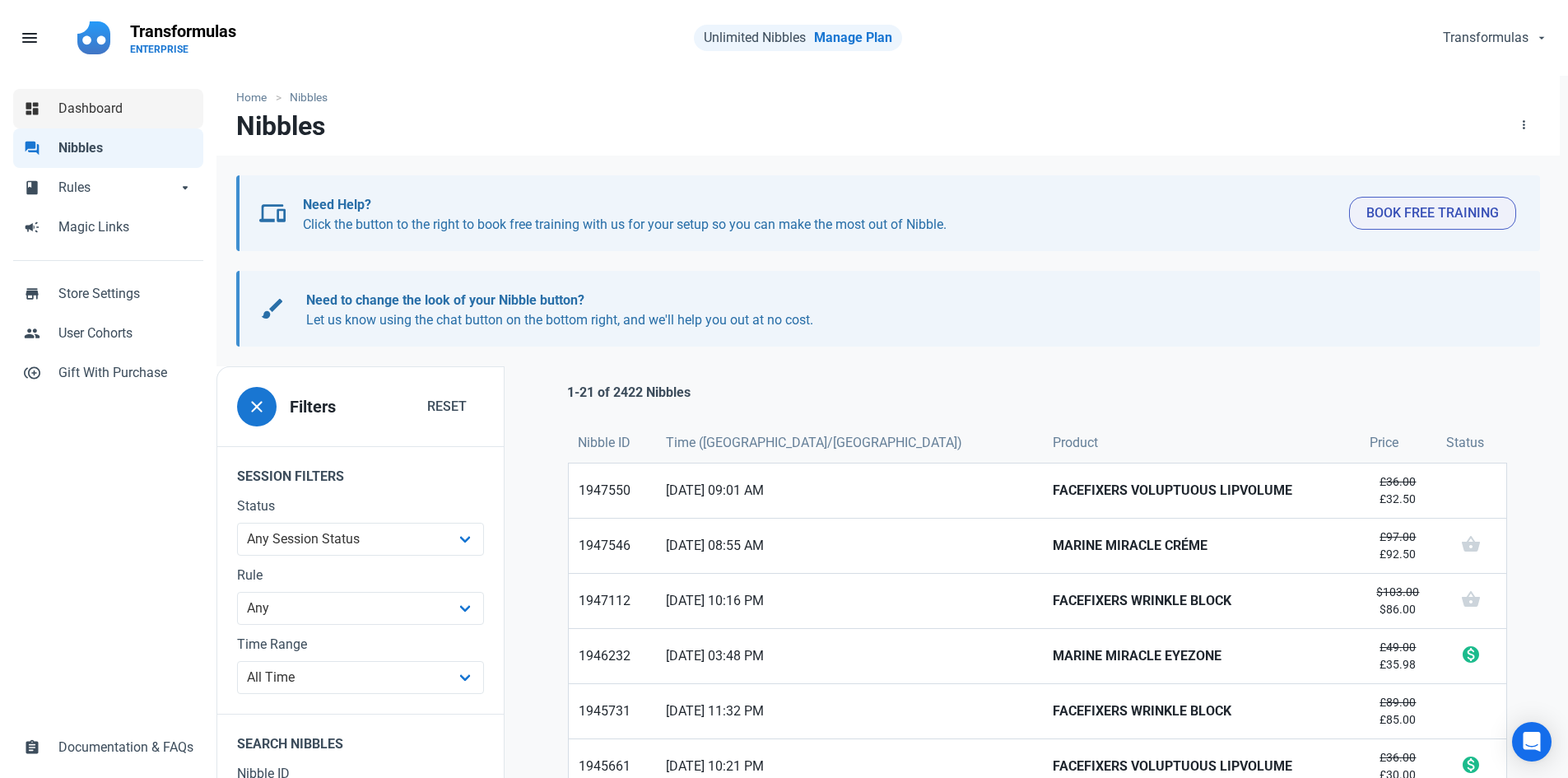
click at [161, 119] on link "dashboard Dashboard" at bounding box center [108, 108] width 190 height 39
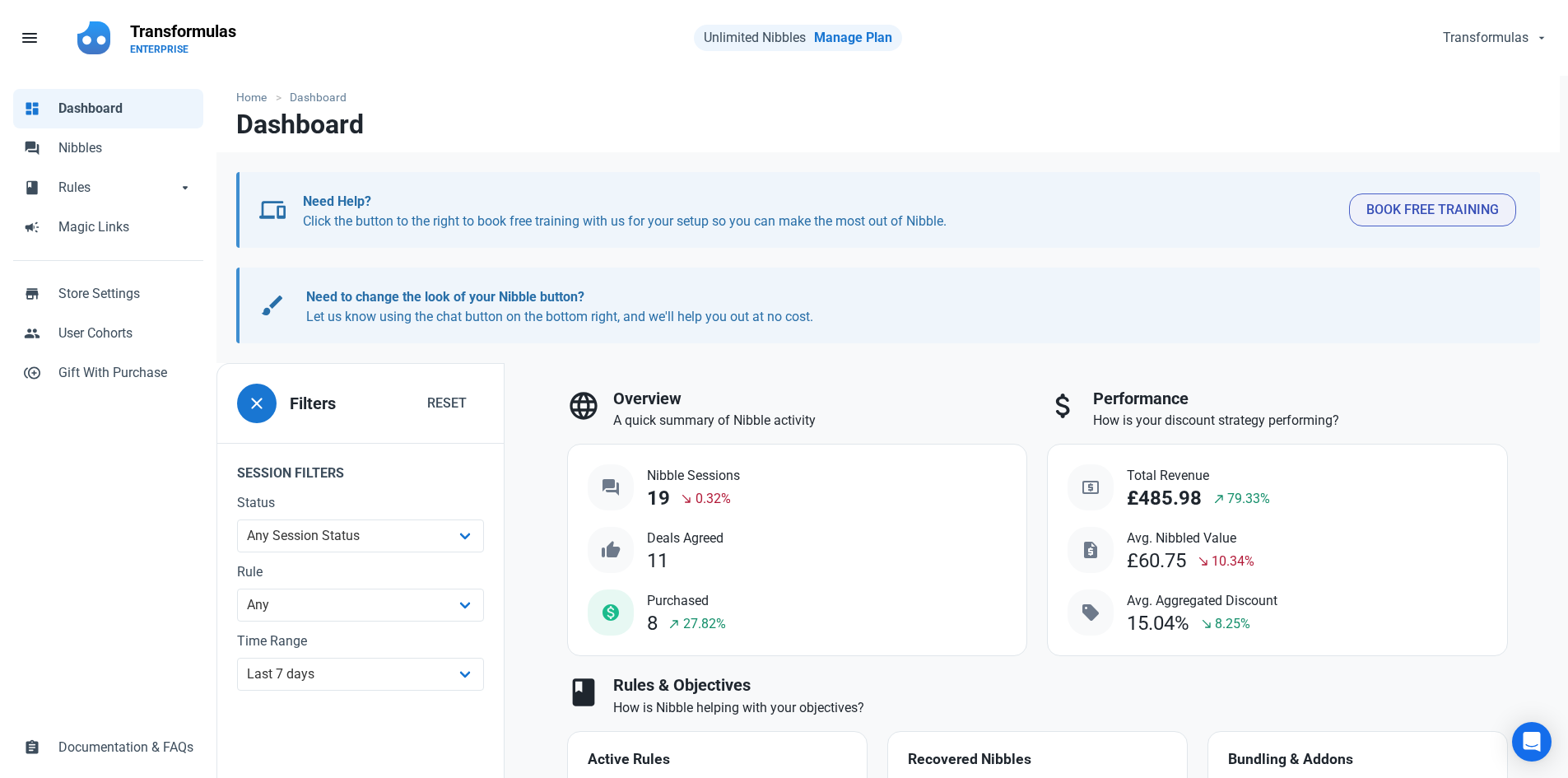
click at [1164, 488] on div "£485.98" at bounding box center [1164, 498] width 75 height 22
drag, startPoint x: 1156, startPoint y: 501, endPoint x: 1137, endPoint y: 501, distance: 19.0
click at [1149, 501] on div "£485.98" at bounding box center [1164, 498] width 75 height 22
click at [1130, 498] on div "£485.98" at bounding box center [1164, 498] width 75 height 22
click at [1126, 496] on div "local_atm Total Revenue £485.98 north_east 79.33%" at bounding box center [1169, 487] width 202 height 46
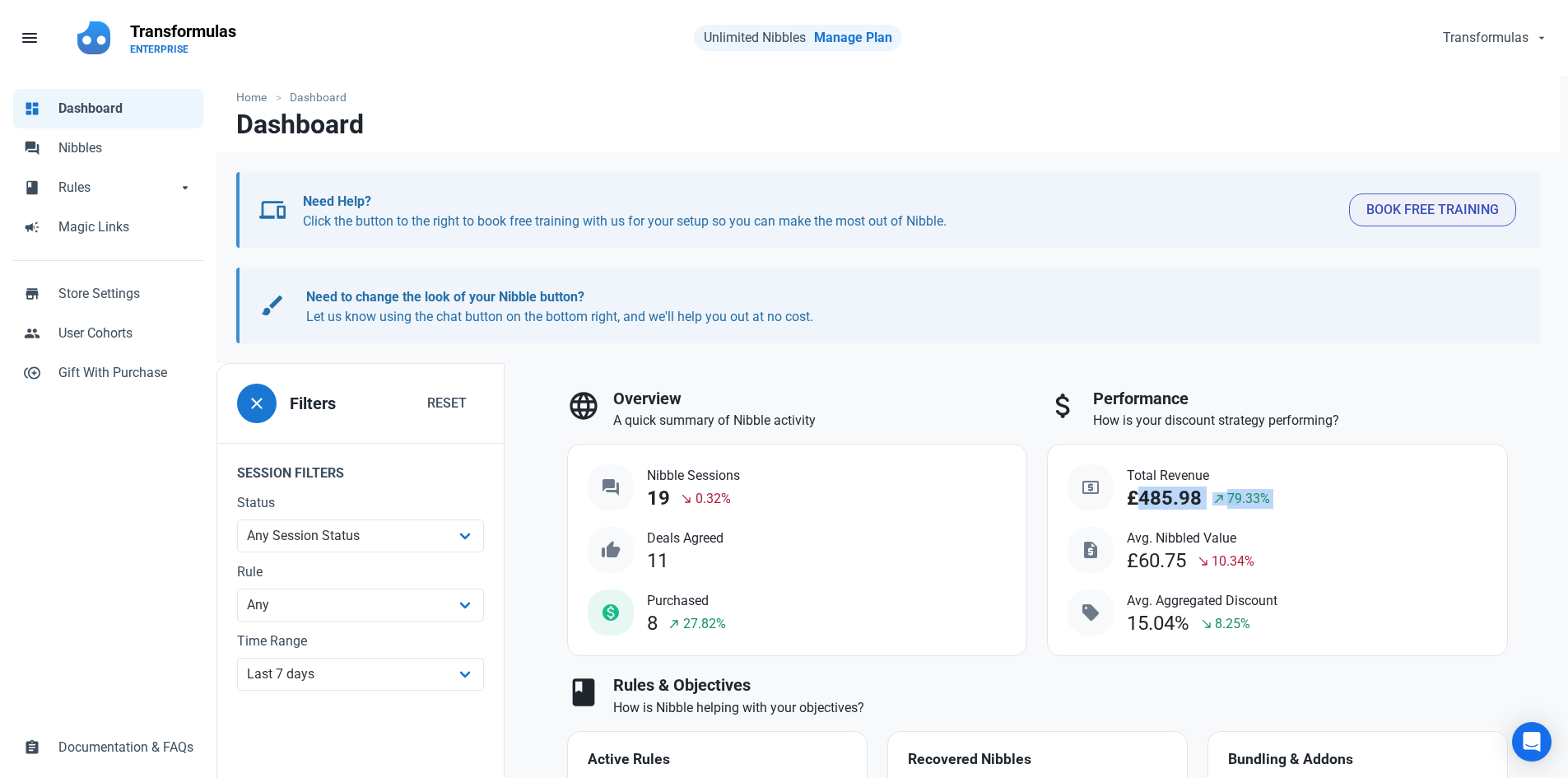
drag, startPoint x: 1126, startPoint y: 496, endPoint x: 1275, endPoint y: 507, distance: 149.4
click at [1272, 507] on div "local_atm Total Revenue £485.98 north_east 79.33% request_quote Avg. Nibbled Va…" at bounding box center [1277, 549] width 419 height 171
click at [1319, 474] on div "local_atm Total Revenue £485.98 north_east 79.33% request_quote Avg. Nibbled Va…" at bounding box center [1277, 549] width 419 height 171
click at [435, 394] on span "Reset" at bounding box center [447, 403] width 39 height 20
click at [88, 92] on link "dashboard Dashboard" at bounding box center [108, 108] width 190 height 39
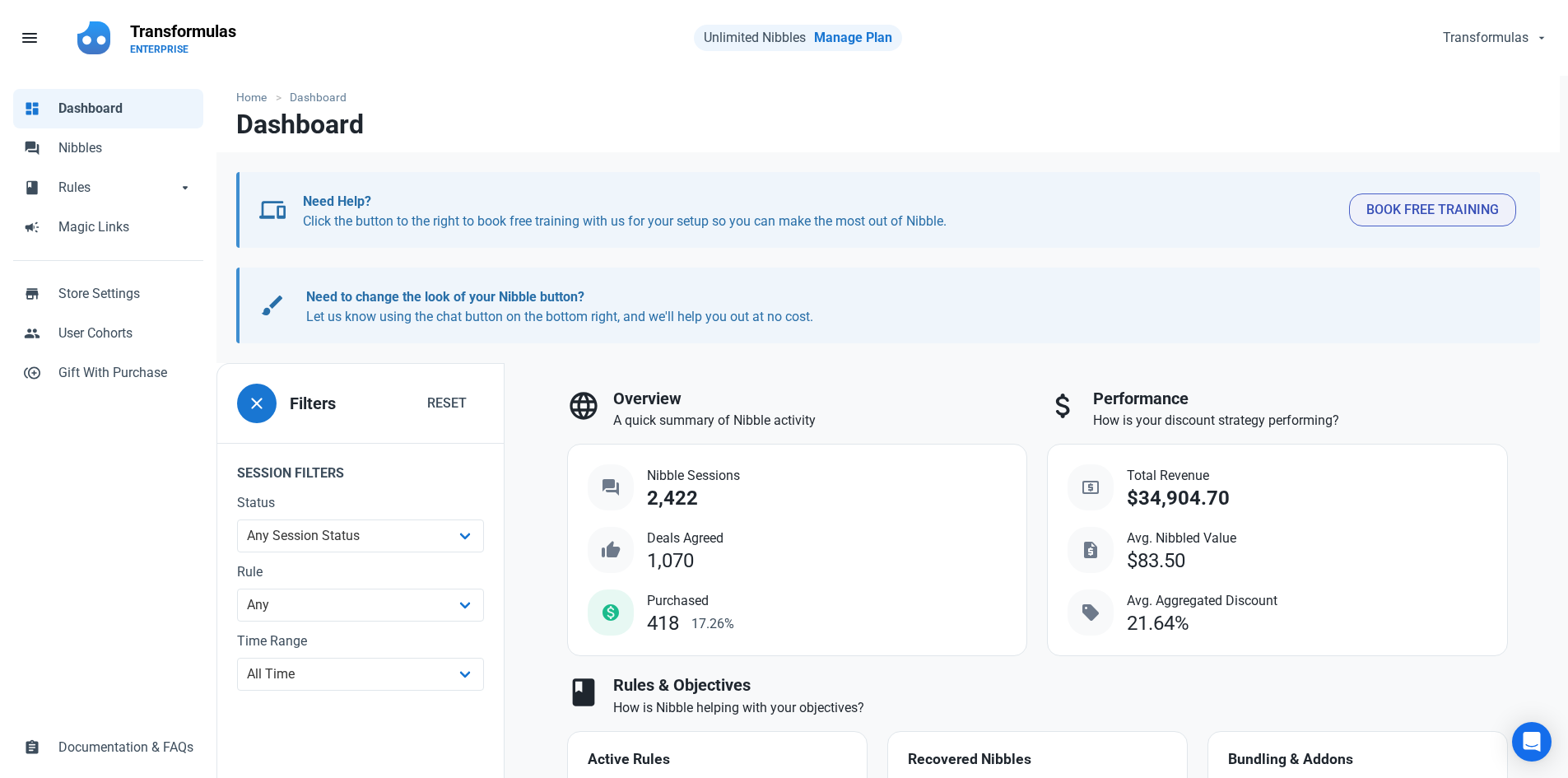
select select "7d"
click at [112, 45] on link "Fill 1" at bounding box center [93, 38] width 52 height 50
click at [30, 42] on span "menu" at bounding box center [30, 38] width 20 height 20
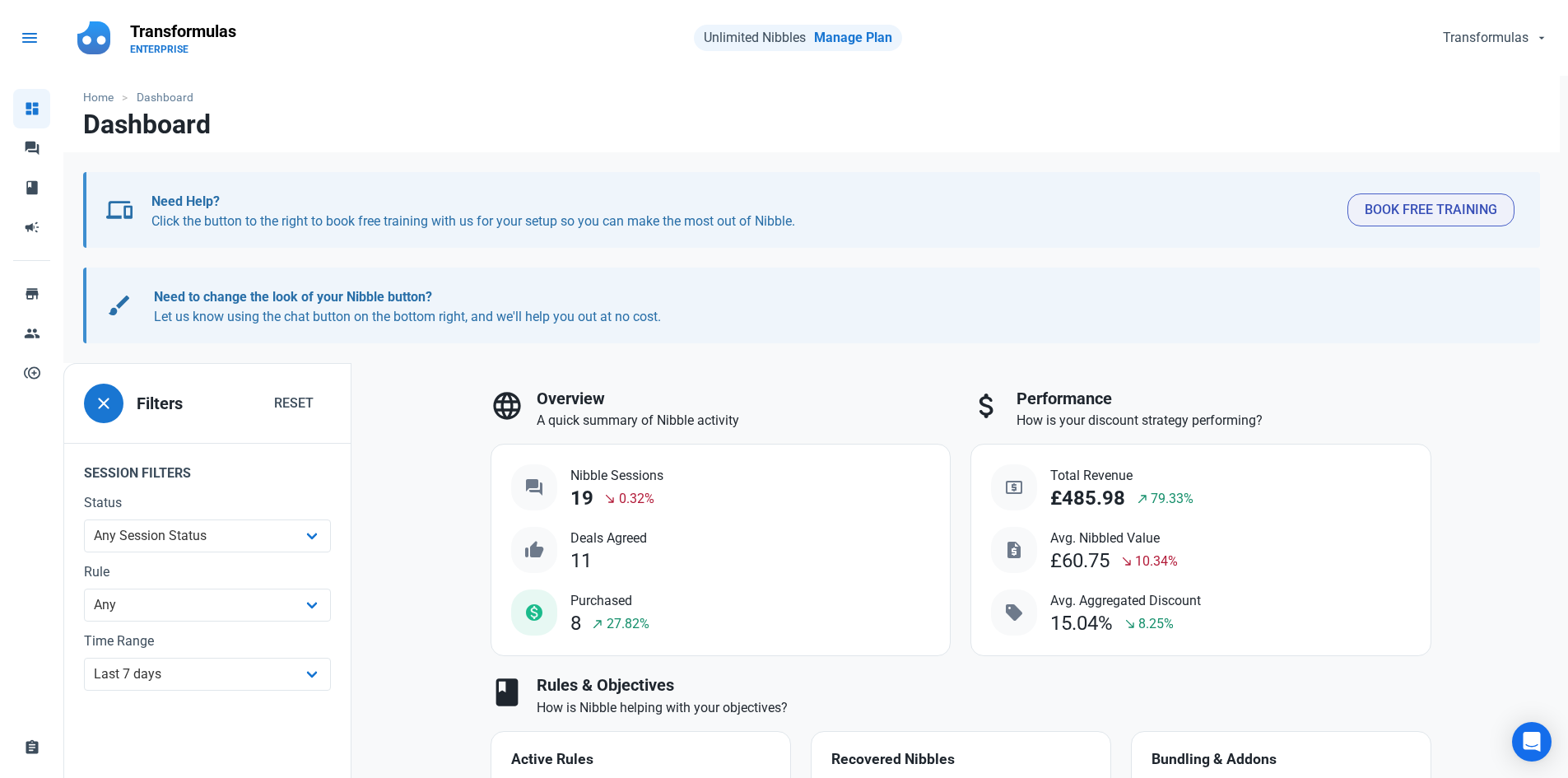
click at [21, 39] on span "menu" at bounding box center [30, 38] width 20 height 20
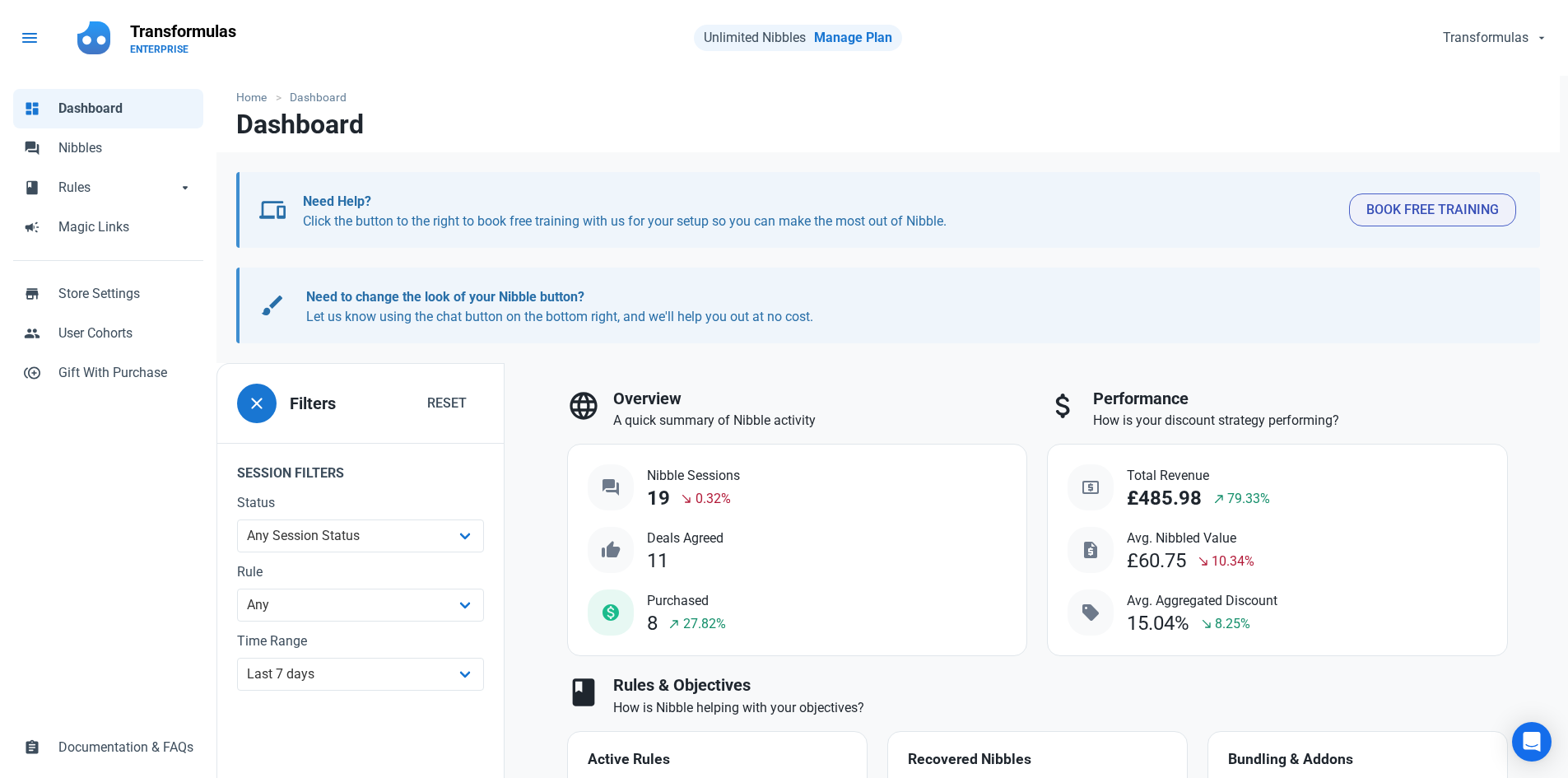
click at [30, 36] on span "menu" at bounding box center [30, 38] width 20 height 20
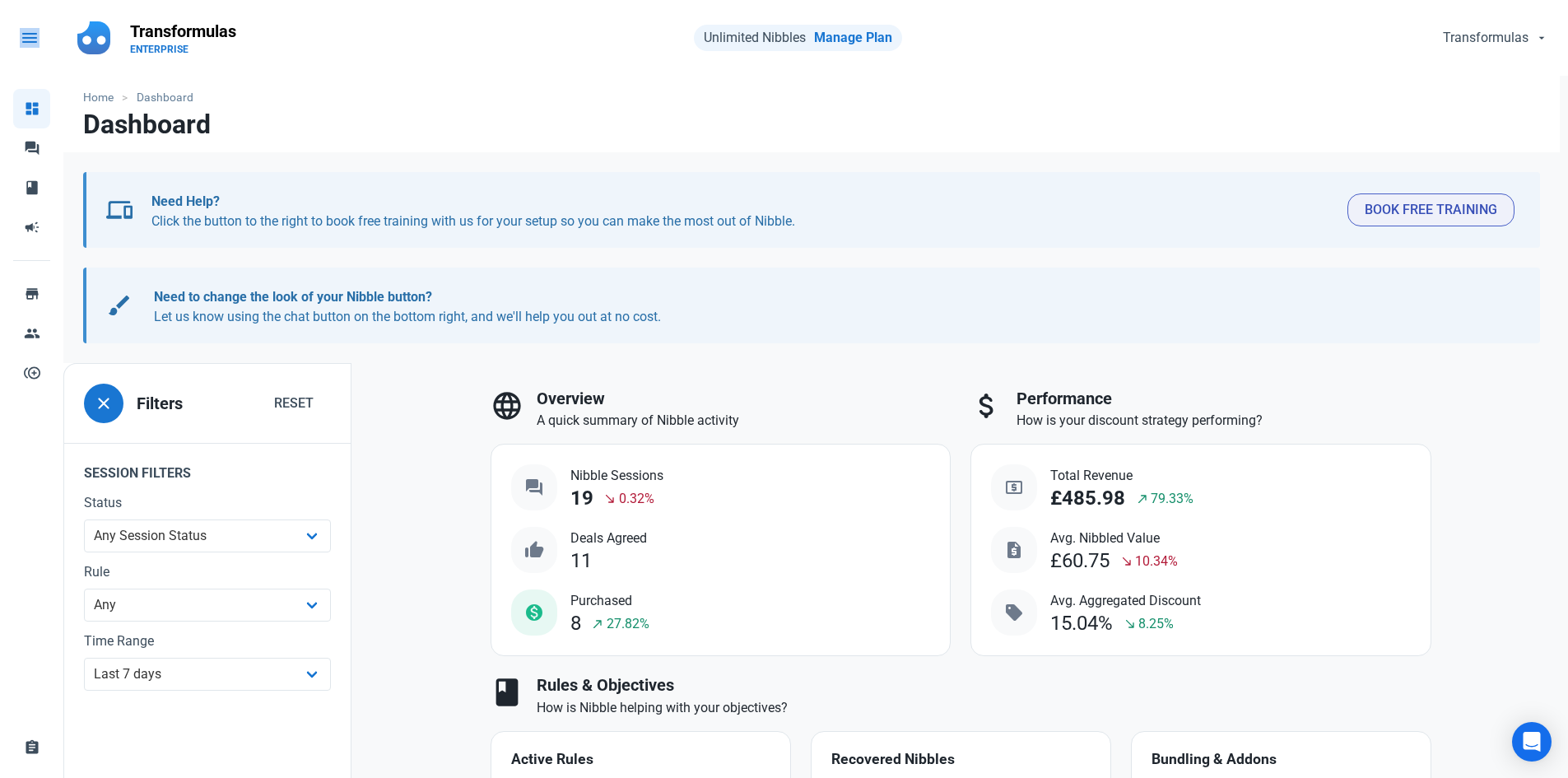
click at [30, 36] on span "menu" at bounding box center [30, 38] width 20 height 20
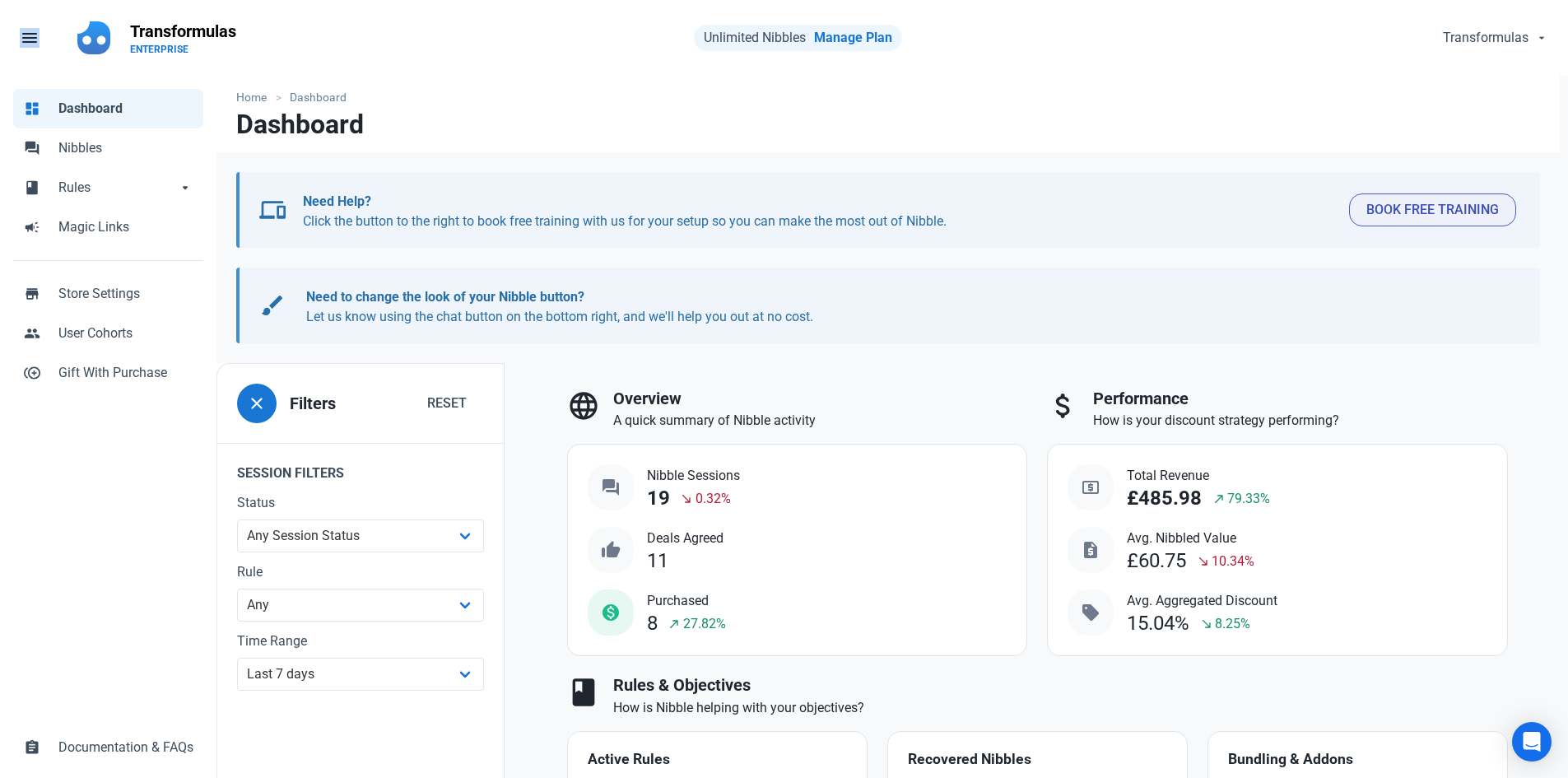
click at [134, 35] on p "Transformulas" at bounding box center [183, 31] width 106 height 23
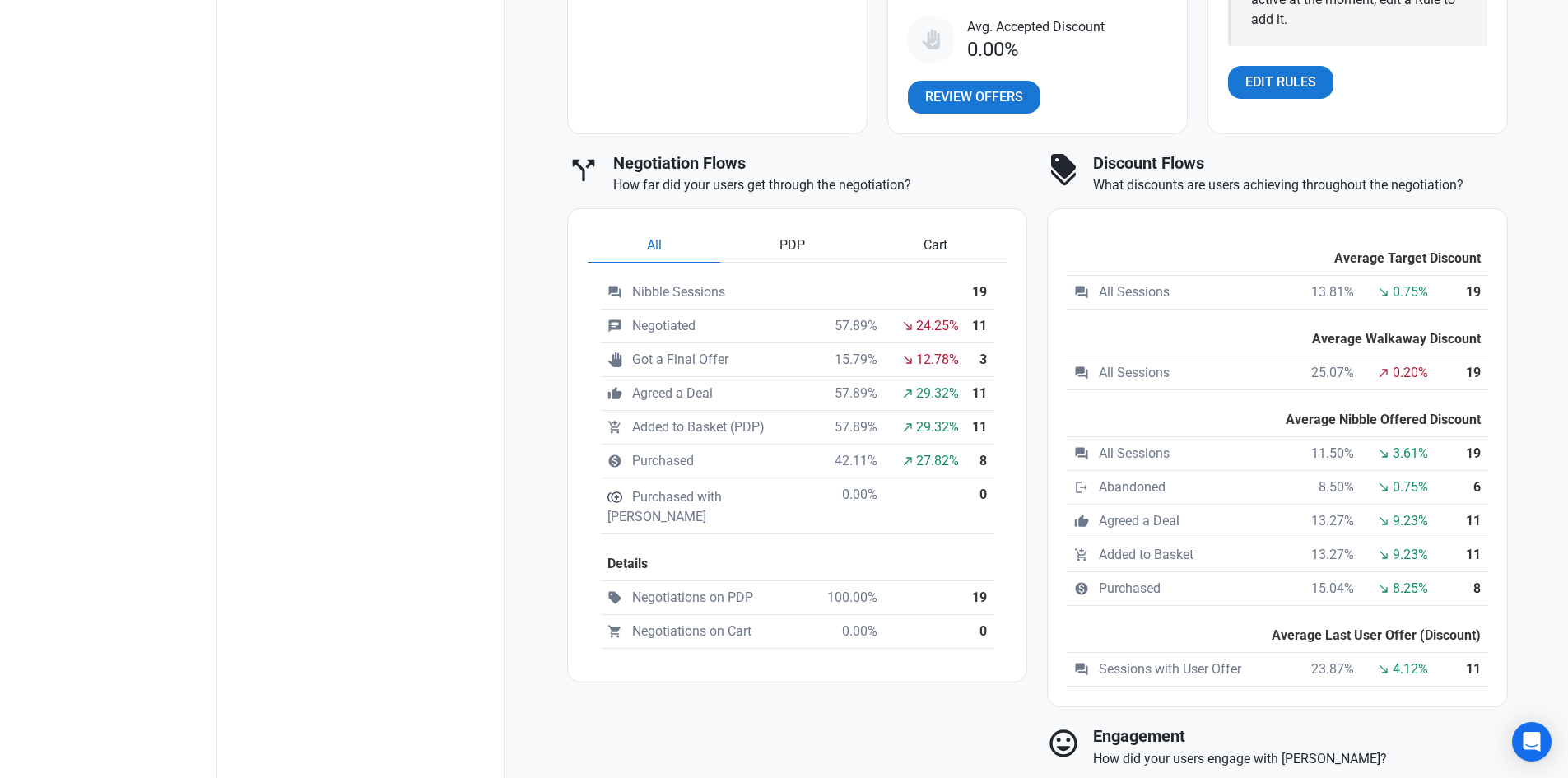
scroll to position [1097, 0]
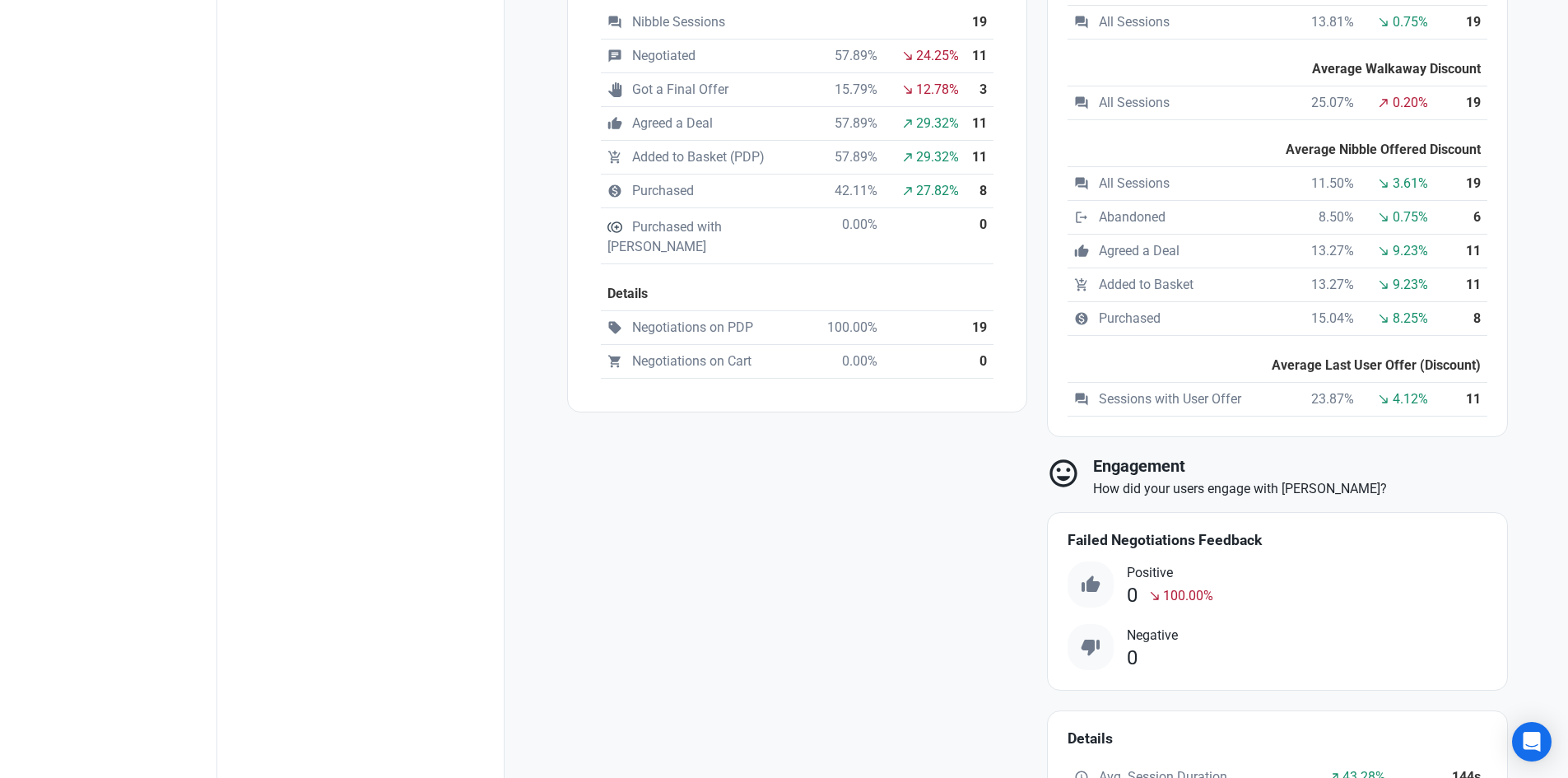
drag, startPoint x: 1140, startPoint y: 647, endPoint x: 1169, endPoint y: 645, distance: 29.1
click at [1142, 650] on div "Negative 0" at bounding box center [1152, 647] width 51 height 46
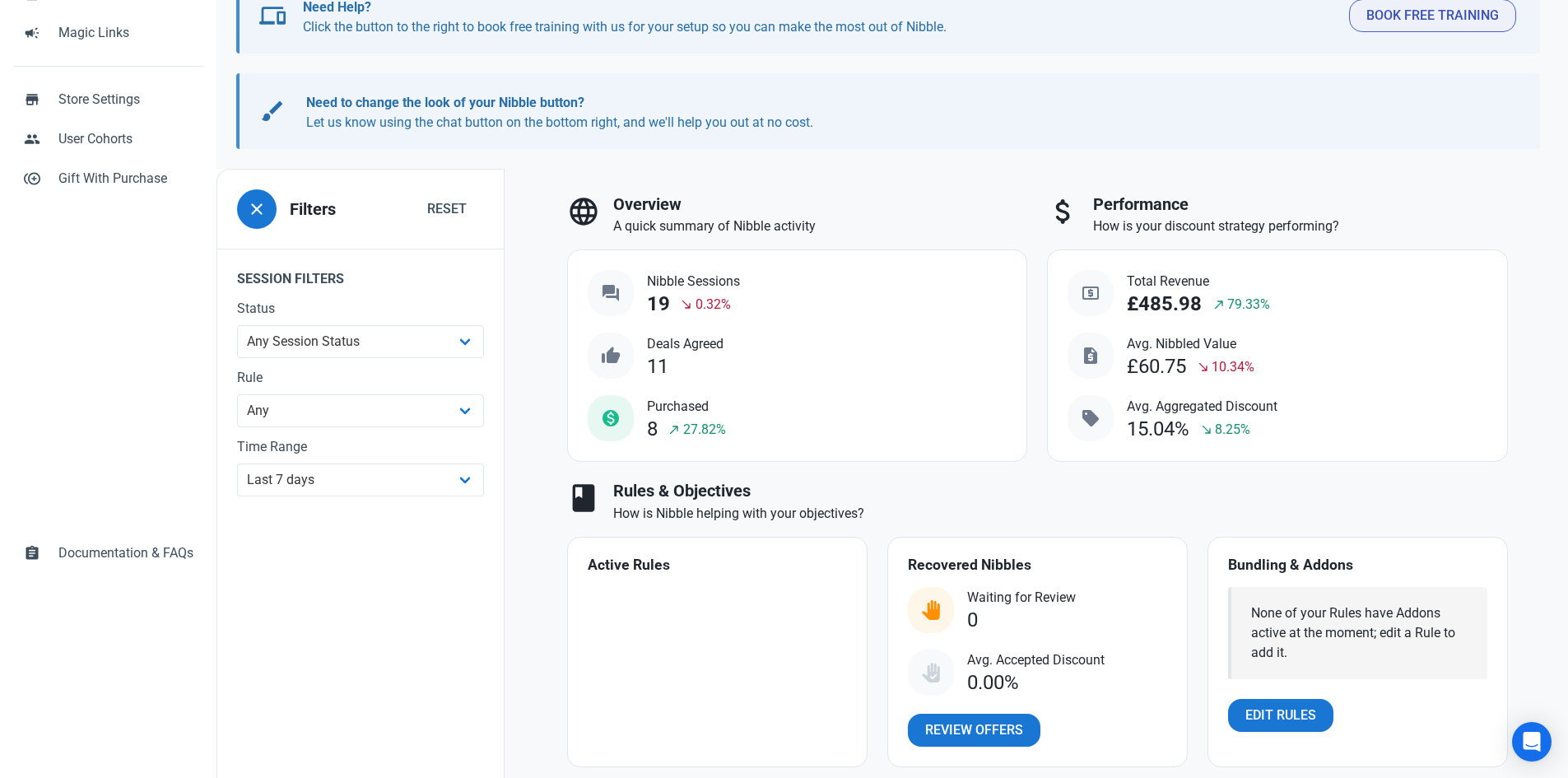
scroll to position [0, 0]
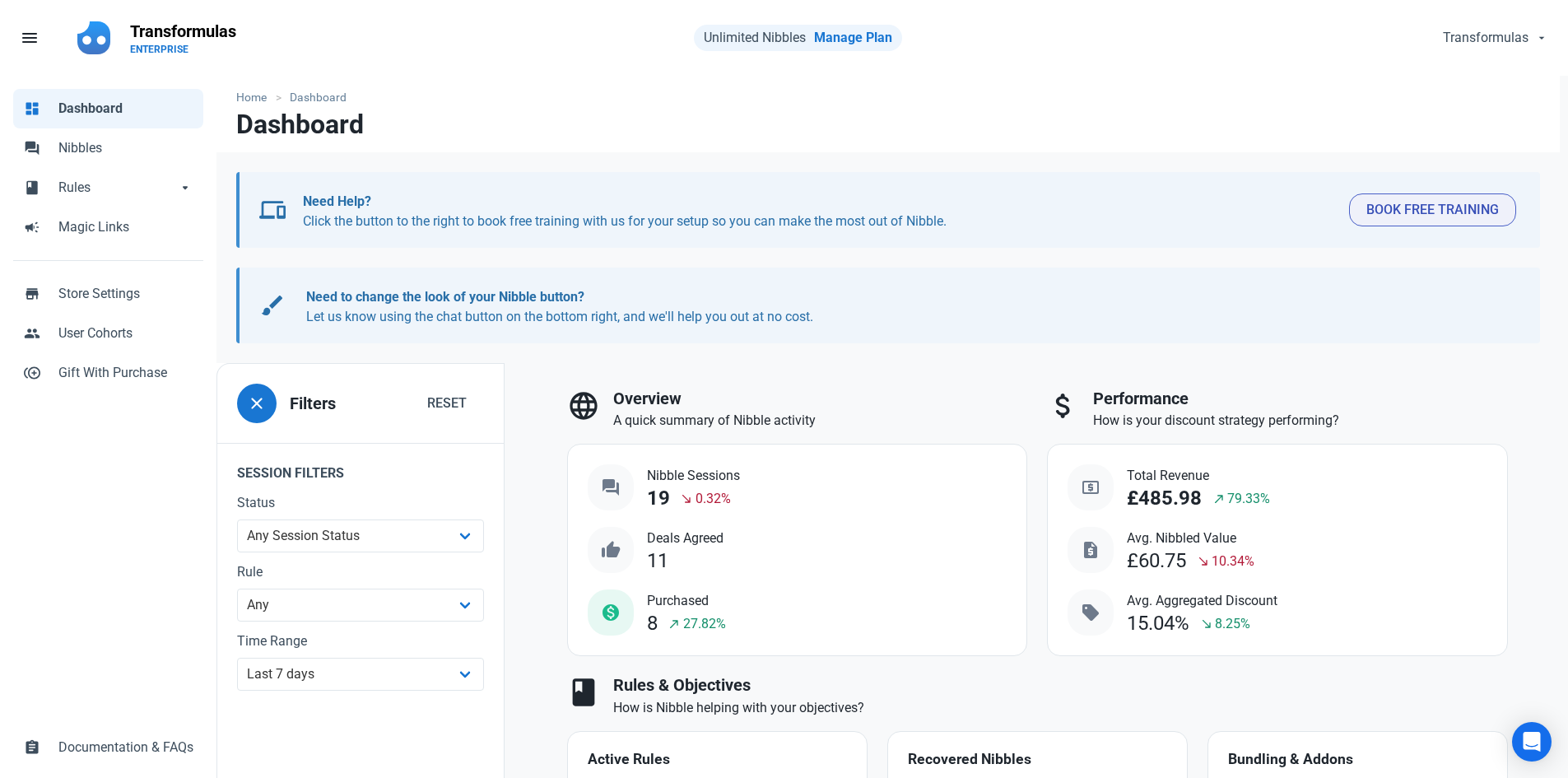
click at [743, 320] on p "Need to change the look of your Nibble button? Let us know using the chat butto…" at bounding box center [903, 306] width 1195 height 39
click at [773, 31] on span "Unlimited Nibbles" at bounding box center [754, 38] width 102 height 16
click at [885, 47] on div "Unlimited Nibbles Manage Plan" at bounding box center [798, 38] width 208 height 26
click at [876, 35] on link "Manage Plan" at bounding box center [854, 38] width 78 height 16
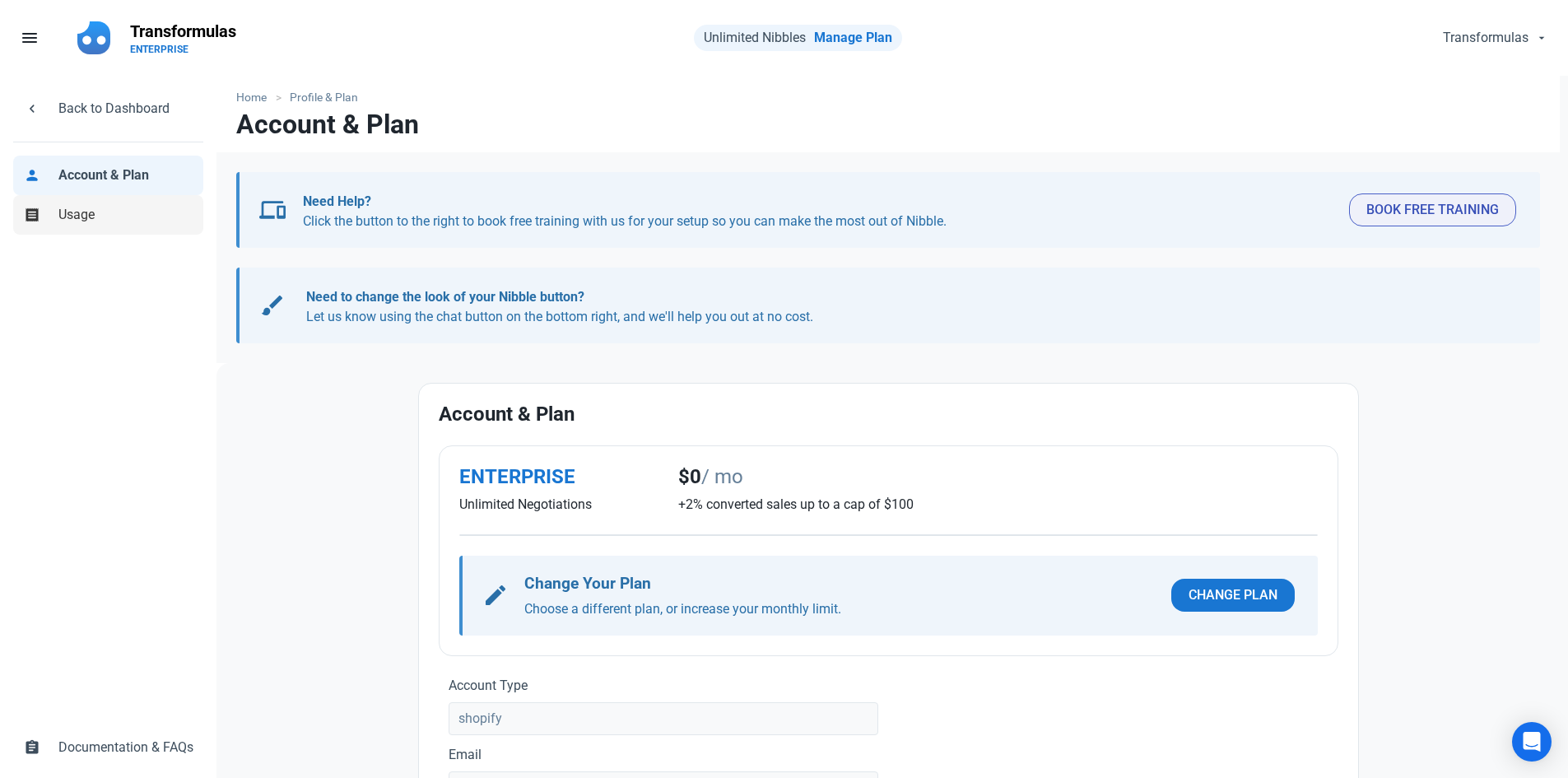
click at [79, 215] on span "Usage" at bounding box center [126, 215] width 135 height 20
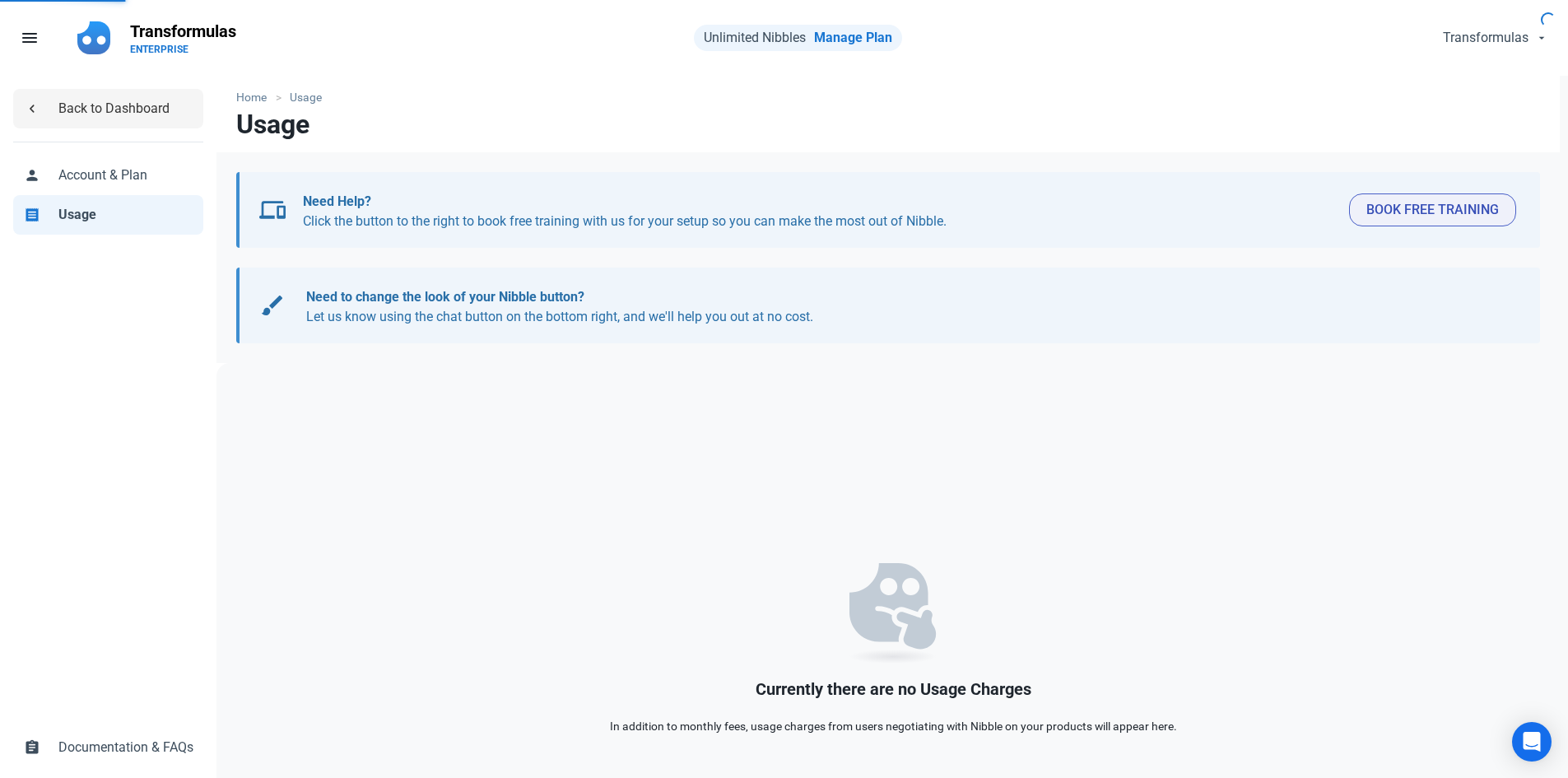
click at [83, 121] on link "chevron_left Back to Dashboard" at bounding box center [108, 108] width 190 height 39
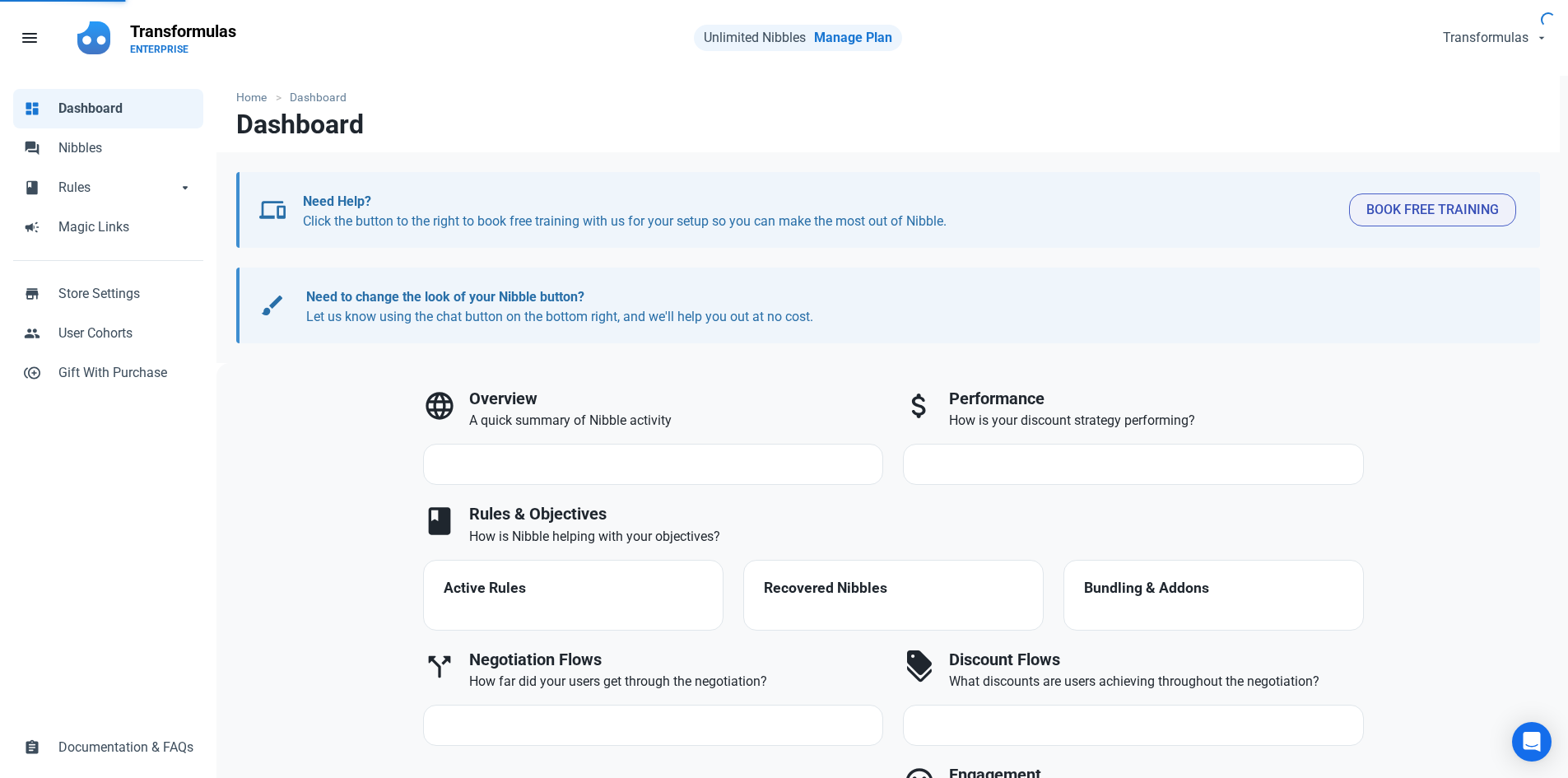
select select "7d"
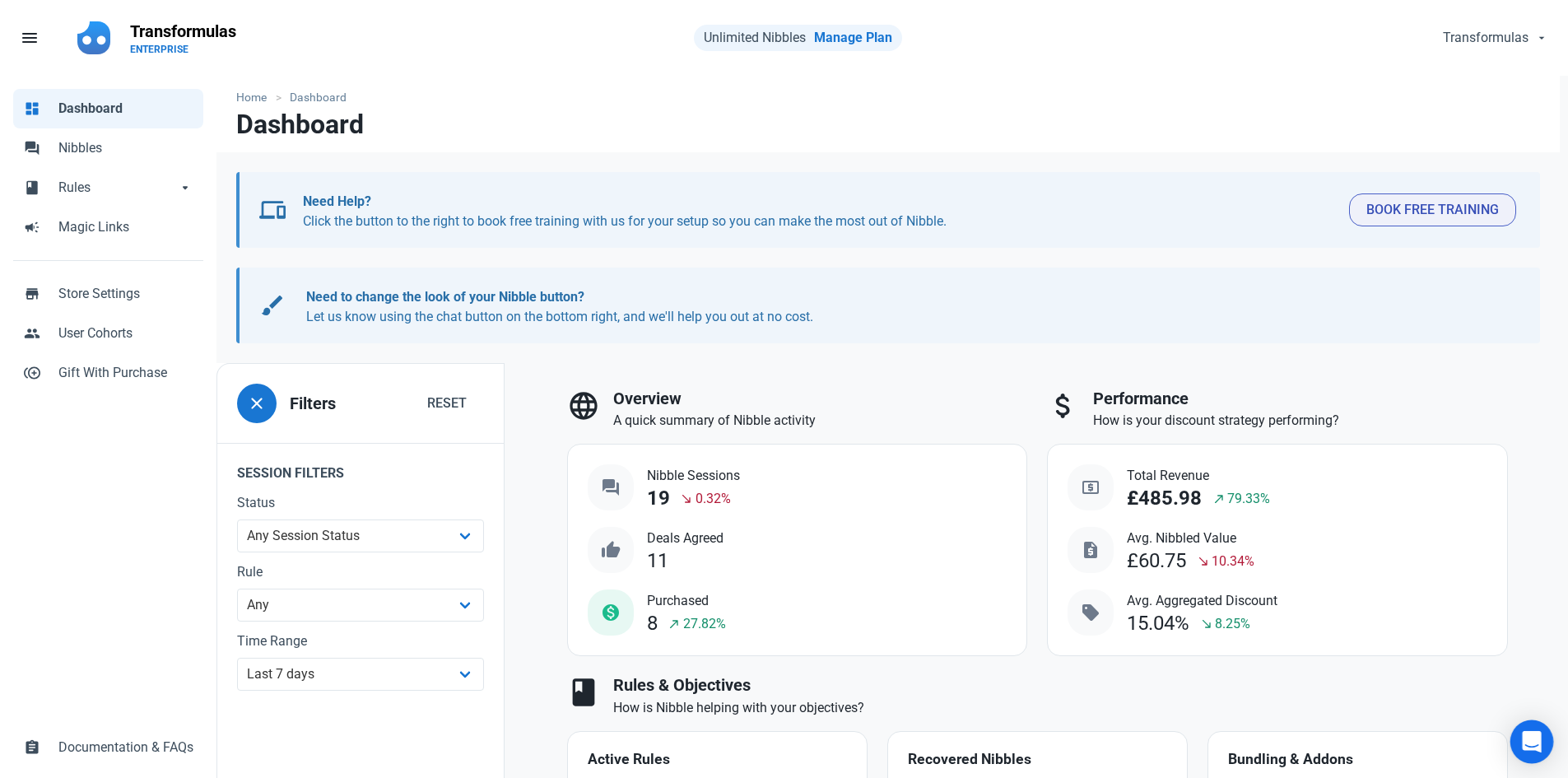
click at [1528, 748] on icon "Open Intercom Messenger" at bounding box center [1532, 741] width 19 height 22
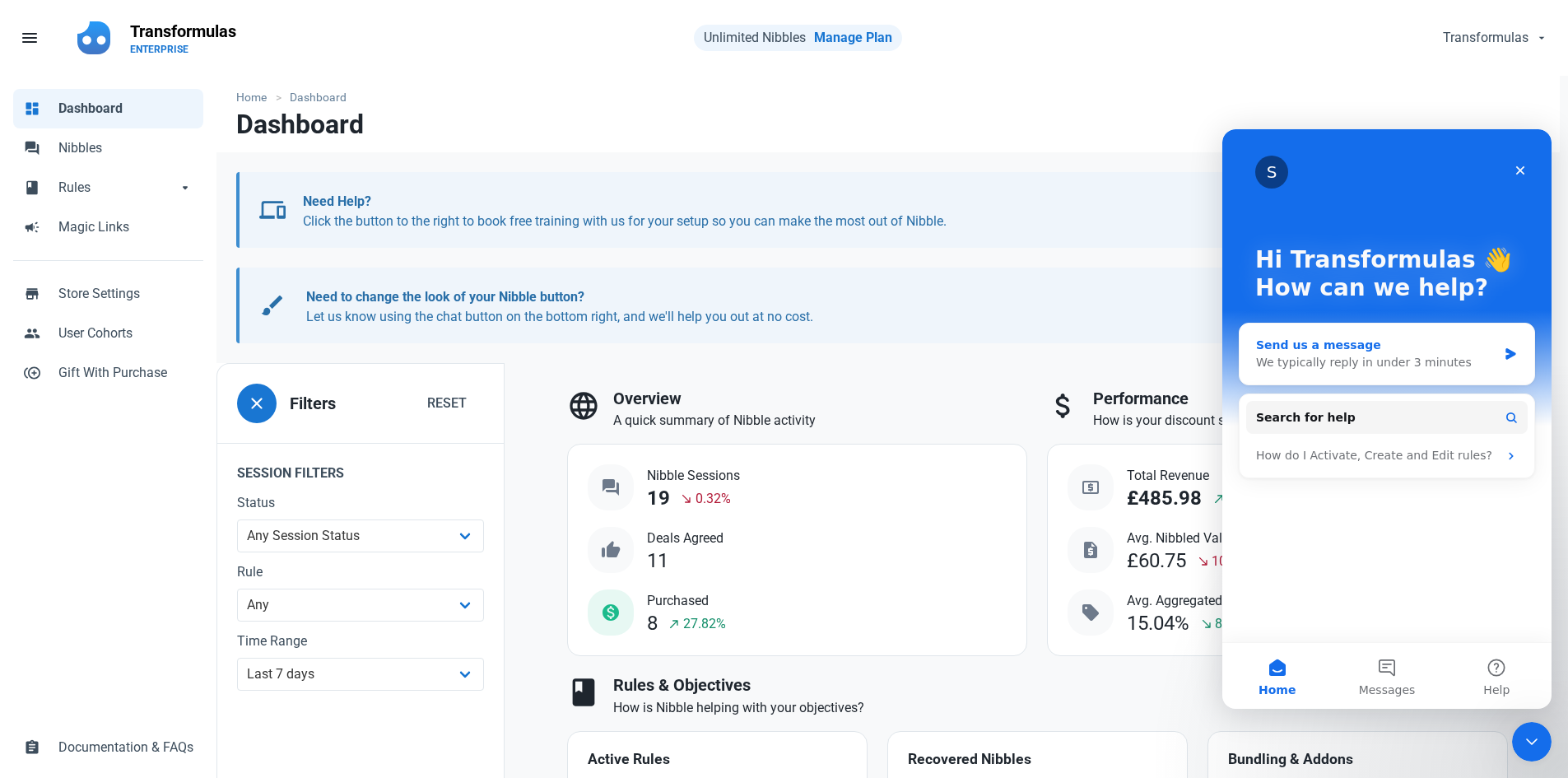
click at [1335, 349] on div "Send us a message" at bounding box center [1377, 345] width 242 height 17
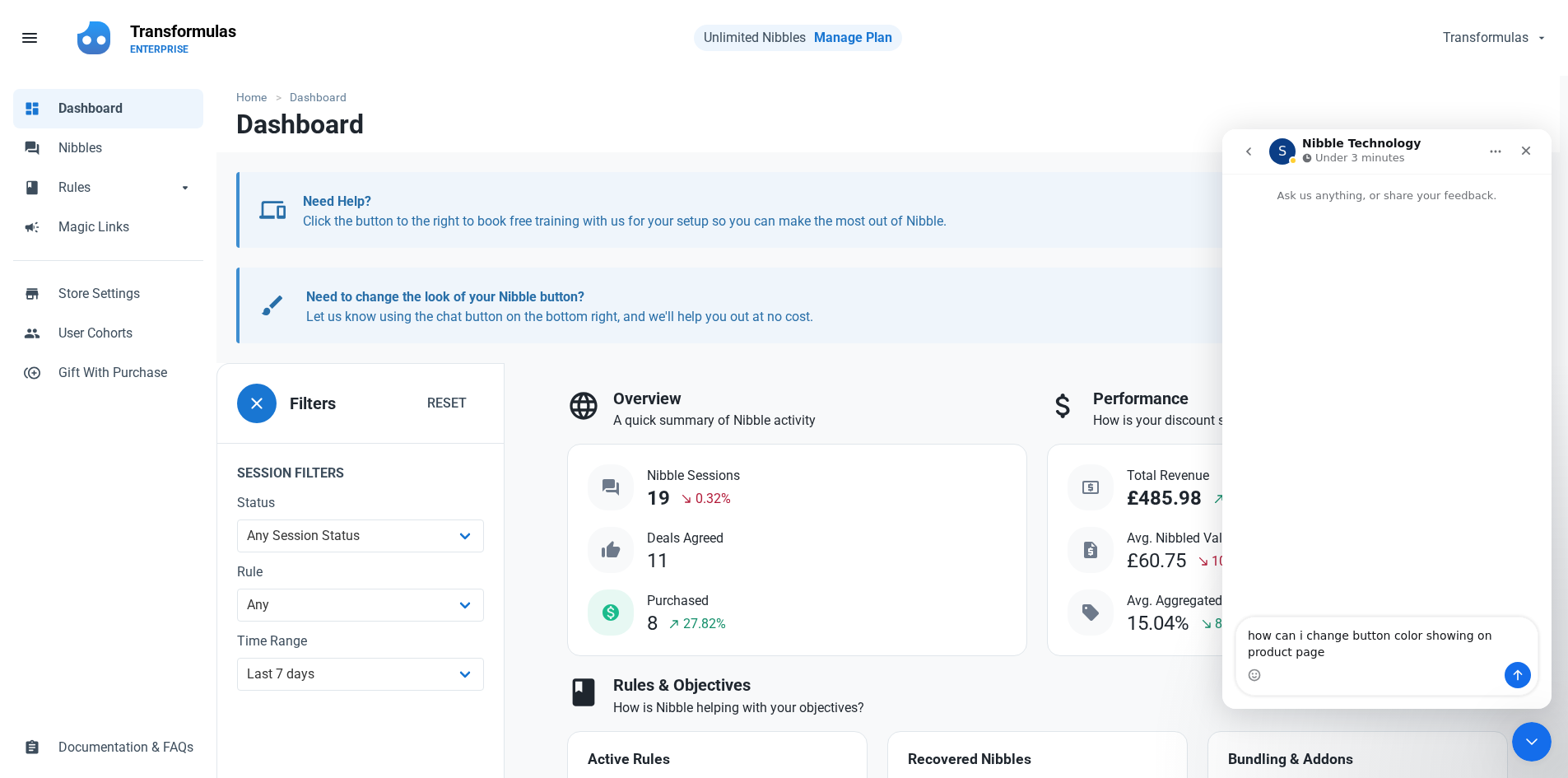
type textarea "how can i change button color showing on product page?"
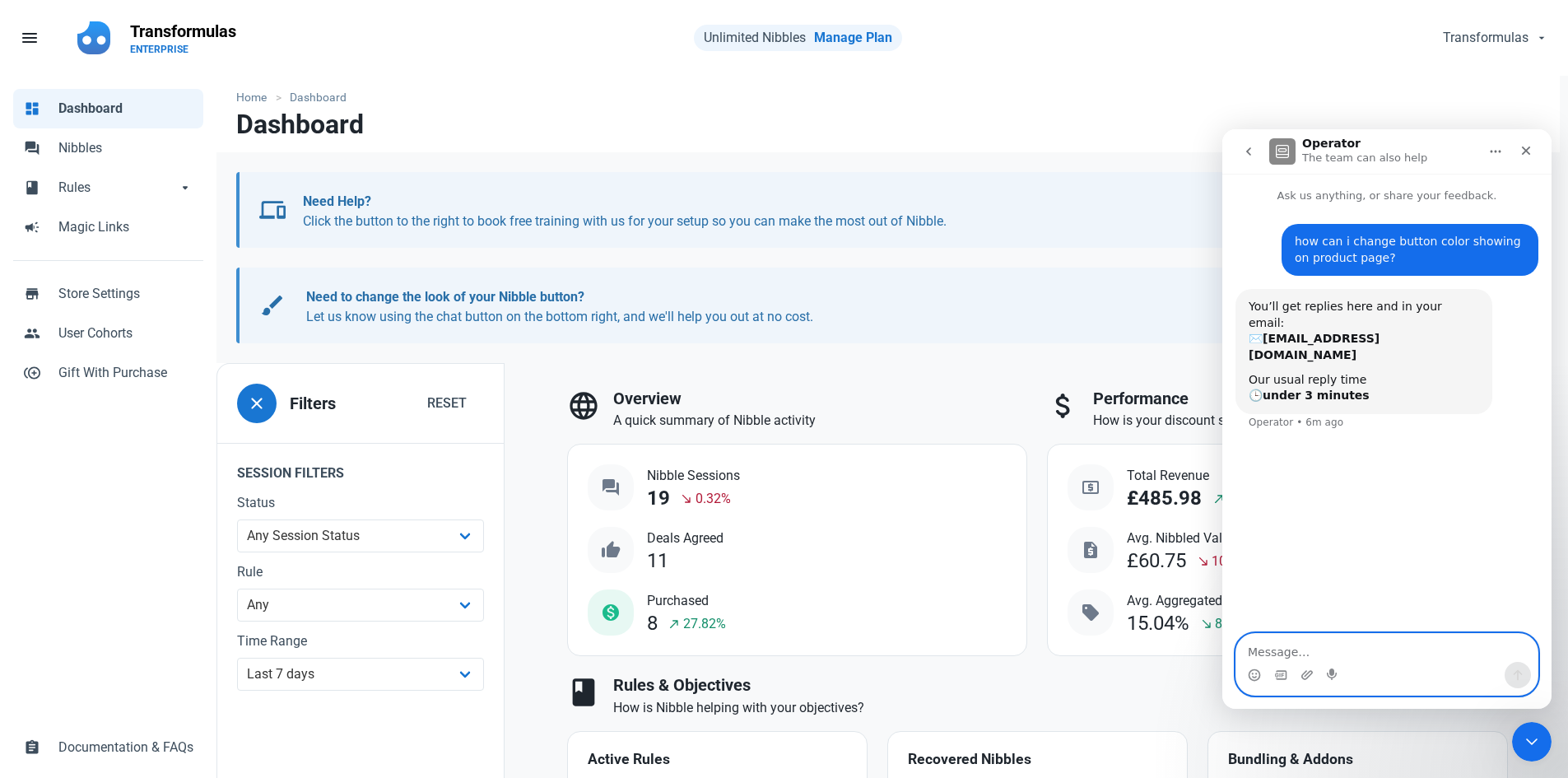
click at [1346, 644] on textarea "Message…" at bounding box center [1387, 648] width 302 height 28
type textarea "?"
click at [1368, 649] on textarea "Message…" at bounding box center [1387, 648] width 302 height 28
click at [1374, 659] on textarea "Message…" at bounding box center [1387, 648] width 302 height 28
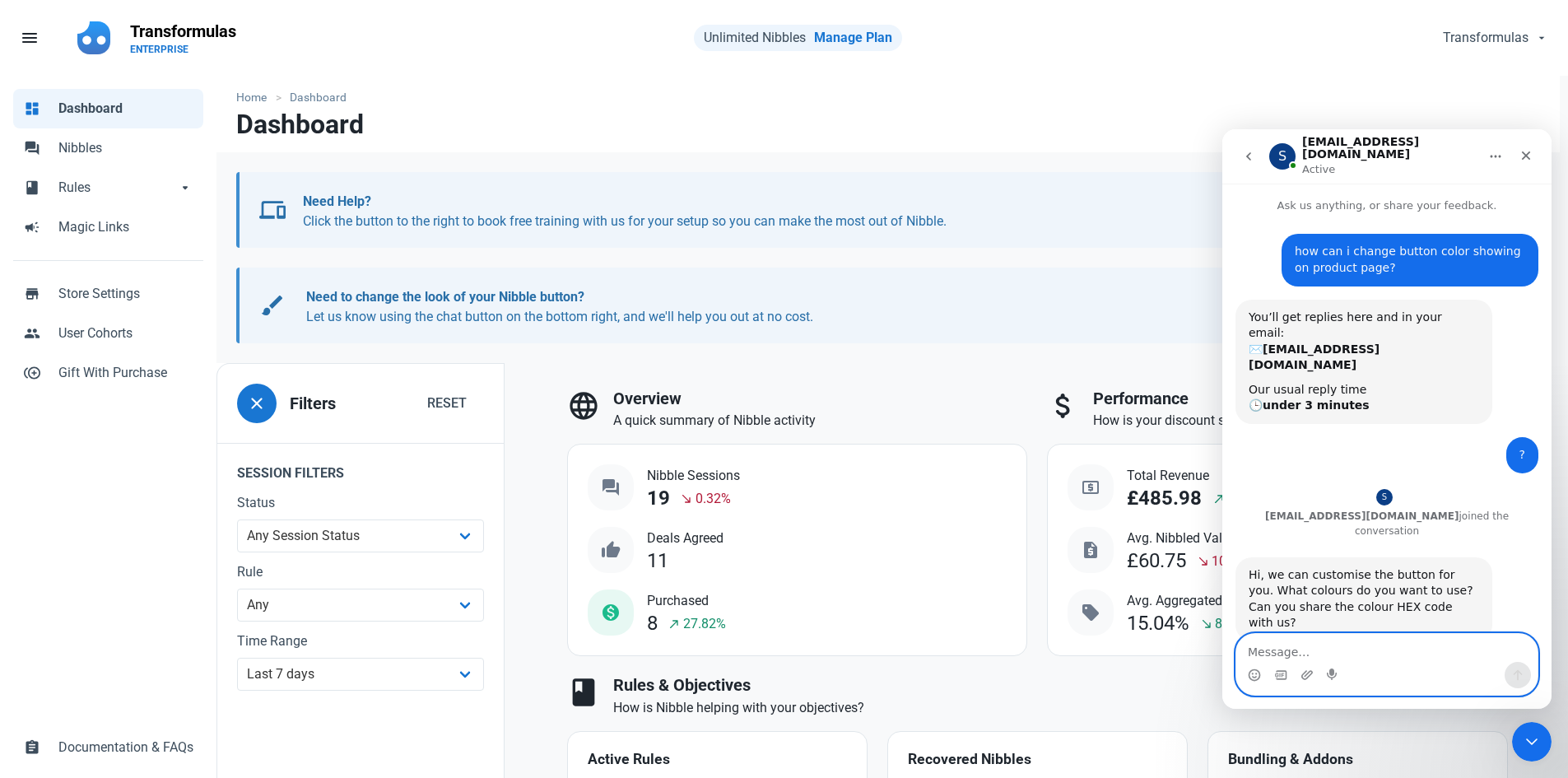
click at [1330, 635] on textarea "Message…" at bounding box center [1387, 648] width 302 height 28
click at [1312, 638] on textarea "Message…" at bounding box center [1387, 648] width 302 height 28
paste textarea "#f5f3f3"
type textarea "Background-color: #f5f3f3;"
type textarea "Font color: black;"
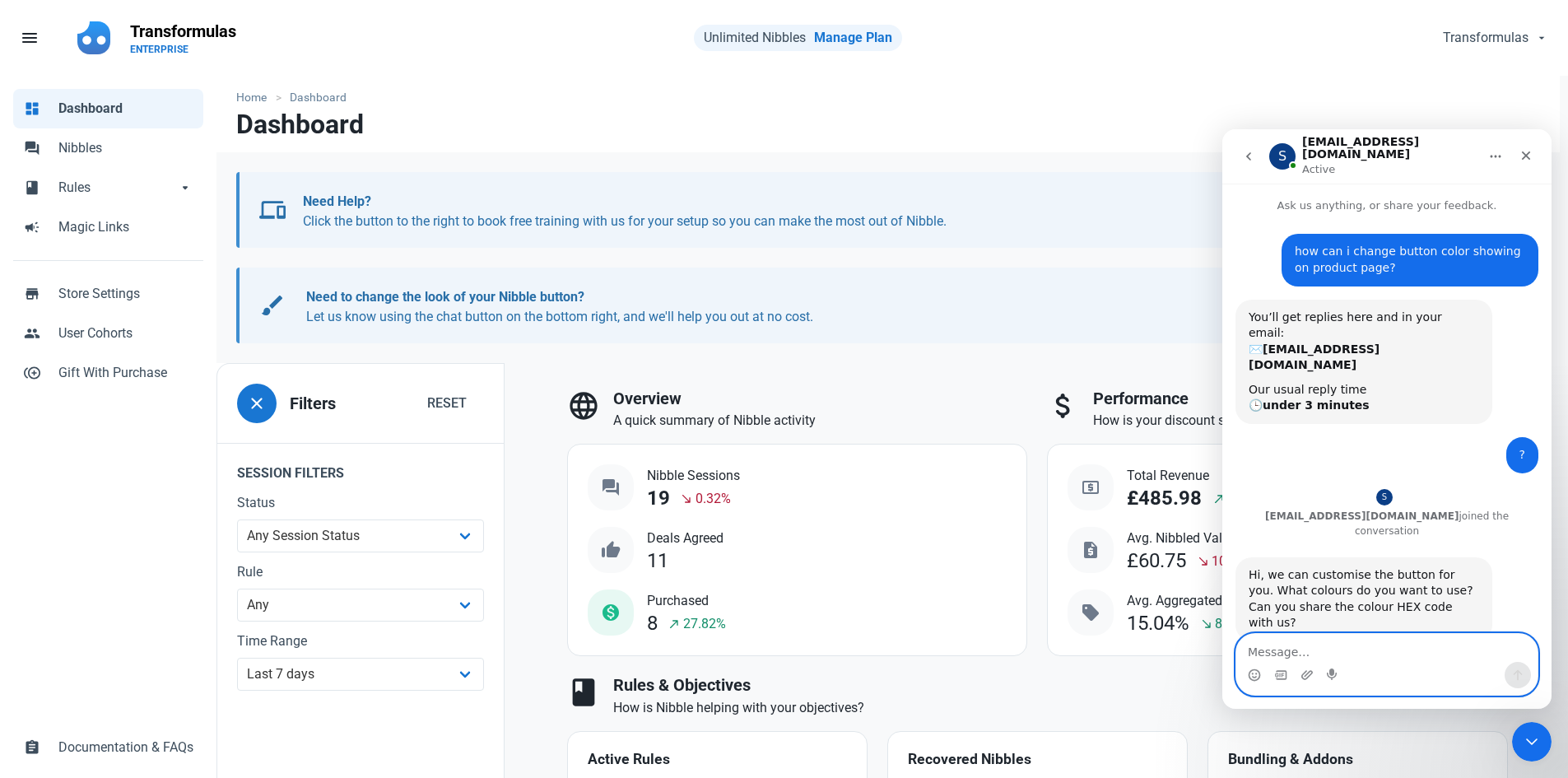
scroll to position [37, 0]
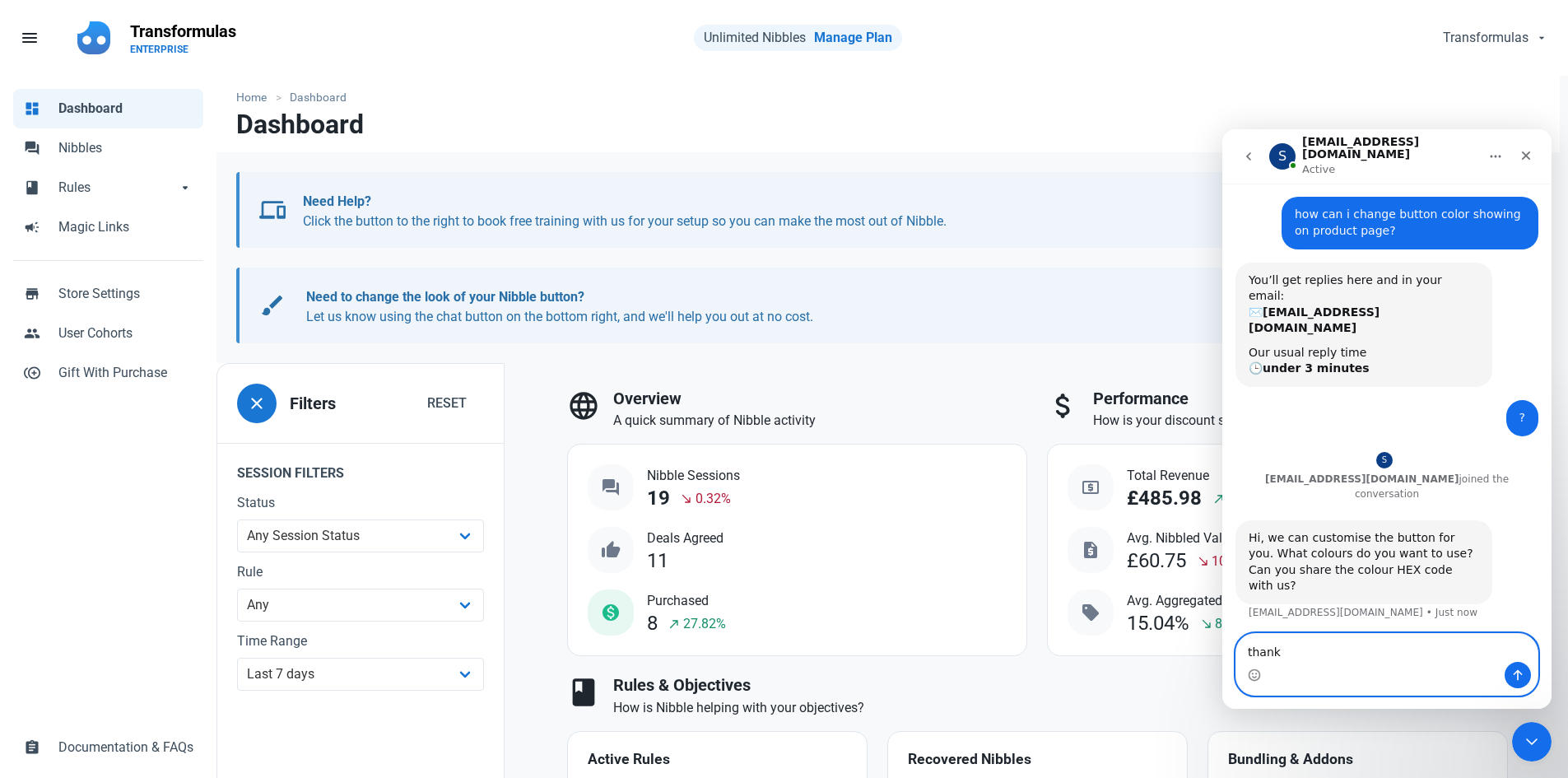
type textarea "thanks"
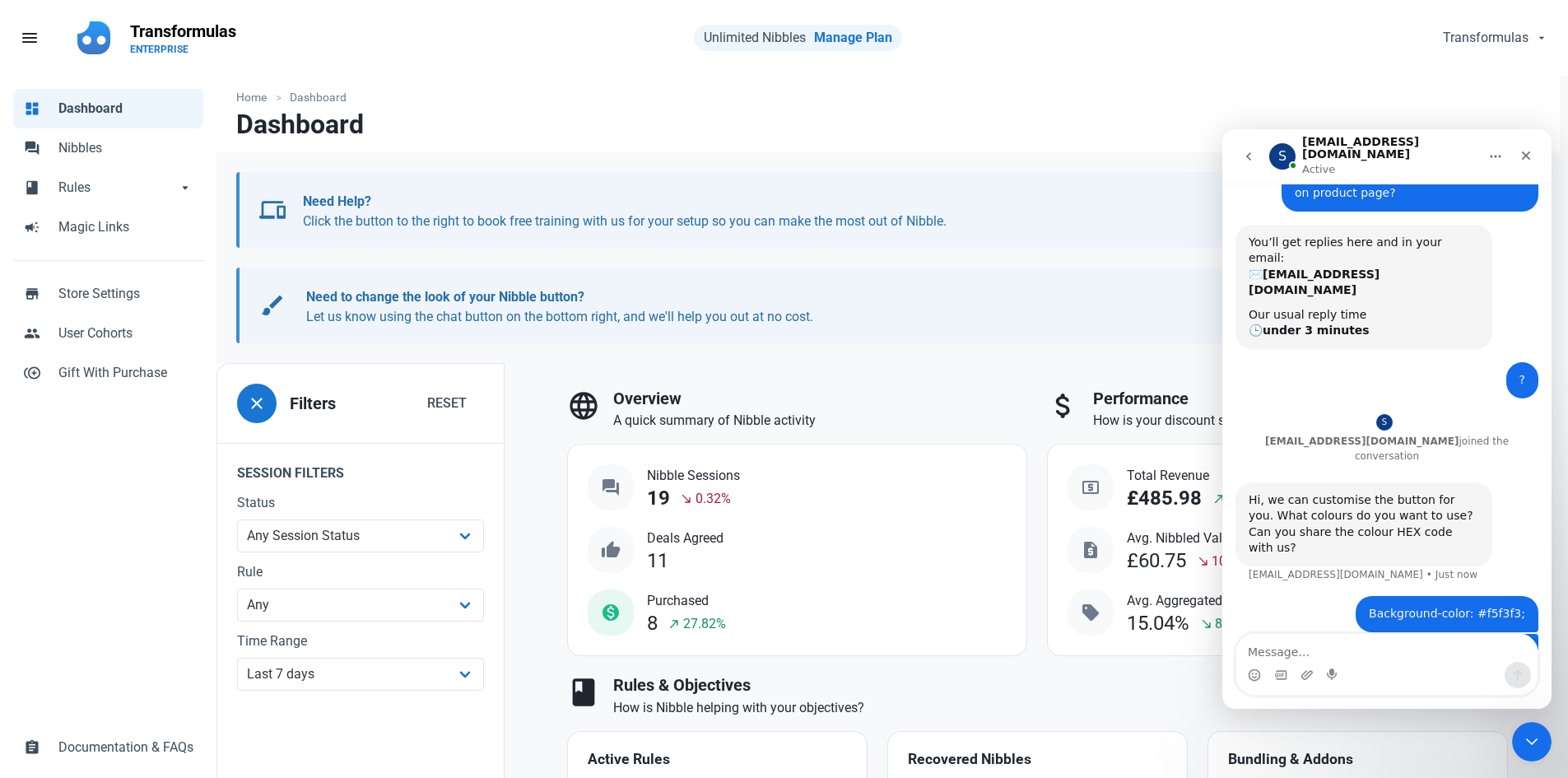
click at [759, 126] on nav "Dashboard" at bounding box center [888, 131] width 1344 height 43
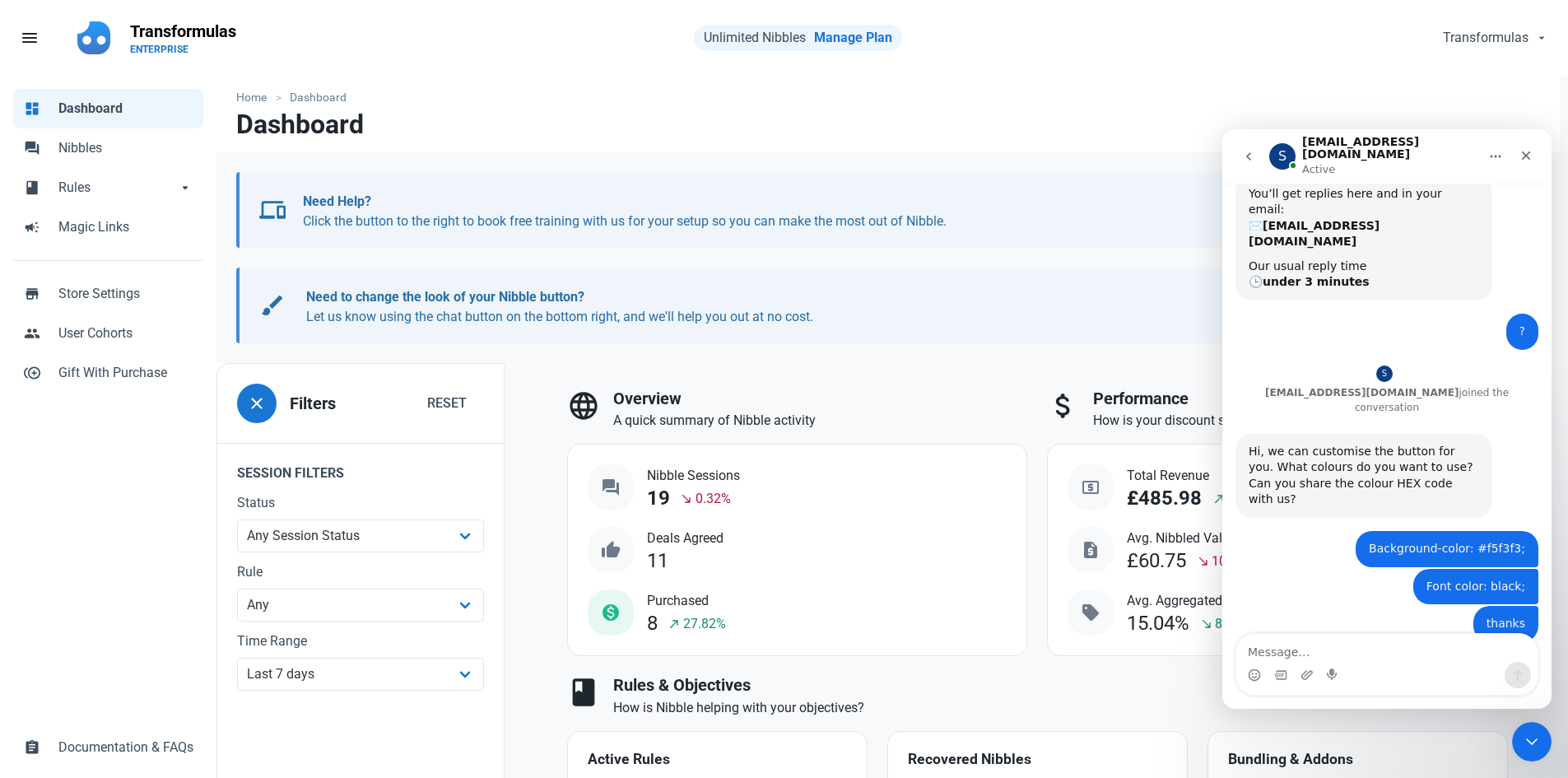
click at [1394, 663] on div "Intercom messenger" at bounding box center [1387, 675] width 302 height 26
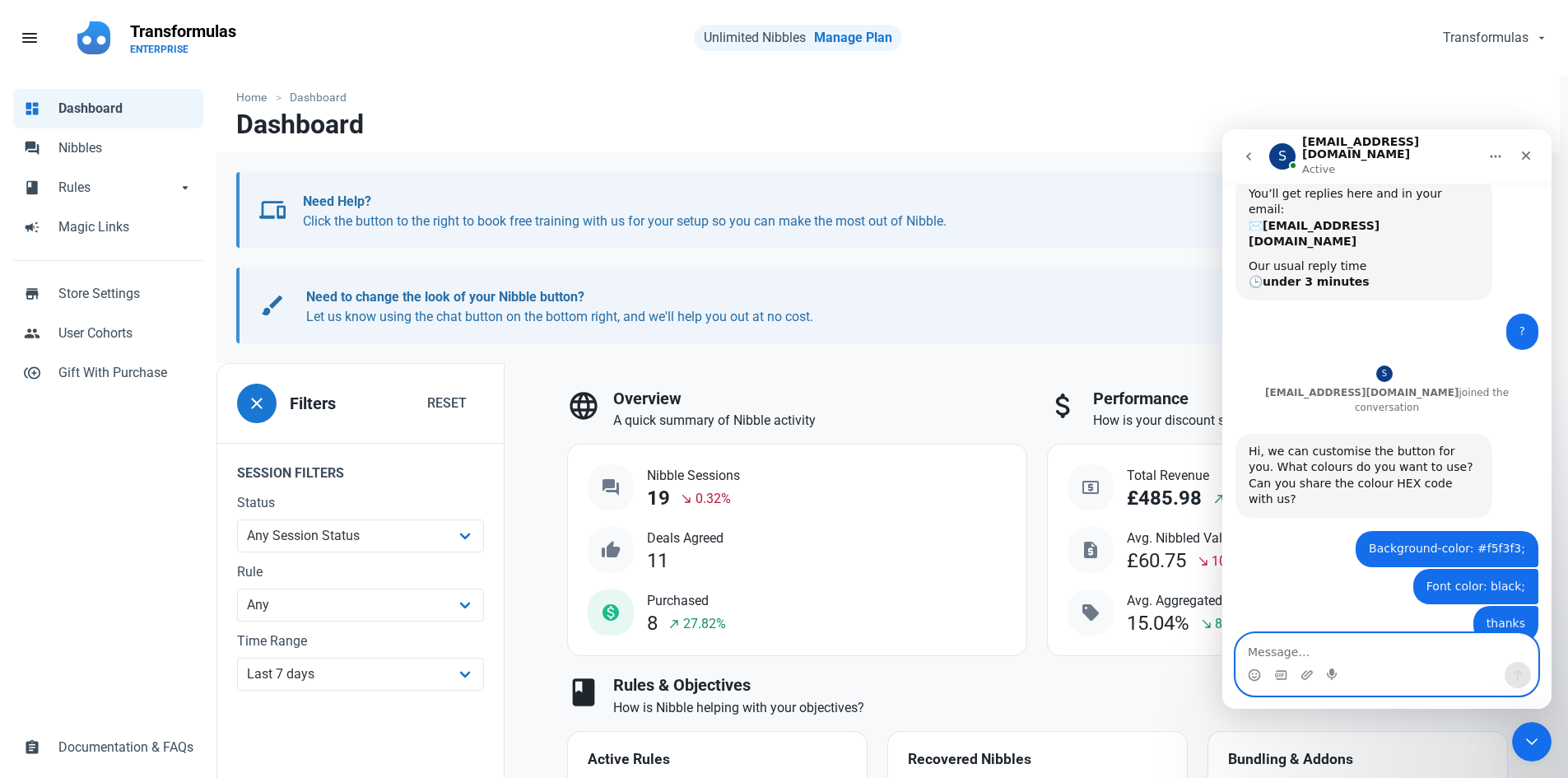
click at [1394, 642] on textarea "Message…" at bounding box center [1387, 648] width 302 height 28
type textarea "how long would it take please?"
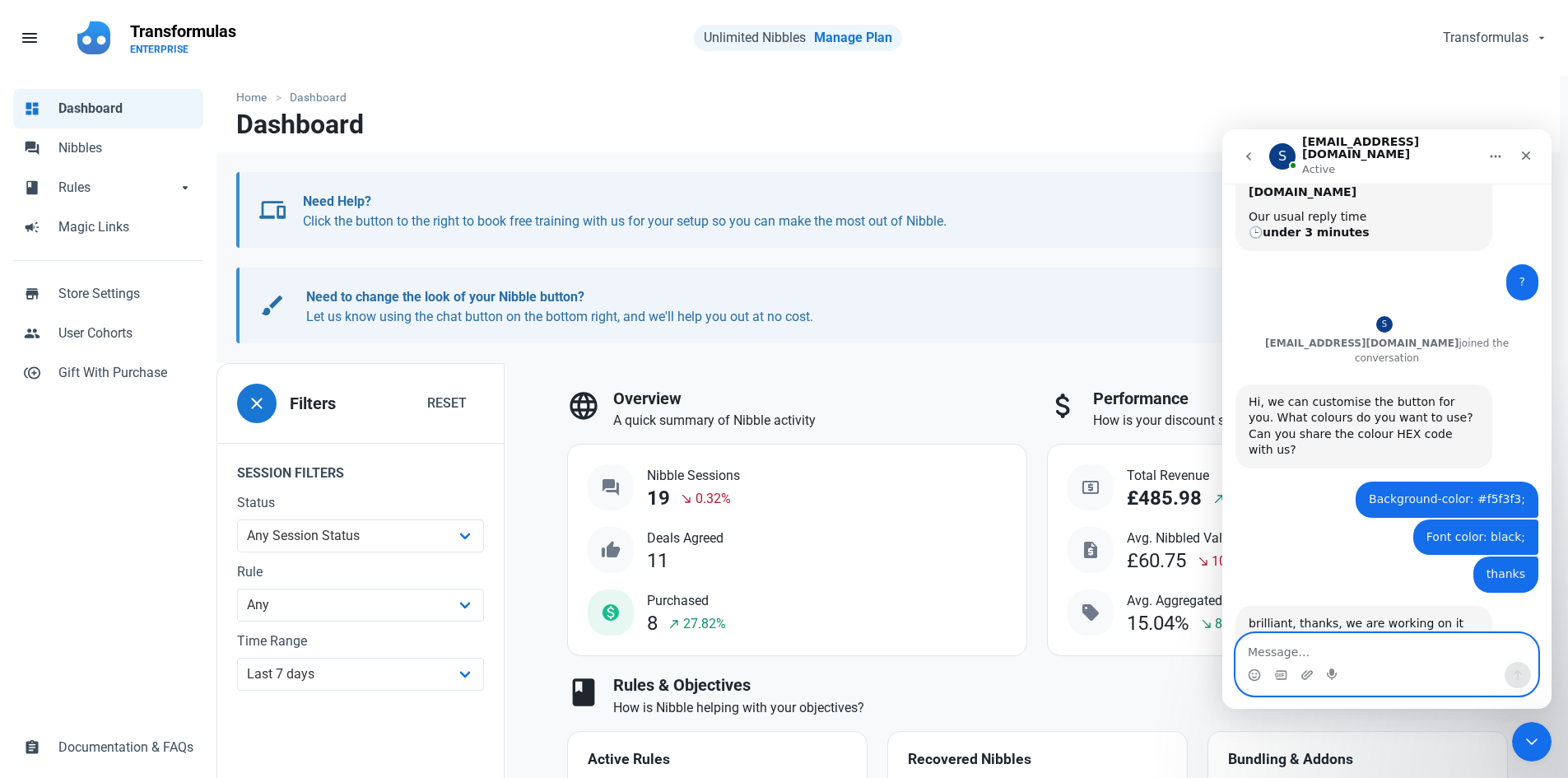
scroll to position [259, 0]
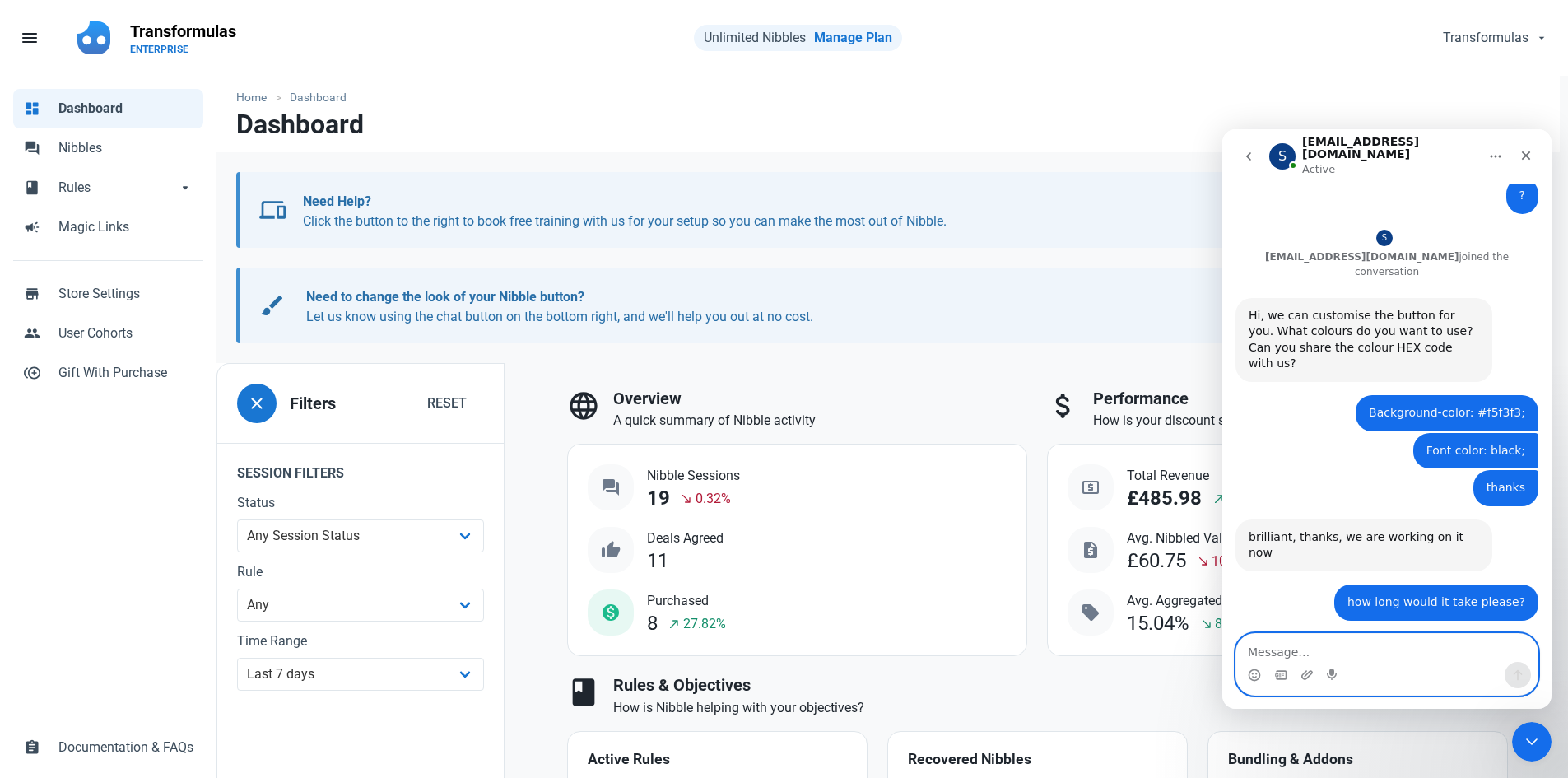
click at [1326, 652] on textarea "Message…" at bounding box center [1387, 648] width 302 height 28
type textarea "Thank you"
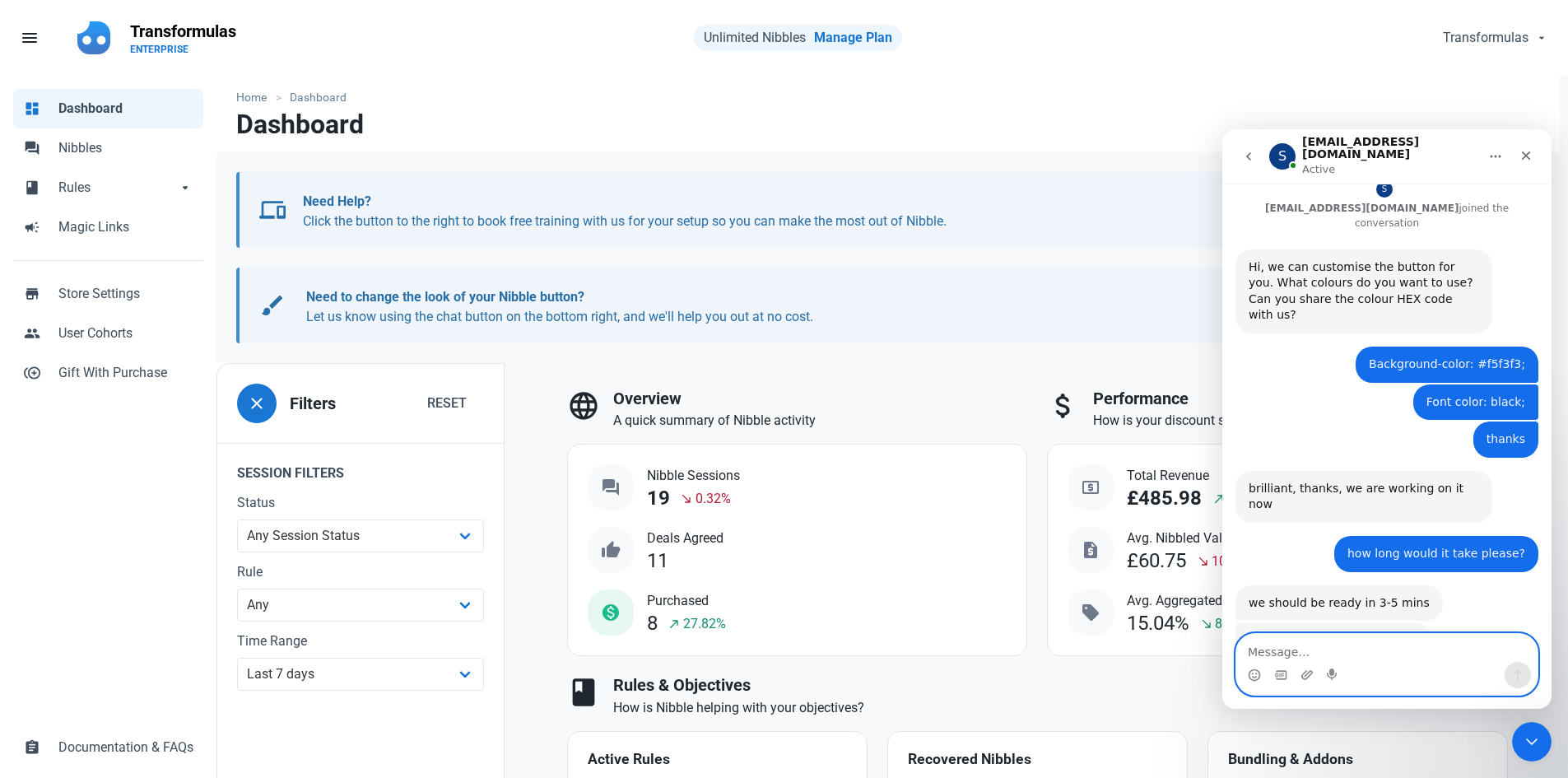
scroll to position [309, 0]
